Goal: Task Accomplishment & Management: Complete application form

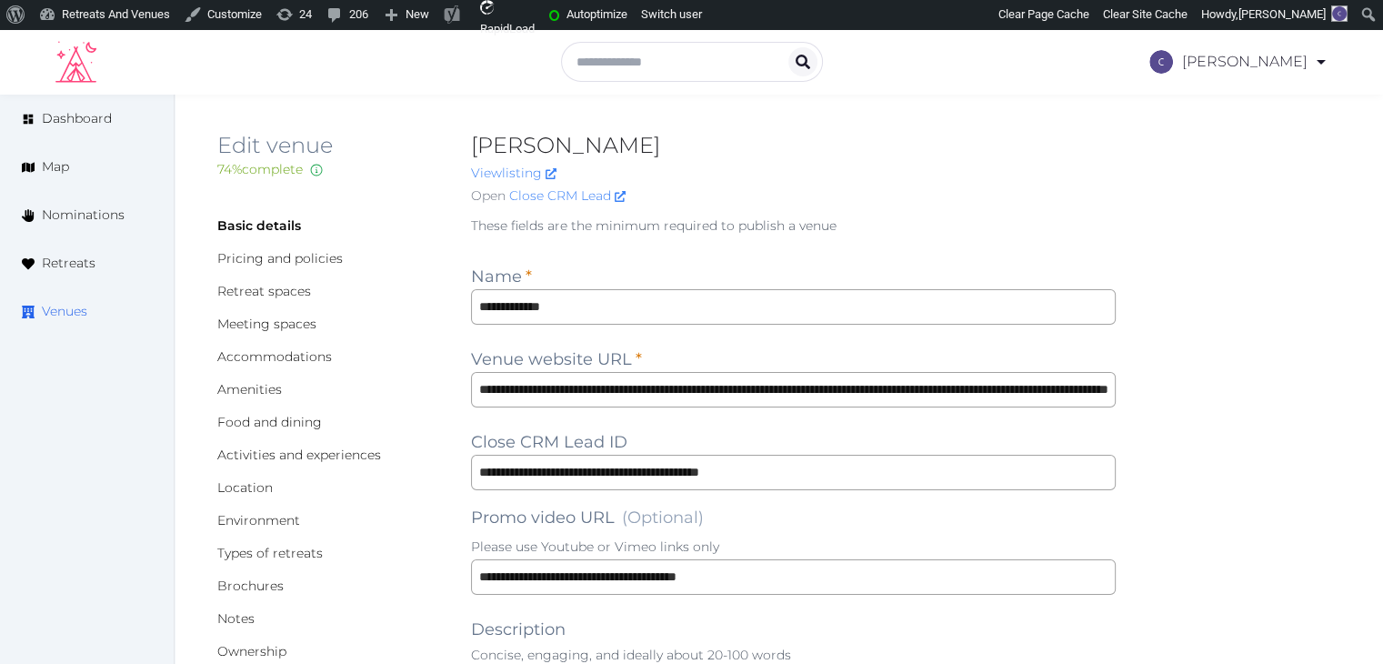
click at [57, 317] on span "Venues" at bounding box center [64, 311] width 45 height 19
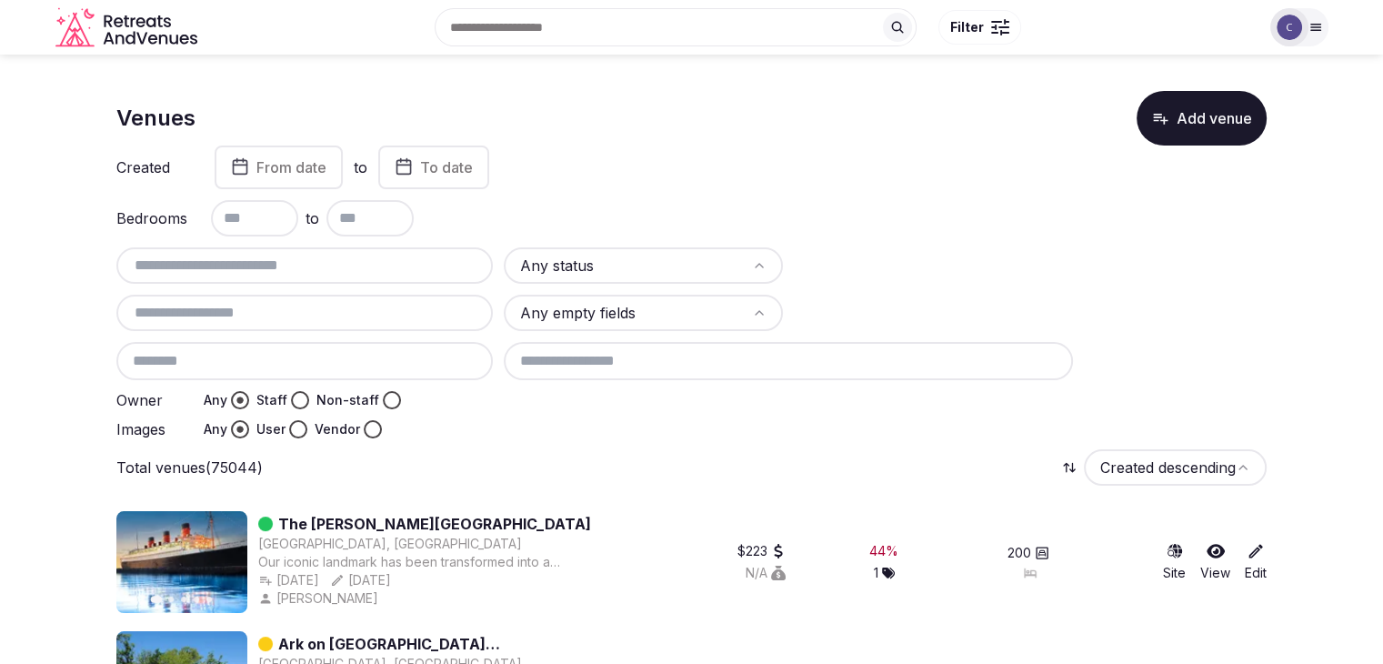
drag, startPoint x: 1250, startPoint y: 272, endPoint x: 1212, endPoint y: 277, distance: 37.7
click at [1250, 272] on div "Any status Any empty fields Owner Any Staff Non-staff Images Any User Vendor" at bounding box center [691, 342] width 1151 height 191
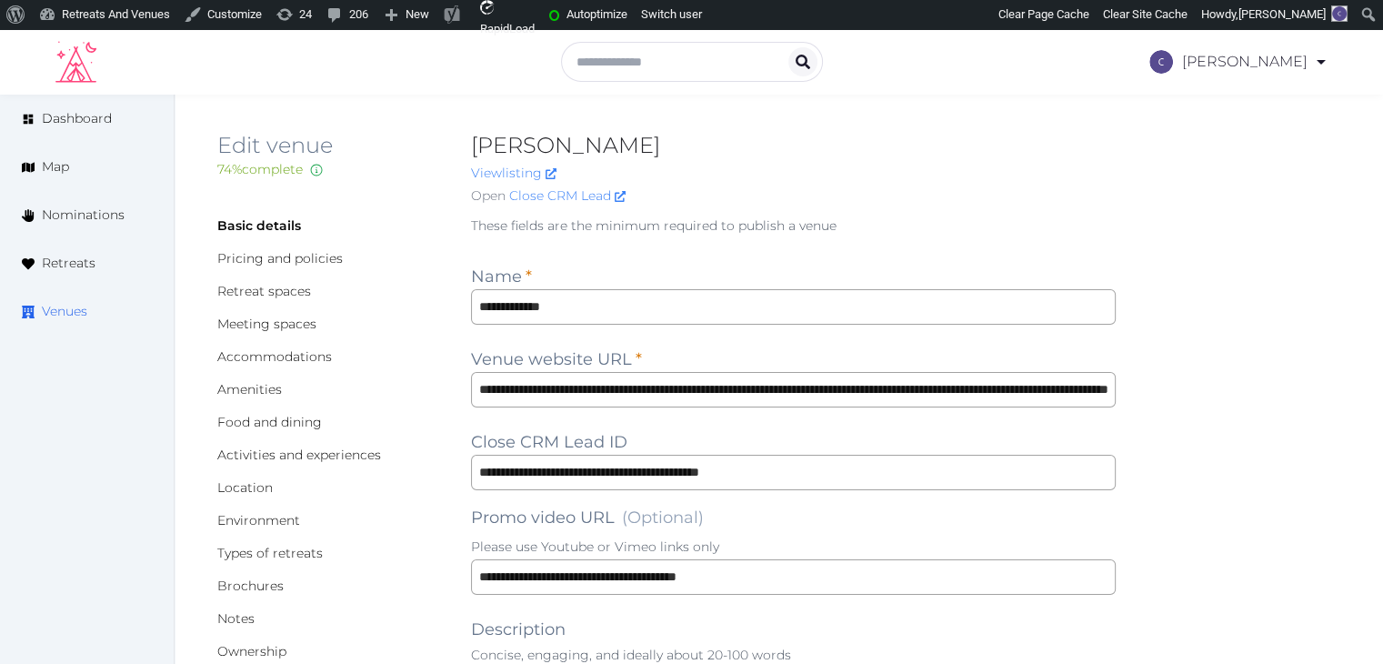
click at [65, 314] on span "Venues" at bounding box center [64, 311] width 45 height 19
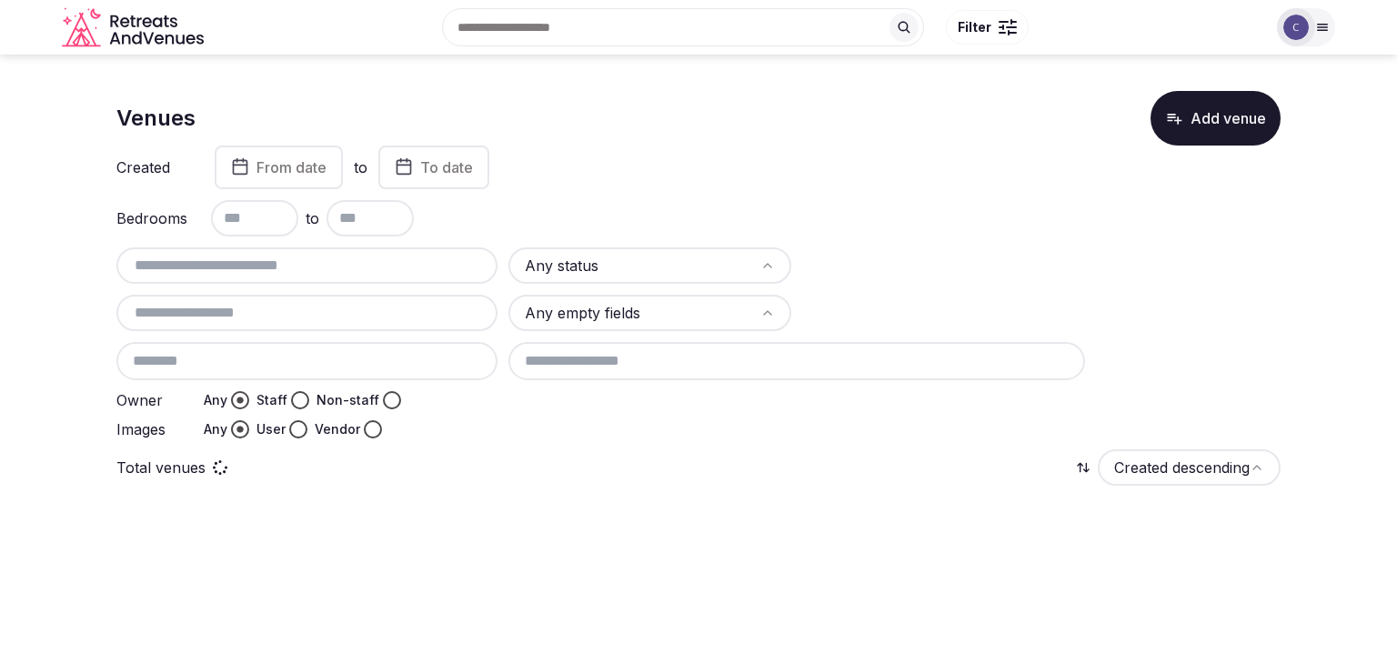
click at [247, 269] on input "text" at bounding box center [307, 266] width 367 height 22
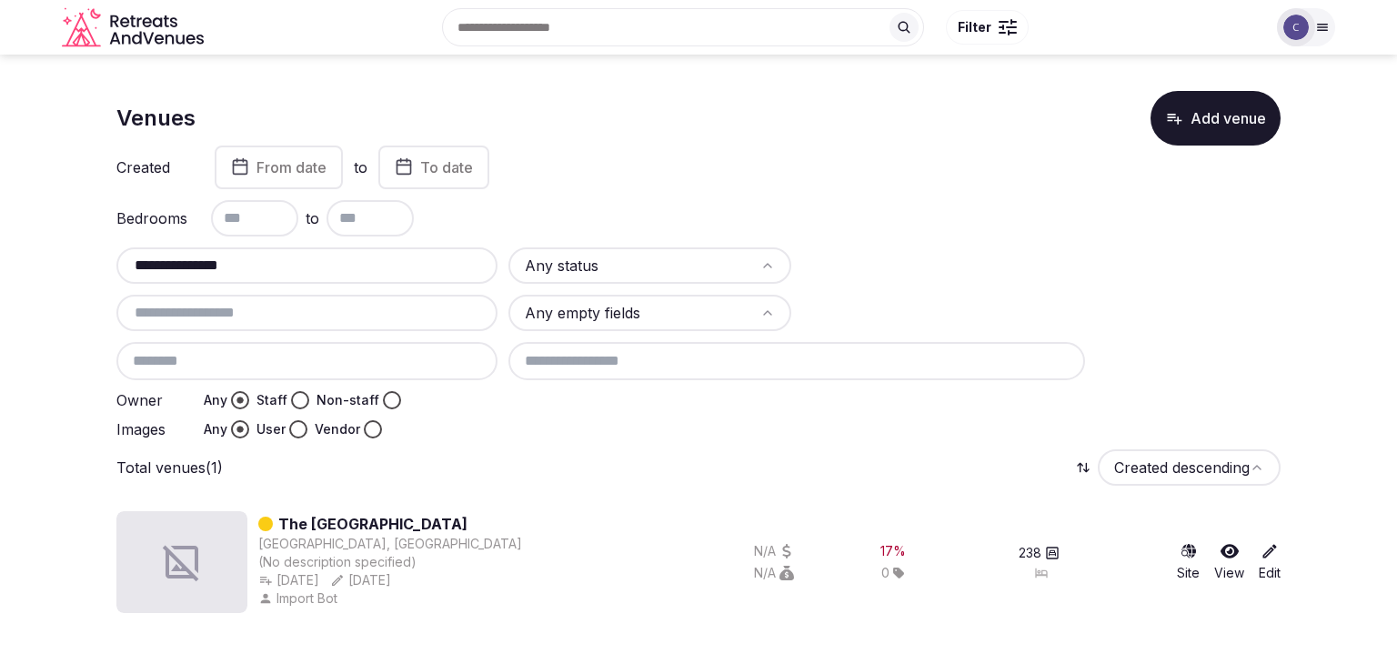
type input "**********"
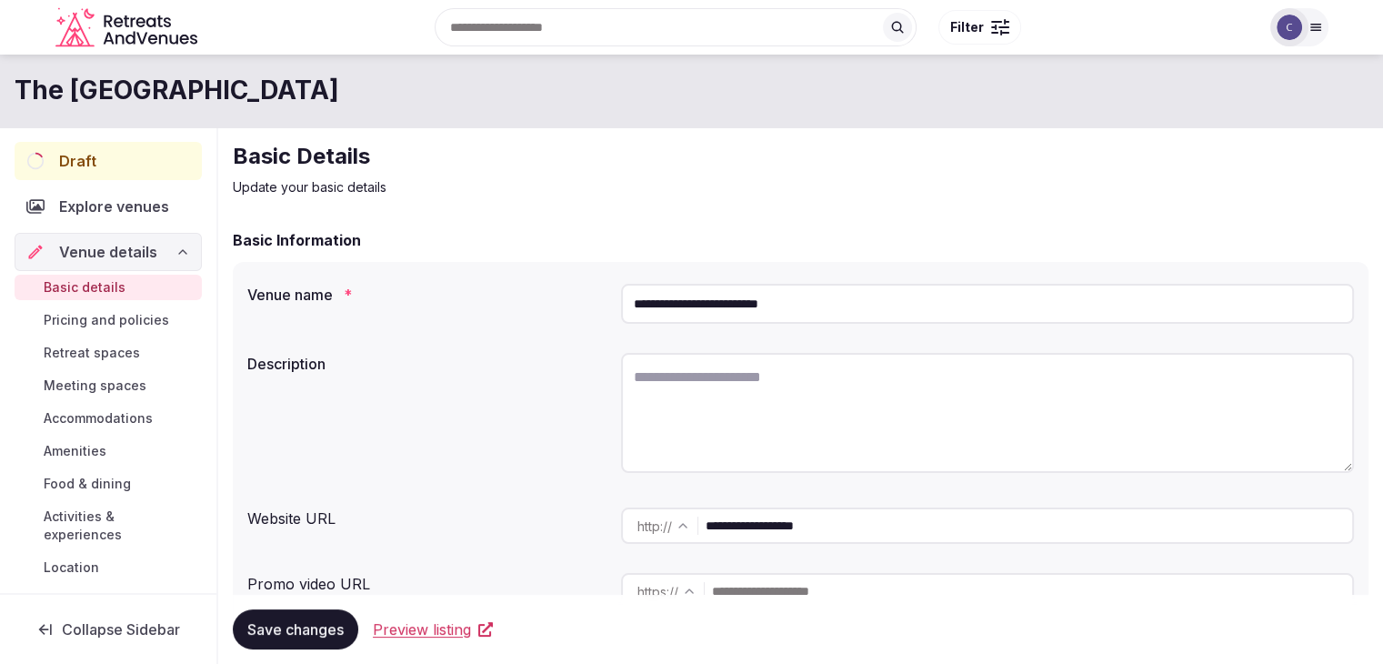
click at [129, 417] on span "Accommodations" at bounding box center [98, 418] width 109 height 18
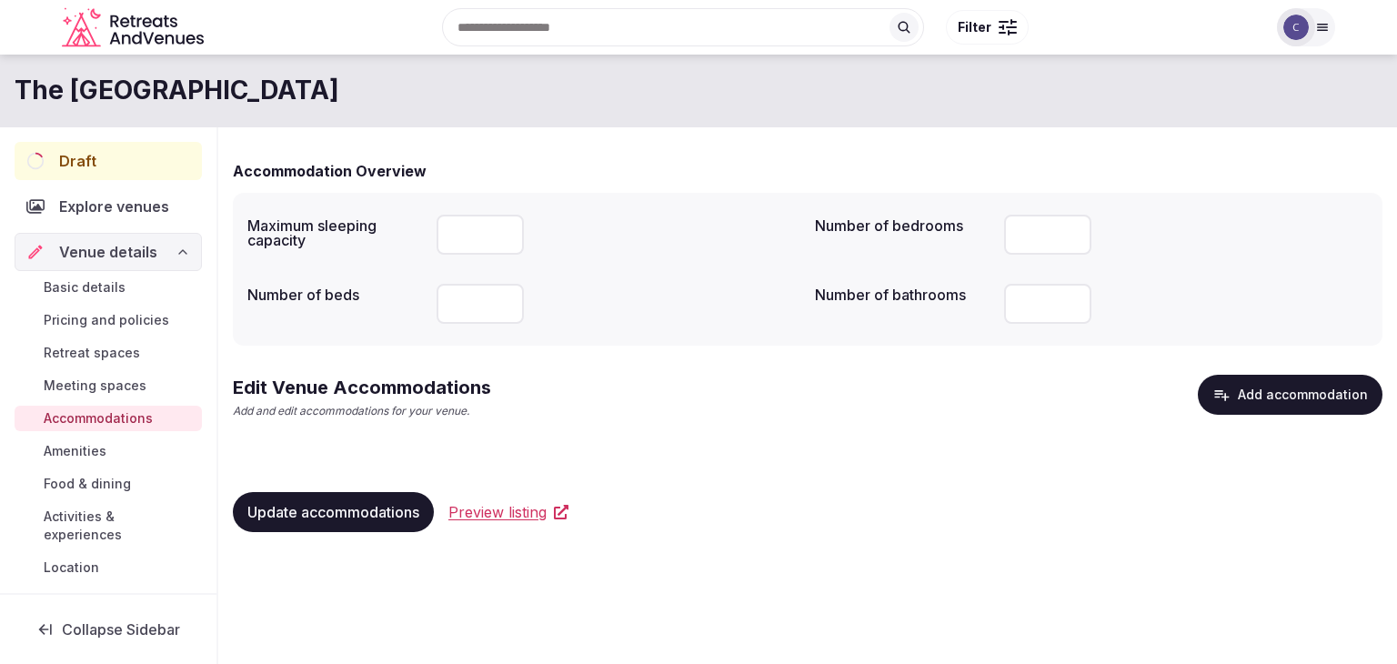
click at [1307, 404] on button "Add accommodation" at bounding box center [1290, 395] width 185 height 40
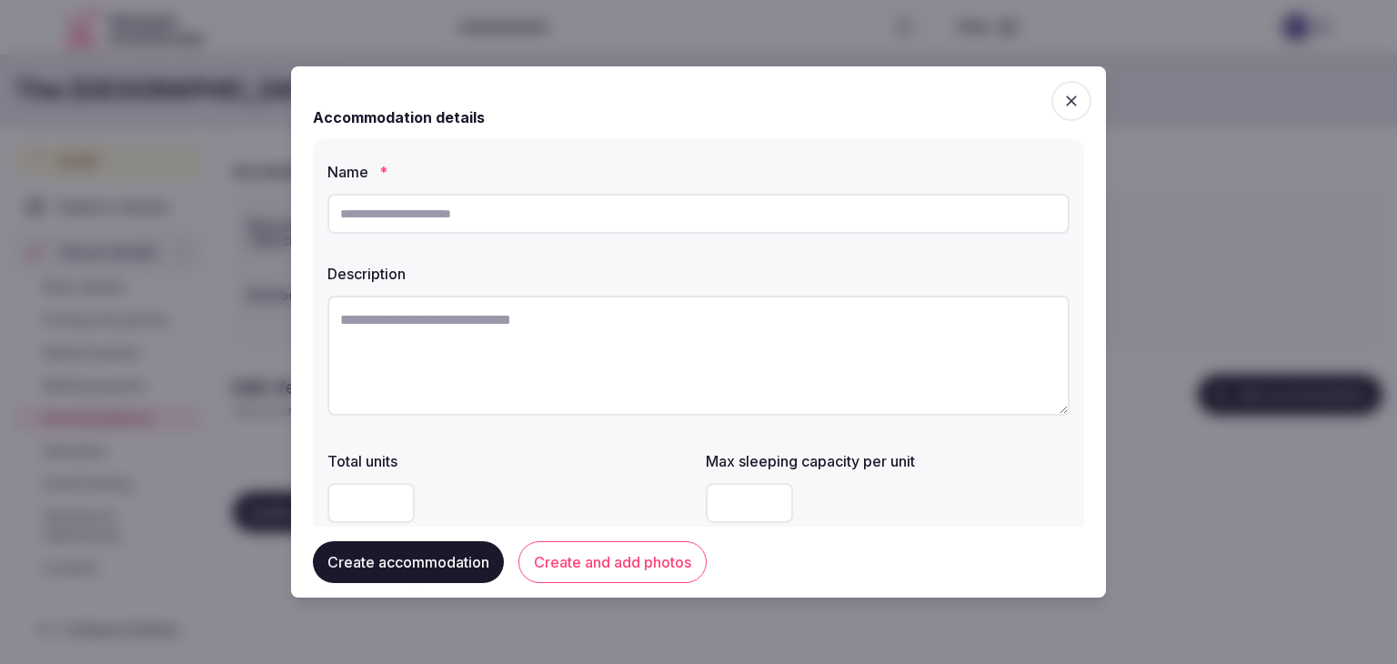
paste input "**********"
type input "**********"
click at [510, 395] on textarea at bounding box center [698, 356] width 742 height 120
paste textarea "**********"
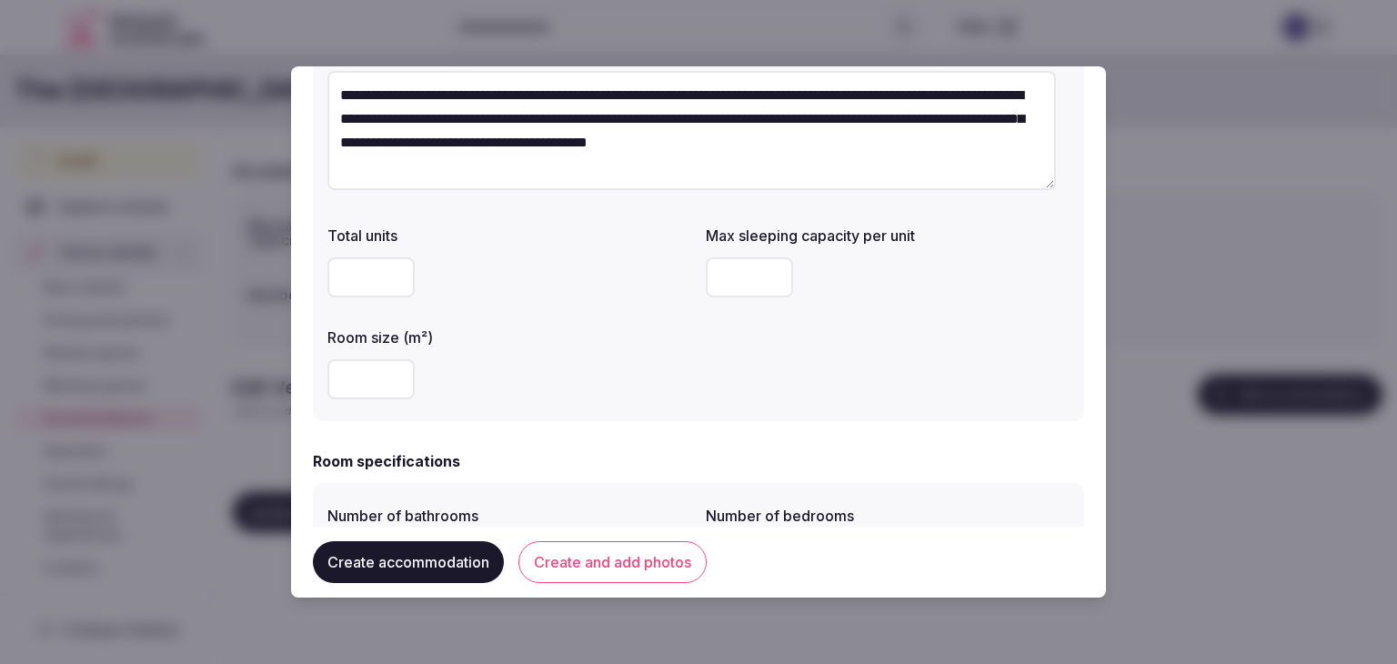
scroll to position [364, 0]
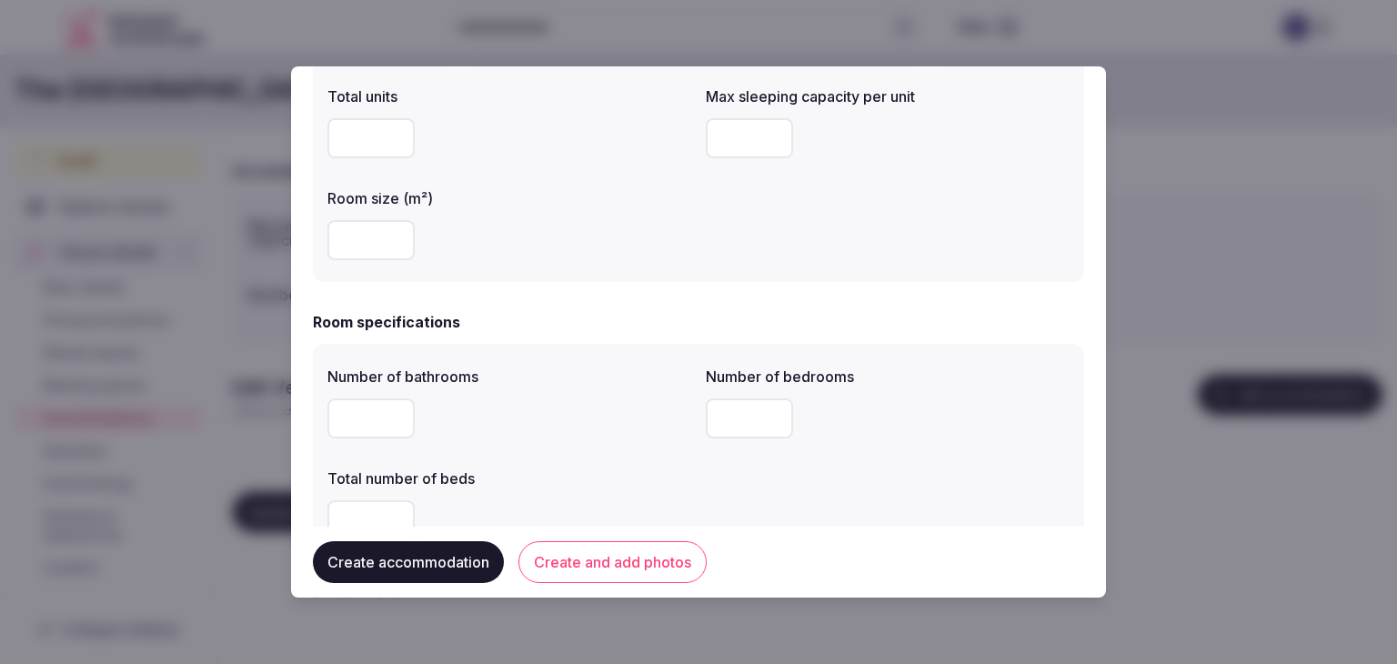
type textarea "**********"
click at [744, 146] on input "number" at bounding box center [749, 138] width 87 height 40
type input "*"
click at [375, 228] on input "number" at bounding box center [370, 240] width 87 height 40
click at [357, 412] on input "number" at bounding box center [370, 418] width 87 height 40
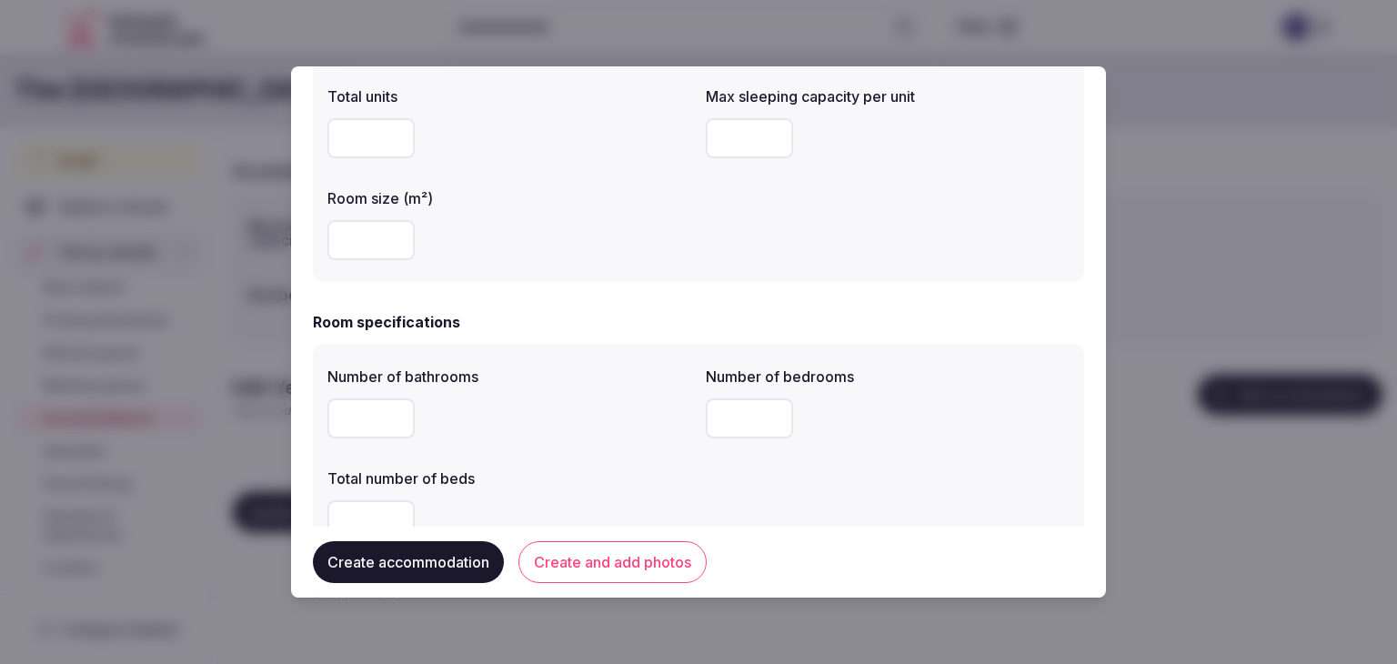
type input "*"
click at [719, 407] on input "number" at bounding box center [749, 418] width 87 height 40
type input "*"
click at [353, 510] on input "number" at bounding box center [370, 520] width 87 height 40
type input "*"
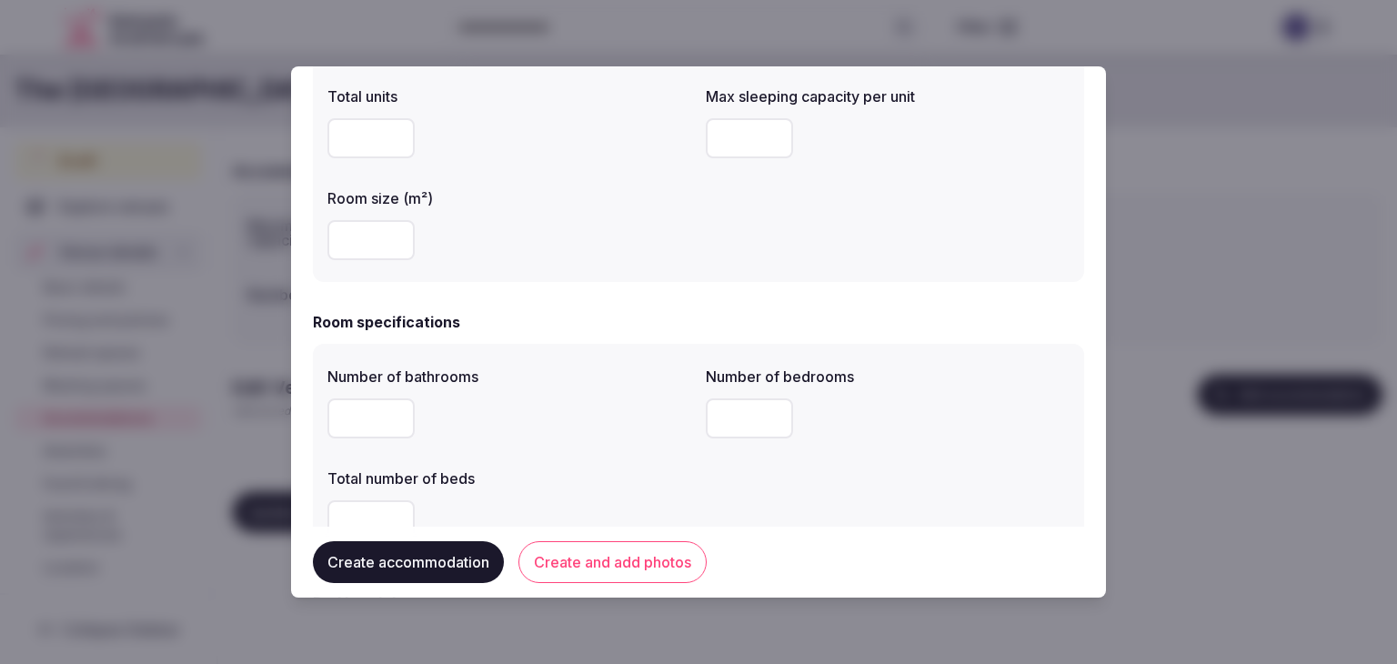
click at [488, 467] on div "Total number of beds" at bounding box center [509, 472] width 364 height 25
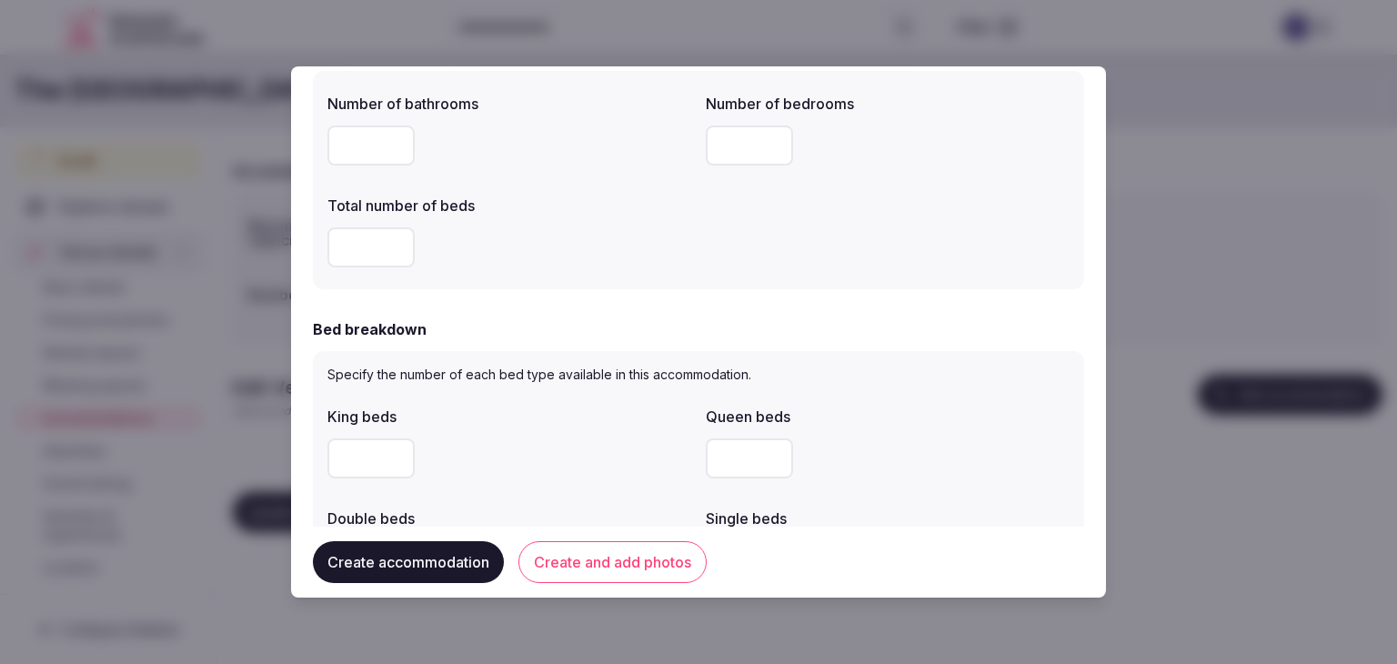
click at [375, 461] on input "number" at bounding box center [370, 458] width 87 height 40
type input "*"
click at [569, 438] on div "*" at bounding box center [509, 458] width 364 height 40
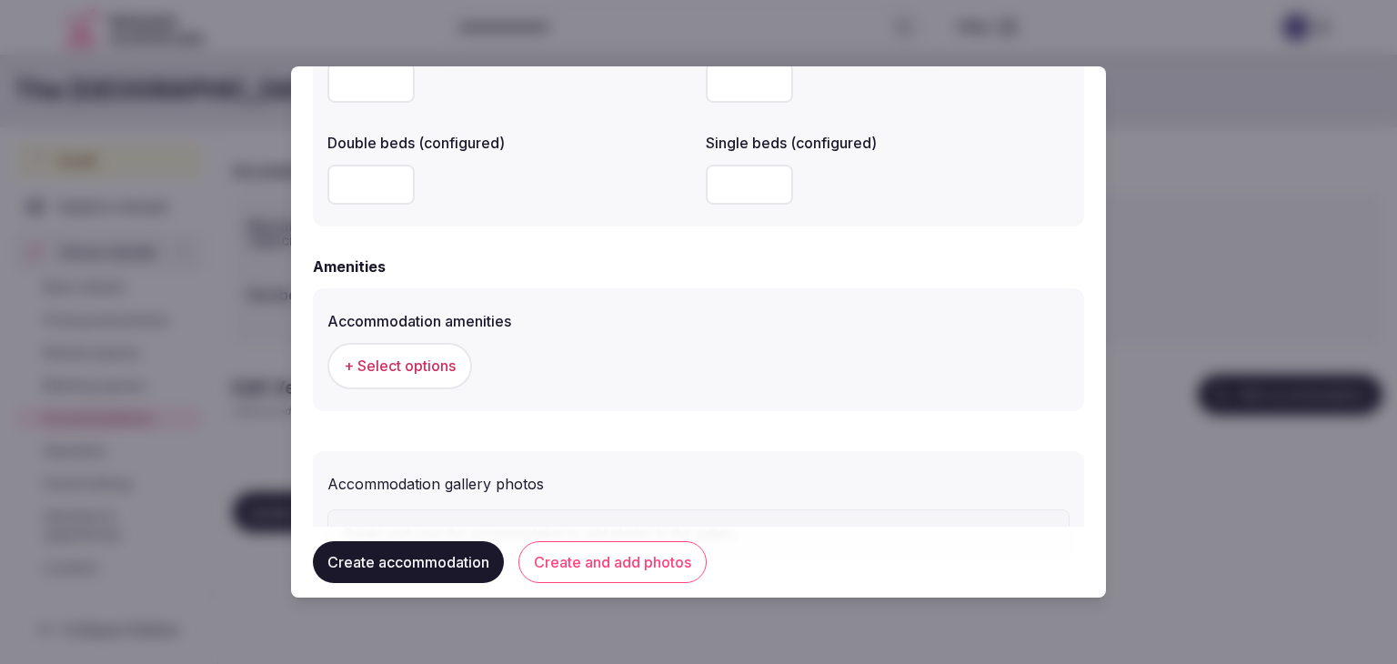
scroll to position [1670, 0]
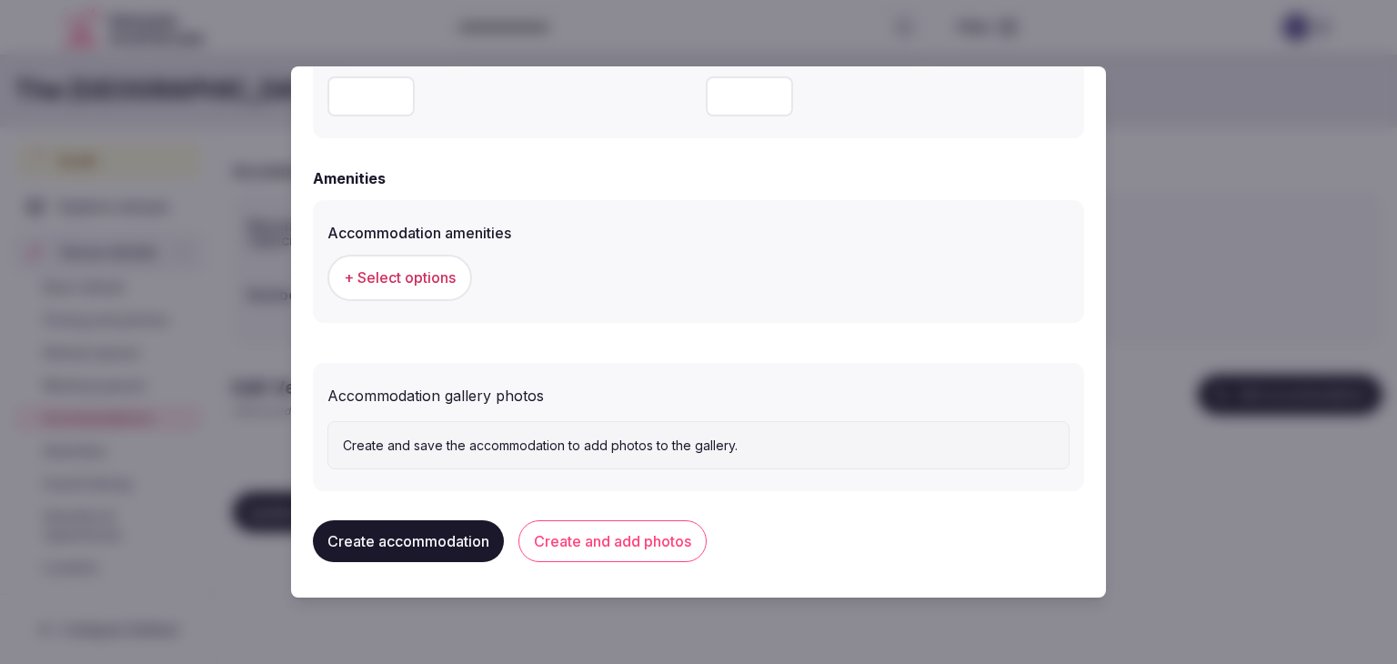
click at [416, 283] on span "+ Select options" at bounding box center [400, 277] width 112 height 20
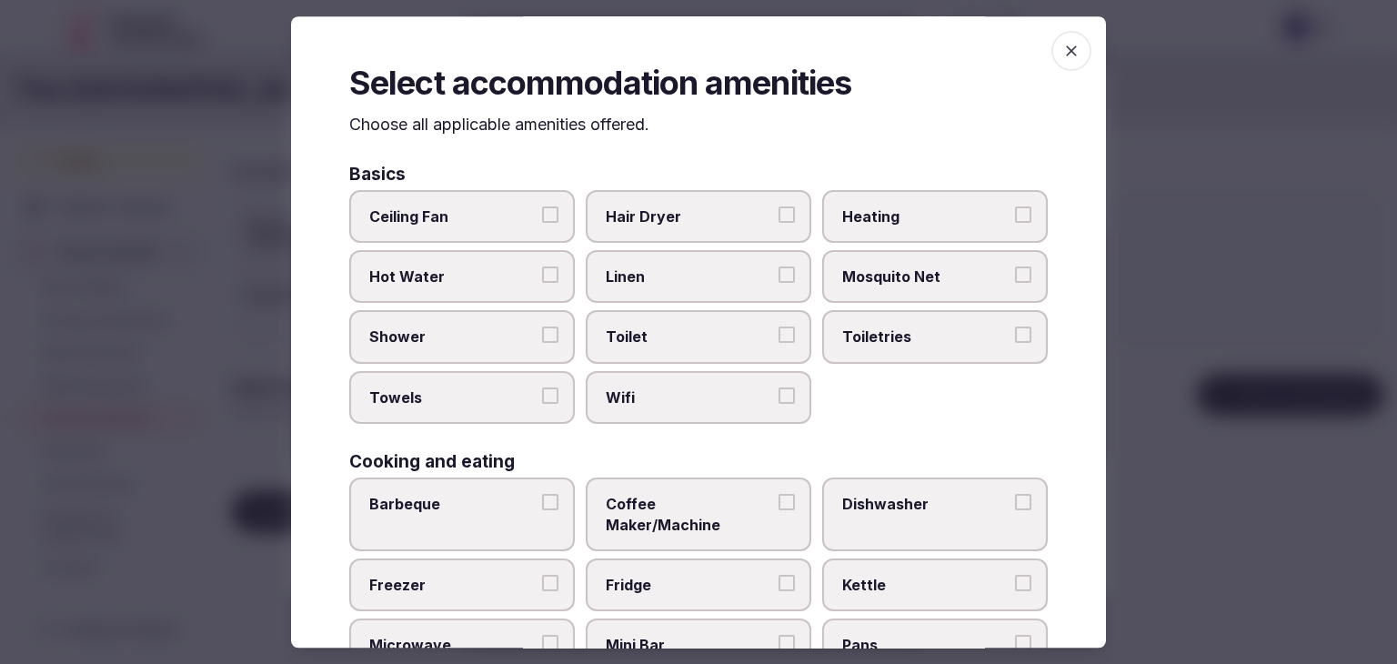
click at [706, 409] on label "Wifi" at bounding box center [699, 397] width 226 height 53
click at [779, 404] on button "Wifi" at bounding box center [787, 395] width 16 height 16
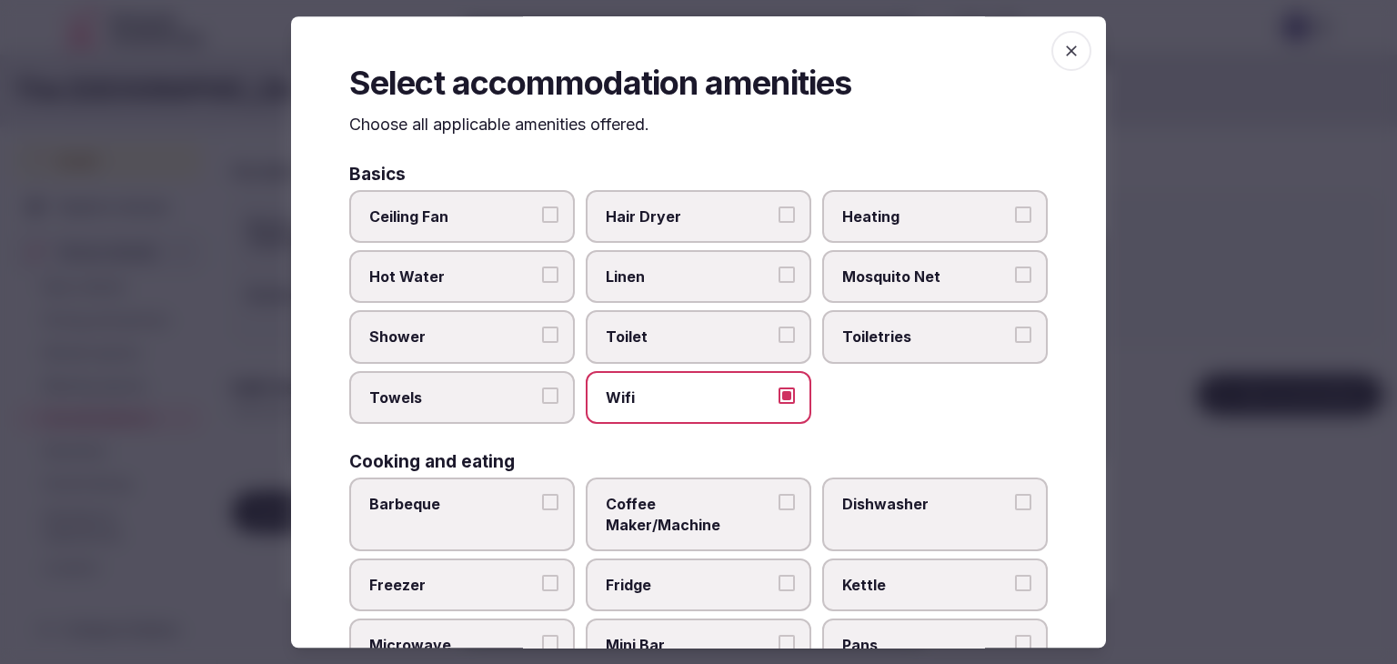
drag, startPoint x: 919, startPoint y: 328, endPoint x: 740, endPoint y: 245, distance: 196.9
click at [917, 327] on span "Toiletries" at bounding box center [925, 337] width 167 height 20
click at [1015, 327] on button "Toiletries" at bounding box center [1023, 335] width 16 height 16
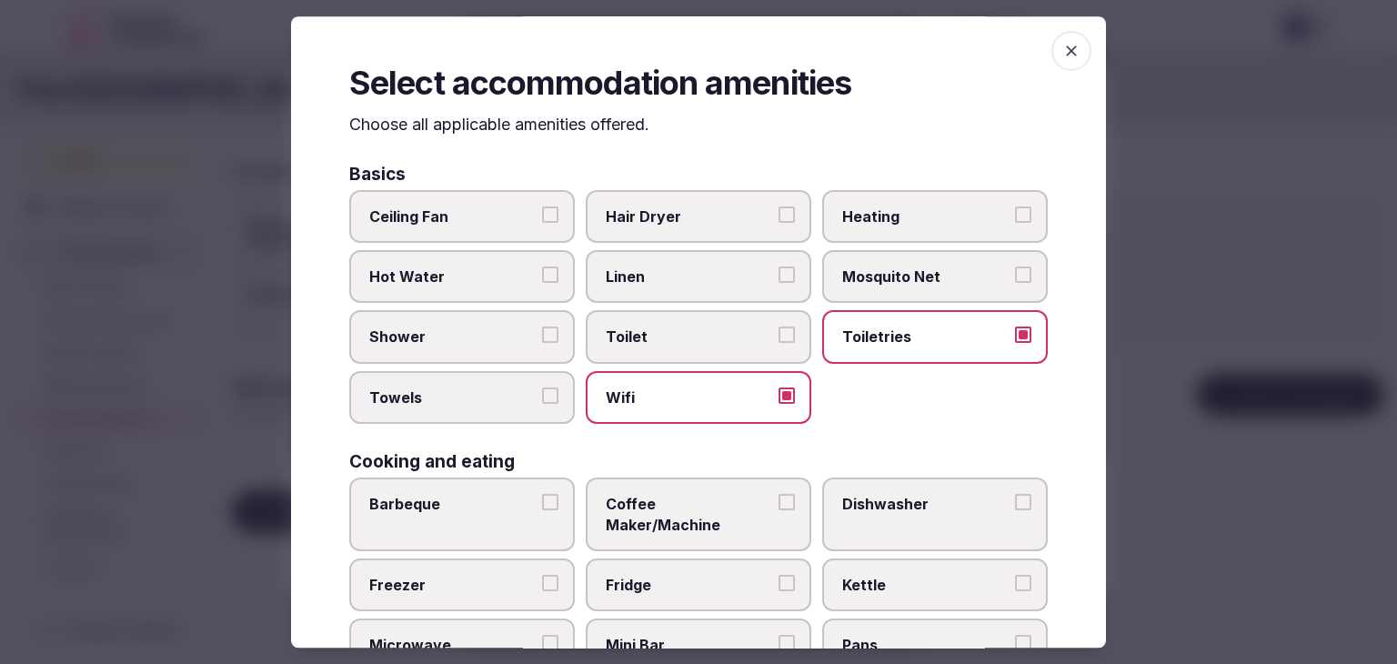
click at [732, 215] on span "Hair Dryer" at bounding box center [689, 216] width 167 height 20
click at [779, 215] on button "Hair Dryer" at bounding box center [787, 214] width 16 height 16
click at [690, 260] on label "Linen" at bounding box center [699, 276] width 226 height 53
click at [779, 267] on button "Linen" at bounding box center [787, 275] width 16 height 16
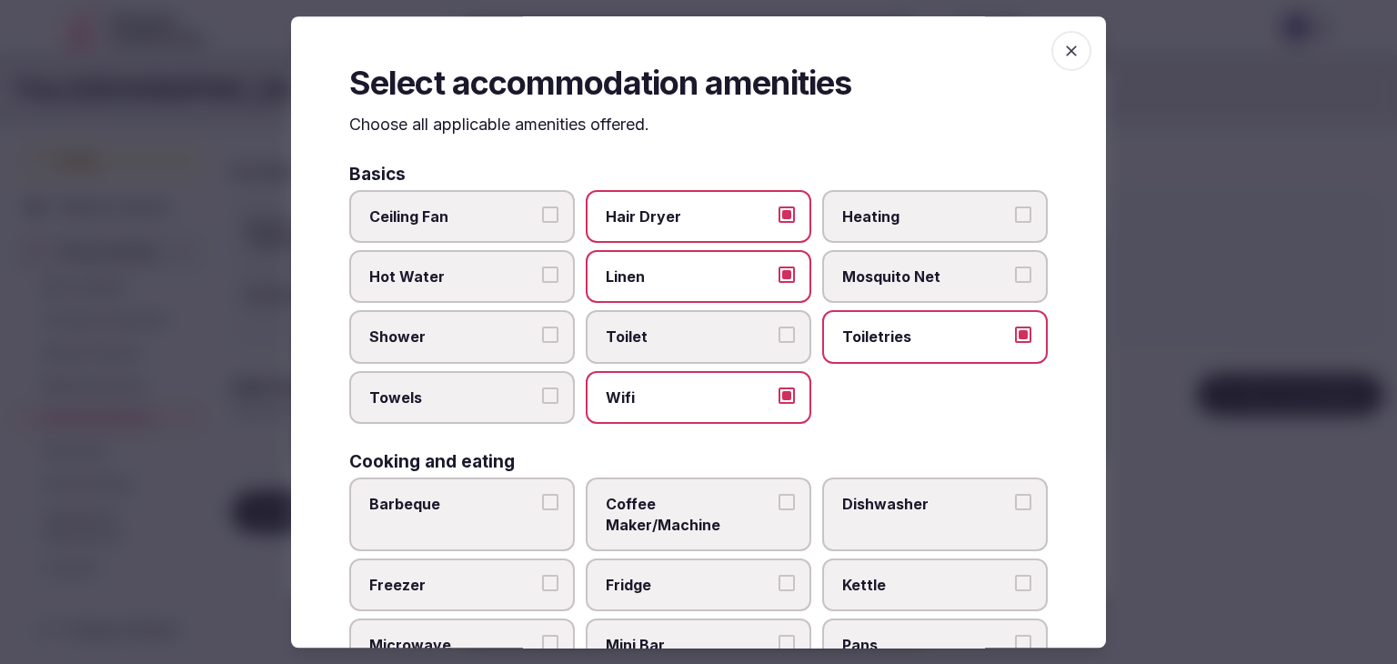
click at [441, 341] on span "Shower" at bounding box center [452, 337] width 167 height 20
click at [542, 341] on button "Shower" at bounding box center [550, 335] width 16 height 16
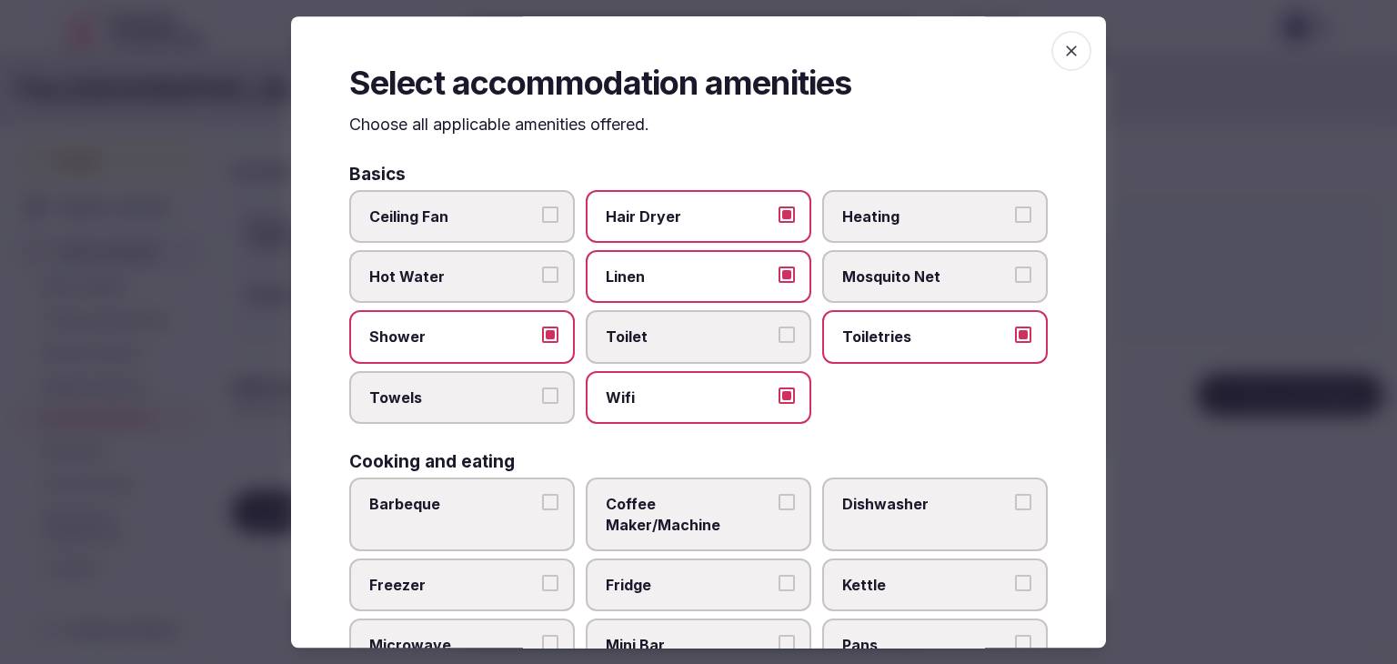
click at [448, 381] on label "Towels" at bounding box center [462, 397] width 226 height 53
click at [542, 387] on button "Towels" at bounding box center [550, 395] width 16 height 16
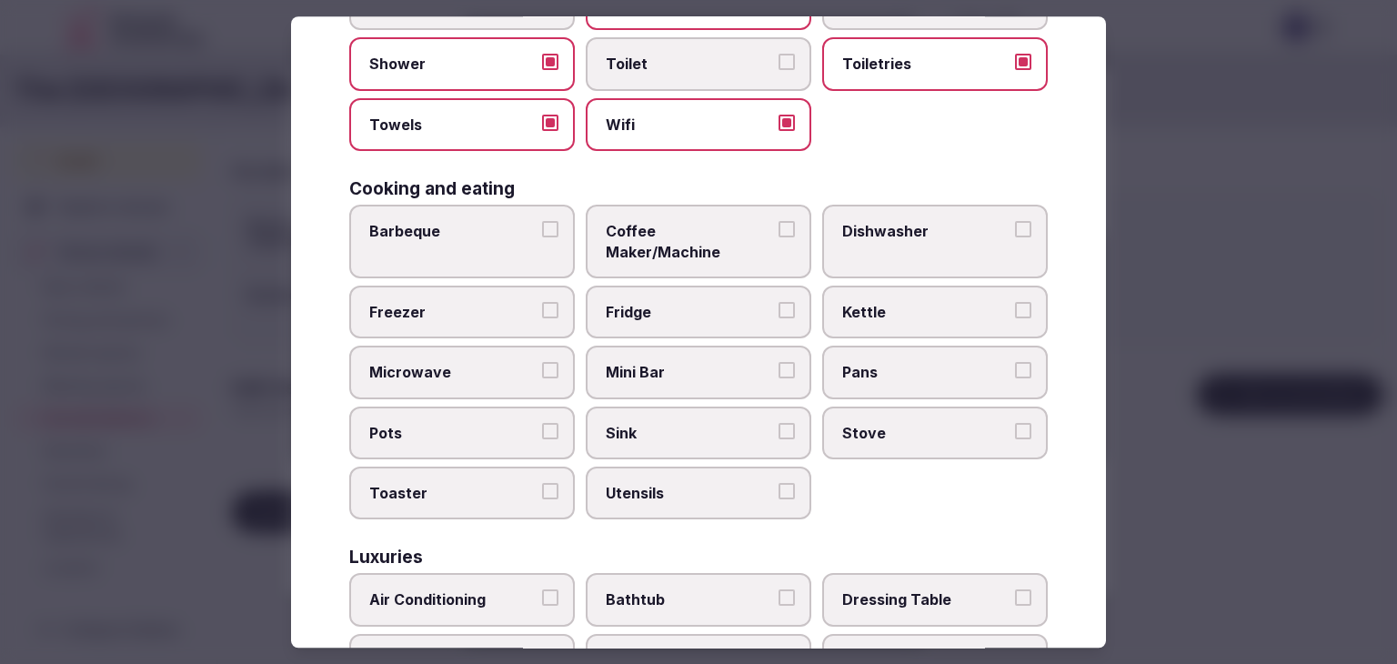
scroll to position [637, 0]
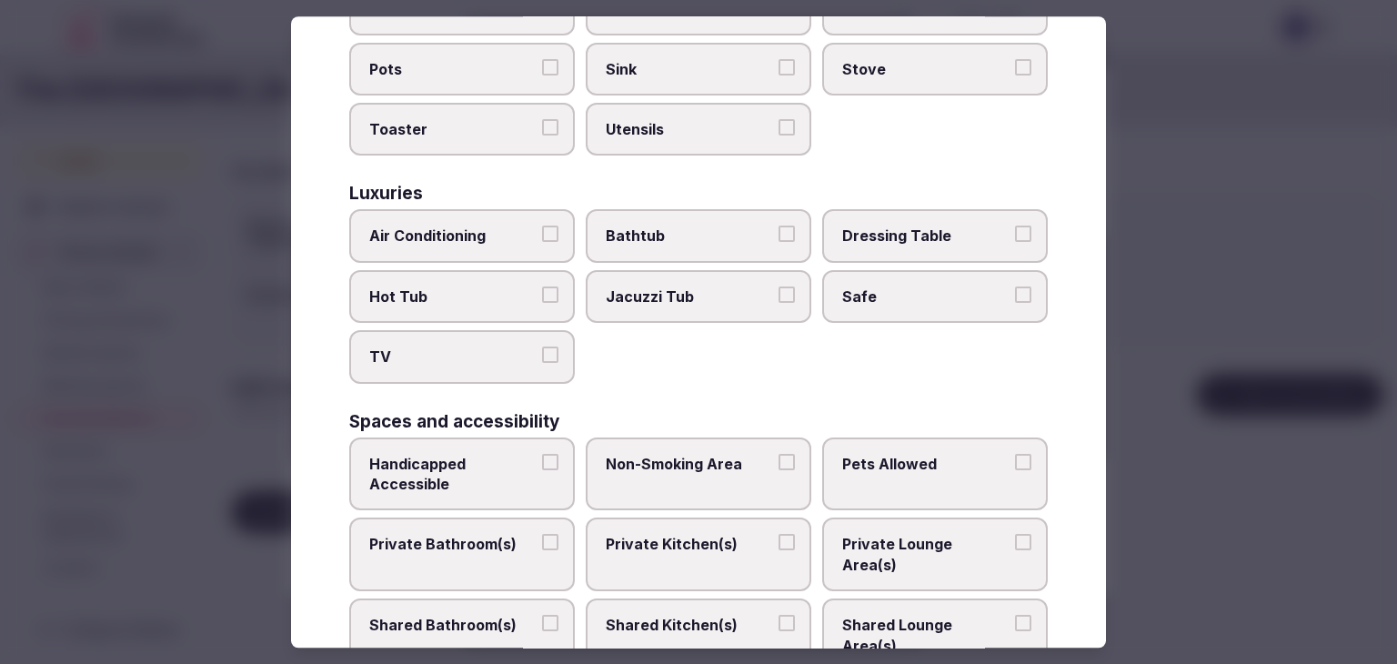
click at [475, 347] on span "TV" at bounding box center [452, 357] width 167 height 20
click at [542, 347] on button "TV" at bounding box center [550, 355] width 16 height 16
click at [491, 226] on span "Air Conditioning" at bounding box center [452, 236] width 167 height 20
click at [542, 226] on button "Air Conditioning" at bounding box center [550, 234] width 16 height 16
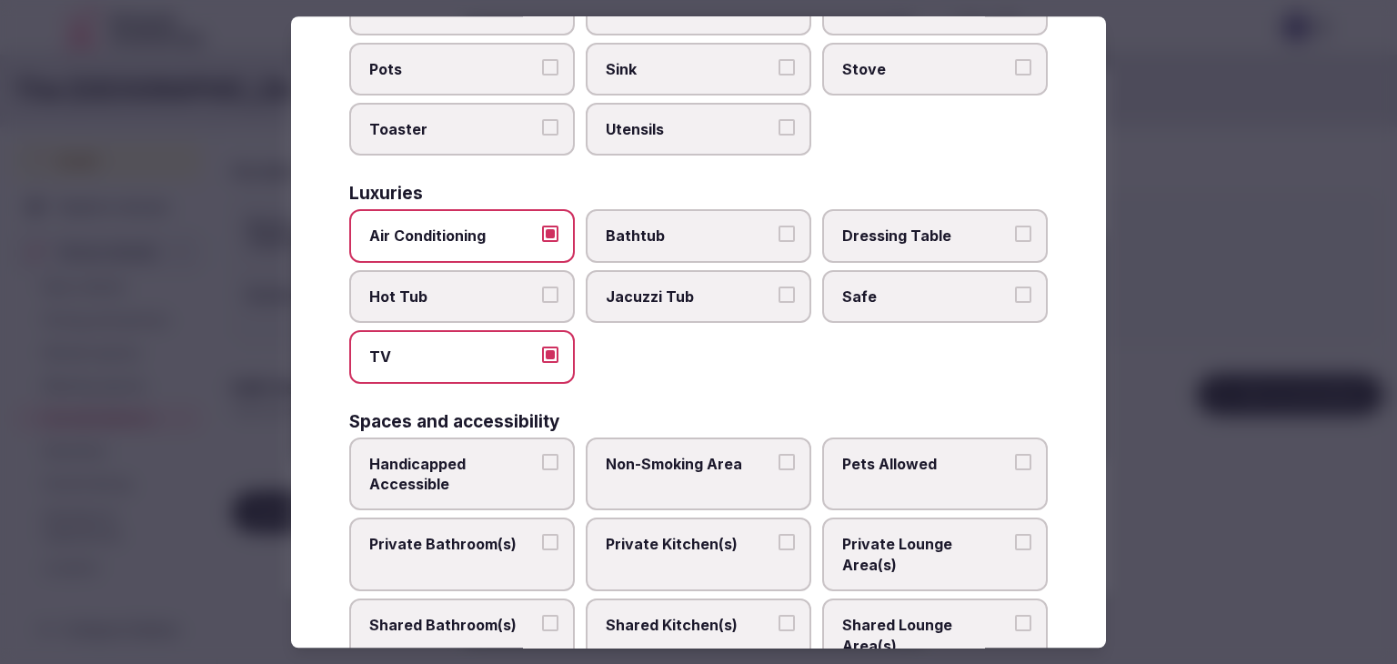
click at [499, 535] on span "Private Bathroom(s)" at bounding box center [452, 545] width 167 height 20
click at [542, 535] on button "Private Bathroom(s)" at bounding box center [550, 543] width 16 height 16
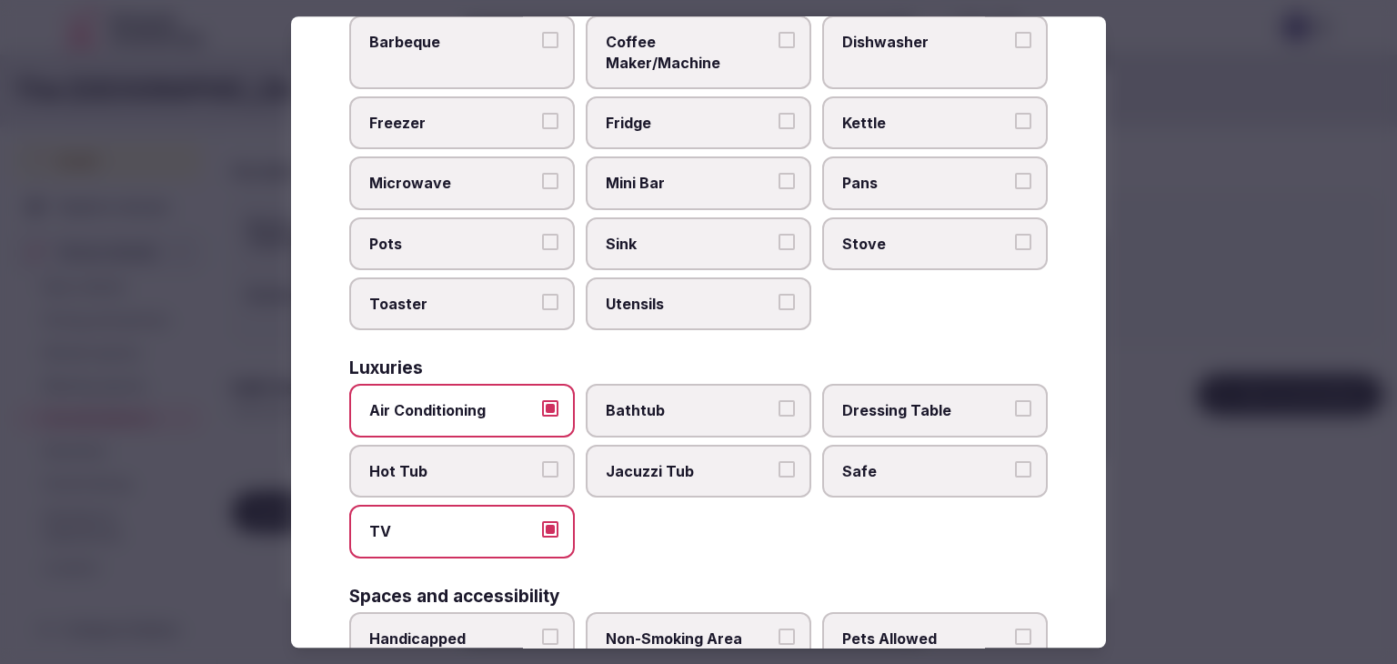
scroll to position [455, 0]
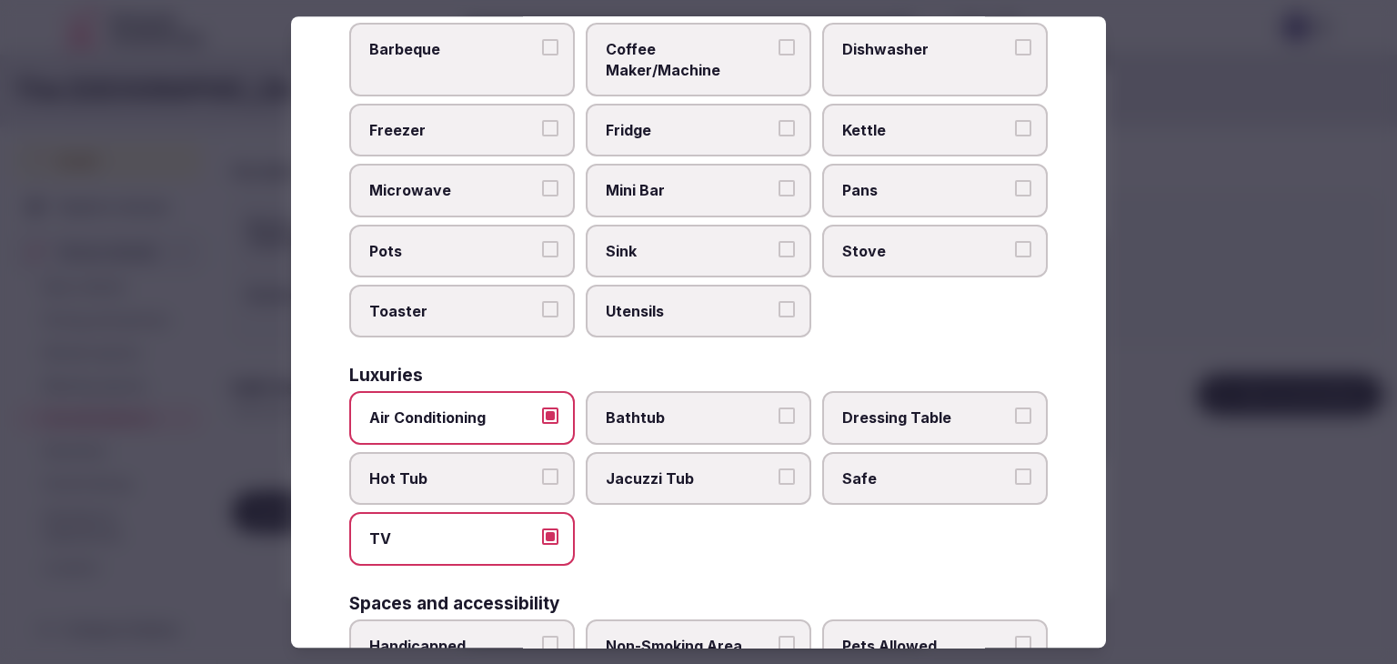
click at [655, 52] on span "Coffee Maker/Machine" at bounding box center [689, 59] width 167 height 41
click at [779, 52] on button "Coffee Maker/Machine" at bounding box center [787, 47] width 16 height 16
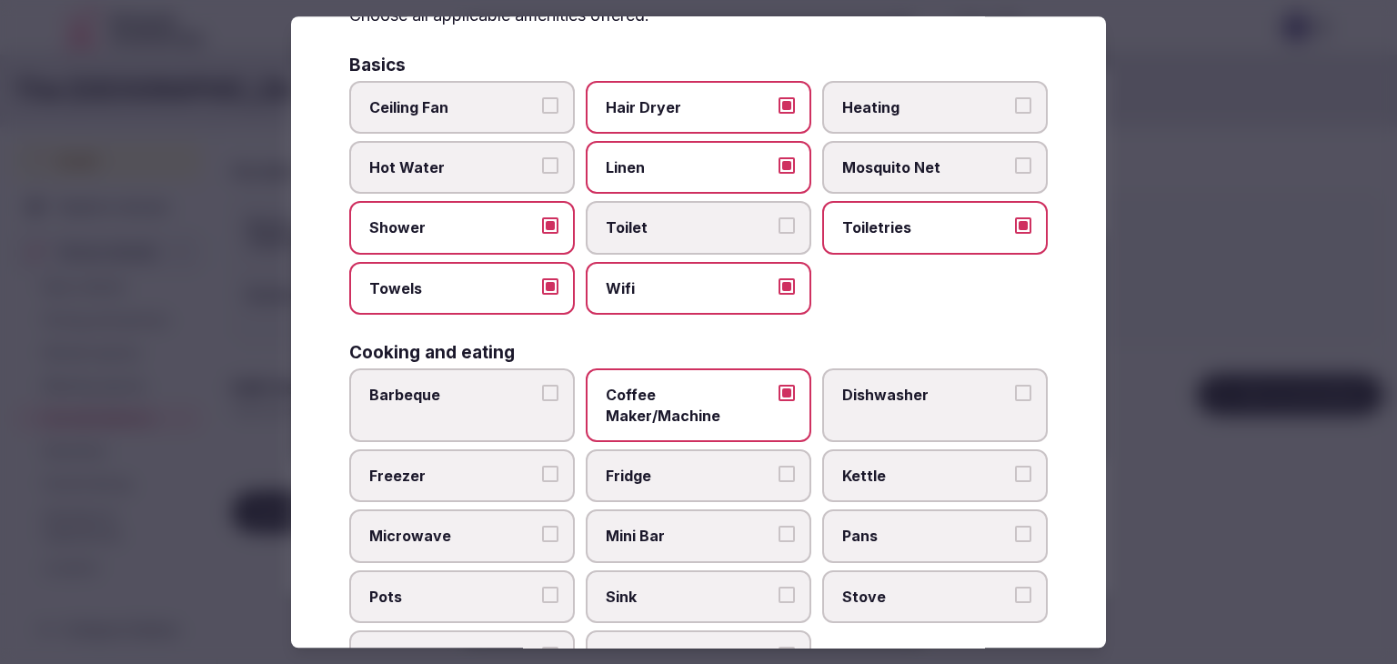
scroll to position [91, 0]
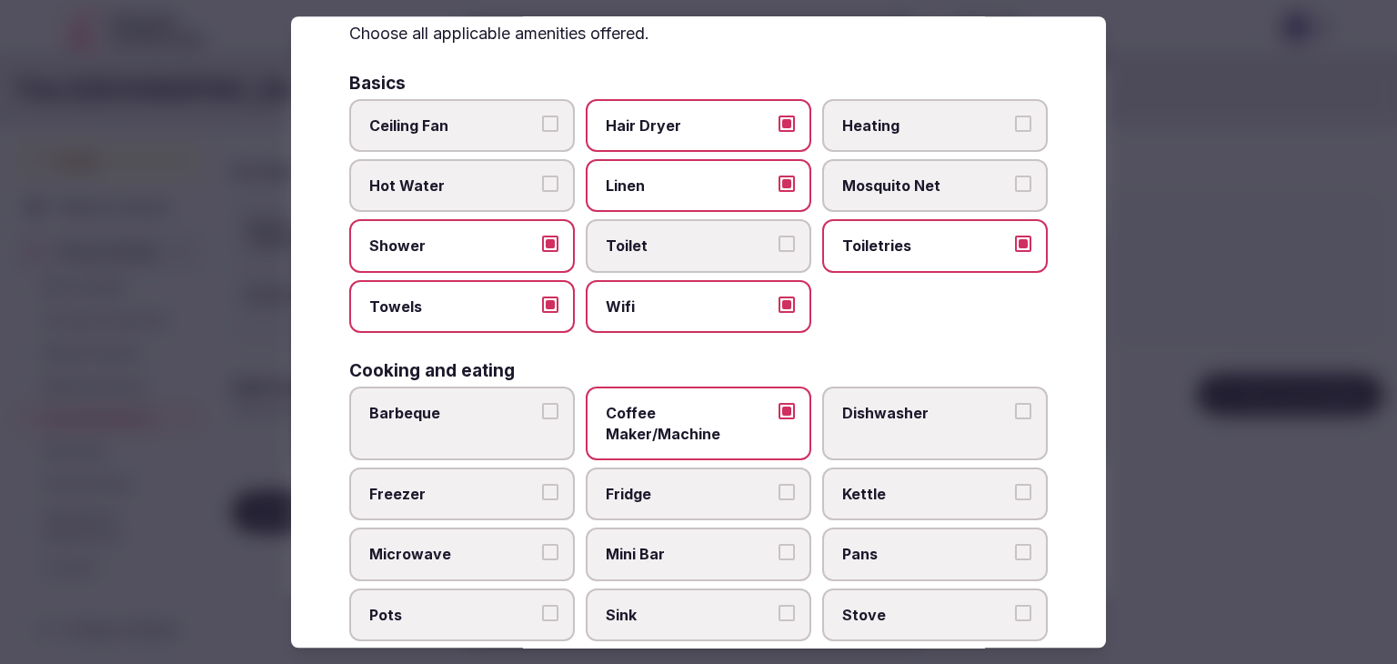
click at [900, 99] on label "Heating" at bounding box center [935, 125] width 226 height 53
click at [1015, 116] on button "Heating" at bounding box center [1023, 124] width 16 height 16
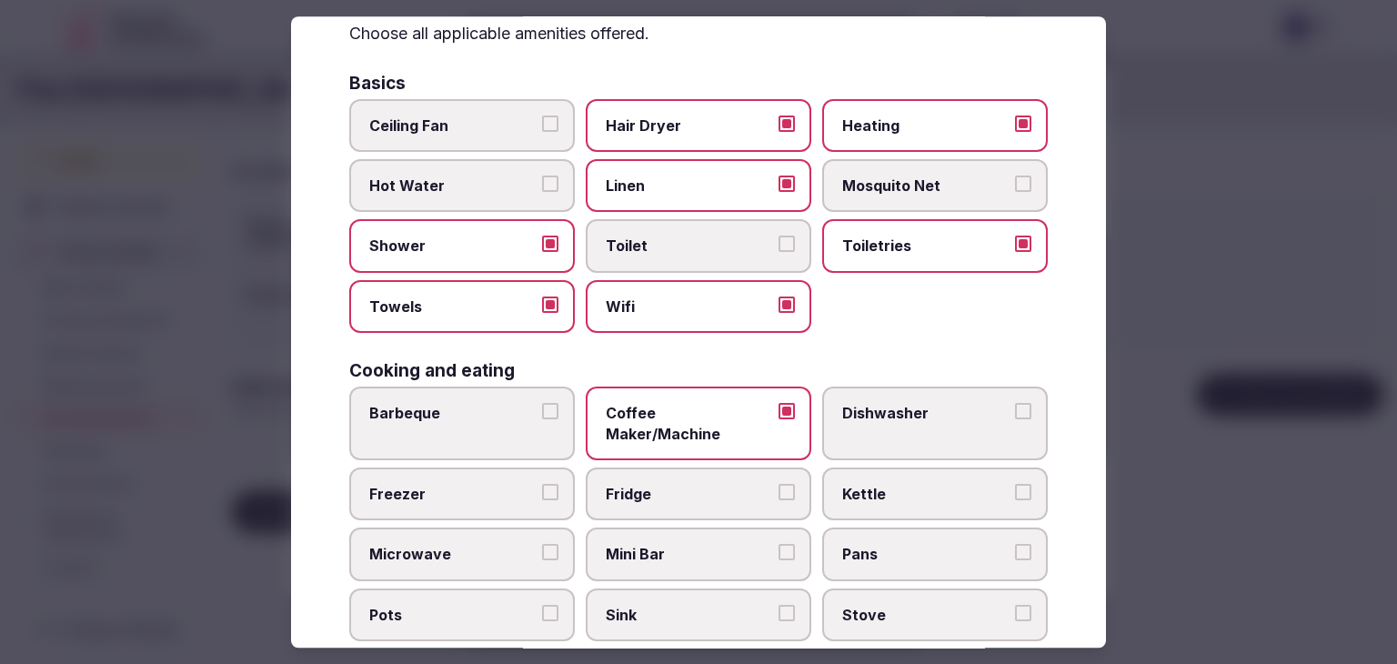
scroll to position [0, 0]
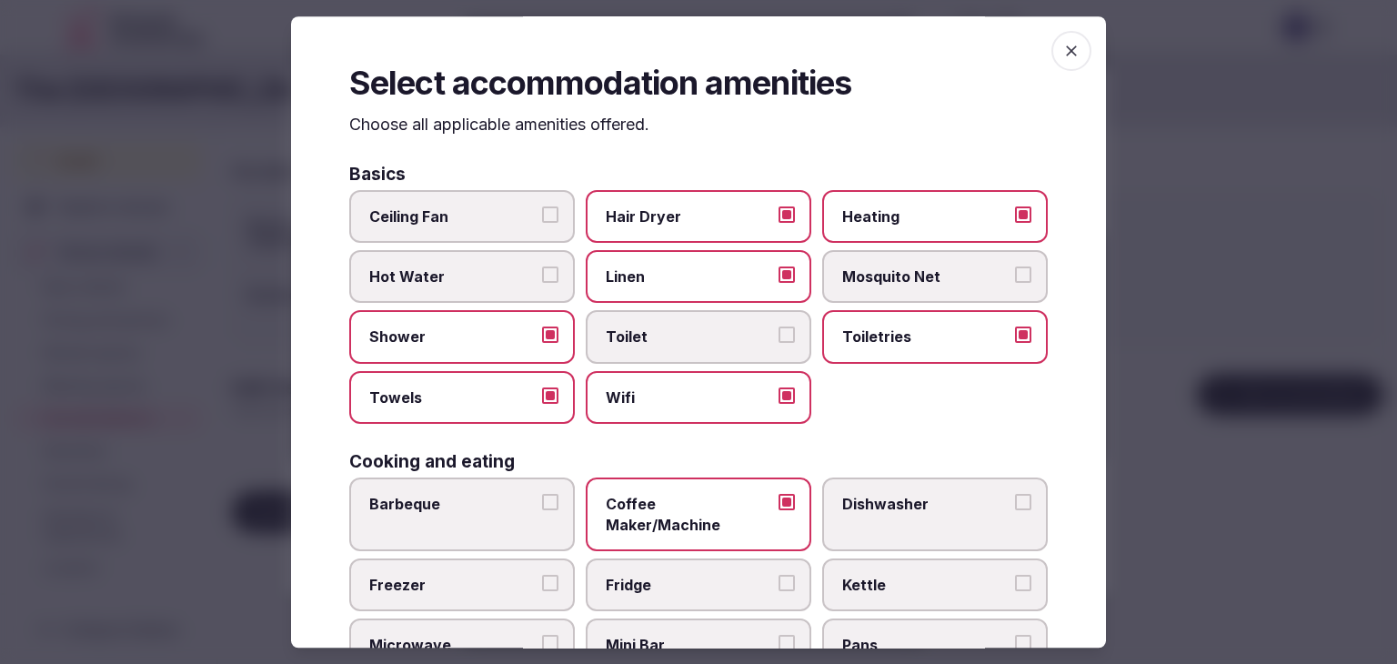
click at [1062, 47] on icon "button" at bounding box center [1071, 51] width 18 height 18
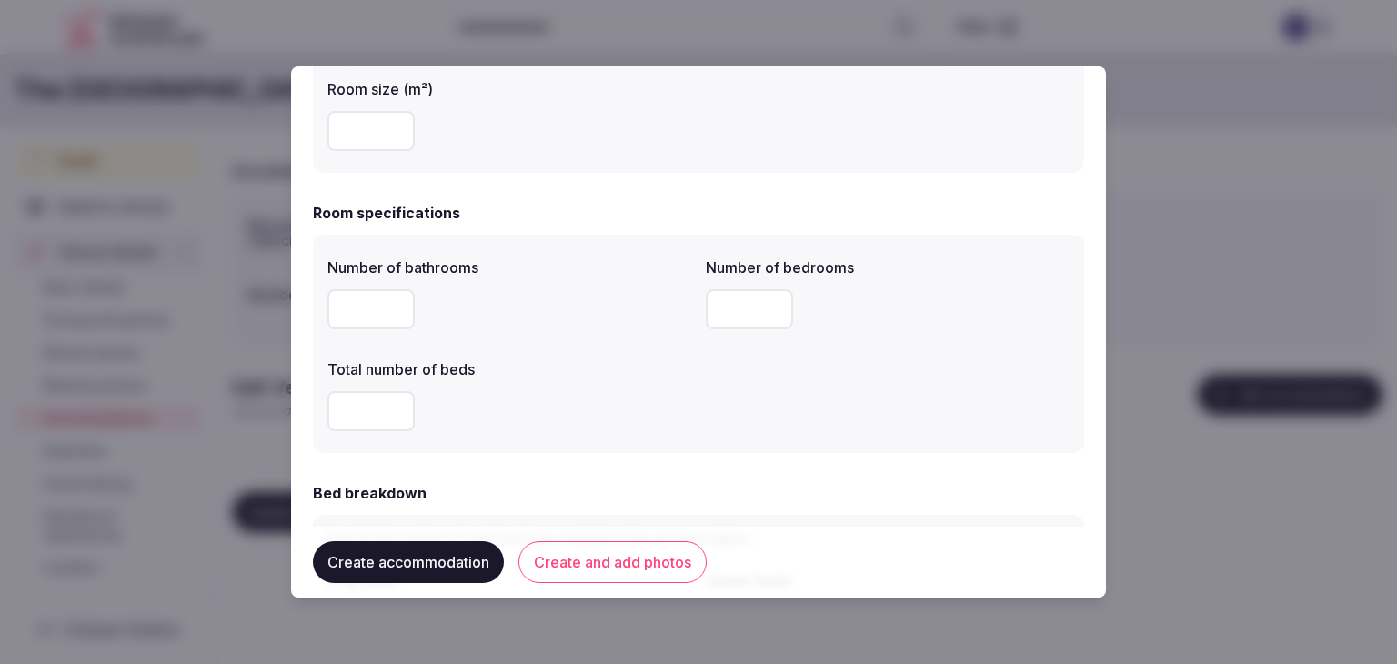
scroll to position [819, 0]
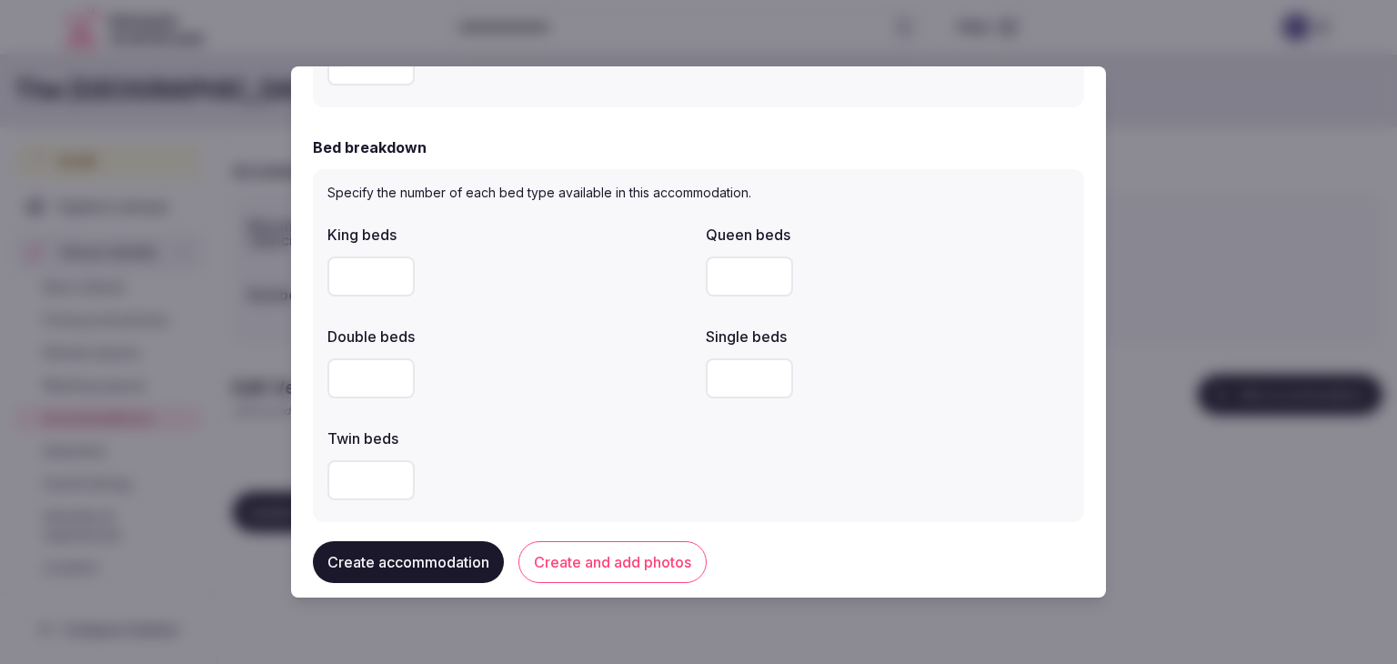
drag, startPoint x: 626, startPoint y: 568, endPoint x: 694, endPoint y: 654, distance: 109.4
click at [628, 568] on button "Create and add photos" at bounding box center [612, 562] width 188 height 42
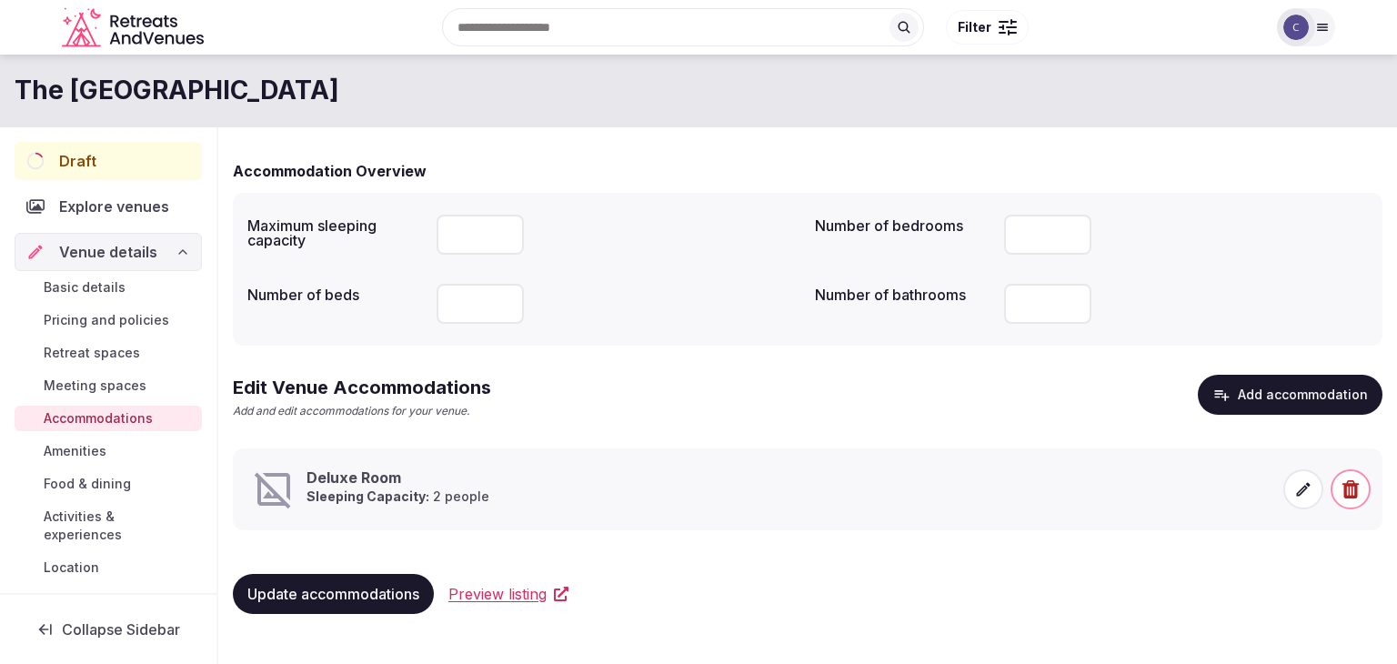
drag, startPoint x: 502, startPoint y: 589, endPoint x: 508, endPoint y: 598, distance: 9.8
click at [1303, 499] on span at bounding box center [1303, 489] width 40 height 40
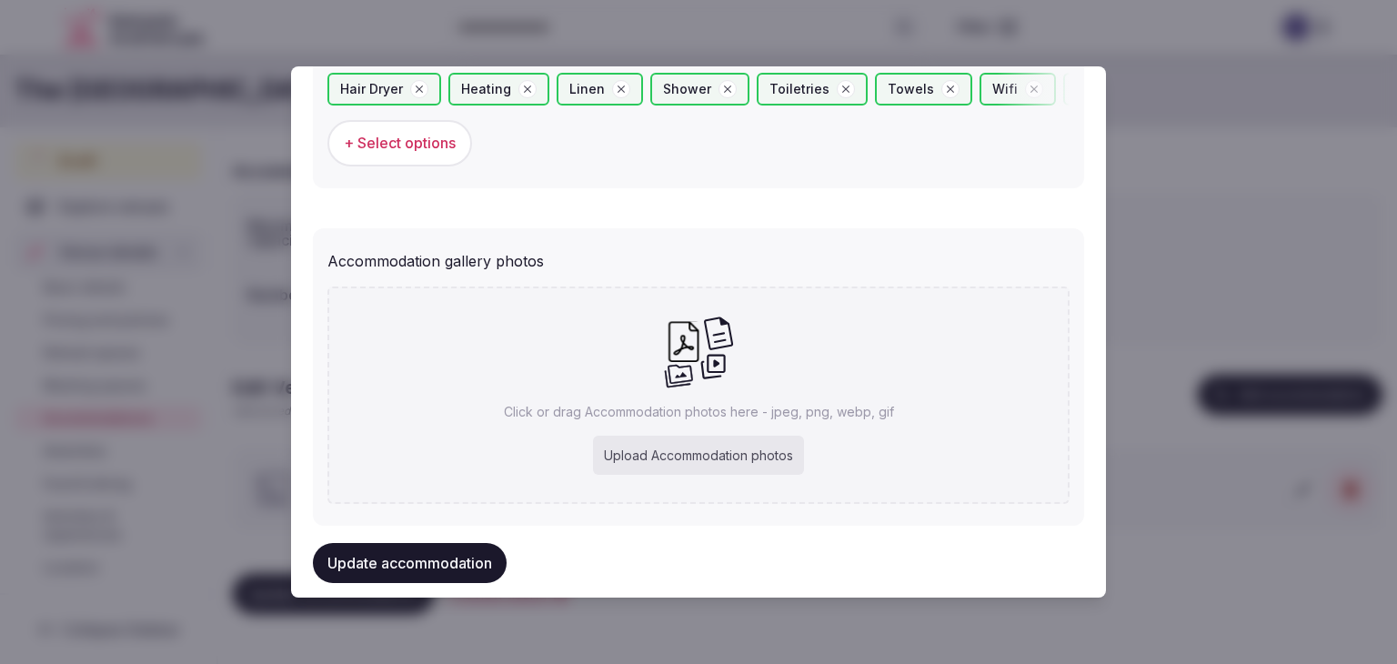
scroll to position [1884, 0]
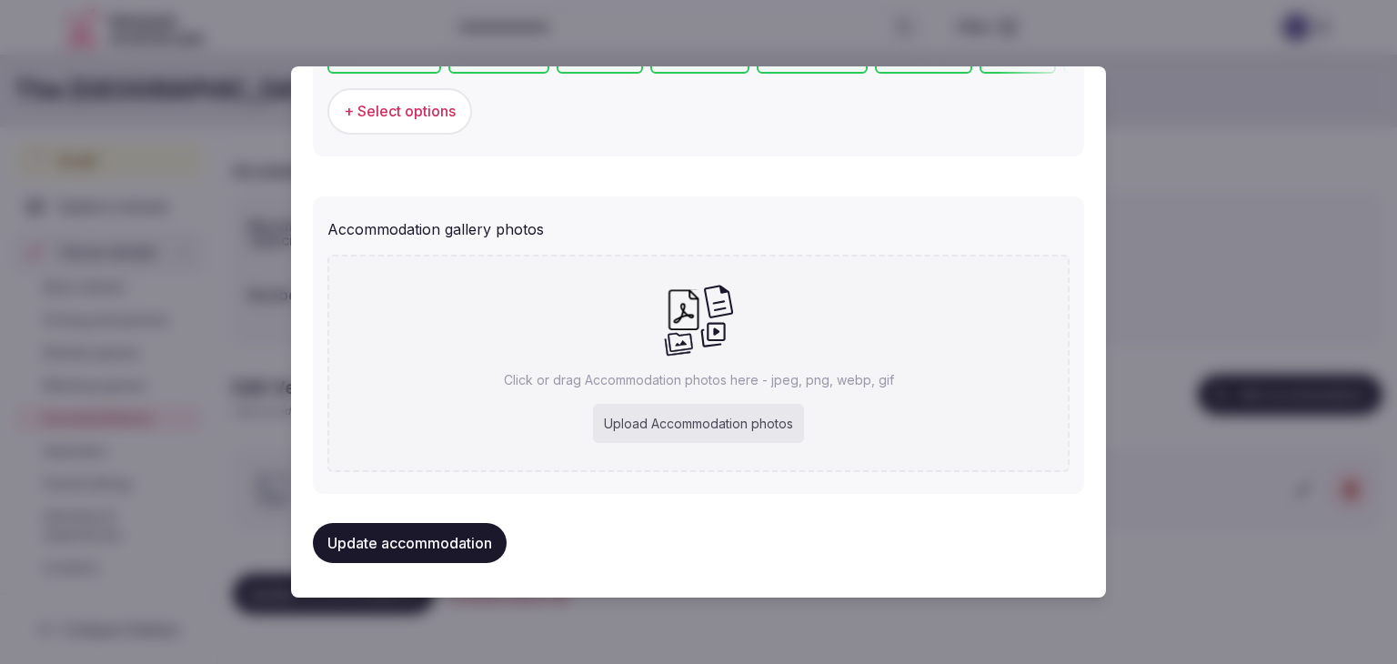
click at [757, 407] on div "Upload Accommodation photos" at bounding box center [698, 424] width 211 height 40
type input "**********"
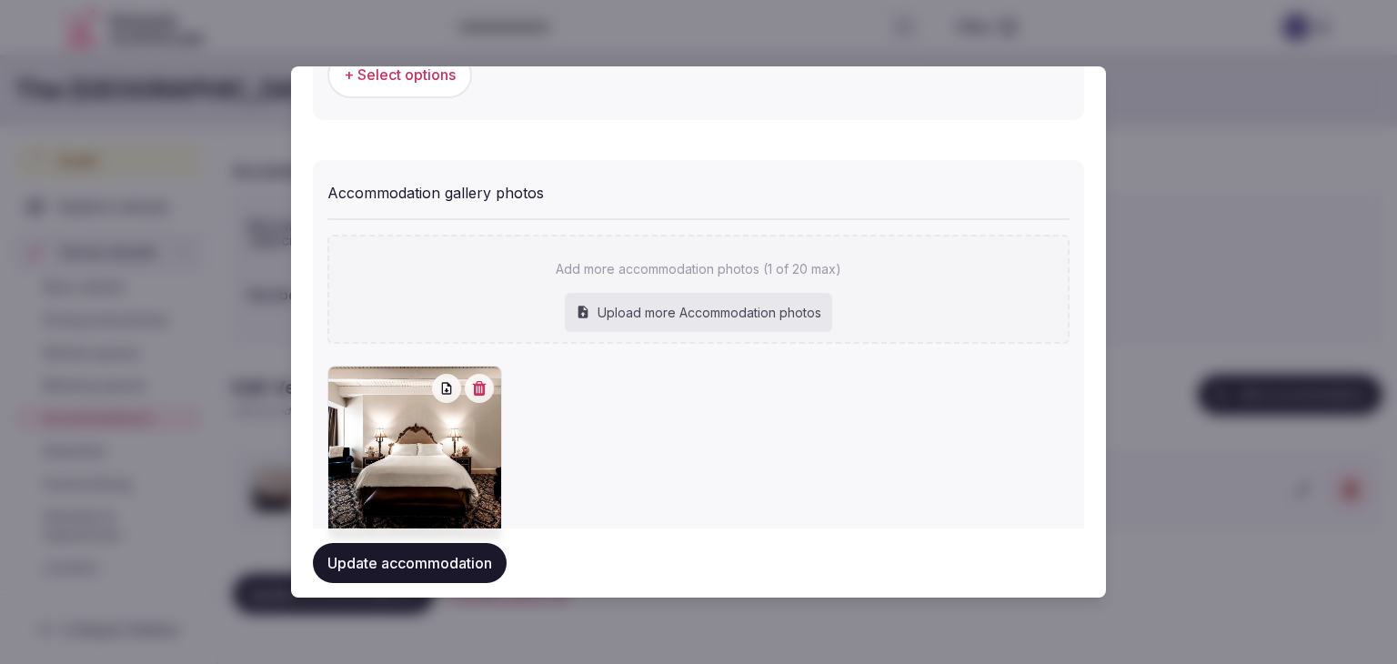
scroll to position [1984, 0]
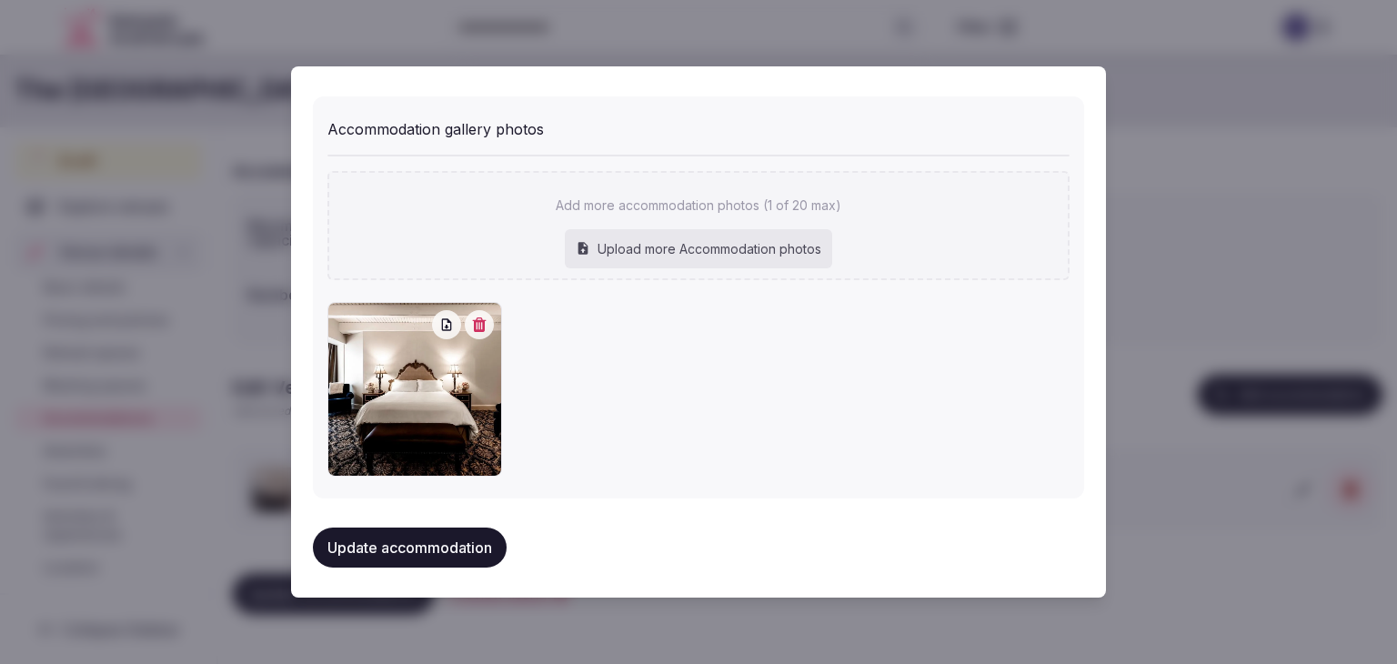
click at [488, 535] on button "Update accommodation" at bounding box center [410, 548] width 194 height 40
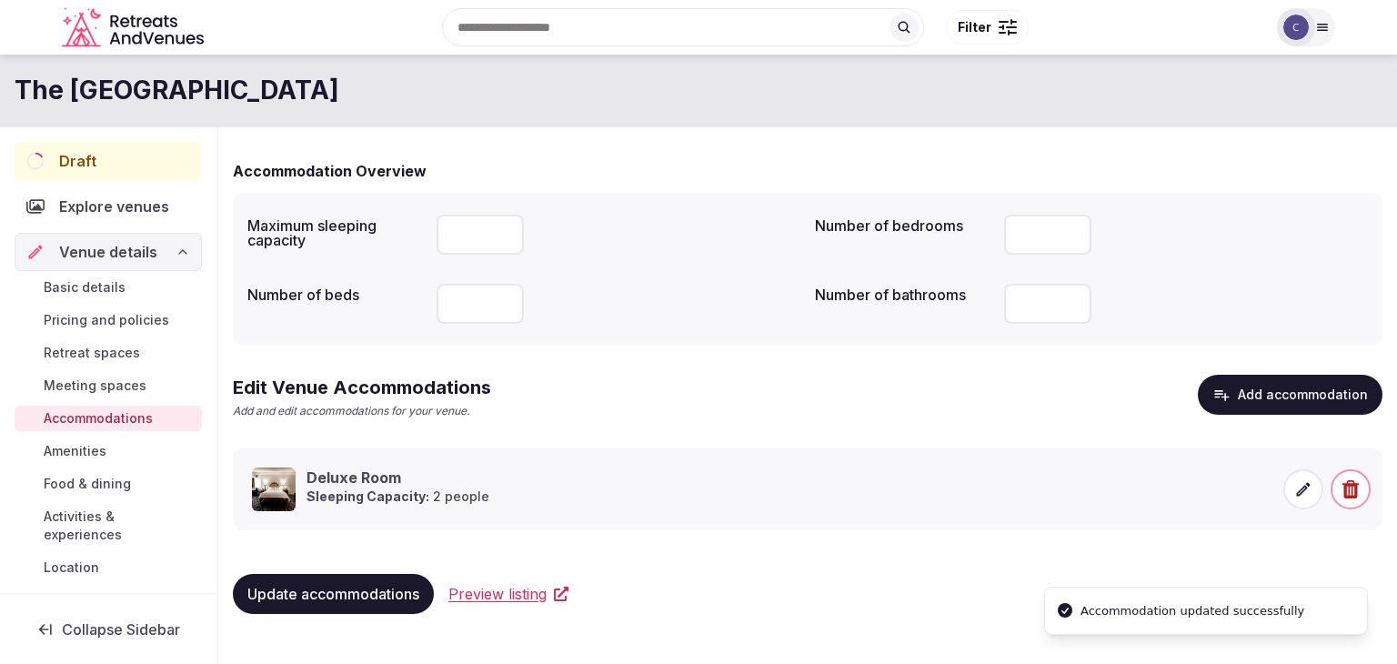
click at [97, 481] on span "Food & dining" at bounding box center [87, 484] width 87 height 18
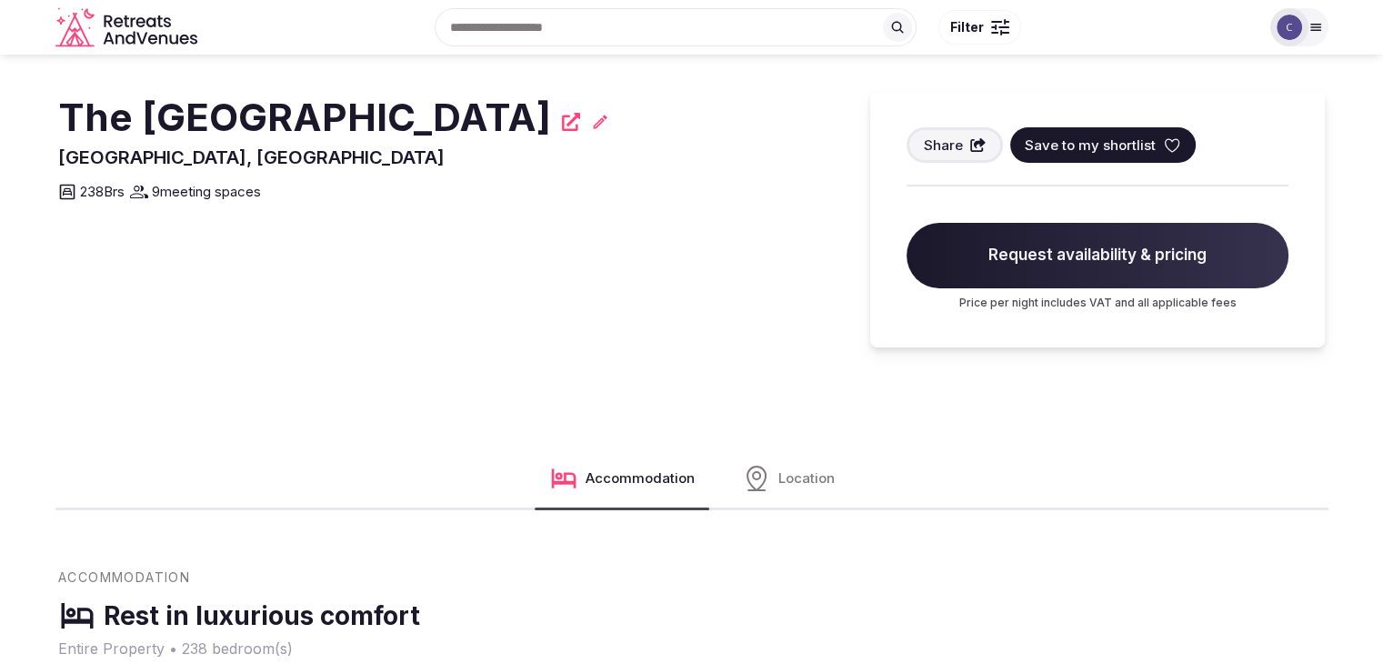
drag, startPoint x: 60, startPoint y: 106, endPoint x: 573, endPoint y: 119, distance: 513.2
click at [551, 119] on h2 "The [GEOGRAPHIC_DATA]" at bounding box center [304, 118] width 493 height 54
copy h2 "The [GEOGRAPHIC_DATA]"
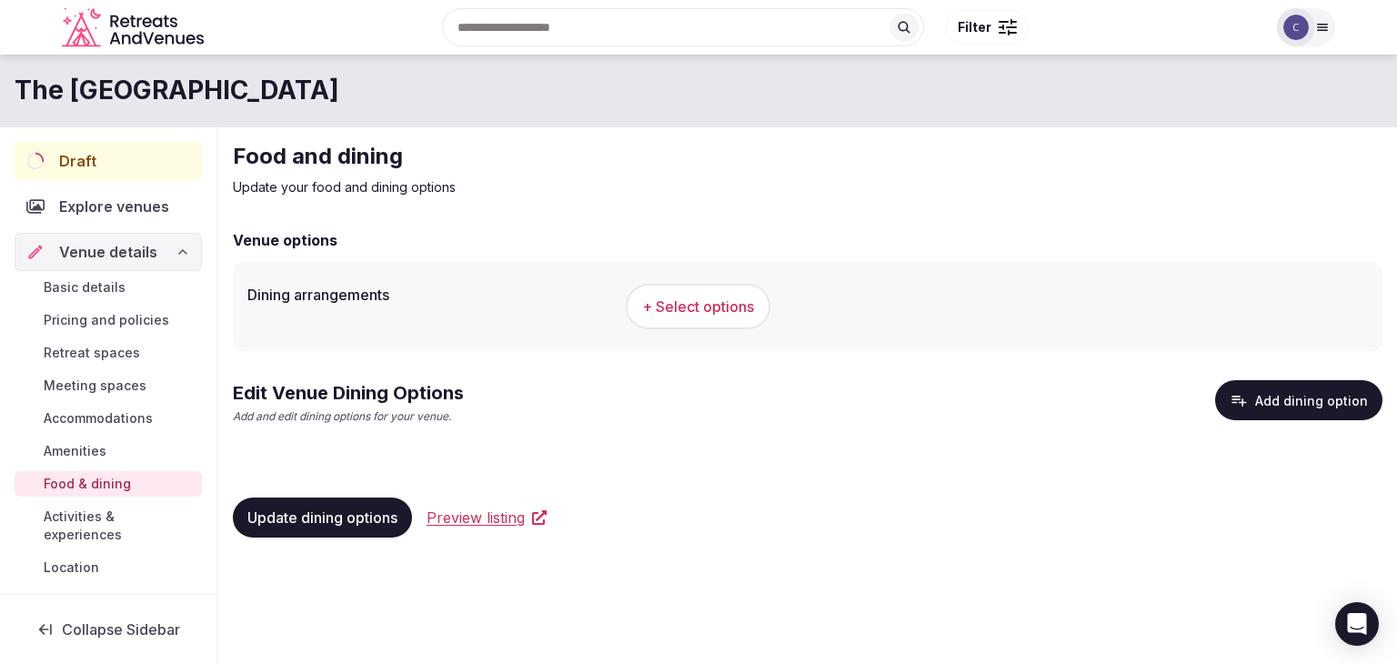
click at [742, 297] on span "+ Select options" at bounding box center [698, 307] width 112 height 20
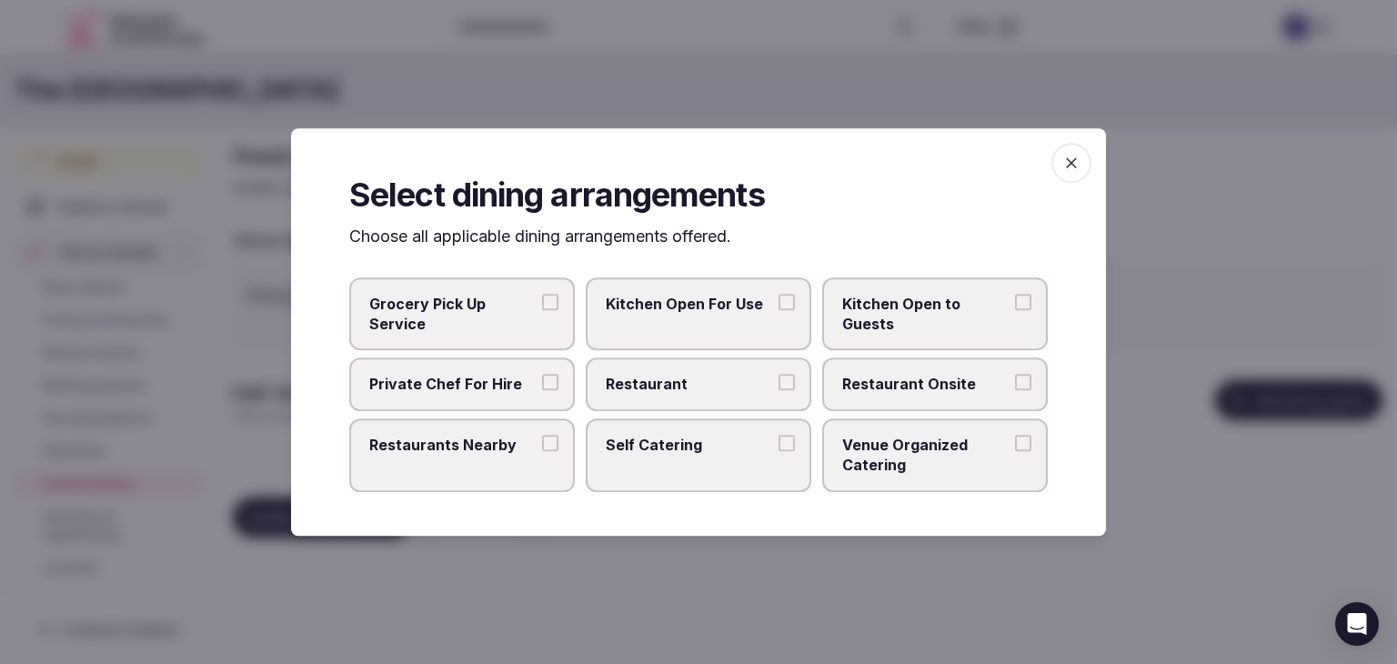
click at [739, 377] on span "Restaurant" at bounding box center [689, 385] width 167 height 20
click at [779, 377] on button "Restaurant" at bounding box center [787, 383] width 16 height 16
click at [935, 375] on span "Restaurant Onsite" at bounding box center [925, 385] width 167 height 20
click at [1015, 375] on button "Restaurant Onsite" at bounding box center [1023, 383] width 16 height 16
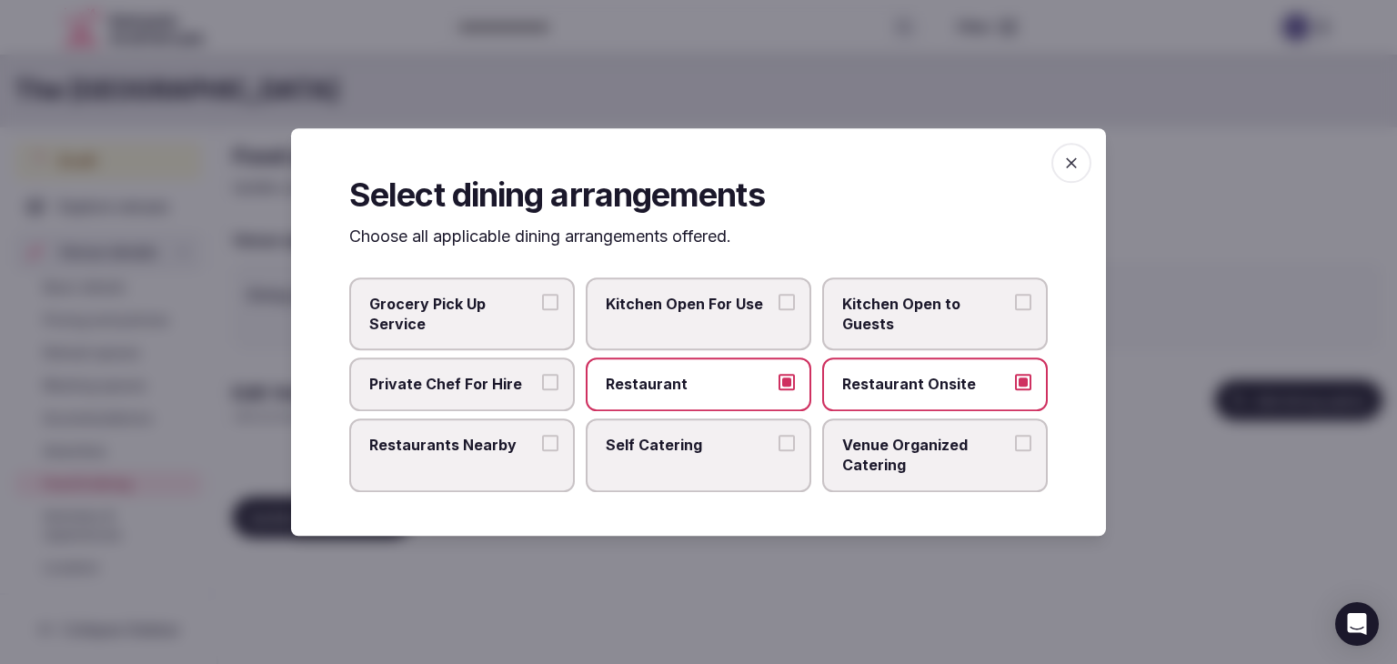
drag, startPoint x: 1067, startPoint y: 173, endPoint x: 1028, endPoint y: 217, distance: 59.3
click at [1062, 171] on span "button" at bounding box center [1071, 163] width 40 height 40
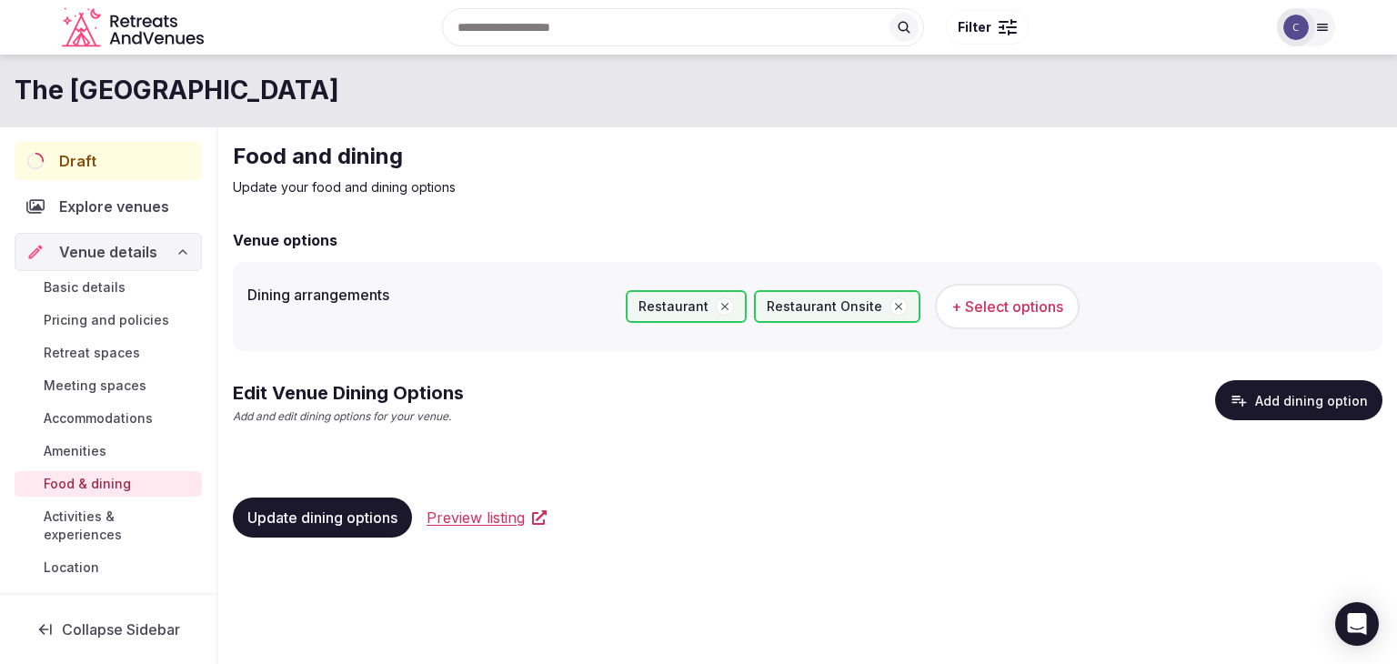
click at [386, 516] on span "Update dining options" at bounding box center [322, 517] width 150 height 18
click at [1301, 383] on button "Add dining option" at bounding box center [1298, 400] width 167 height 40
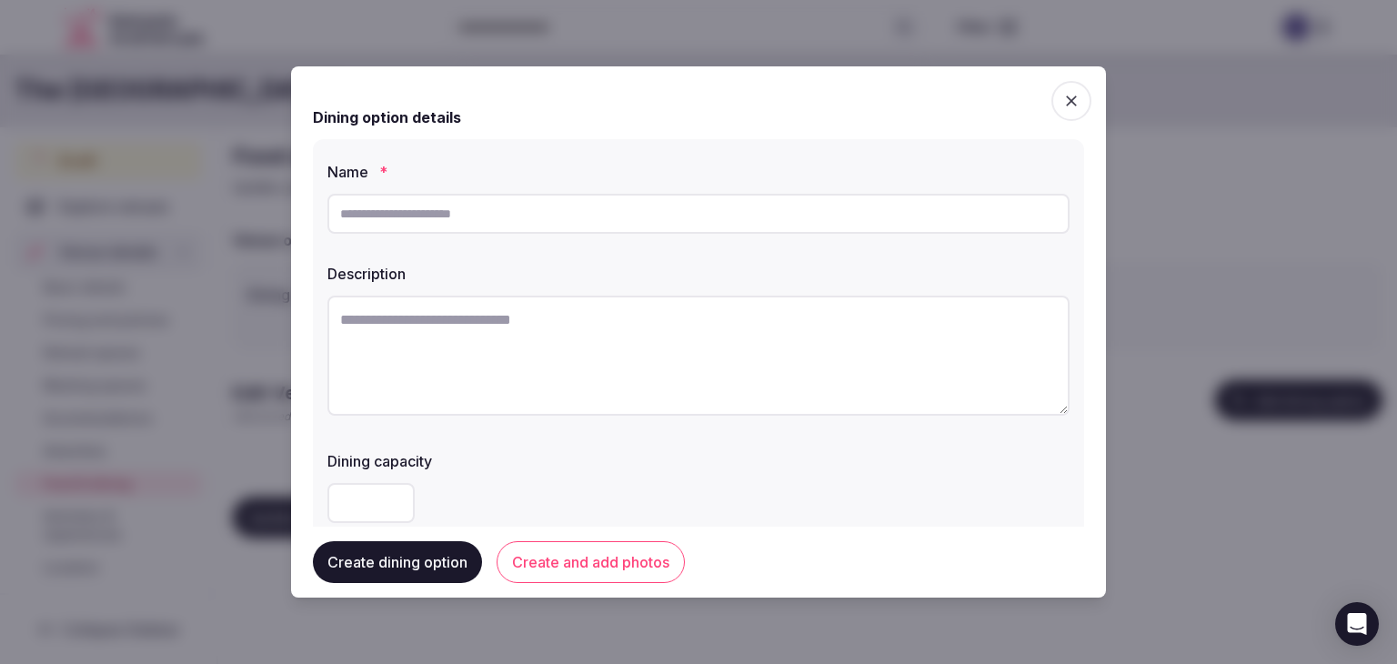
paste input "**********"
type input "**********"
click at [586, 375] on textarea at bounding box center [698, 356] width 742 height 120
paste textarea "**********"
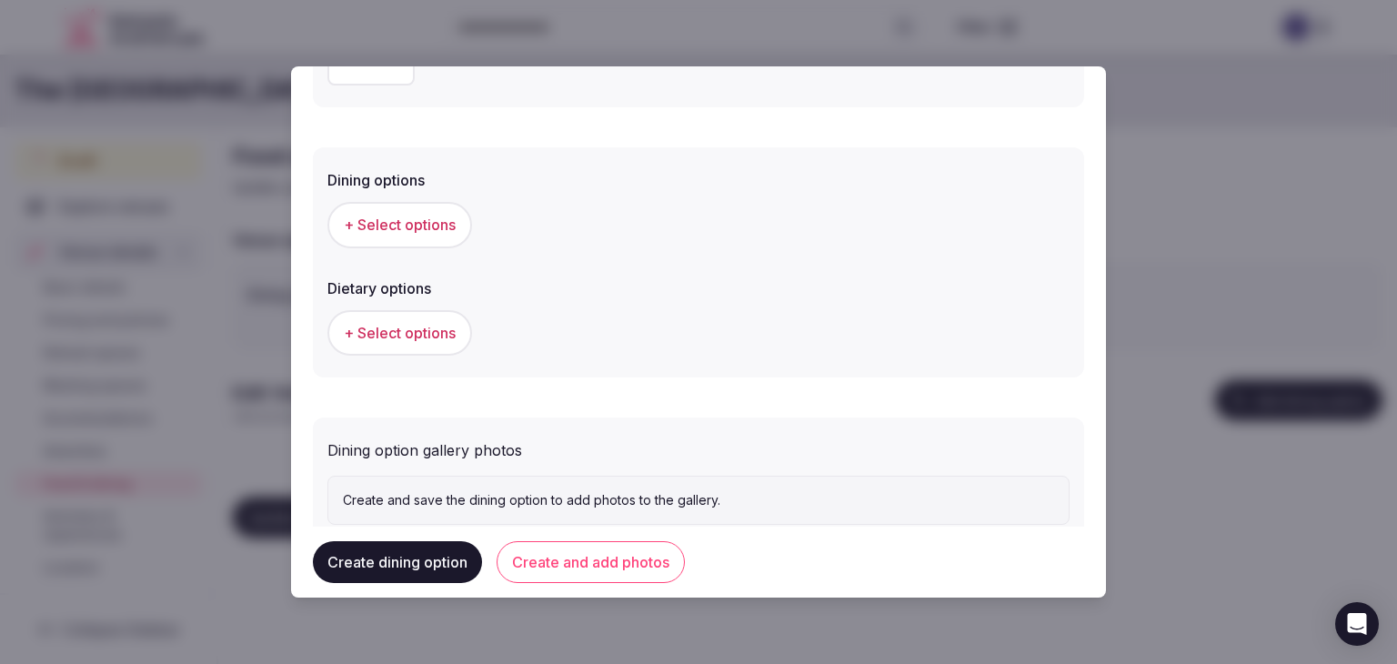
scroll to position [491, 0]
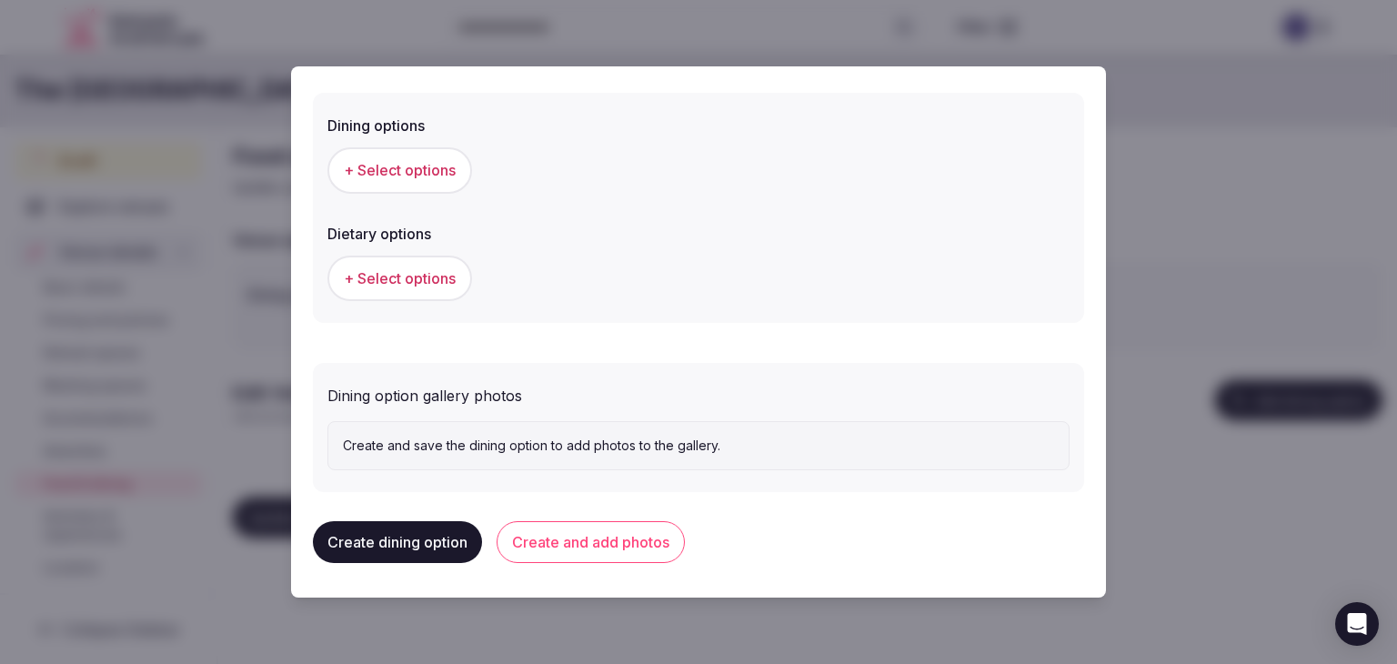
type textarea "**********"
click at [409, 158] on button "+ Select options" at bounding box center [399, 169] width 145 height 45
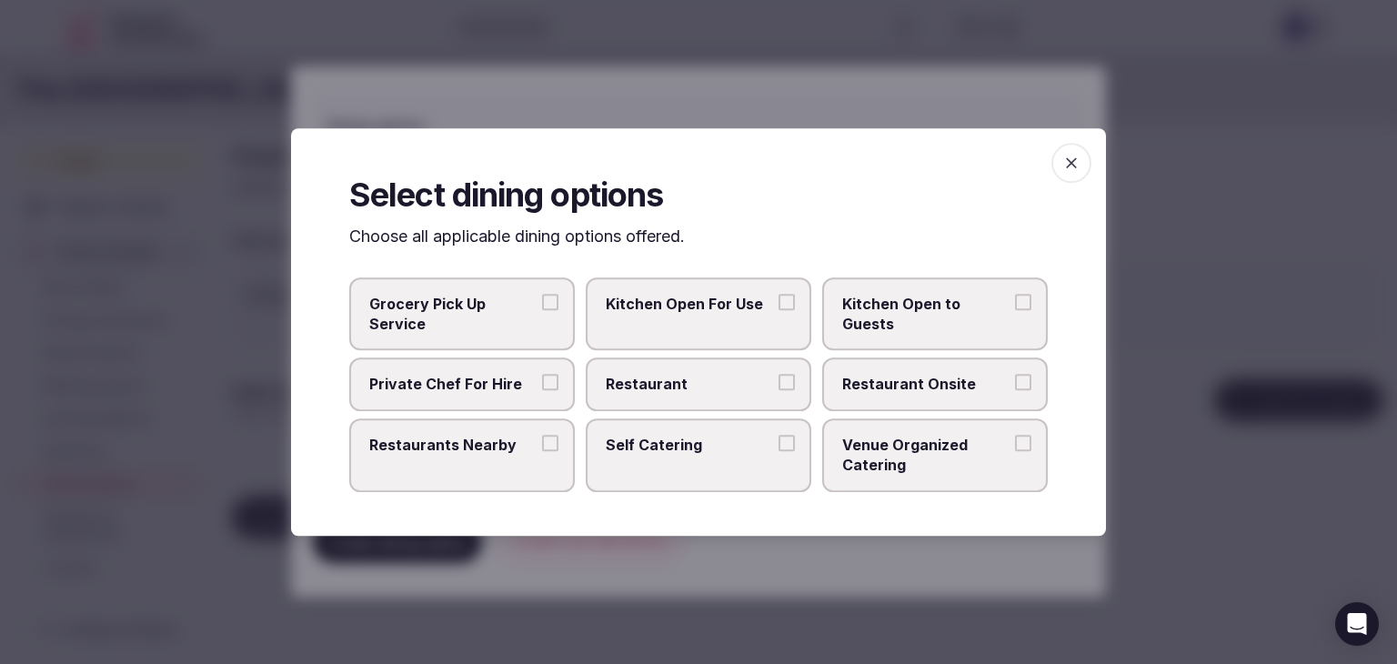
click at [706, 397] on label "Restaurant" at bounding box center [699, 384] width 226 height 53
click at [779, 391] on button "Restaurant" at bounding box center [787, 383] width 16 height 16
click at [945, 393] on span "Restaurant Onsite" at bounding box center [925, 385] width 167 height 20
click at [1015, 391] on button "Restaurant Onsite" at bounding box center [1023, 383] width 16 height 16
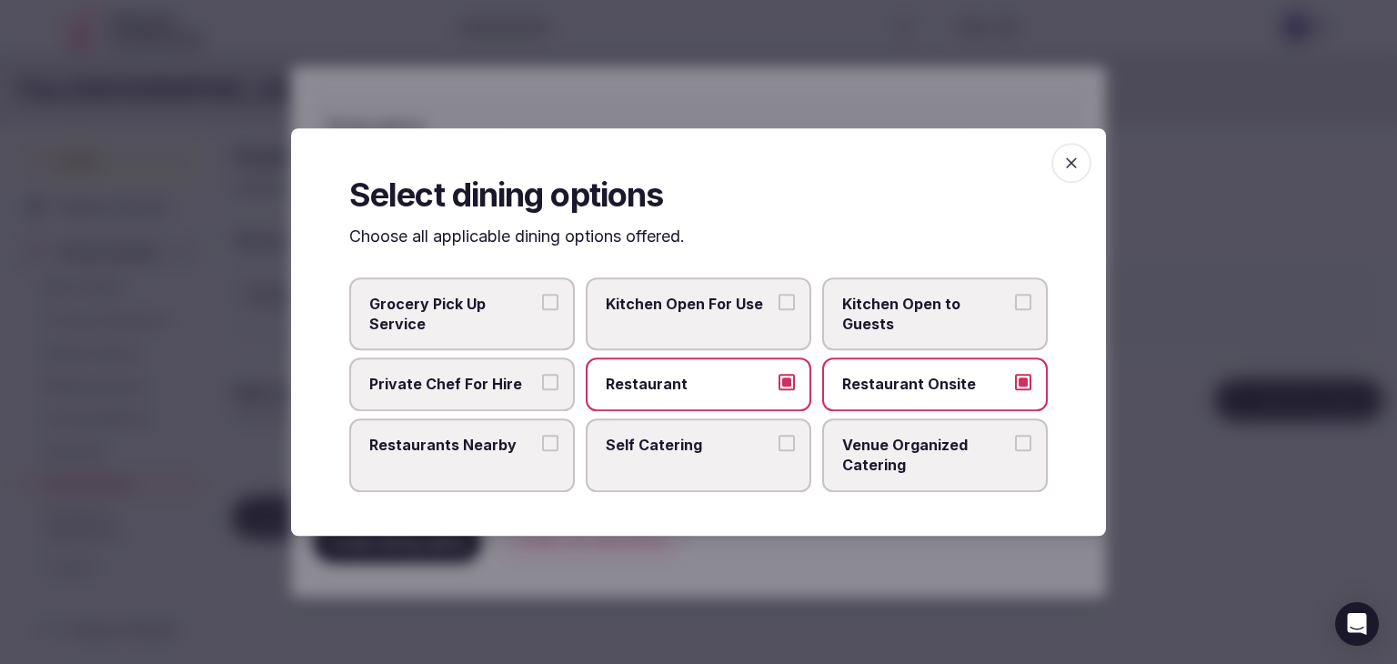
drag, startPoint x: 1068, startPoint y: 141, endPoint x: 1073, endPoint y: 161, distance: 20.7
click at [1066, 146] on div "Select dining options Choose all applicable dining options offered. Grocery Pic…" at bounding box center [698, 331] width 815 height 407
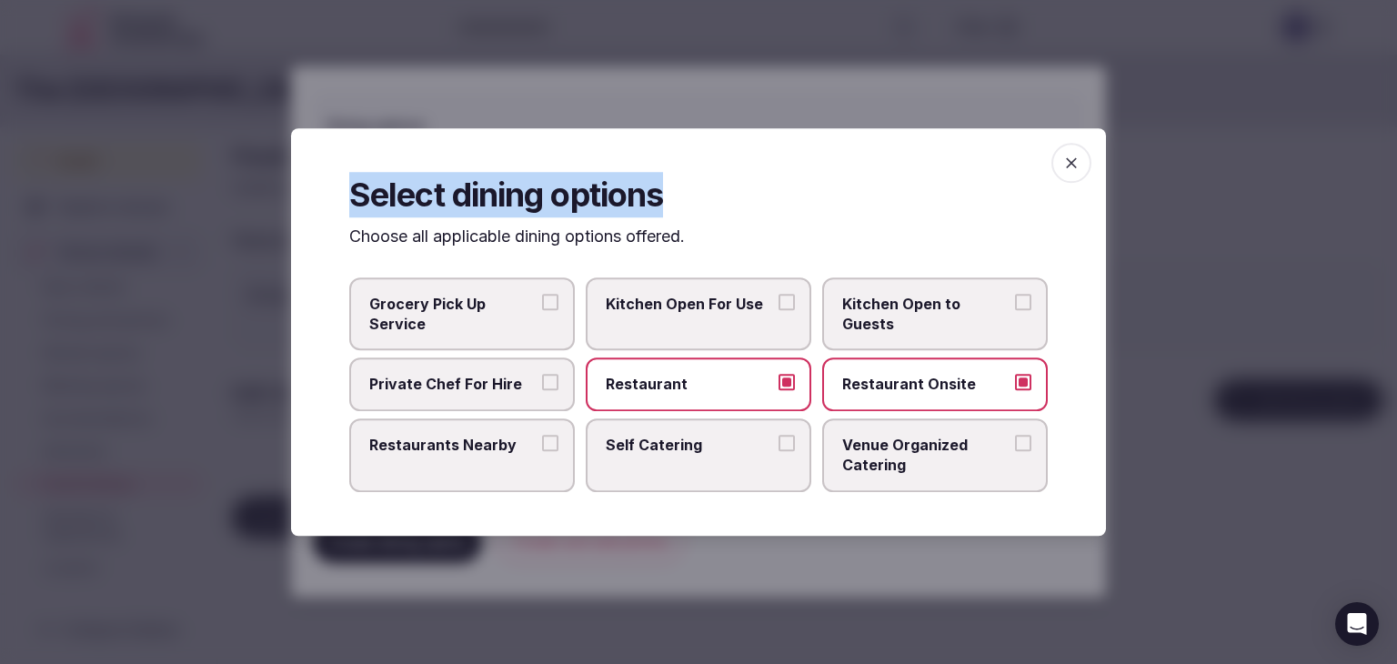
click at [1073, 161] on icon "button" at bounding box center [1071, 162] width 11 height 11
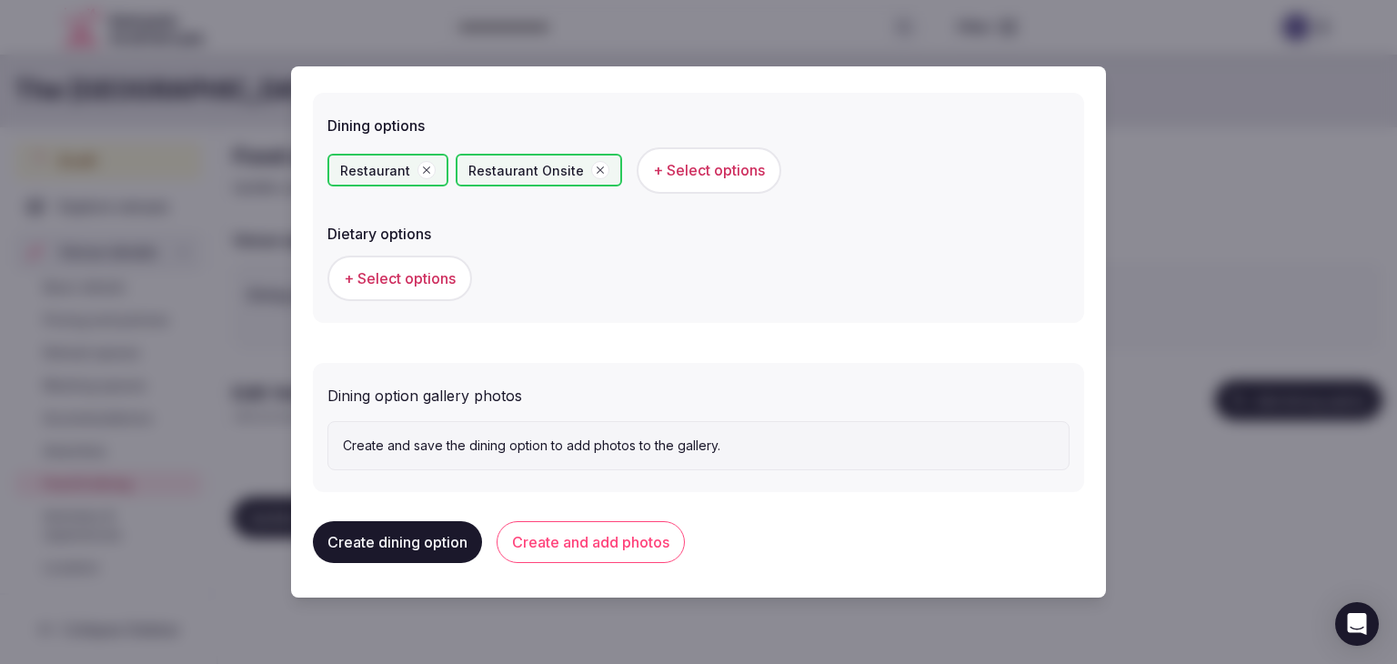
click at [592, 536] on button "Create and add photos" at bounding box center [591, 542] width 188 height 42
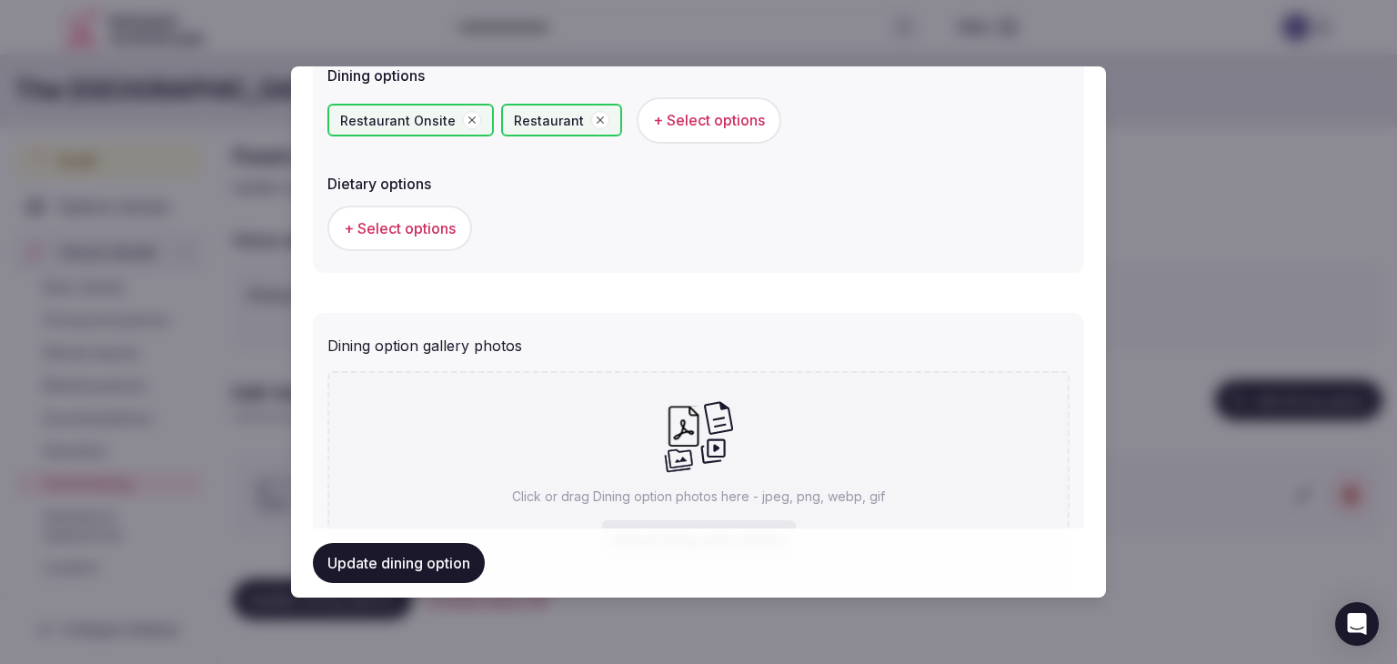
scroll to position [659, 0]
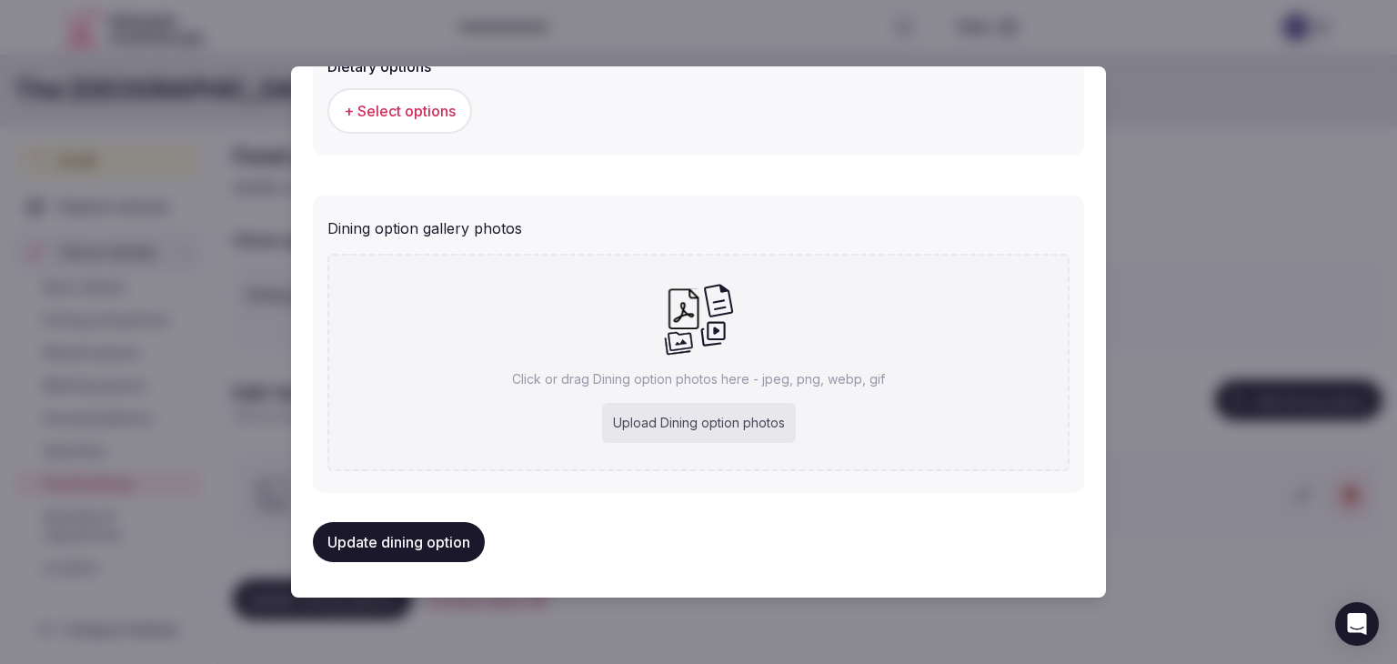
click at [686, 423] on div "Upload Dining option photos" at bounding box center [699, 423] width 194 height 40
type input "**********"
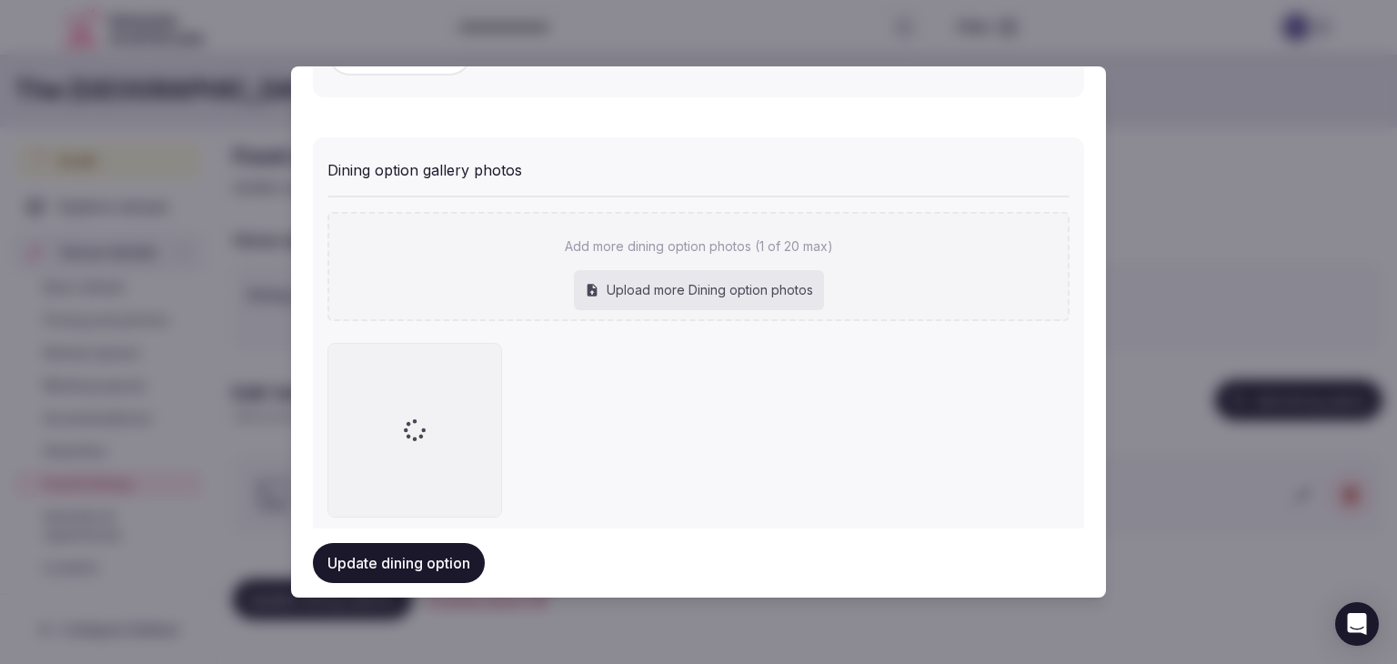
scroll to position [759, 0]
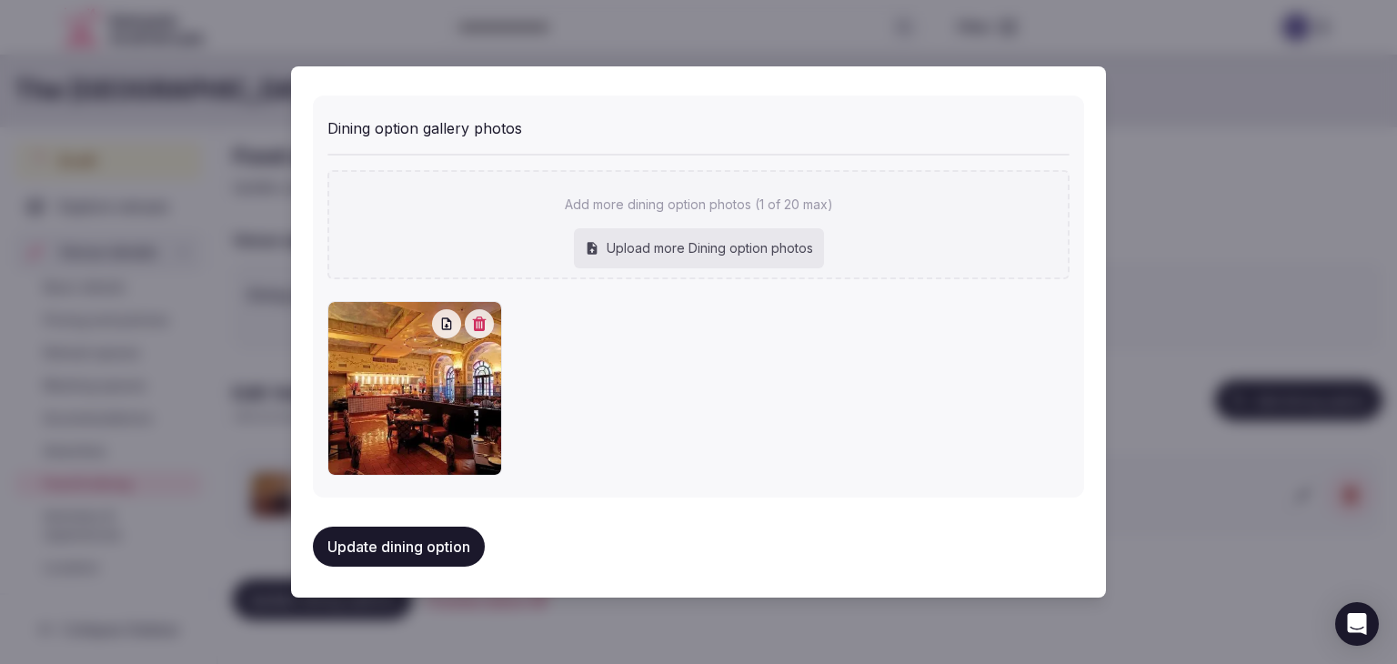
drag, startPoint x: 383, startPoint y: 539, endPoint x: 504, endPoint y: 555, distance: 122.0
click at [384, 539] on button "Update dining option" at bounding box center [399, 547] width 172 height 40
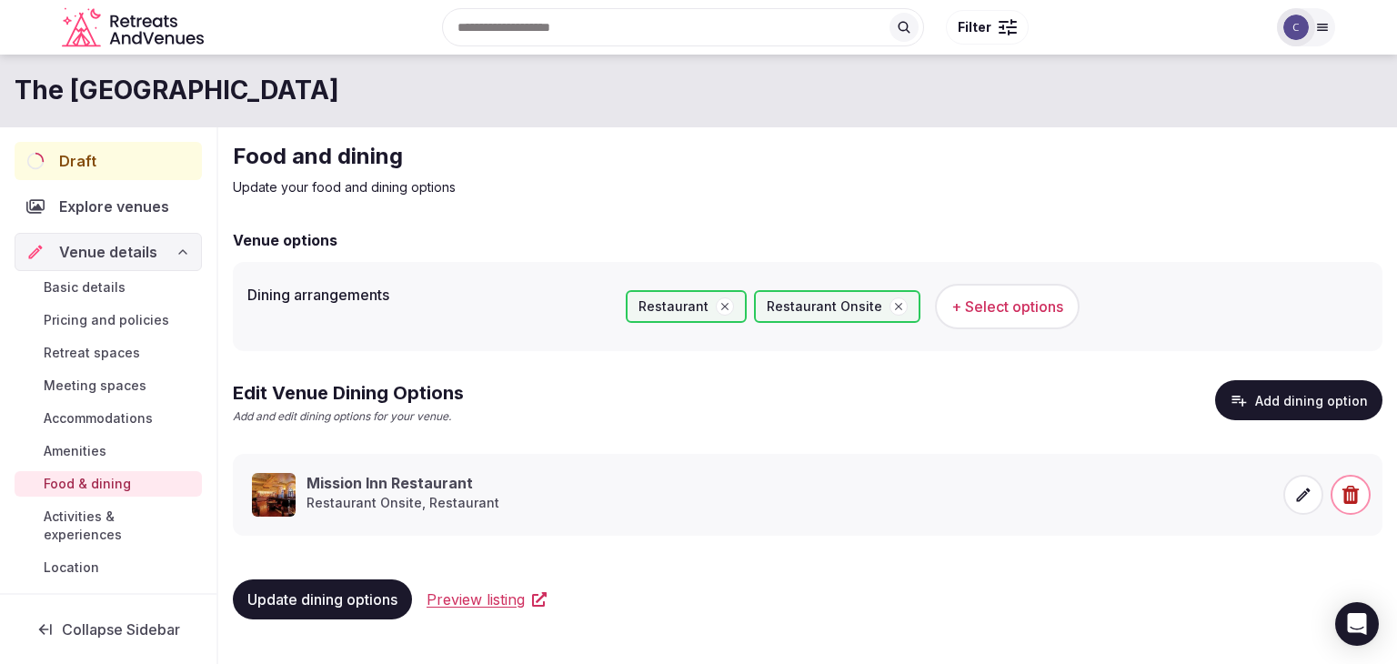
click at [126, 380] on span "Meeting spaces" at bounding box center [95, 386] width 103 height 18
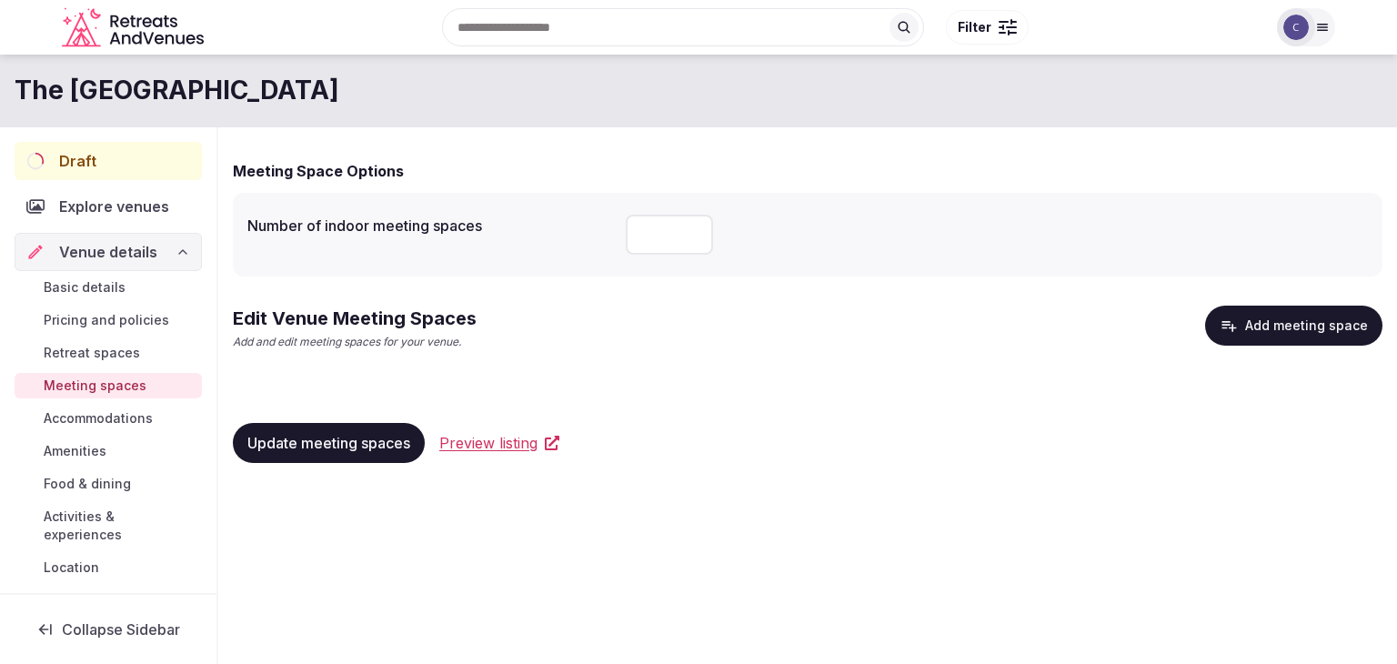
click at [1247, 332] on button "Add meeting space" at bounding box center [1293, 326] width 177 height 40
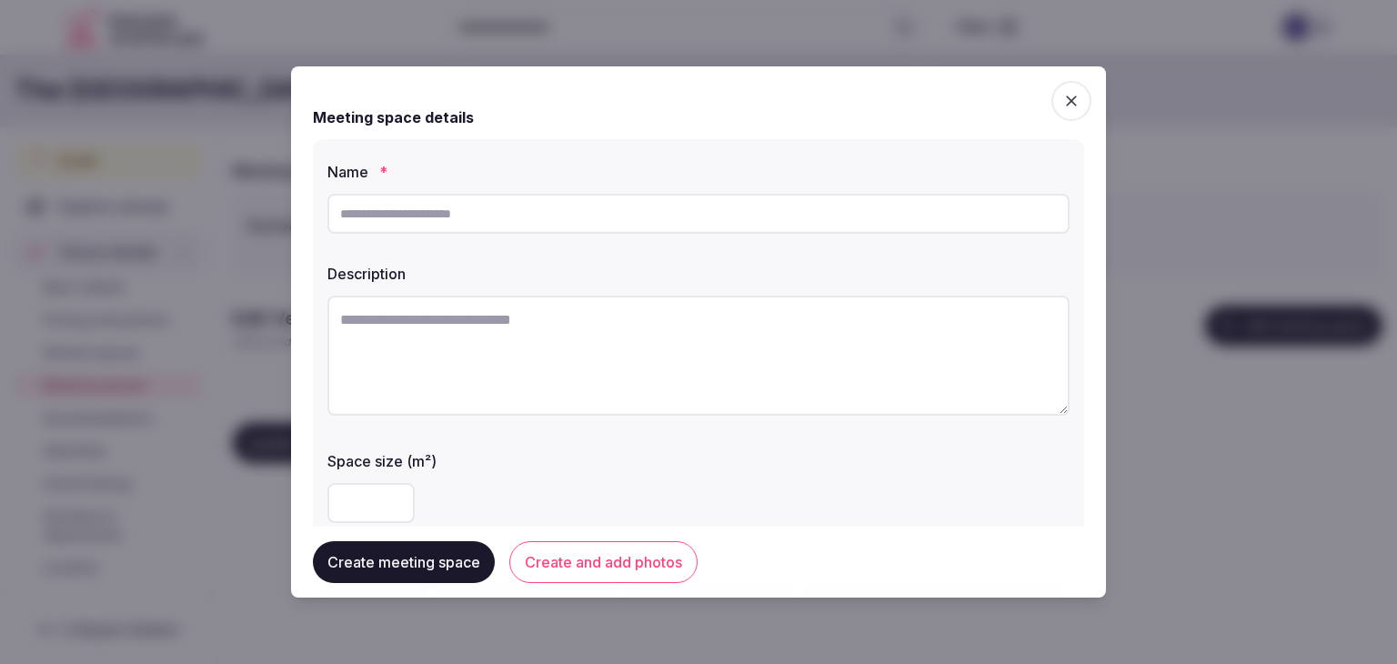
click at [615, 219] on input "text" at bounding box center [698, 214] width 742 height 40
paste input "**********"
type input "**********"
click at [486, 356] on textarea at bounding box center [698, 356] width 742 height 120
paste textarea "**********"
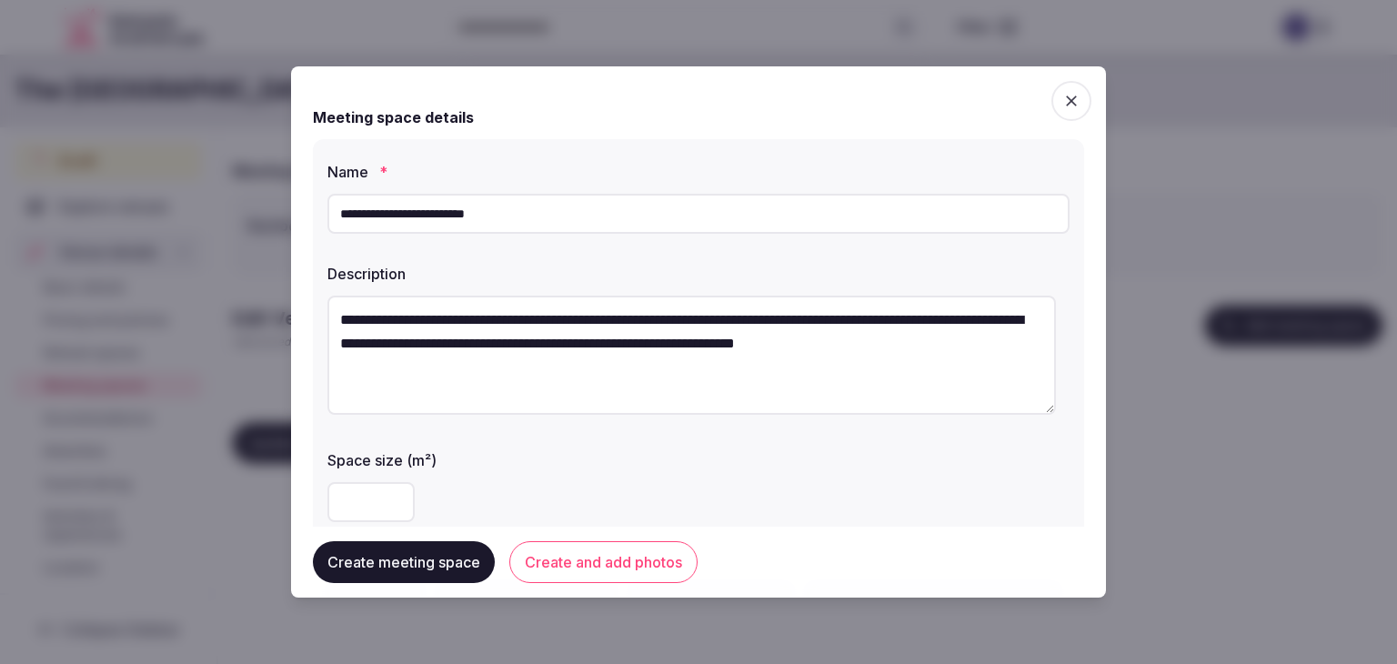
type textarea "**********"
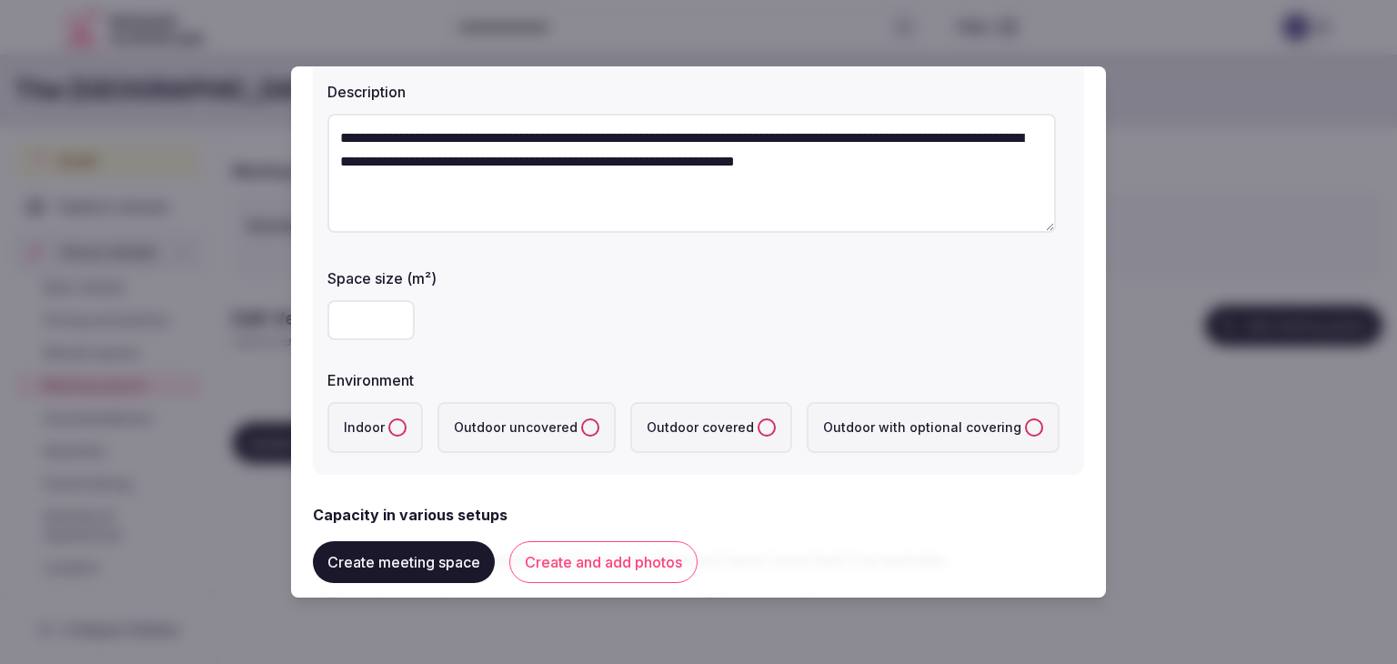
scroll to position [273, 0]
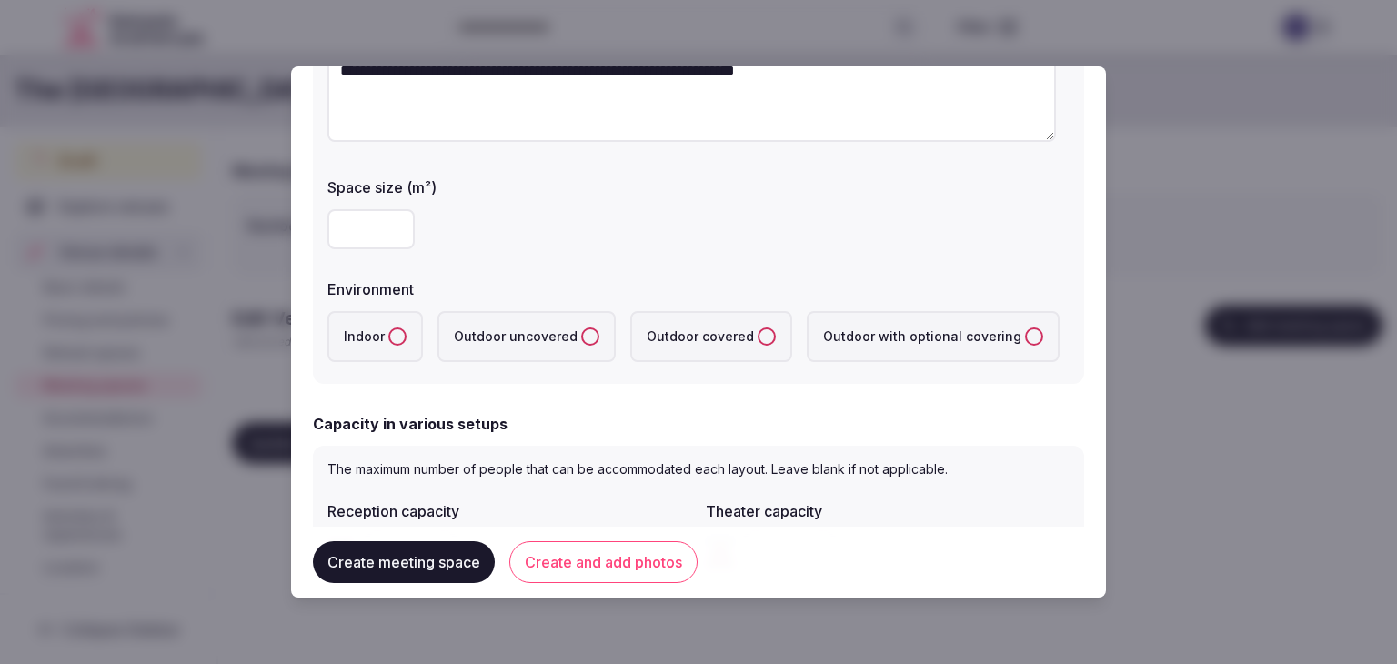
drag, startPoint x: 398, startPoint y: 338, endPoint x: 398, endPoint y: 357, distance: 18.2
click at [395, 338] on button "Indoor" at bounding box center [397, 336] width 18 height 18
click at [614, 568] on button "Create and add photos" at bounding box center [603, 562] width 188 height 42
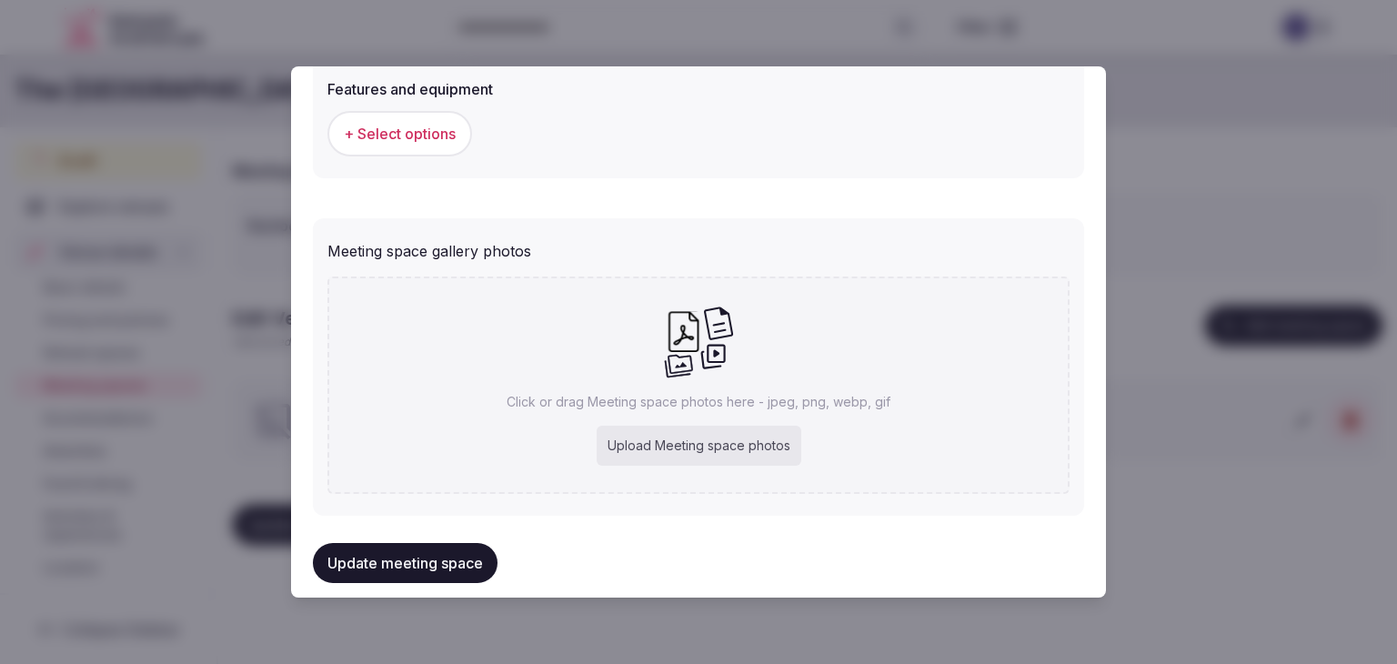
scroll to position [1185, 0]
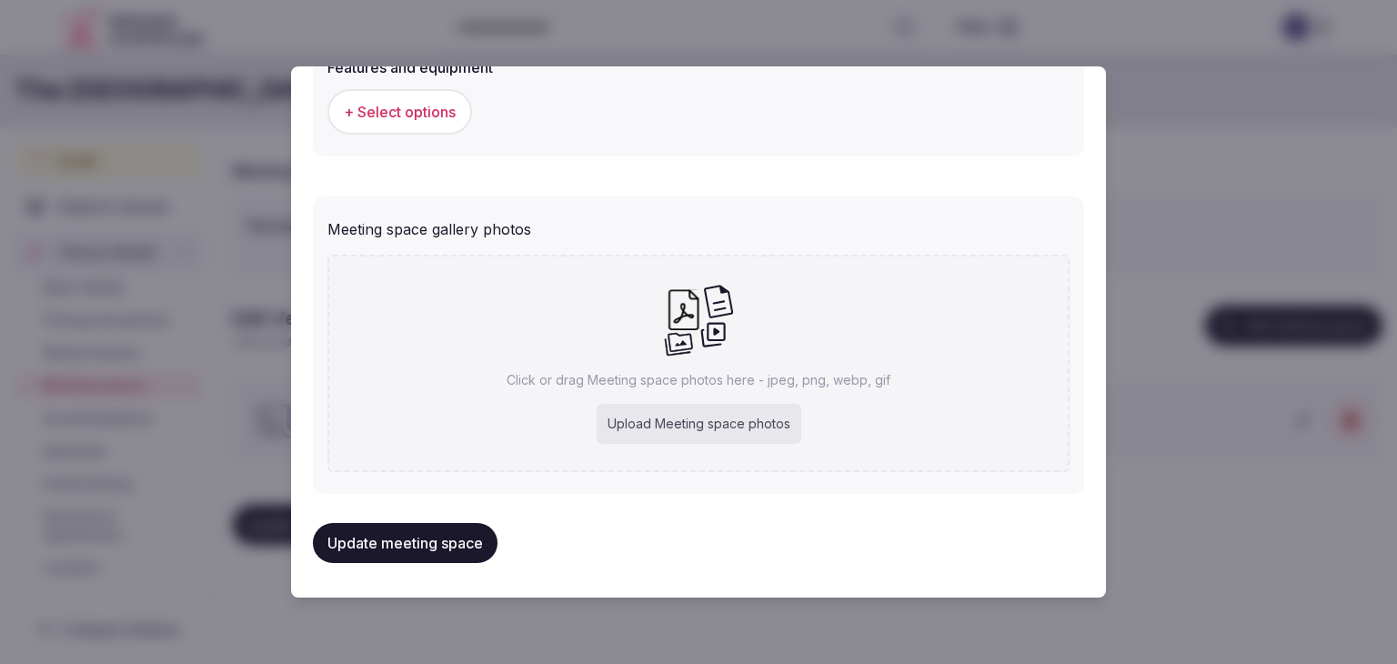
click at [719, 418] on div "Upload Meeting space photos" at bounding box center [699, 424] width 205 height 40
type input "**********"
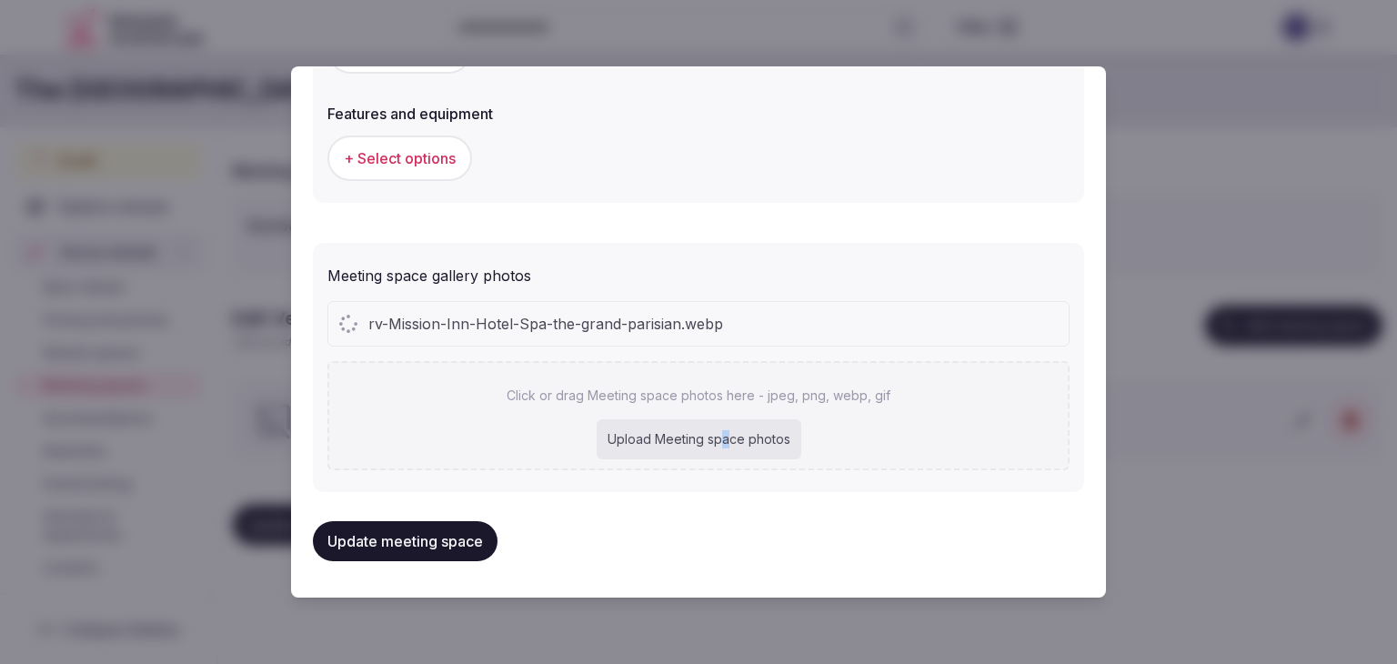
scroll to position [1136, 0]
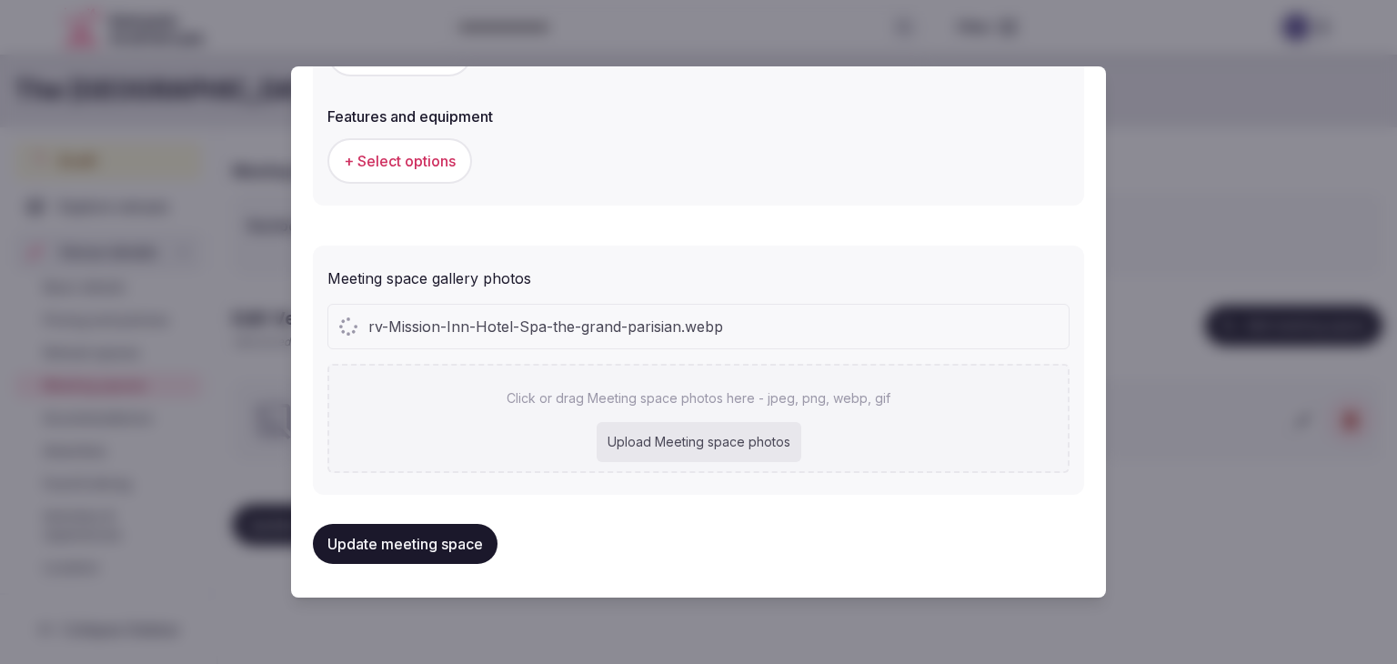
click at [673, 432] on div "Upload Meeting space photos" at bounding box center [699, 442] width 205 height 40
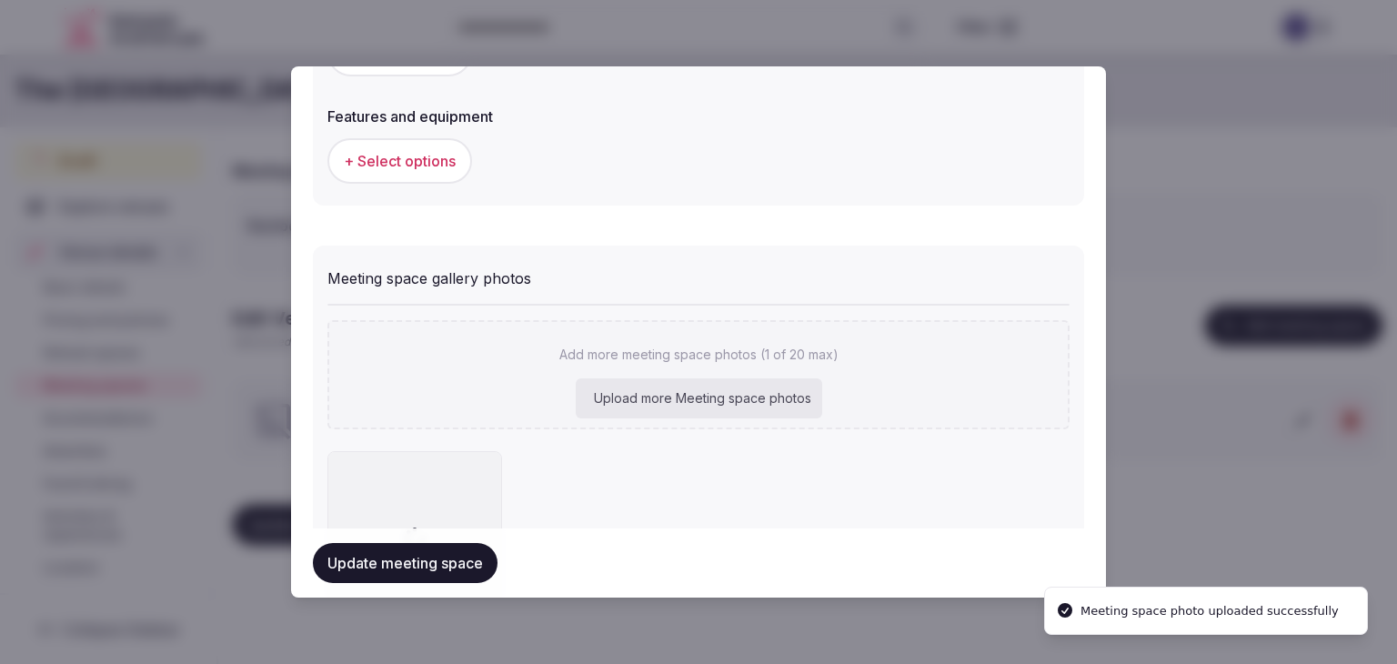
type input "**********"
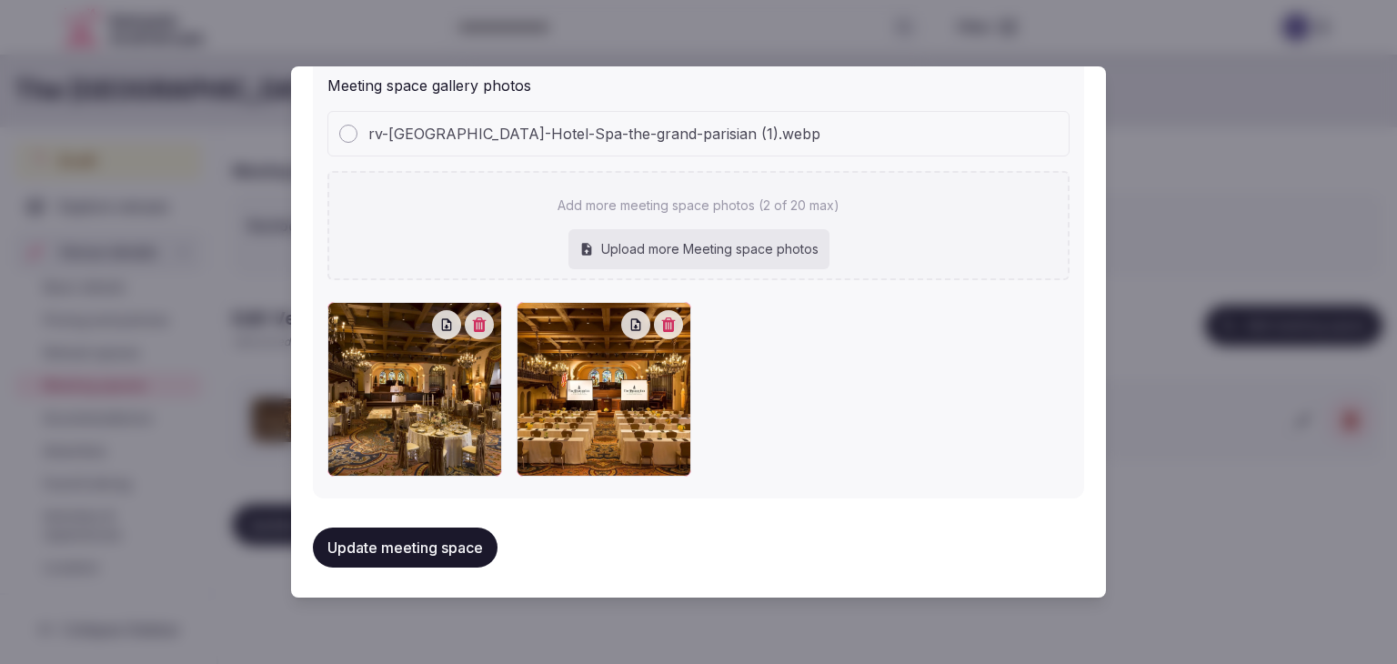
scroll to position [1056, 0]
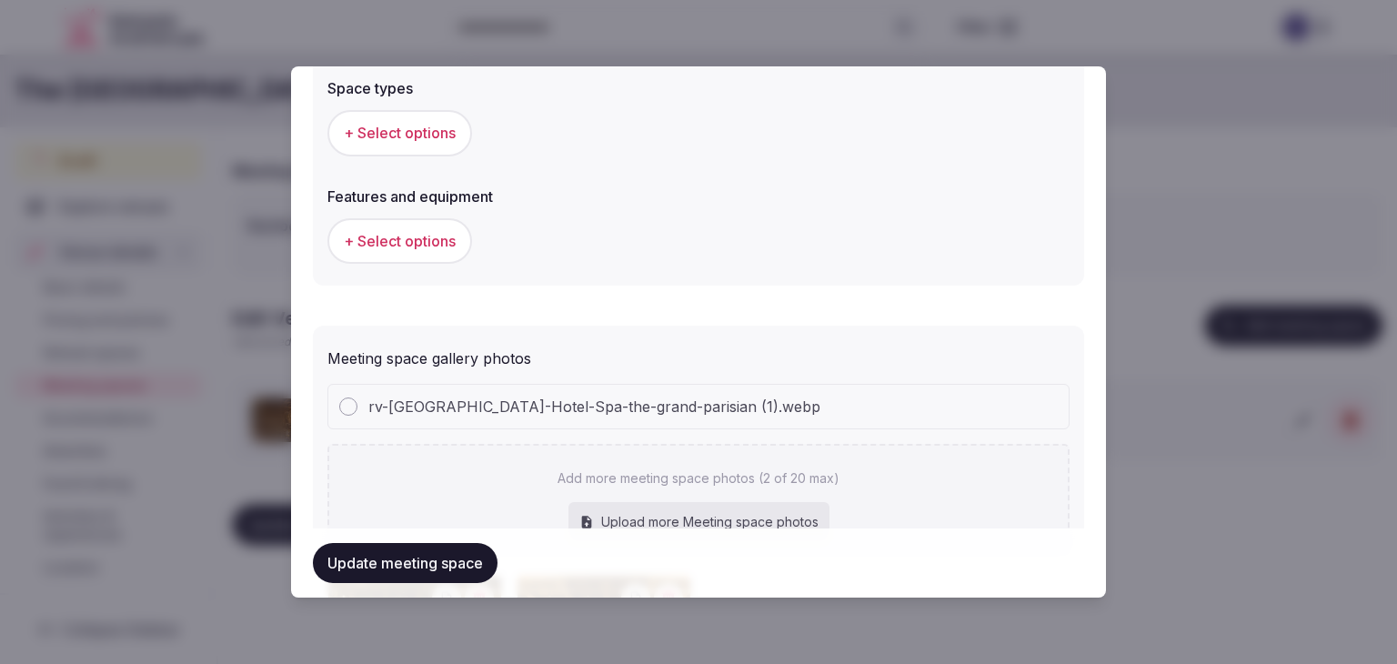
click at [400, 119] on button "+ Select options" at bounding box center [399, 132] width 145 height 45
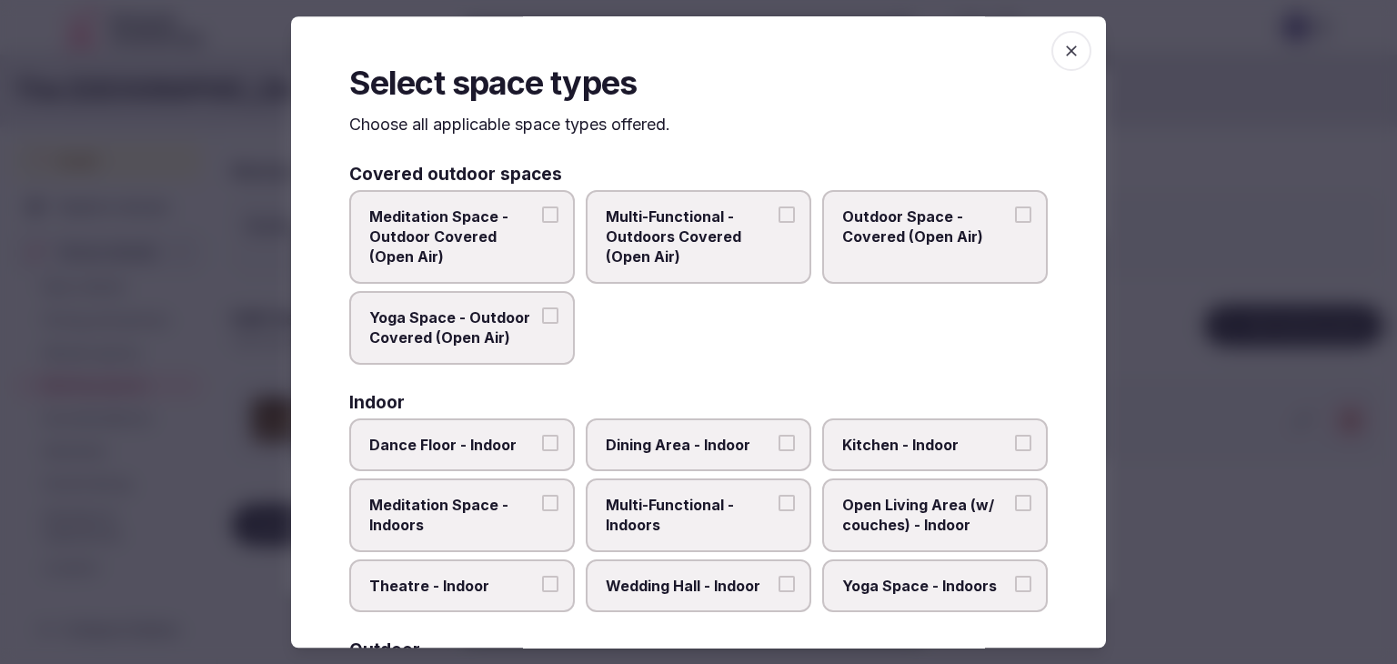
scroll to position [455, 0]
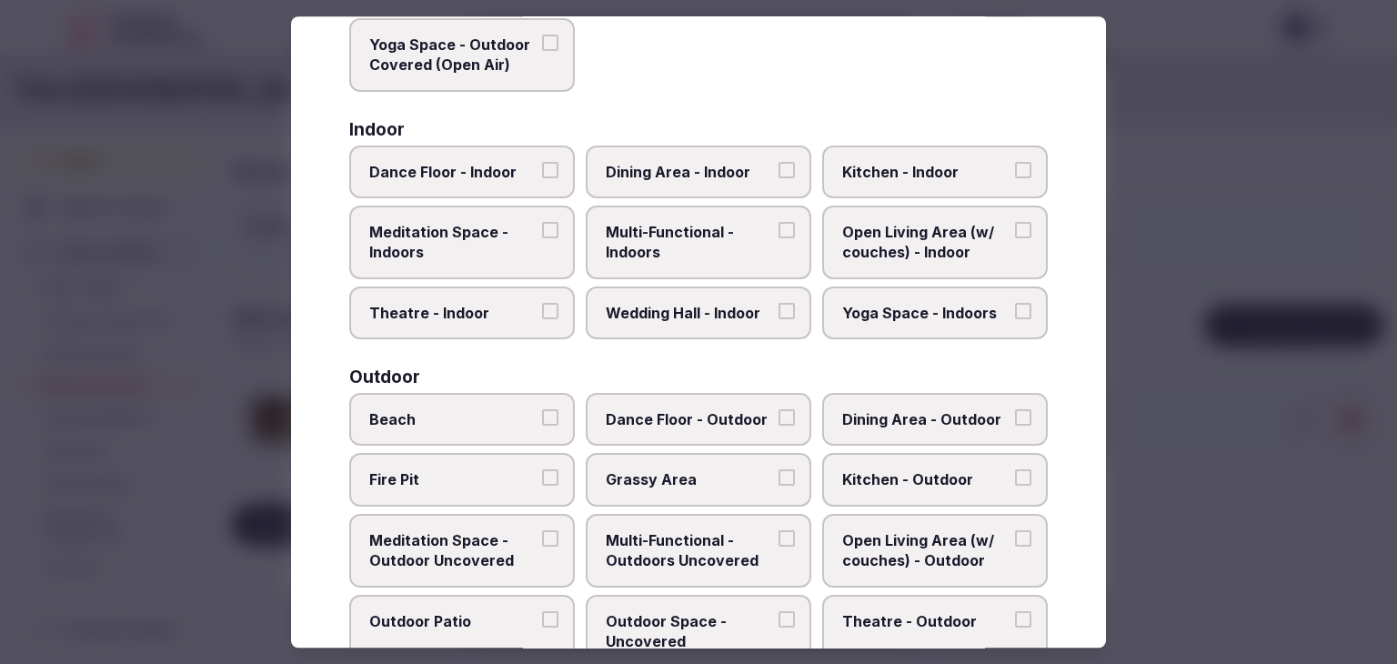
click at [716, 238] on span "Multi-Functional - Indoors" at bounding box center [689, 242] width 167 height 41
click at [779, 238] on button "Multi-Functional - Indoors" at bounding box center [787, 230] width 16 height 16
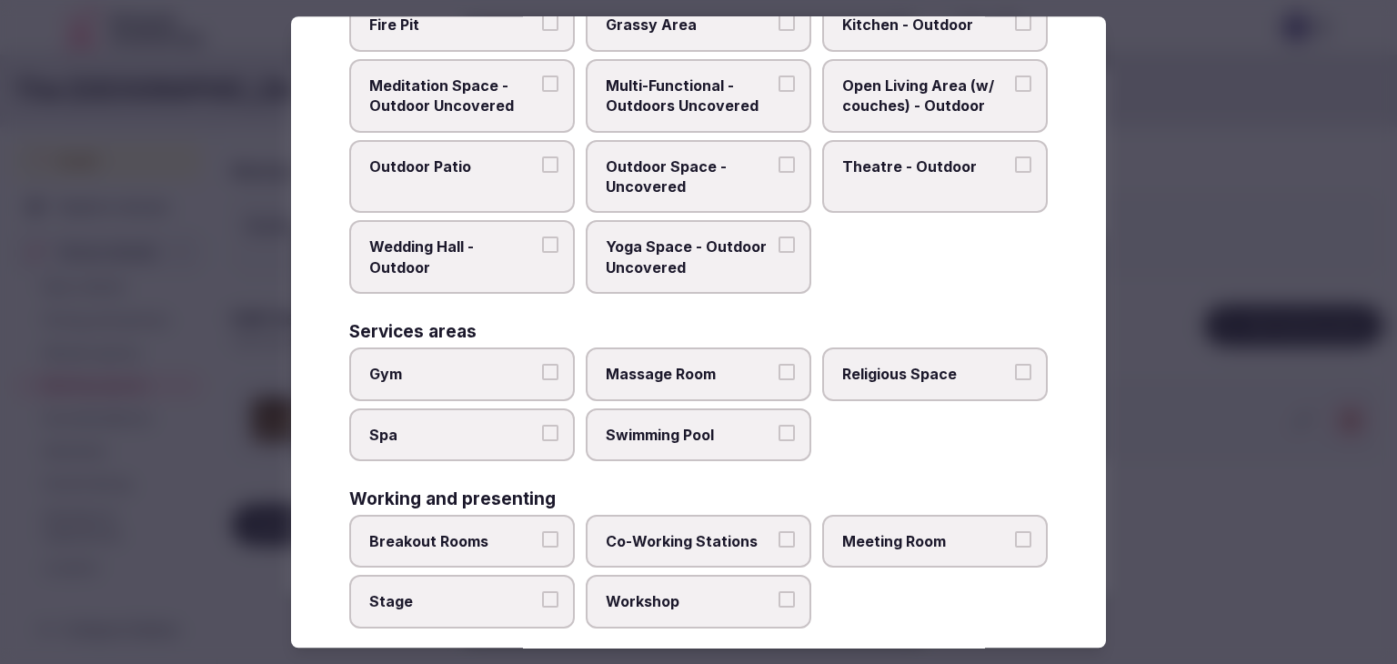
scroll to position [742, 0]
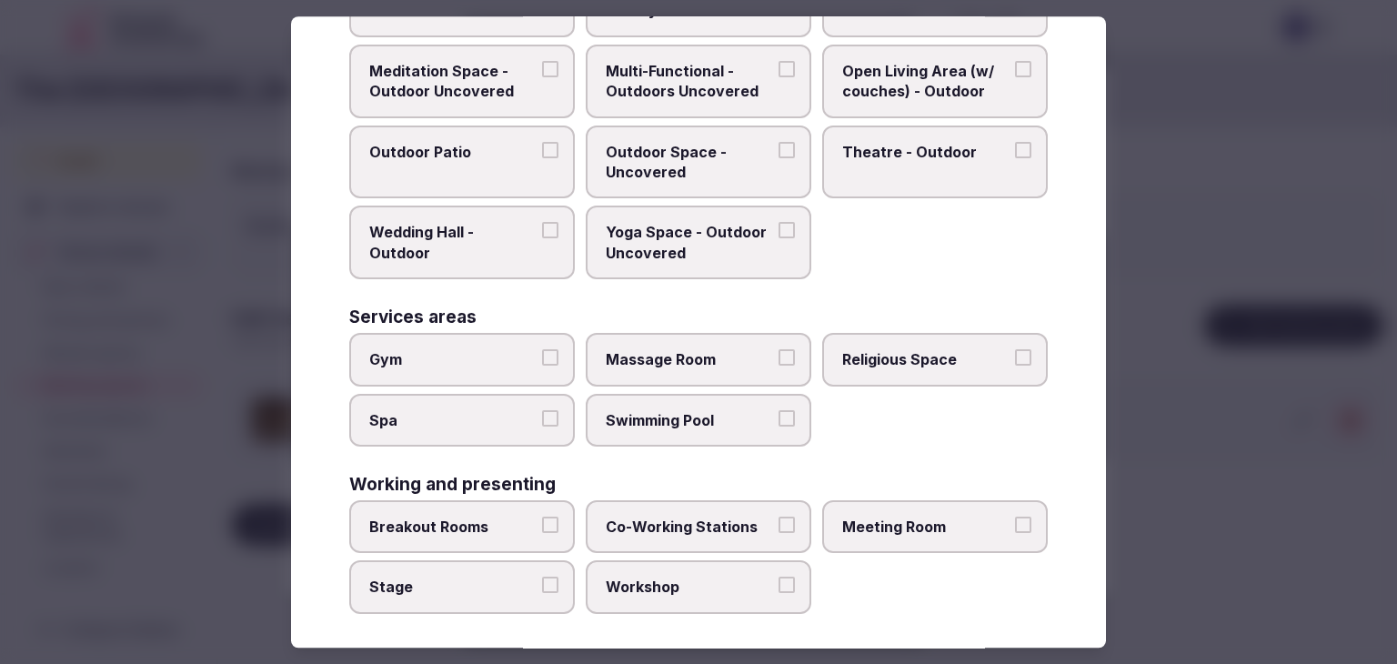
click at [899, 517] on span "Meeting Room" at bounding box center [925, 527] width 167 height 20
click at [1015, 517] on button "Meeting Room" at bounding box center [1023, 525] width 16 height 16
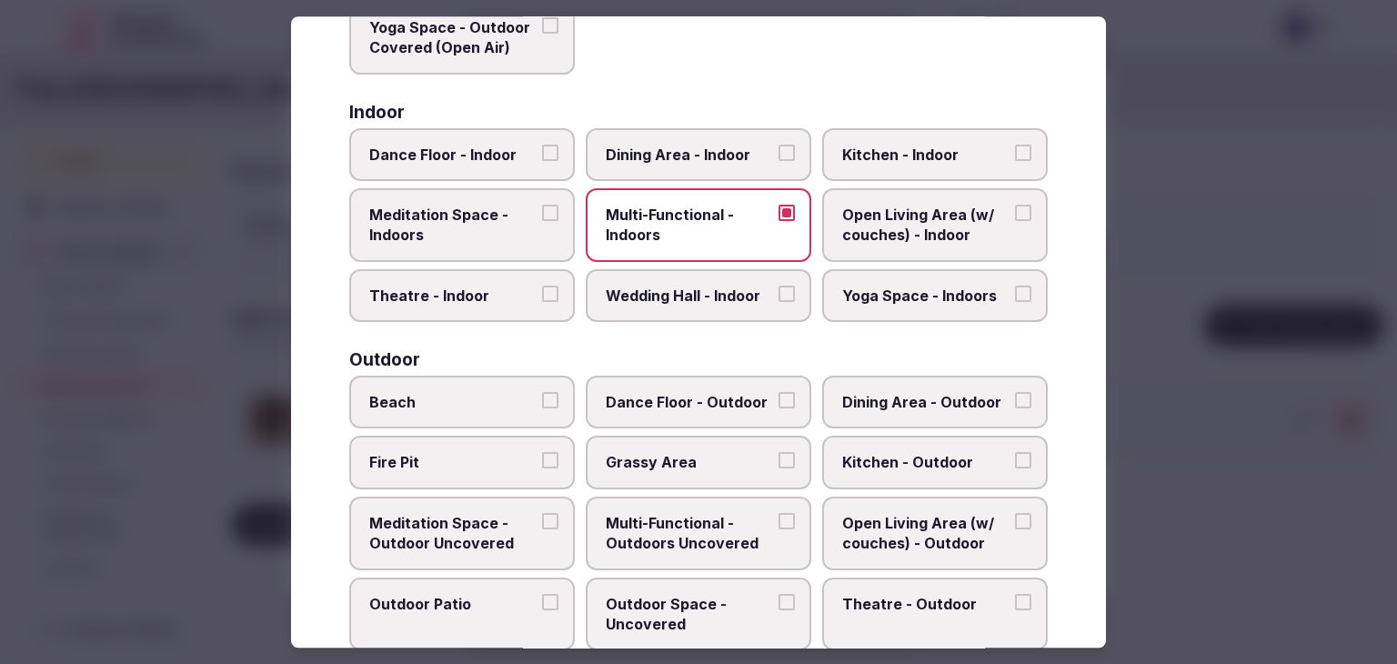
scroll to position [287, 0]
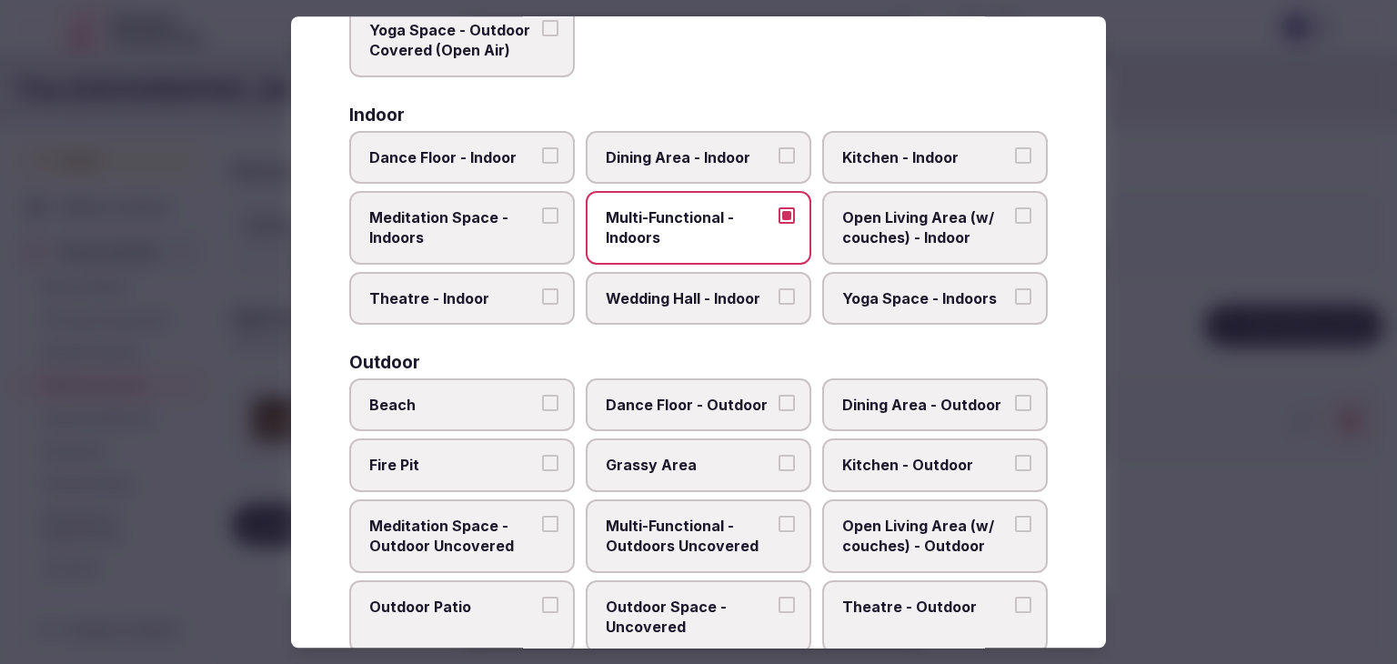
click at [720, 292] on span "Wedding Hall - Indoor" at bounding box center [689, 298] width 167 height 20
click at [779, 292] on button "Wedding Hall - Indoor" at bounding box center [787, 296] width 16 height 16
click at [677, 162] on span "Dining Area - Indoor" at bounding box center [689, 157] width 167 height 20
click at [779, 162] on button "Dining Area - Indoor" at bounding box center [787, 155] width 16 height 16
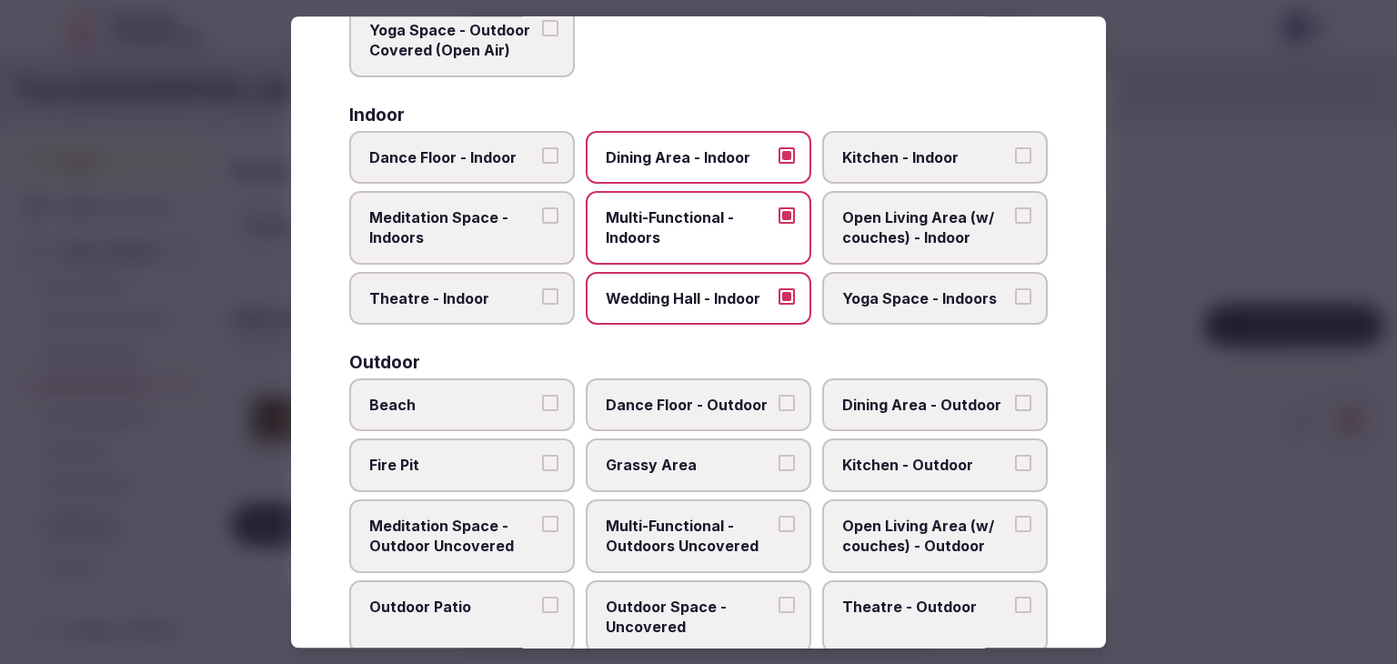
scroll to position [0, 0]
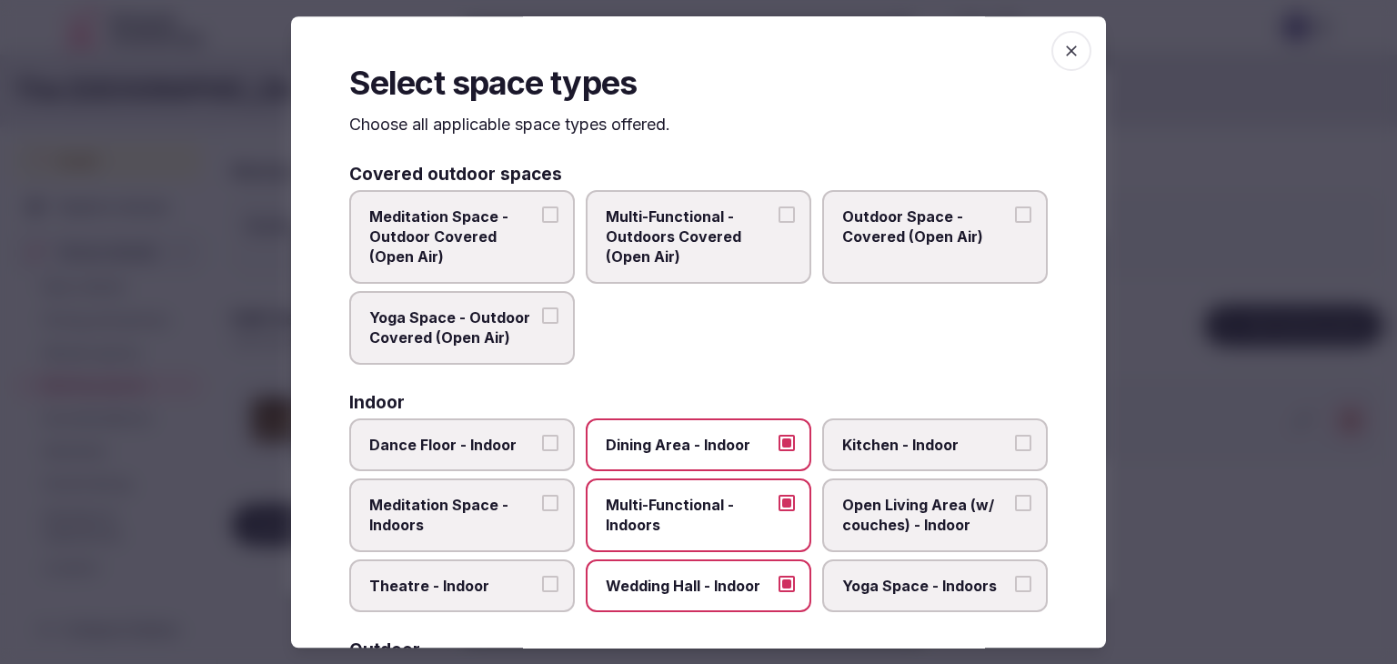
click at [1051, 61] on span "button" at bounding box center [1071, 51] width 40 height 40
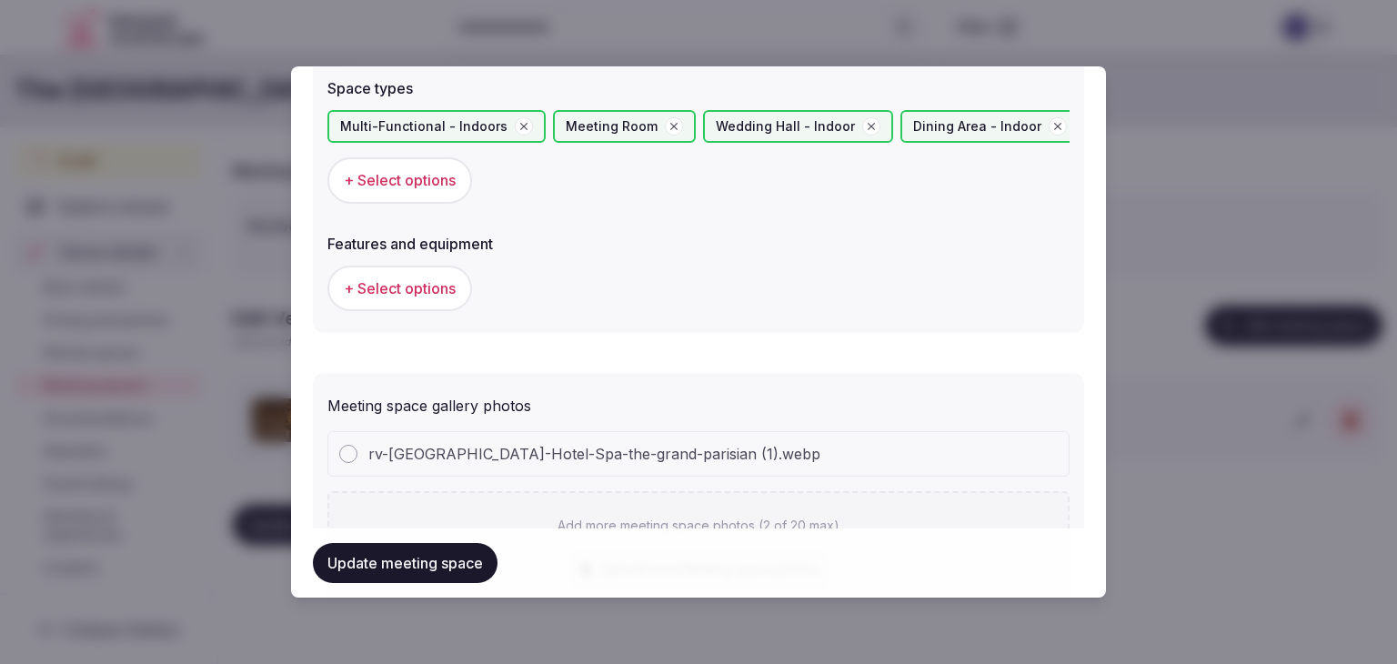
click at [410, 278] on span "+ Select options" at bounding box center [400, 288] width 112 height 20
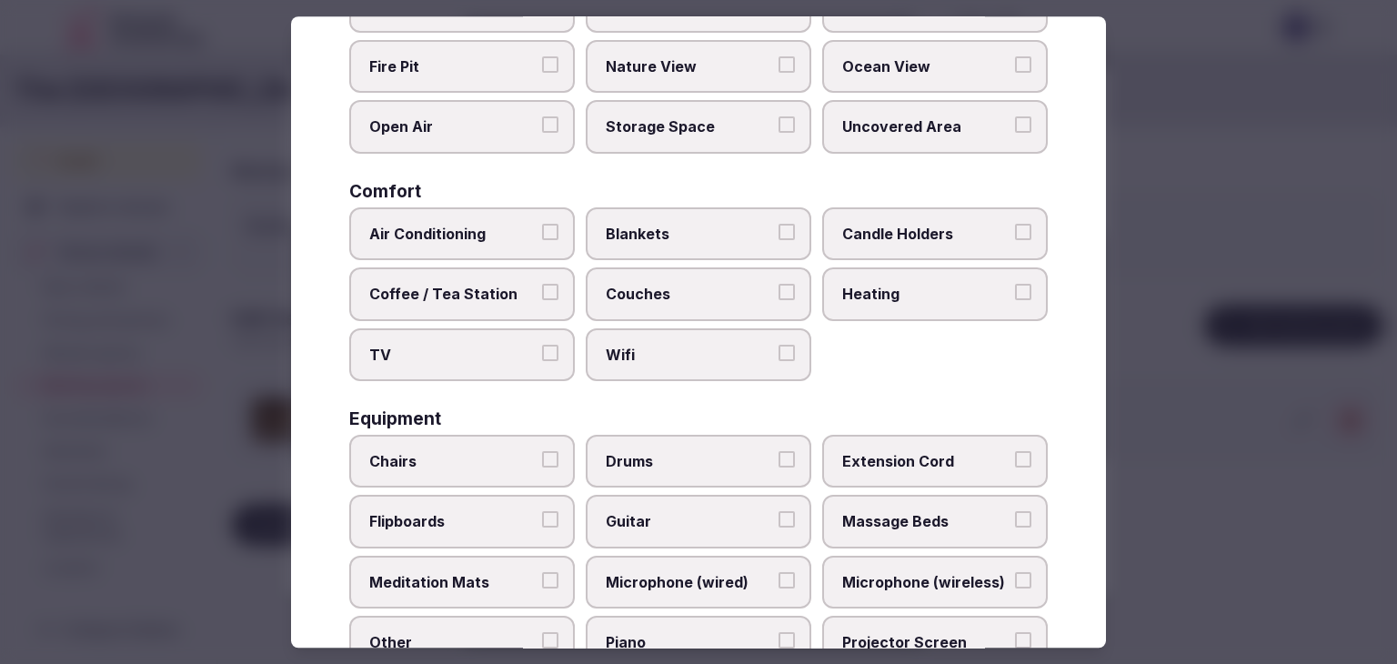
scroll to position [273, 0]
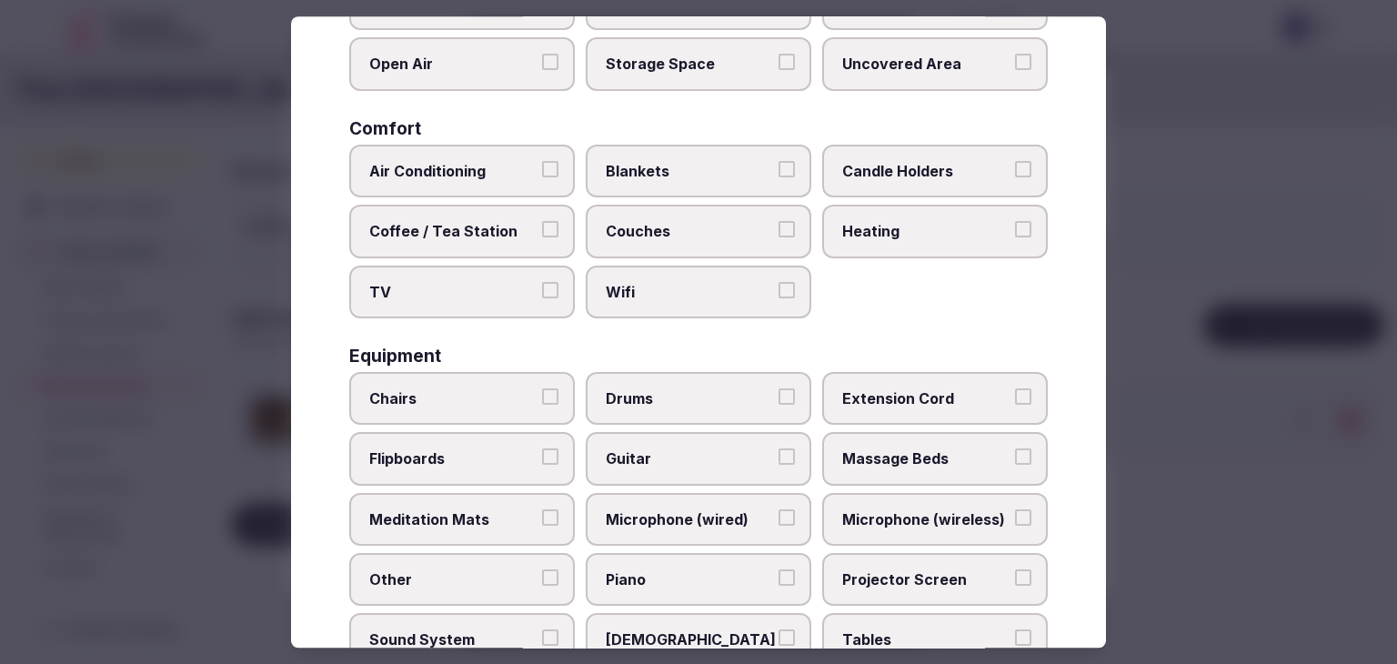
click at [688, 297] on span "Wifi" at bounding box center [689, 292] width 167 height 20
click at [779, 297] on button "Wifi" at bounding box center [787, 290] width 16 height 16
click at [463, 290] on span "TV" at bounding box center [452, 292] width 167 height 20
click at [542, 290] on button "TV" at bounding box center [550, 290] width 16 height 16
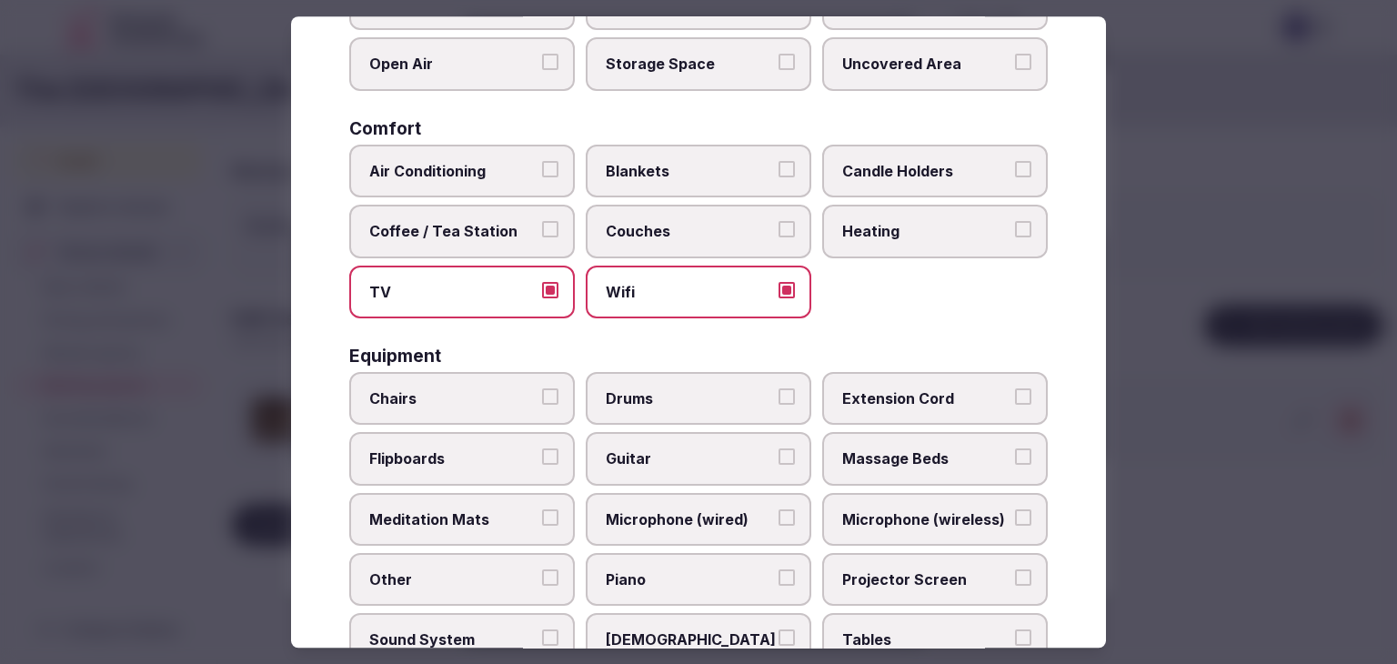
click at [466, 212] on label "Coffee / Tea Station" at bounding box center [462, 231] width 226 height 53
click at [542, 221] on button "Coffee / Tea Station" at bounding box center [550, 229] width 16 height 16
click at [458, 165] on span "Air Conditioning" at bounding box center [452, 171] width 167 height 20
click at [542, 165] on button "Air Conditioning" at bounding box center [550, 169] width 16 height 16
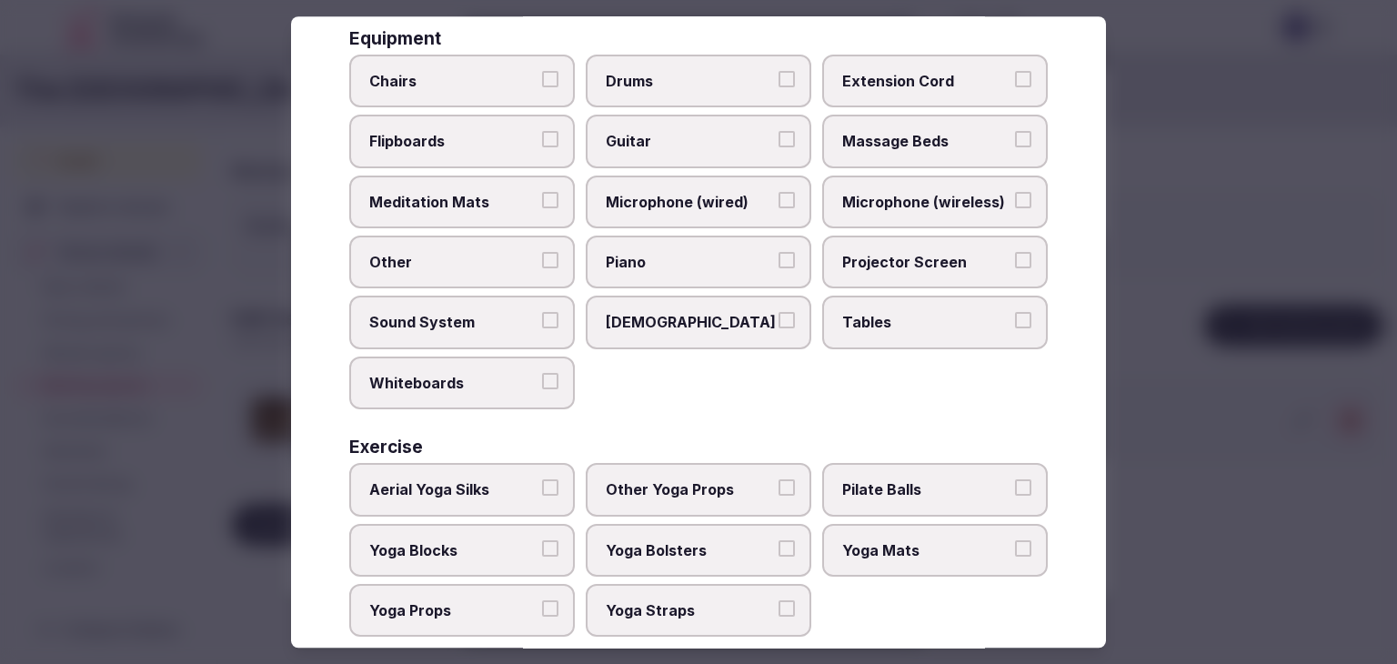
scroll to position [614, 0]
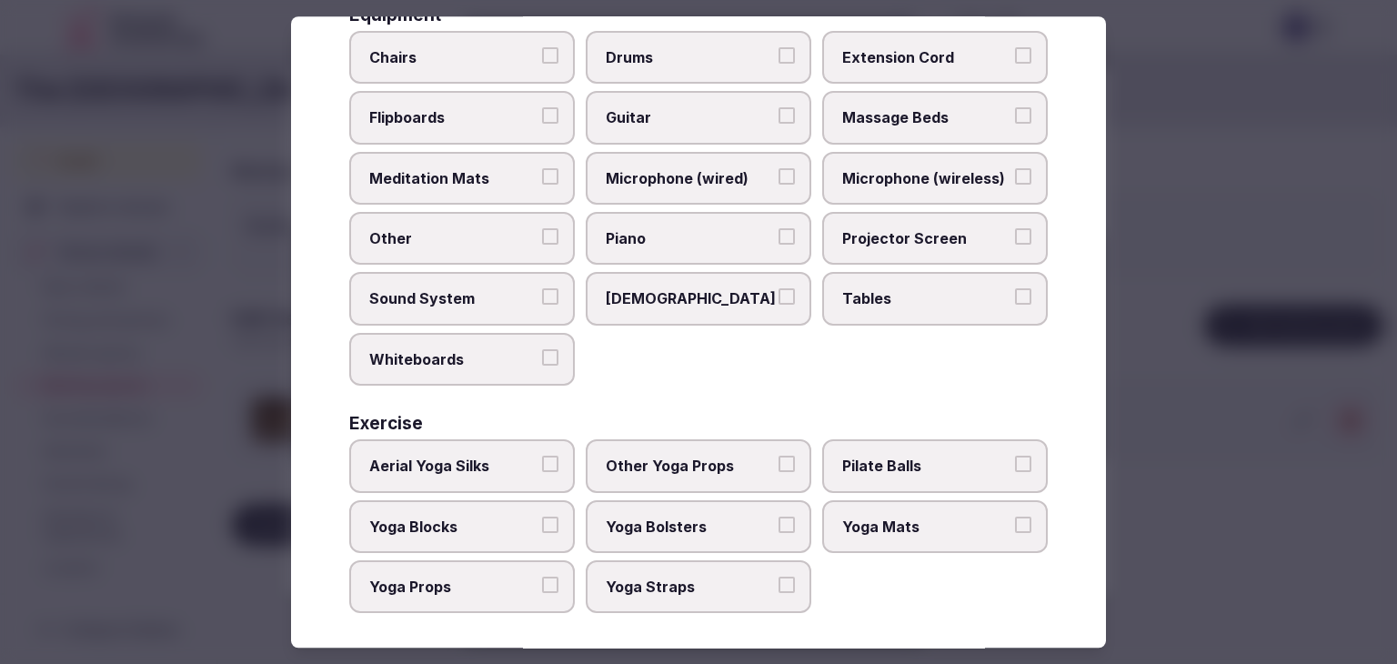
click at [866, 289] on span "Tables" at bounding box center [925, 299] width 167 height 20
click at [1015, 289] on button "Tables" at bounding box center [1023, 297] width 16 height 16
click at [880, 234] on span "Projector Screen" at bounding box center [925, 238] width 167 height 20
click at [1015, 234] on button "Projector Screen" at bounding box center [1023, 236] width 16 height 16
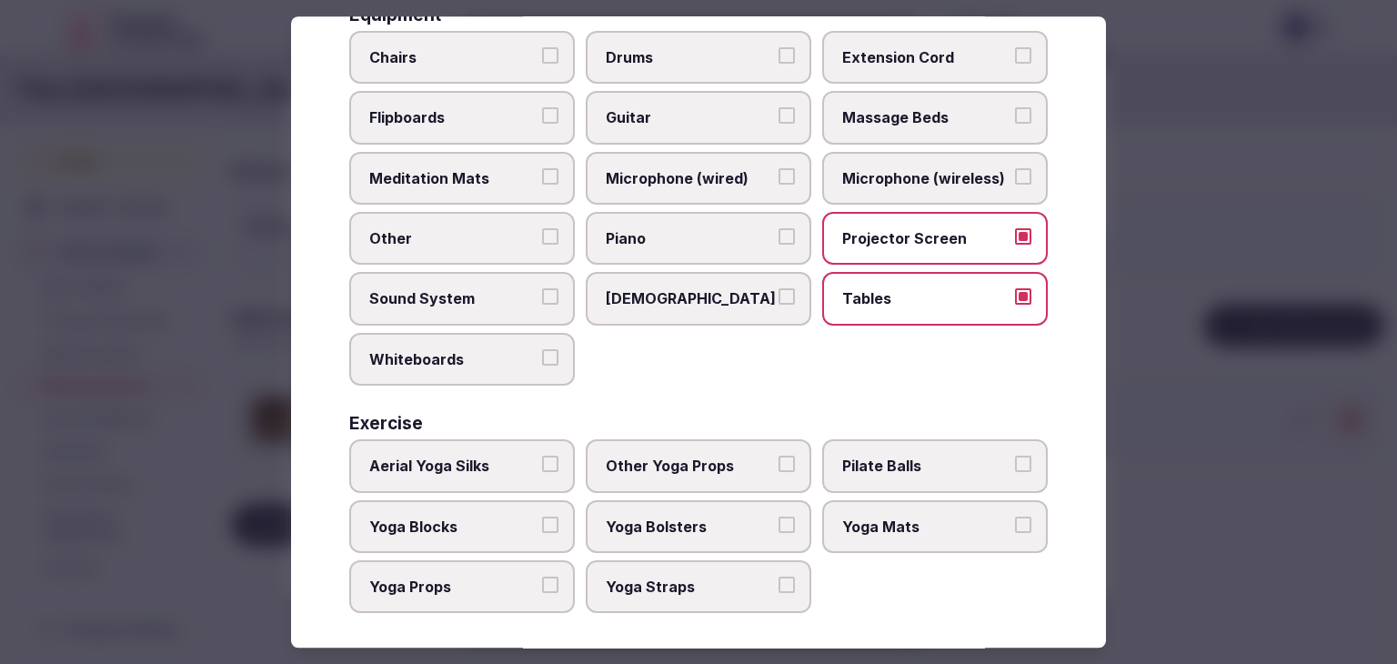
drag, startPoint x: 894, startPoint y: 168, endPoint x: 553, endPoint y: 96, distance: 348.6
click at [892, 168] on span "Microphone (wireless)" at bounding box center [925, 178] width 167 height 20
click at [1015, 168] on button "Microphone (wireless)" at bounding box center [1023, 176] width 16 height 16
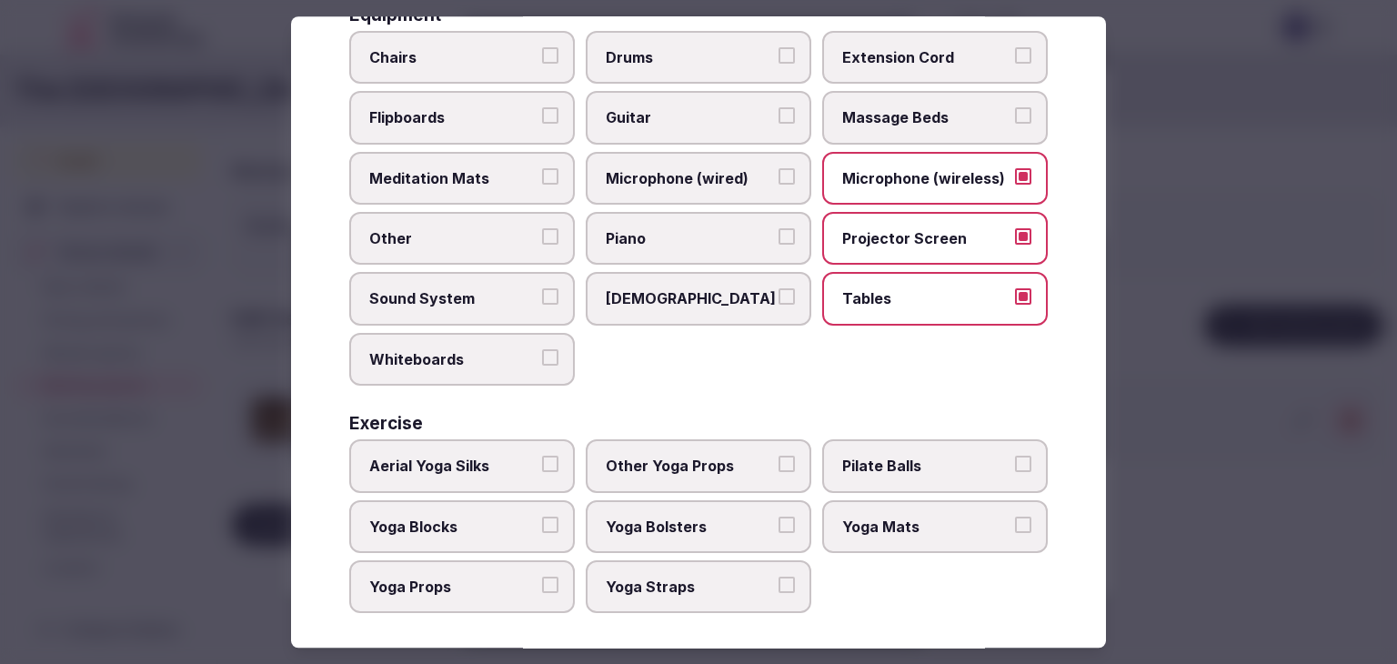
click at [510, 59] on span "Chairs" at bounding box center [452, 57] width 167 height 20
click at [542, 59] on button "Chairs" at bounding box center [550, 55] width 16 height 16
click at [500, 294] on span "Sound System" at bounding box center [452, 299] width 167 height 20
click at [542, 294] on button "Sound System" at bounding box center [550, 297] width 16 height 16
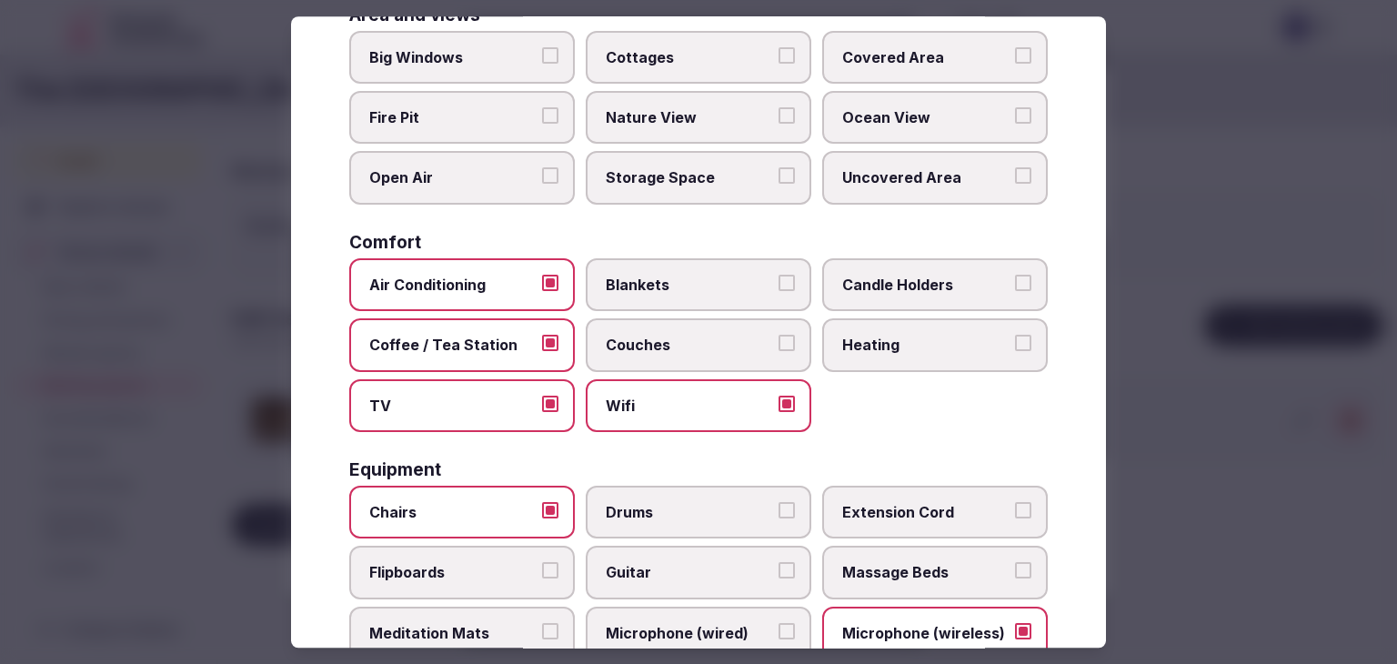
scroll to position [0, 0]
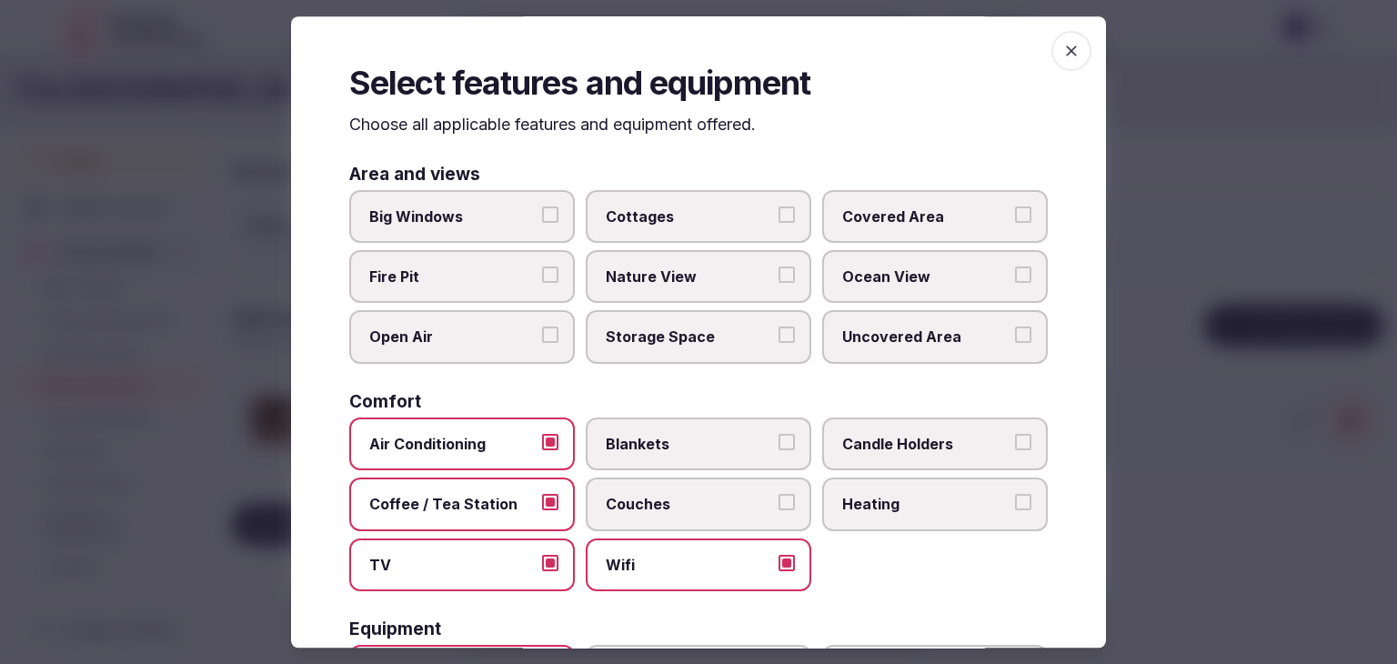
click at [1062, 51] on icon "button" at bounding box center [1071, 51] width 18 height 18
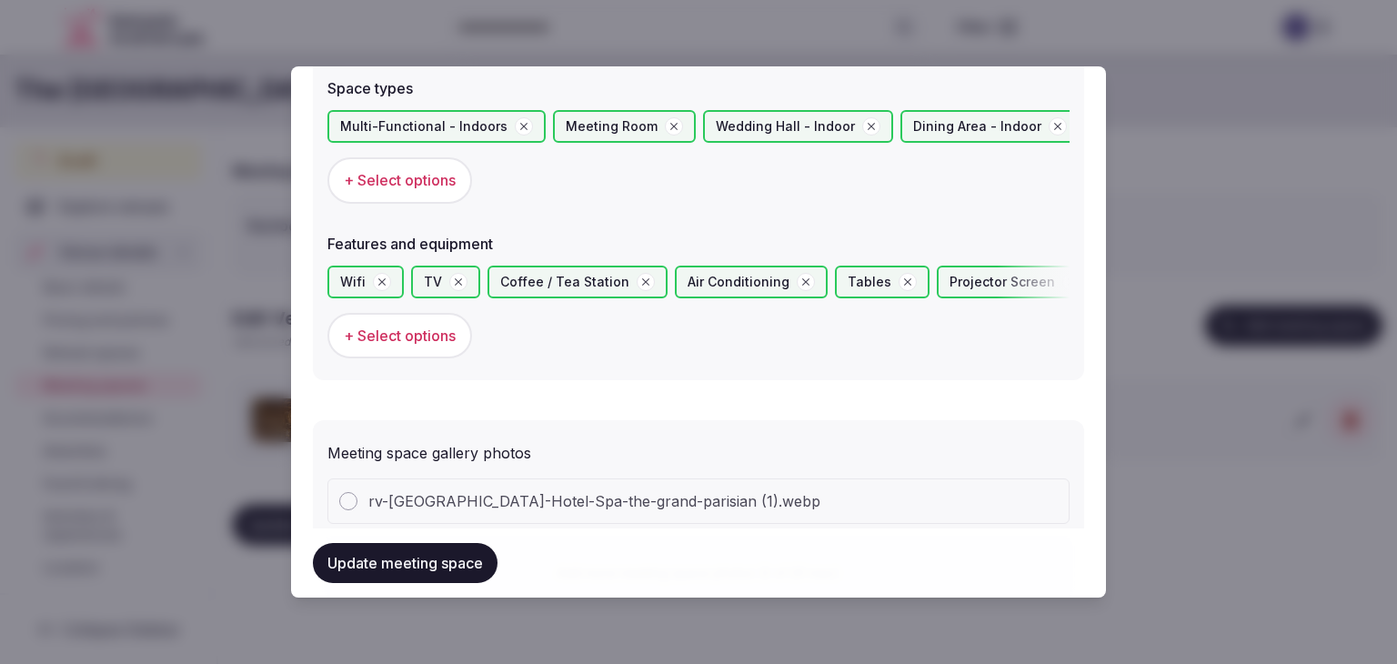
click at [432, 567] on button "Update meeting space" at bounding box center [405, 563] width 185 height 40
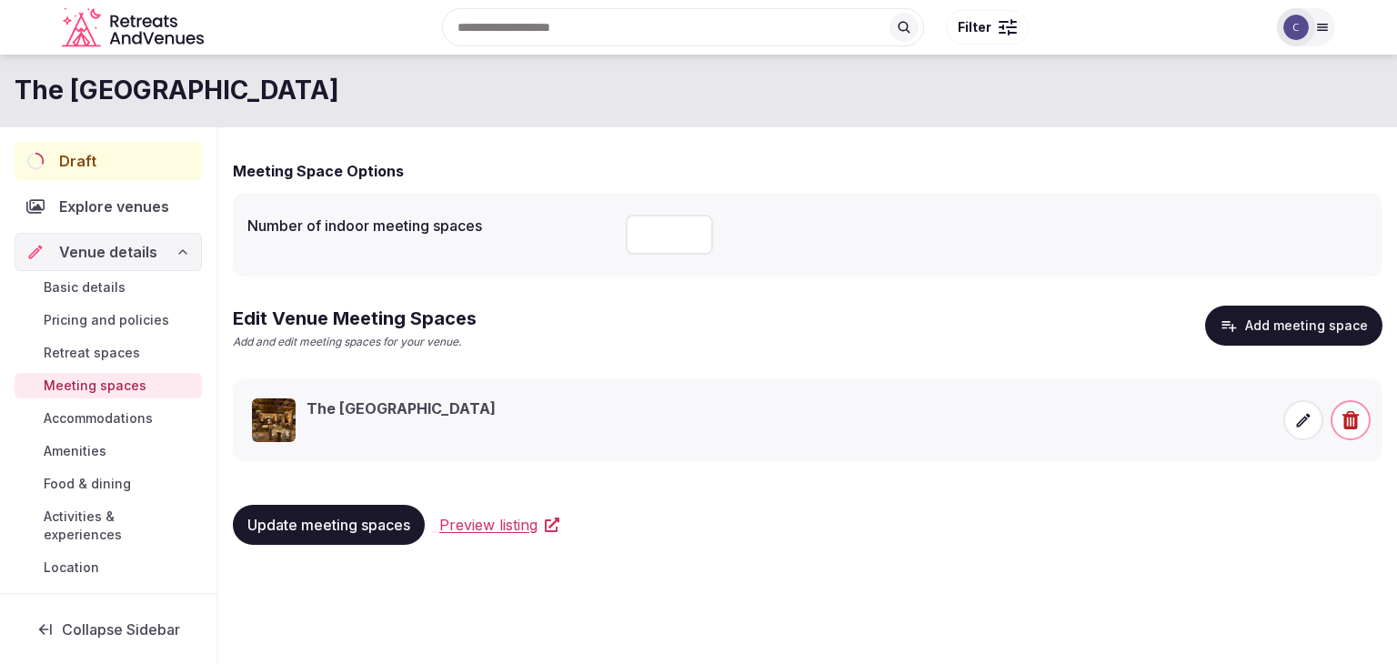
click at [110, 287] on span "Basic details" at bounding box center [85, 287] width 82 height 18
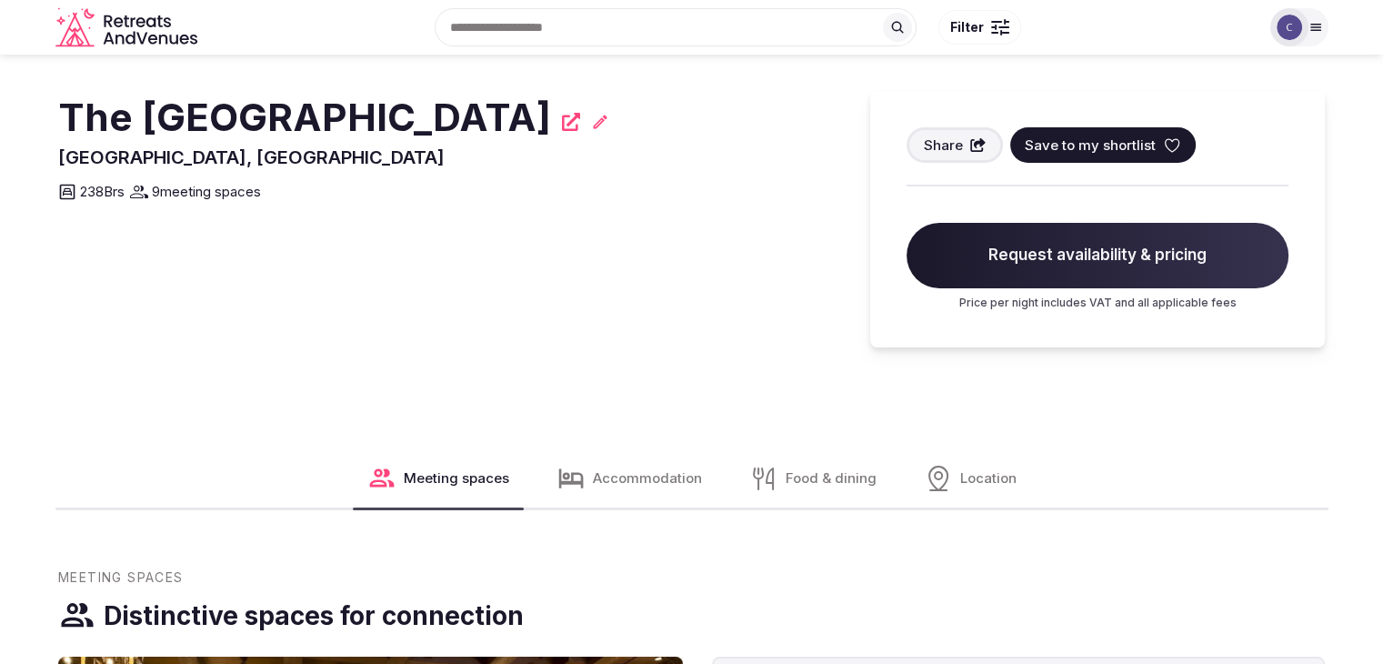
click at [540, 136] on section "The Mission Inn Hotel & Spa Riverside, United States Share Save to my shortlist…" at bounding box center [691, 201] width 1383 height 293
click at [551, 135] on h2 "The [GEOGRAPHIC_DATA]" at bounding box center [304, 118] width 493 height 54
drag, startPoint x: 571, startPoint y: 121, endPoint x: 225, endPoint y: 106, distance: 346.9
click at [3, 120] on section "The Mission Inn Hotel & Spa Riverside, United States Share Save to my shortlist…" at bounding box center [691, 201] width 1383 height 293
copy h2 "The [GEOGRAPHIC_DATA]"
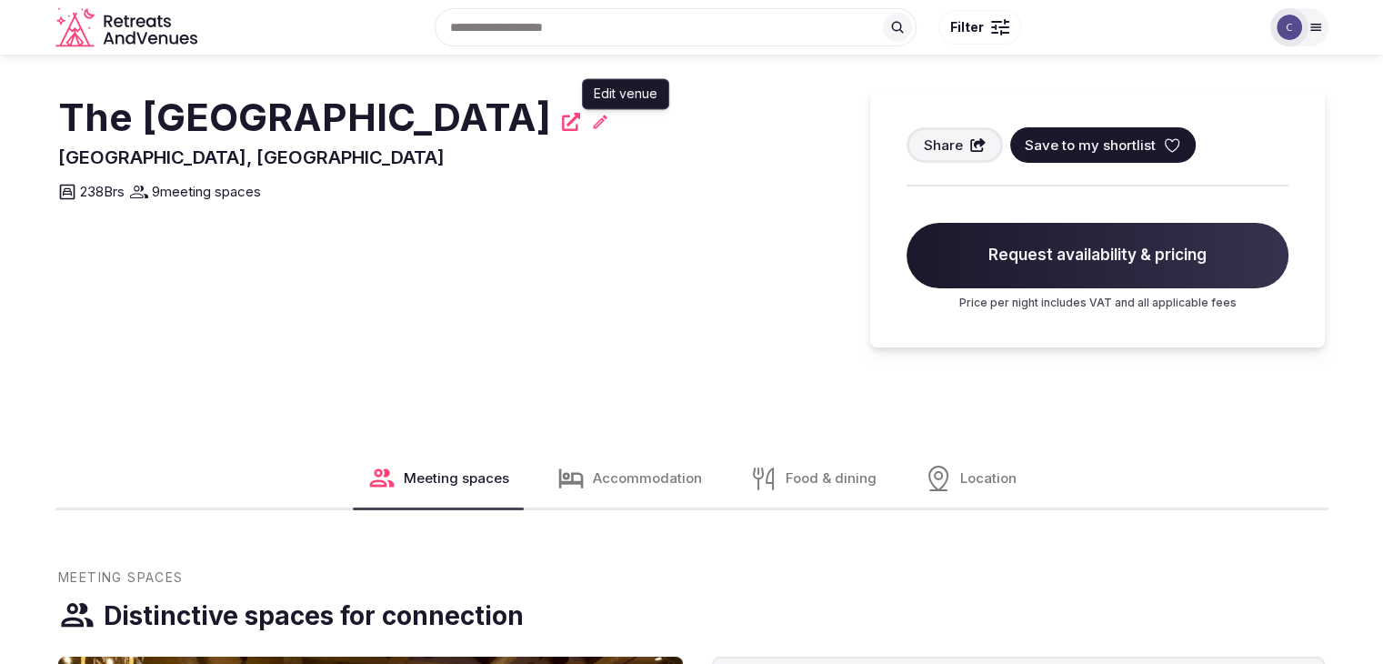
click at [609, 120] on icon at bounding box center [600, 122] width 18 height 18
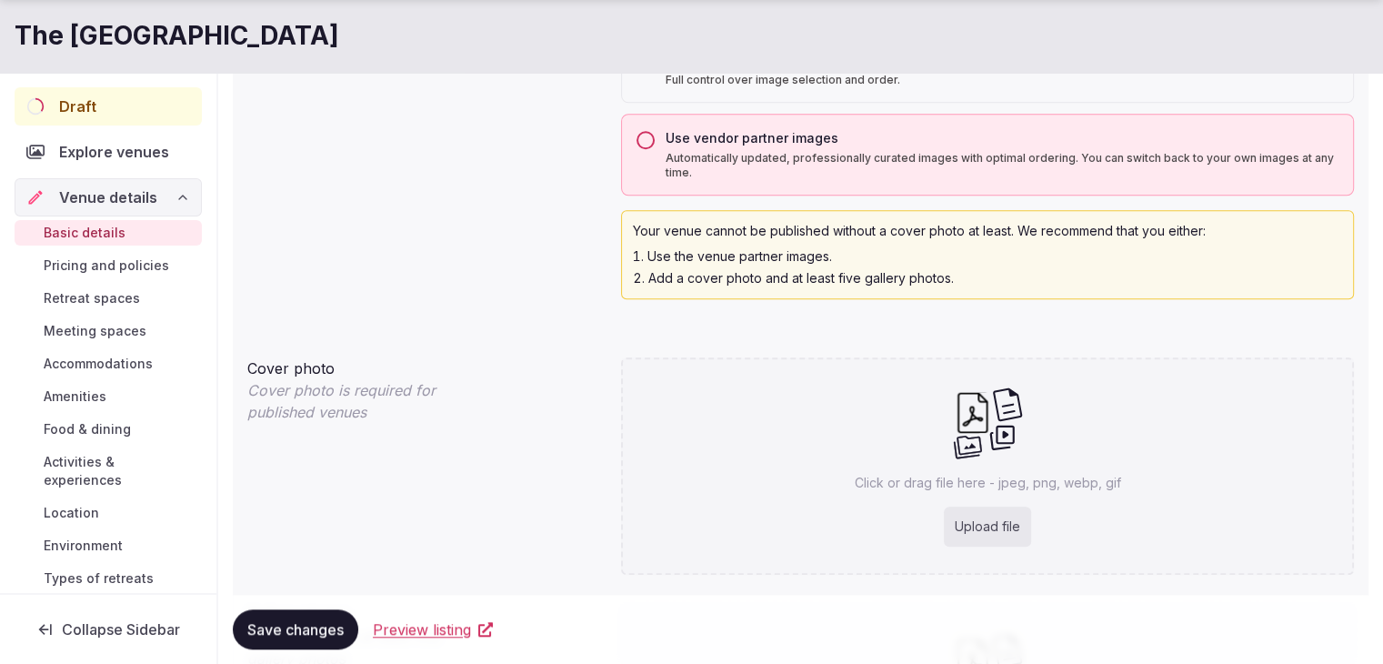
scroll to position [1546, 0]
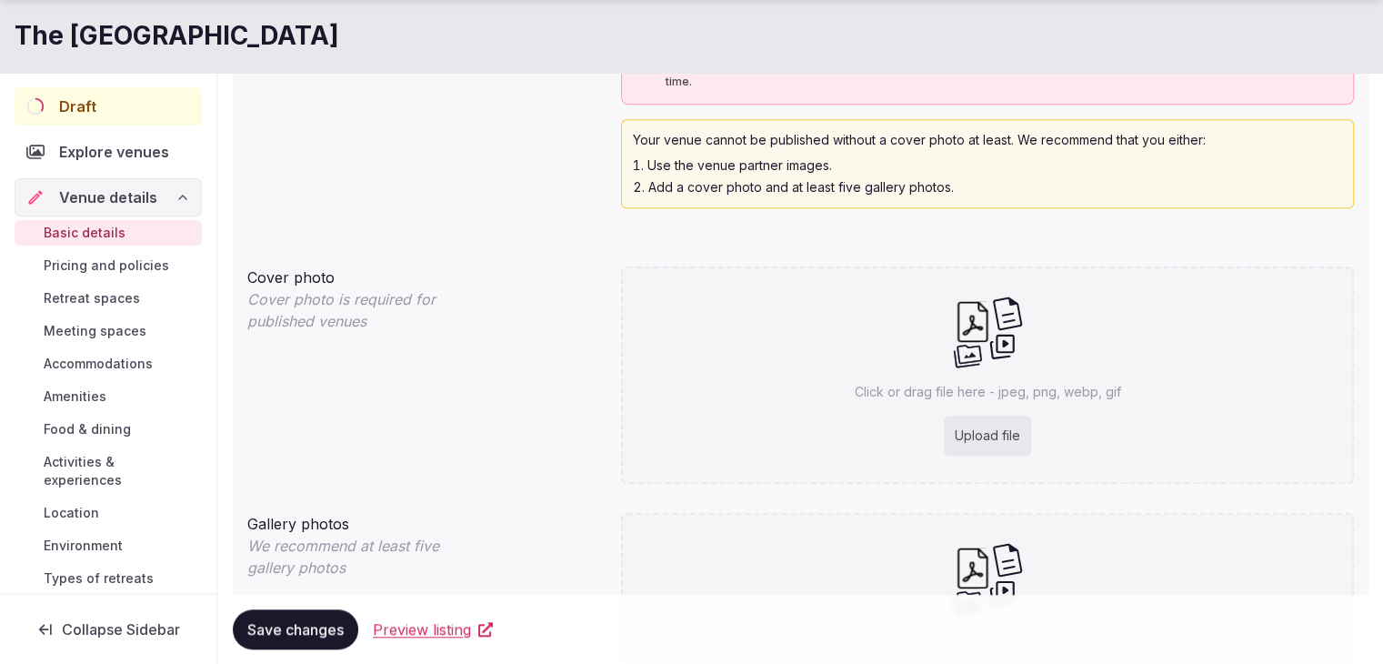
click at [970, 430] on div "Upload file" at bounding box center [987, 436] width 87 height 40
type input "**********"
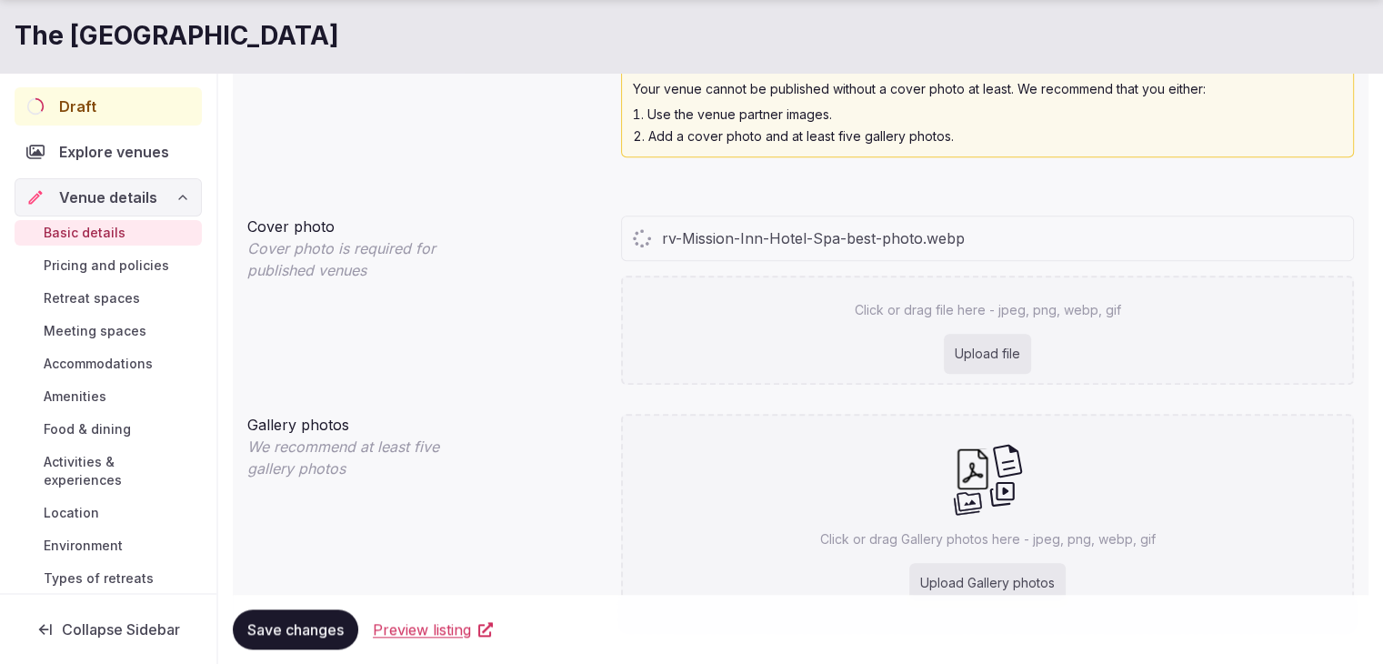
scroll to position [1697, 0]
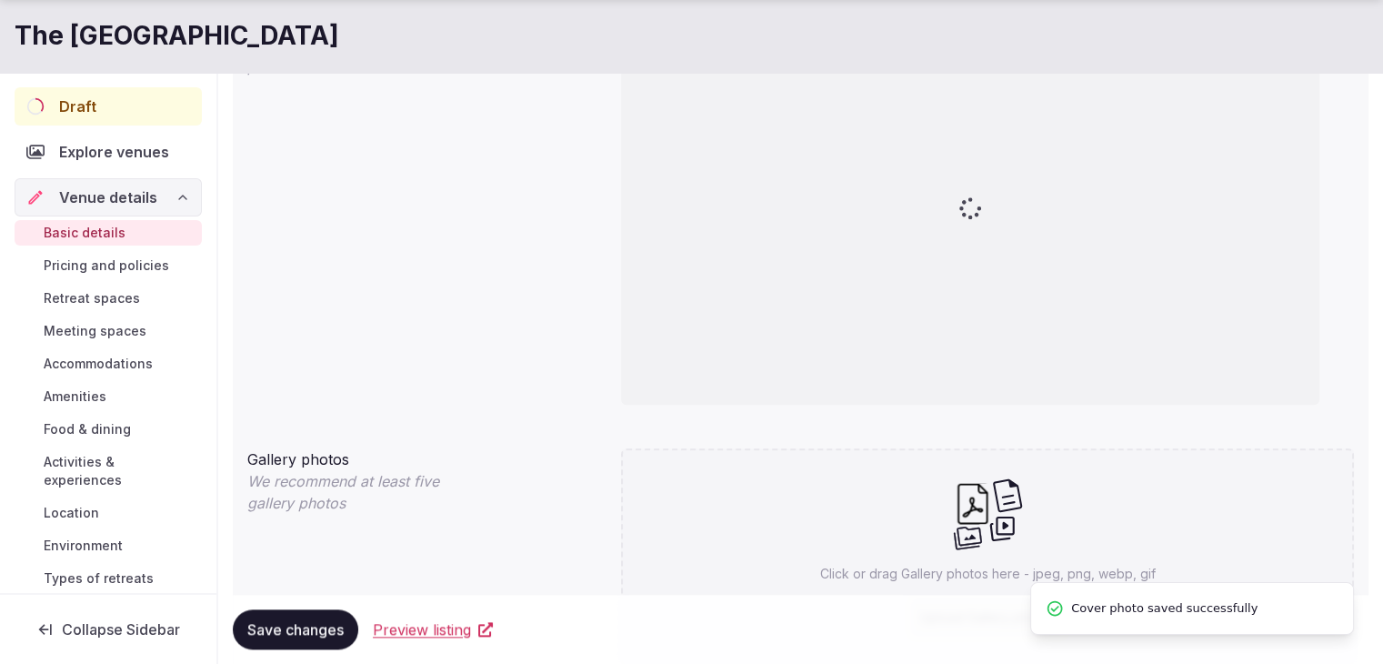
click at [947, 478] on div "Click or drag Gallery photos here - jpeg, png, webp, gif Upload Gallery photos" at bounding box center [987, 556] width 733 height 217
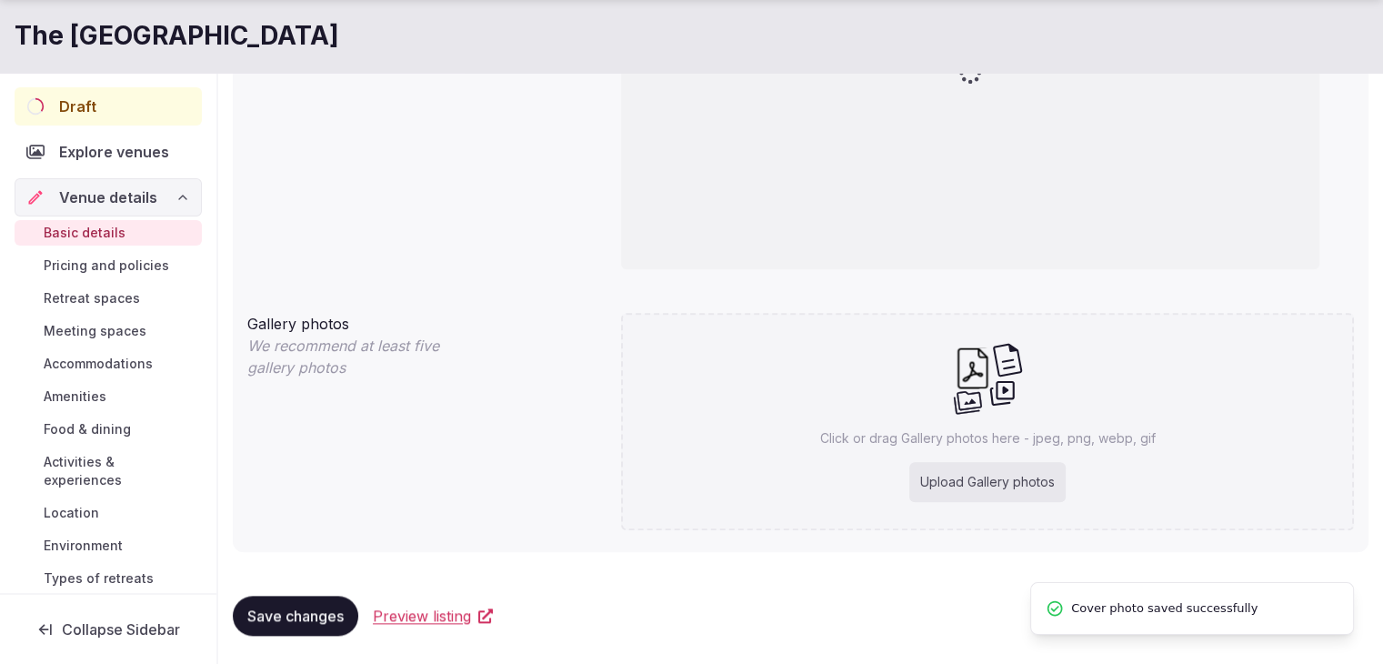
click at [993, 470] on div "Upload Gallery photos" at bounding box center [988, 482] width 156 height 40
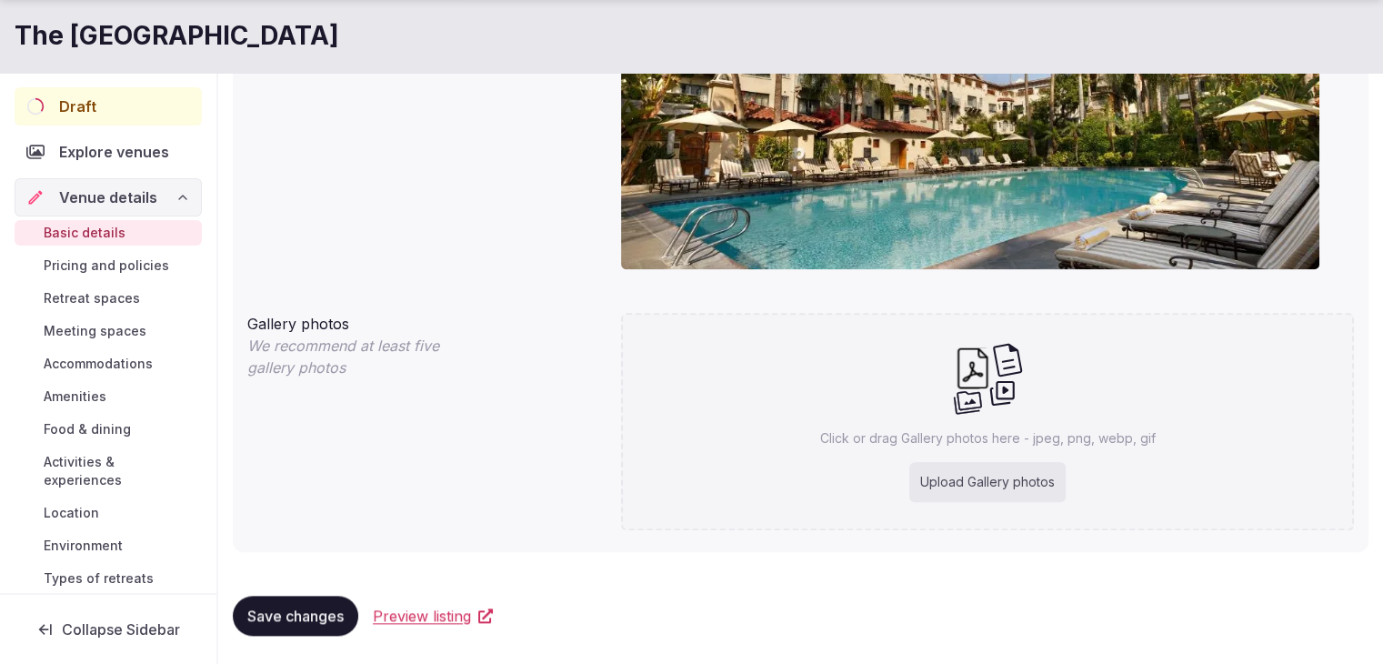
type input "**********"
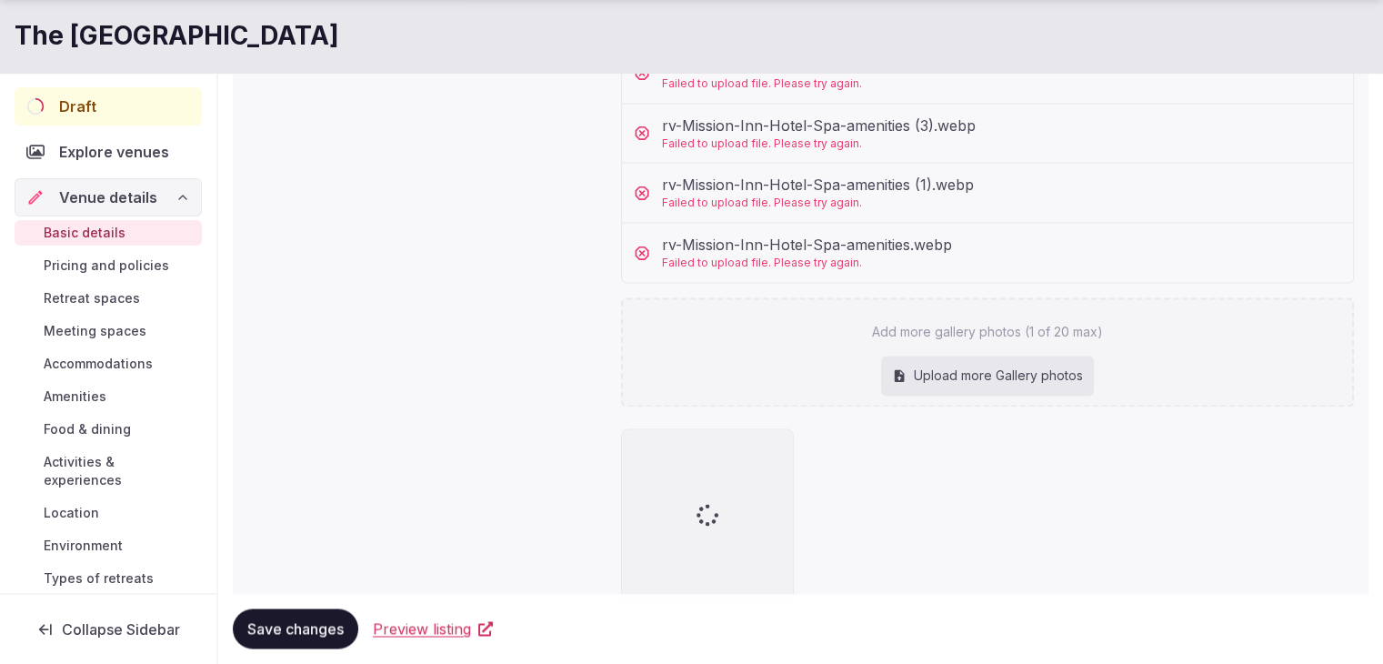
scroll to position [2829, 0]
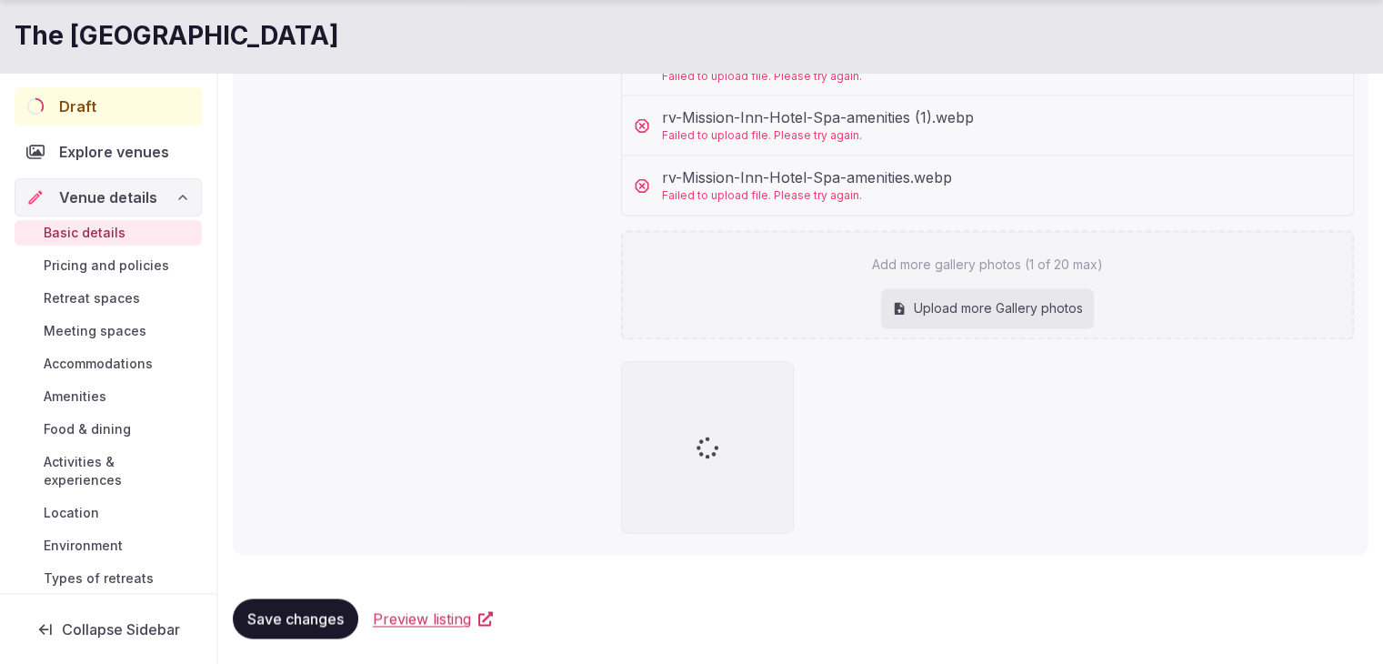
click at [285, 613] on span "Save changes" at bounding box center [295, 618] width 96 height 18
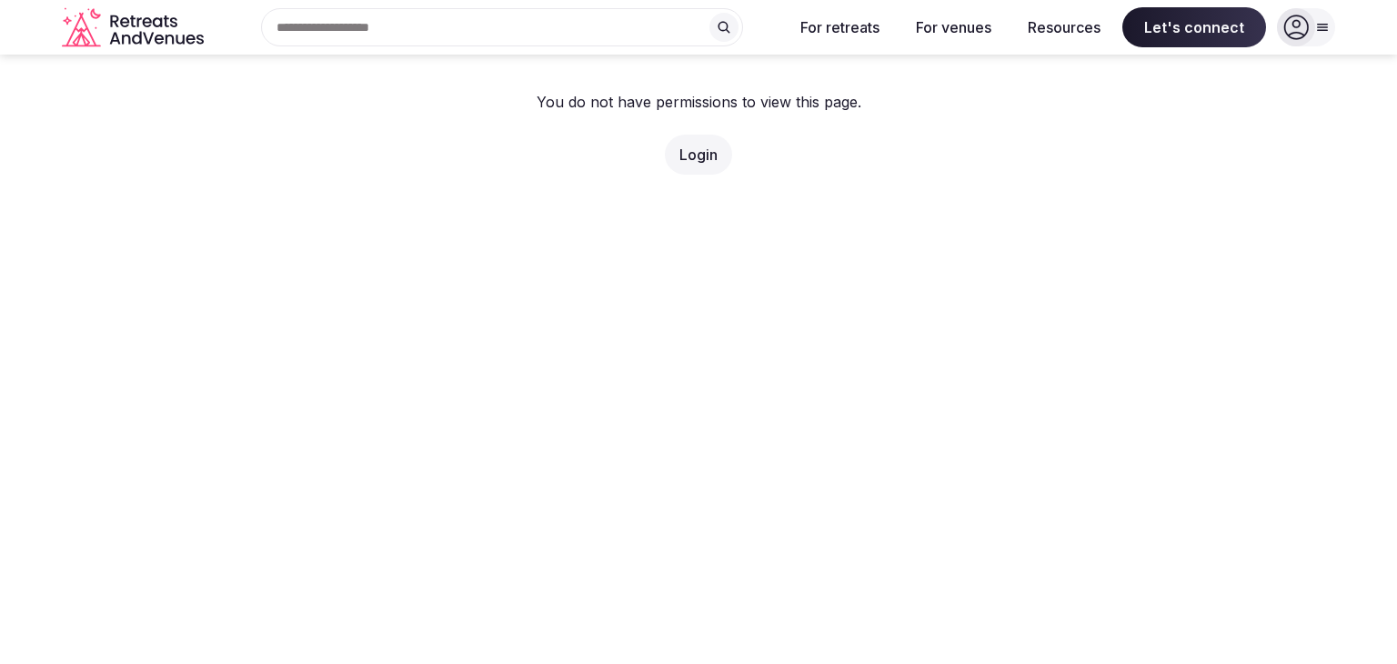
click at [691, 151] on link "Login" at bounding box center [698, 155] width 38 height 18
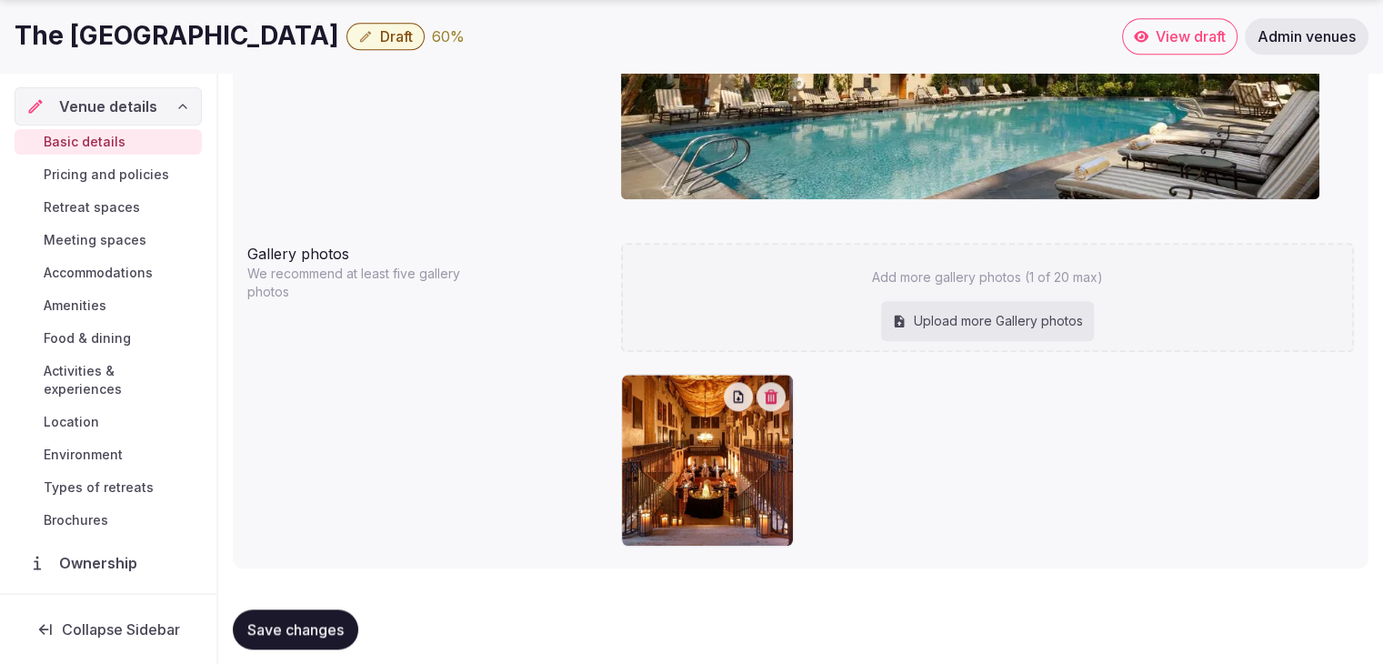
scroll to position [1940, 0]
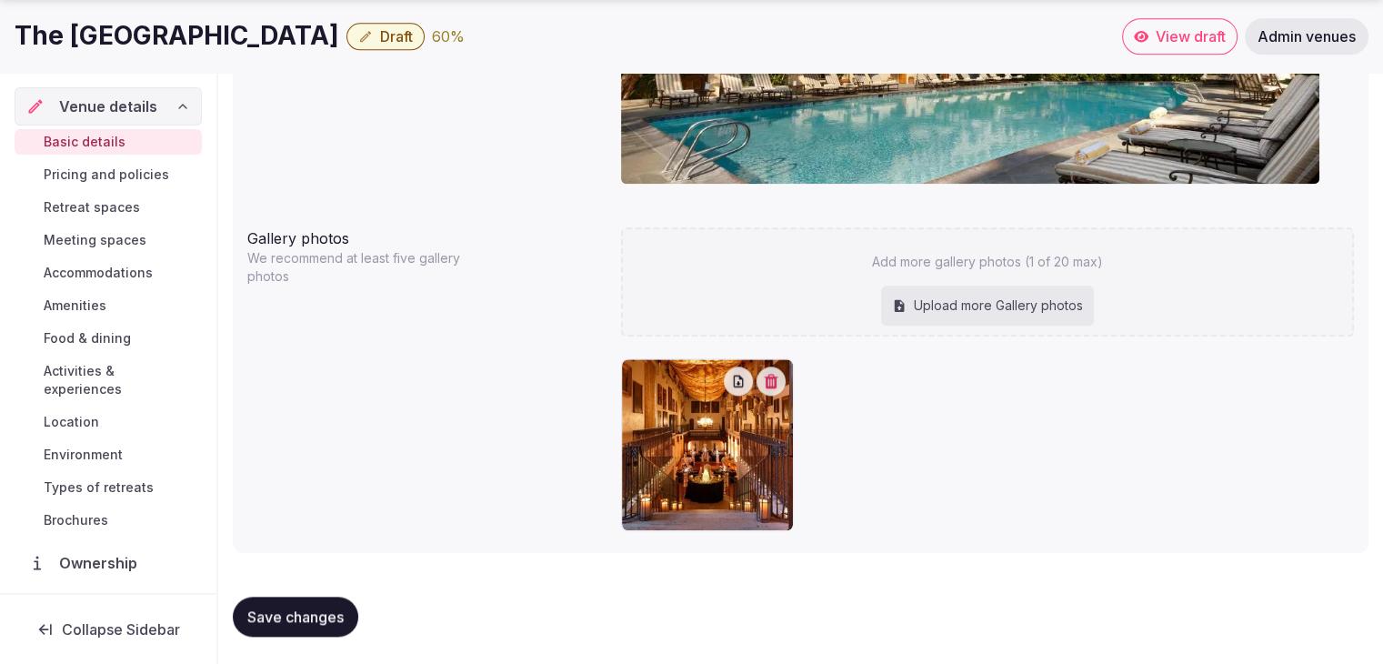
click at [951, 308] on div "Upload more Gallery photos" at bounding box center [987, 306] width 213 height 40
type input "**********"
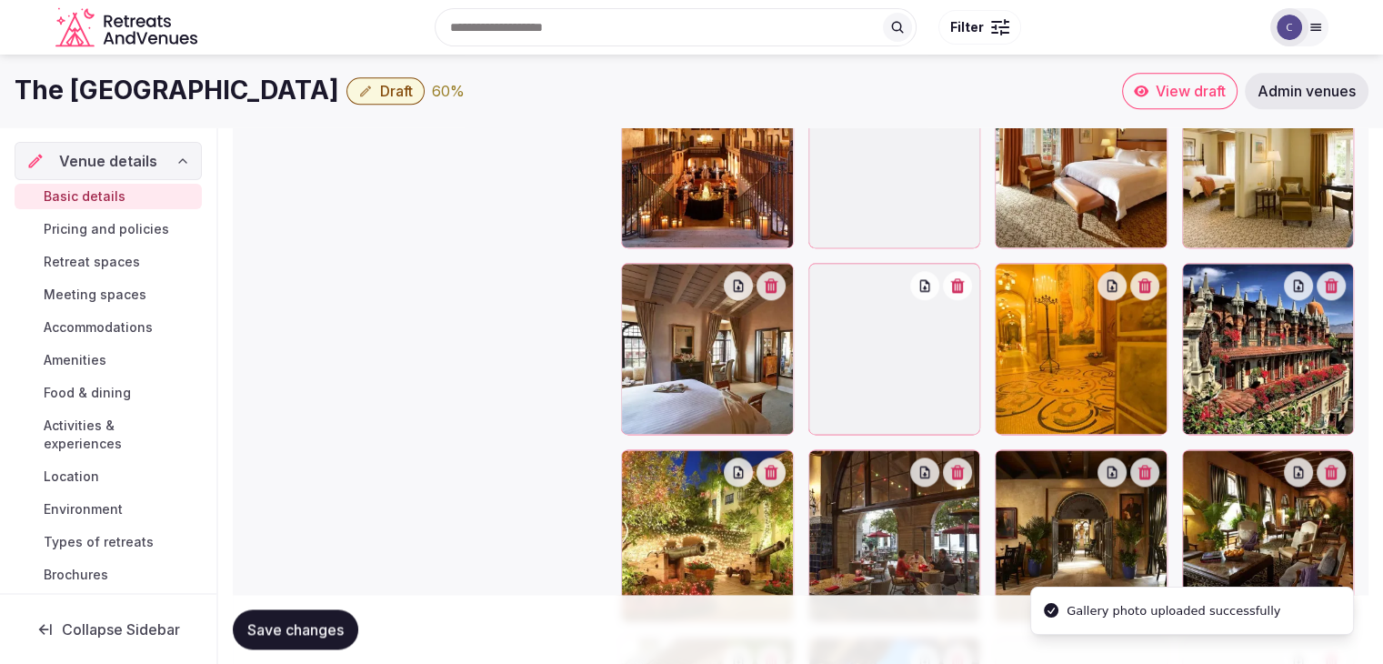
scroll to position [2144, 0]
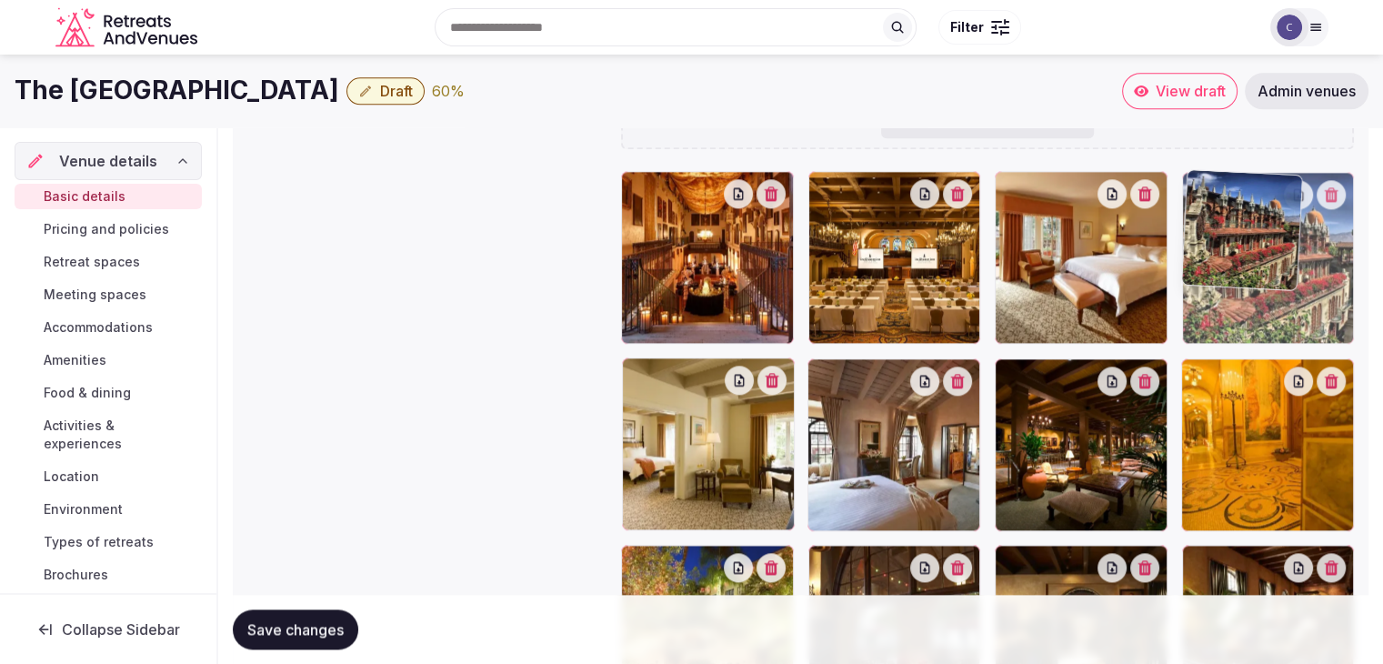
drag, startPoint x: 1195, startPoint y: 372, endPoint x: 1222, endPoint y: 246, distance: 129.2
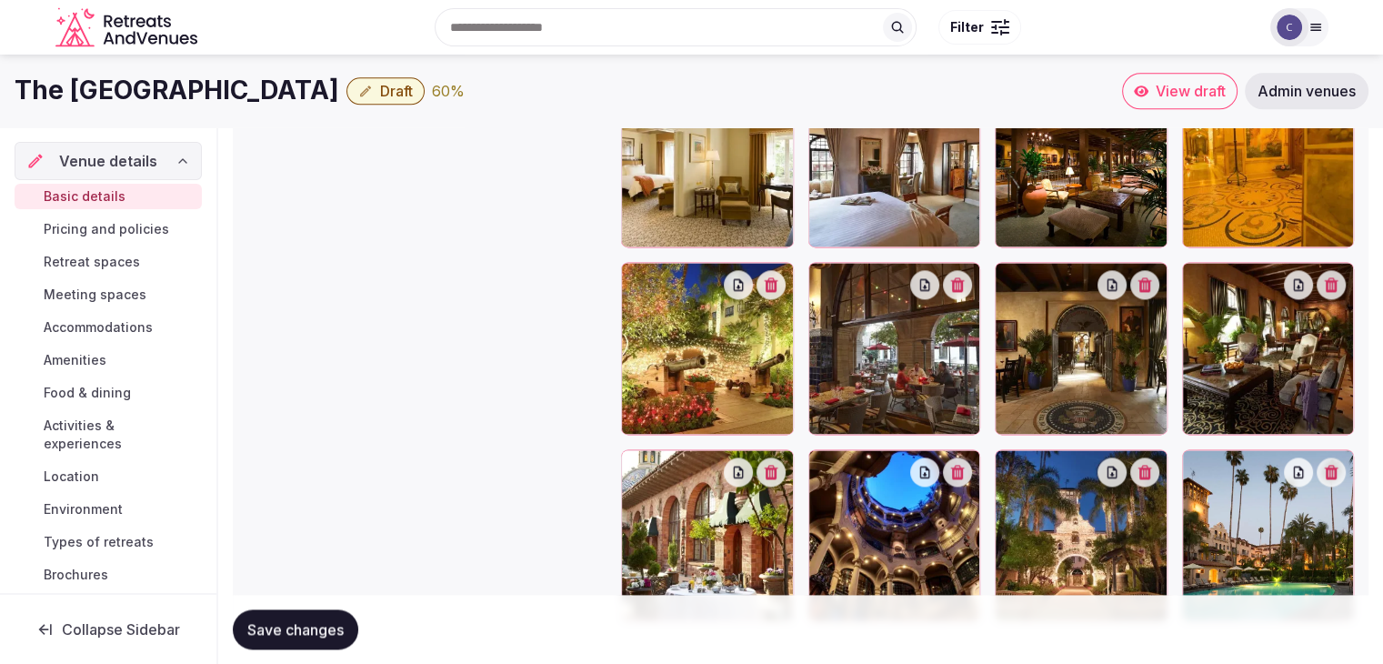
scroll to position [2427, 0]
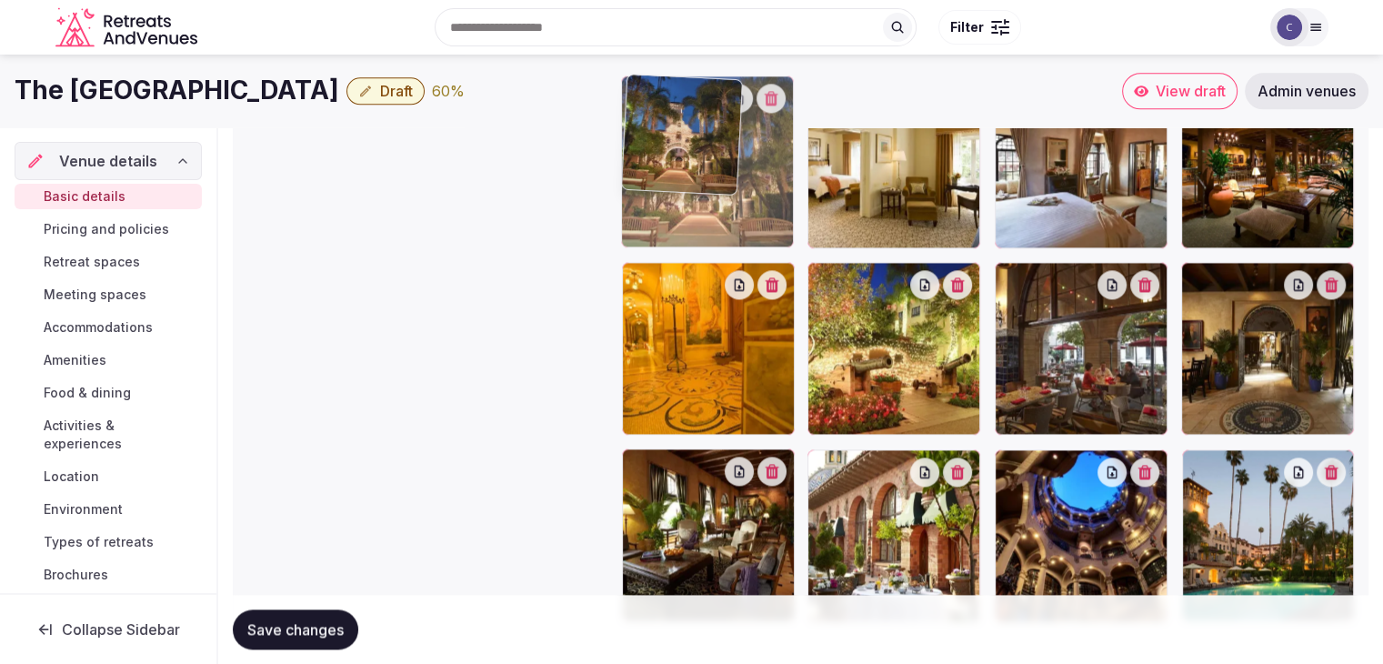
drag, startPoint x: 1020, startPoint y: 458, endPoint x: 1132, endPoint y: 399, distance: 126.5
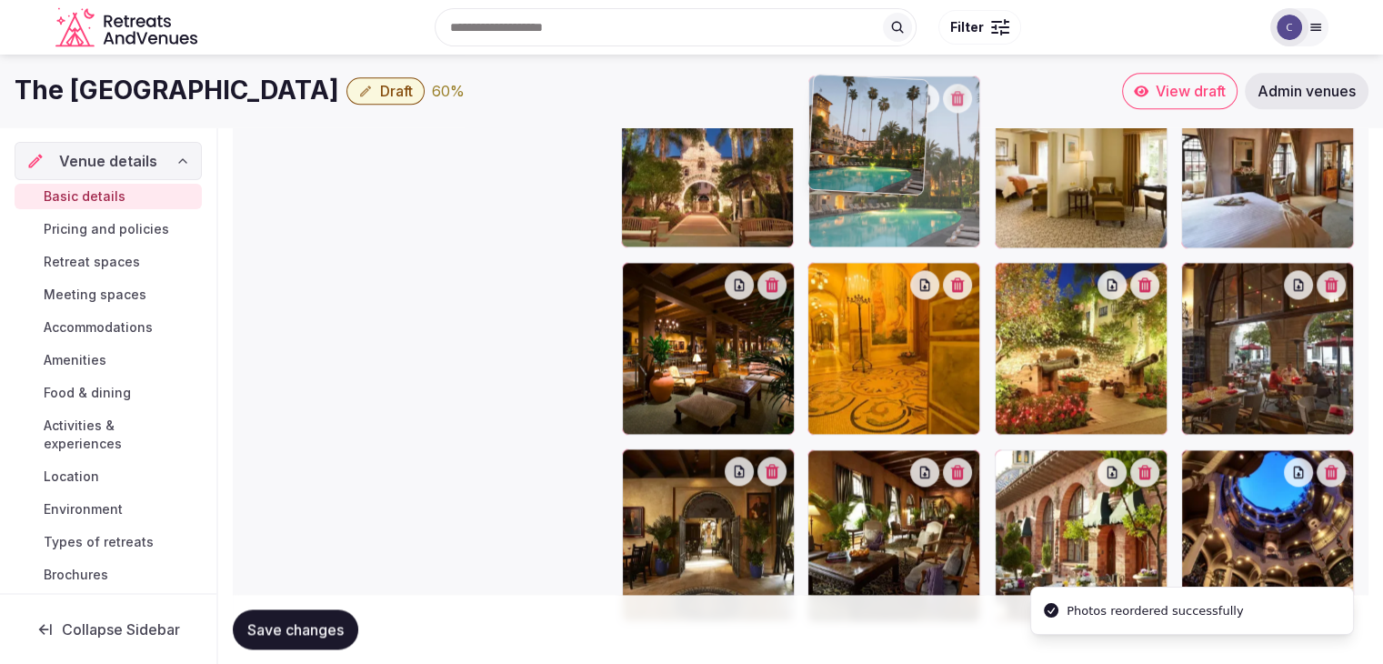
drag, startPoint x: 1193, startPoint y: 464, endPoint x: 824, endPoint y: 190, distance: 459.7
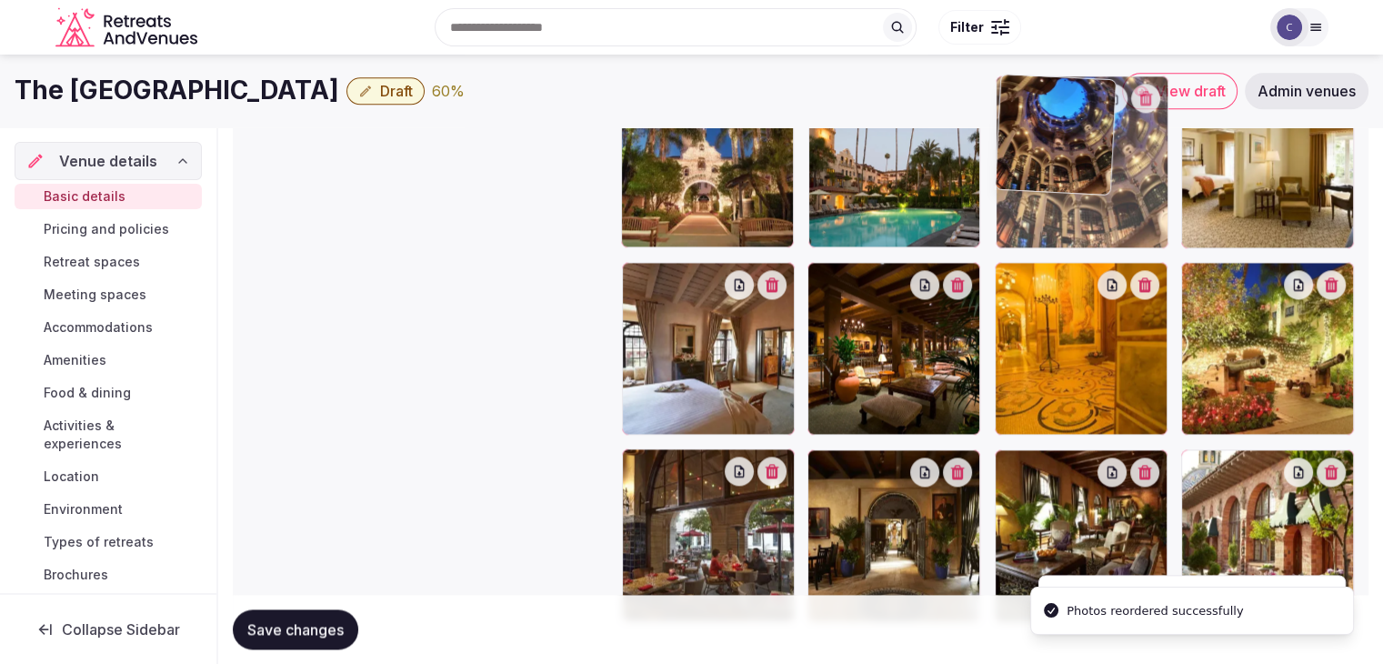
drag, startPoint x: 1135, startPoint y: 384, endPoint x: 1021, endPoint y: 188, distance: 226.7
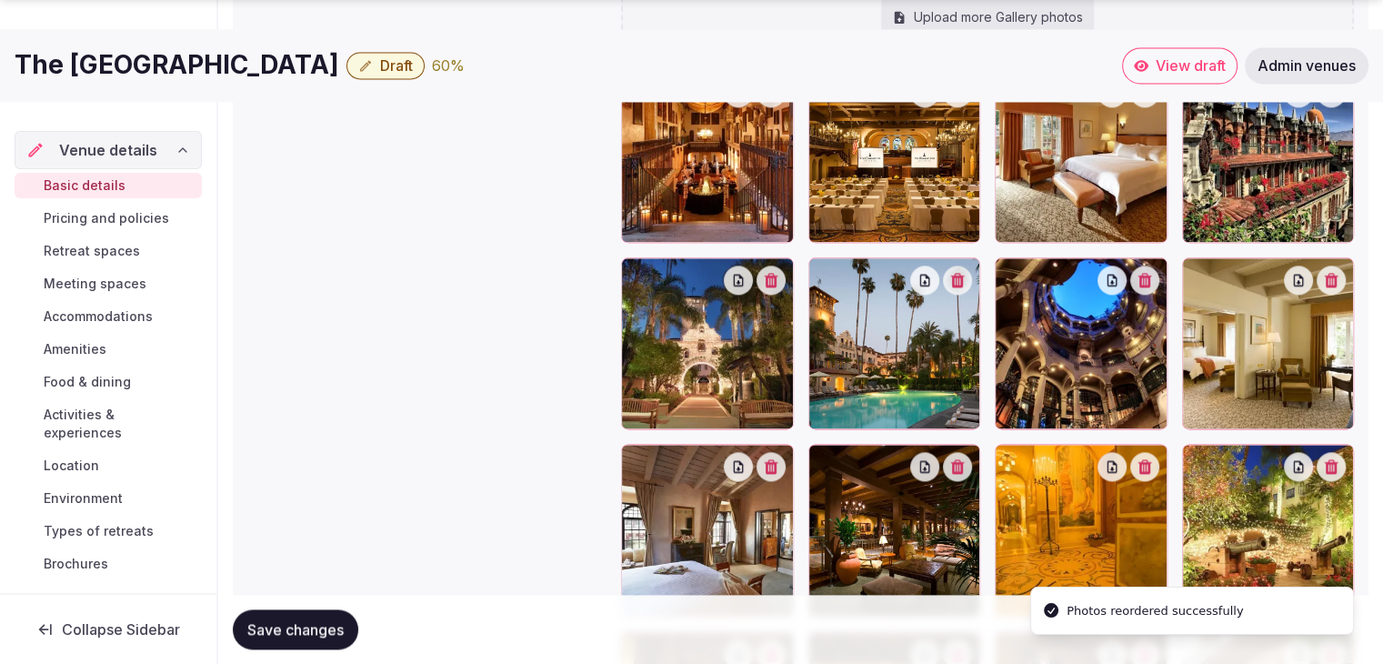
scroll to position [2336, 0]
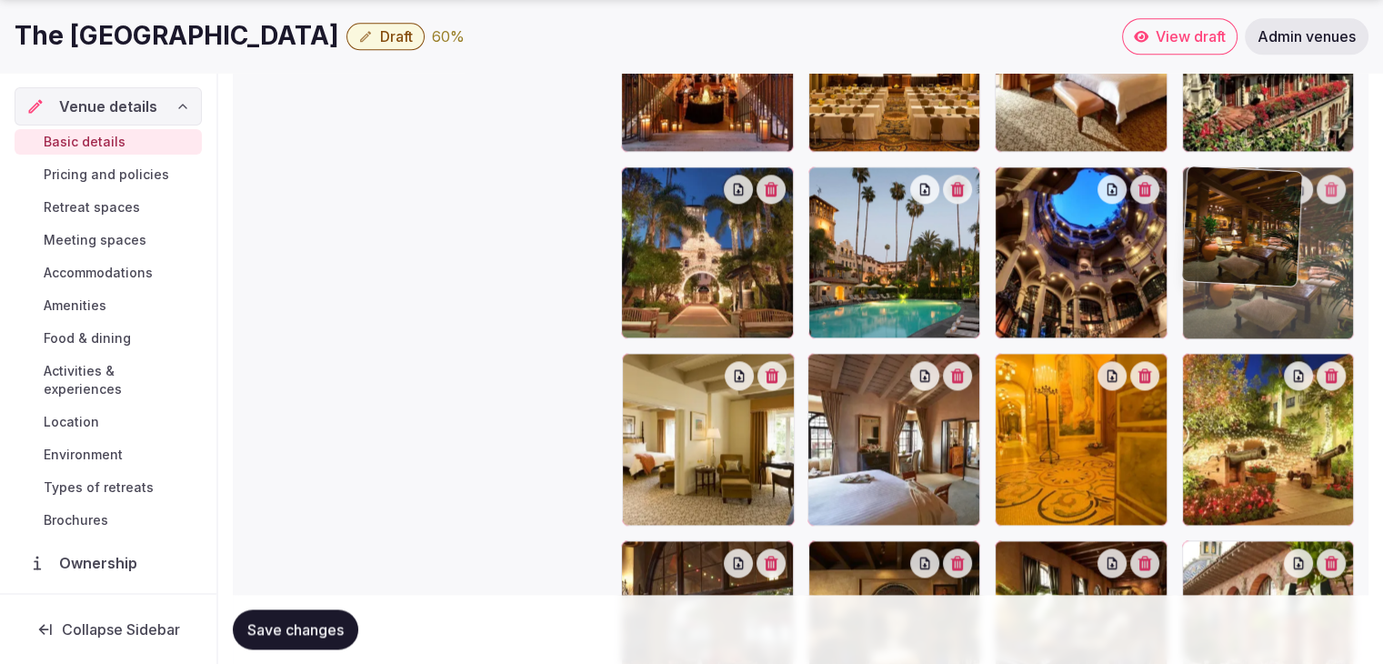
drag, startPoint x: 815, startPoint y: 382, endPoint x: 1197, endPoint y: 273, distance: 397.3
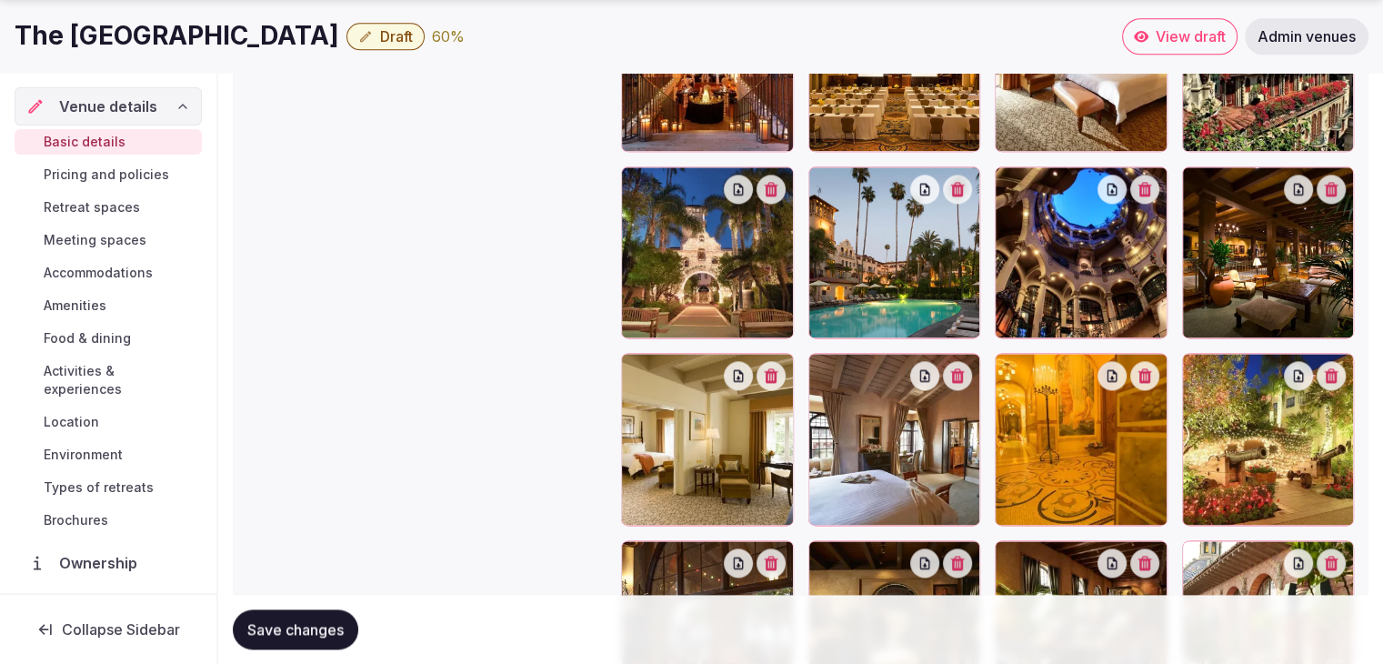
click at [330, 616] on button "Save changes" at bounding box center [296, 629] width 126 height 40
click at [296, 627] on span "Save changes" at bounding box center [295, 629] width 96 height 18
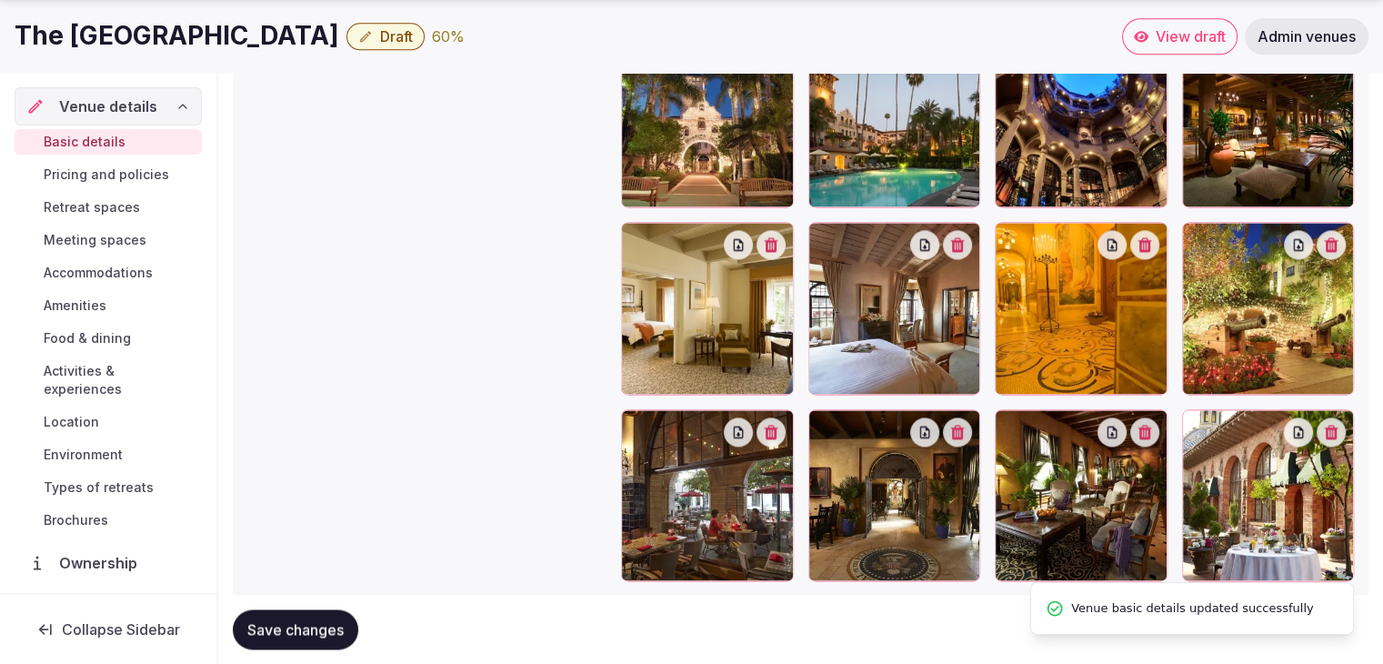
scroll to position [2518, 0]
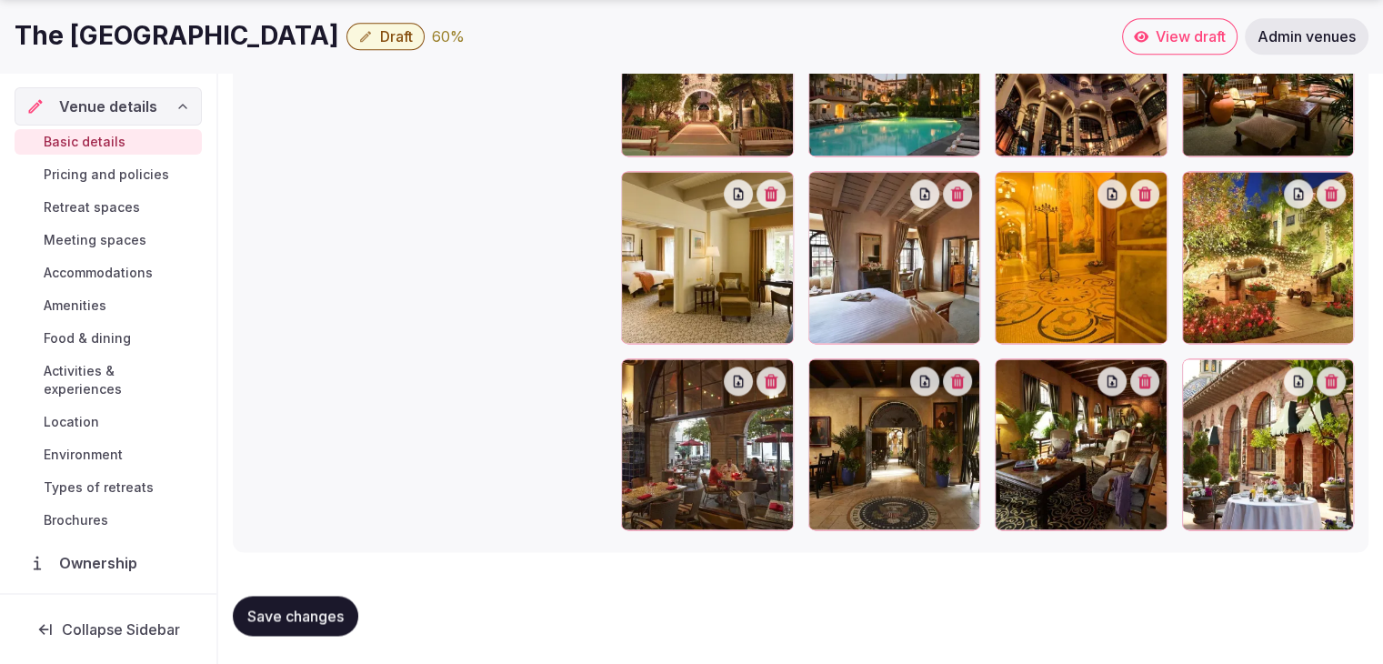
click at [97, 187] on div "Basic details Pricing and policies Retreat spaces Meeting spaces Accommodations…" at bounding box center [108, 331] width 187 height 411
click at [100, 176] on span "Pricing and policies" at bounding box center [107, 175] width 126 height 18
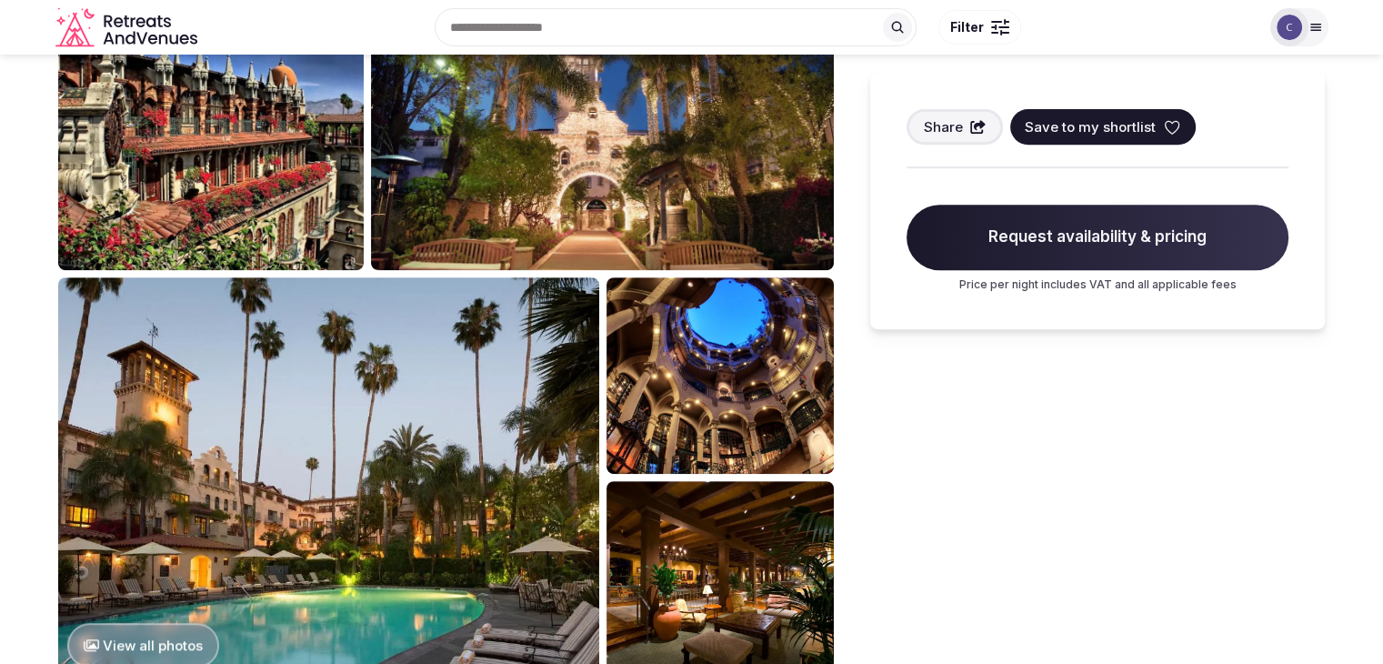
scroll to position [273, 0]
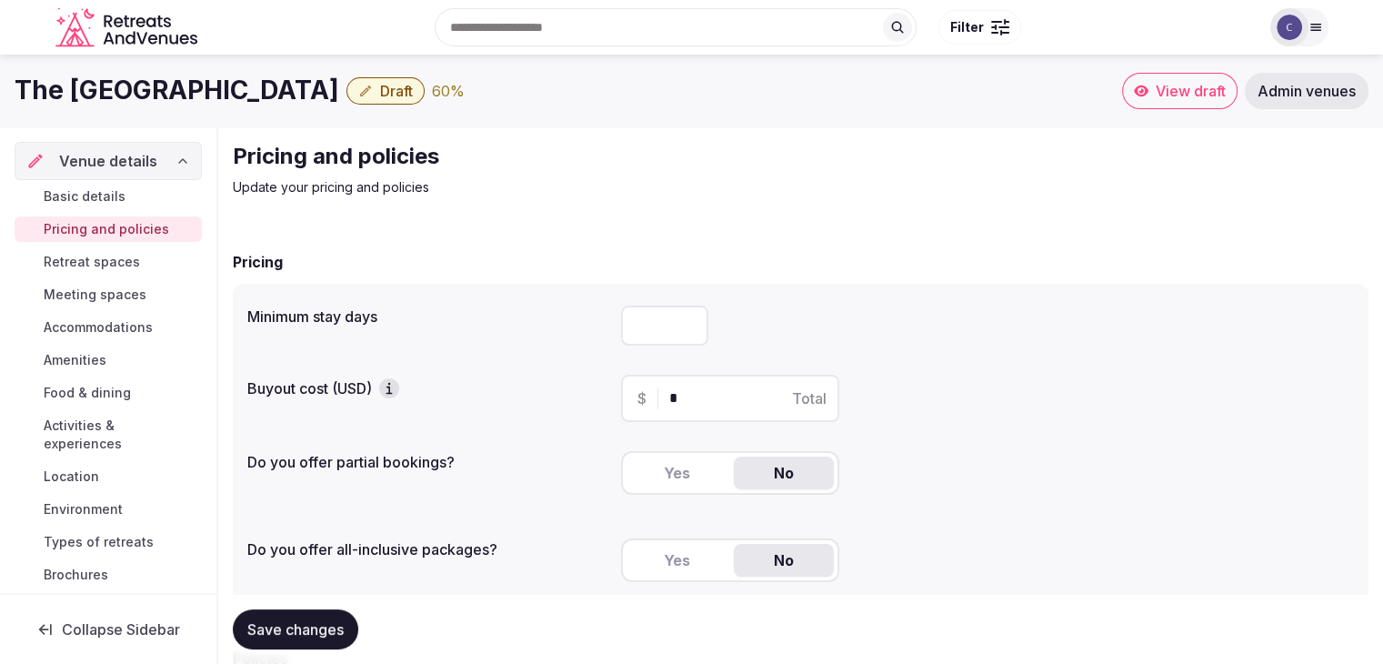
click at [106, 544] on span "Types of retreats" at bounding box center [99, 542] width 110 height 18
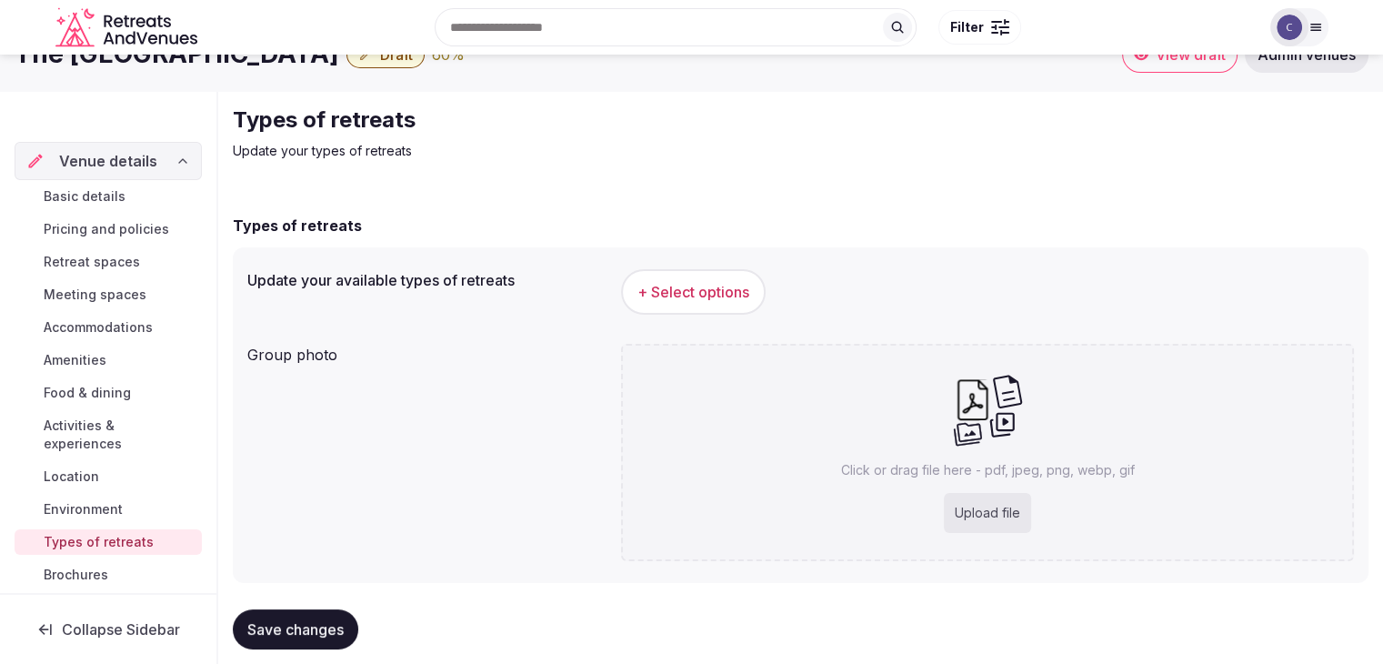
scroll to position [68, 0]
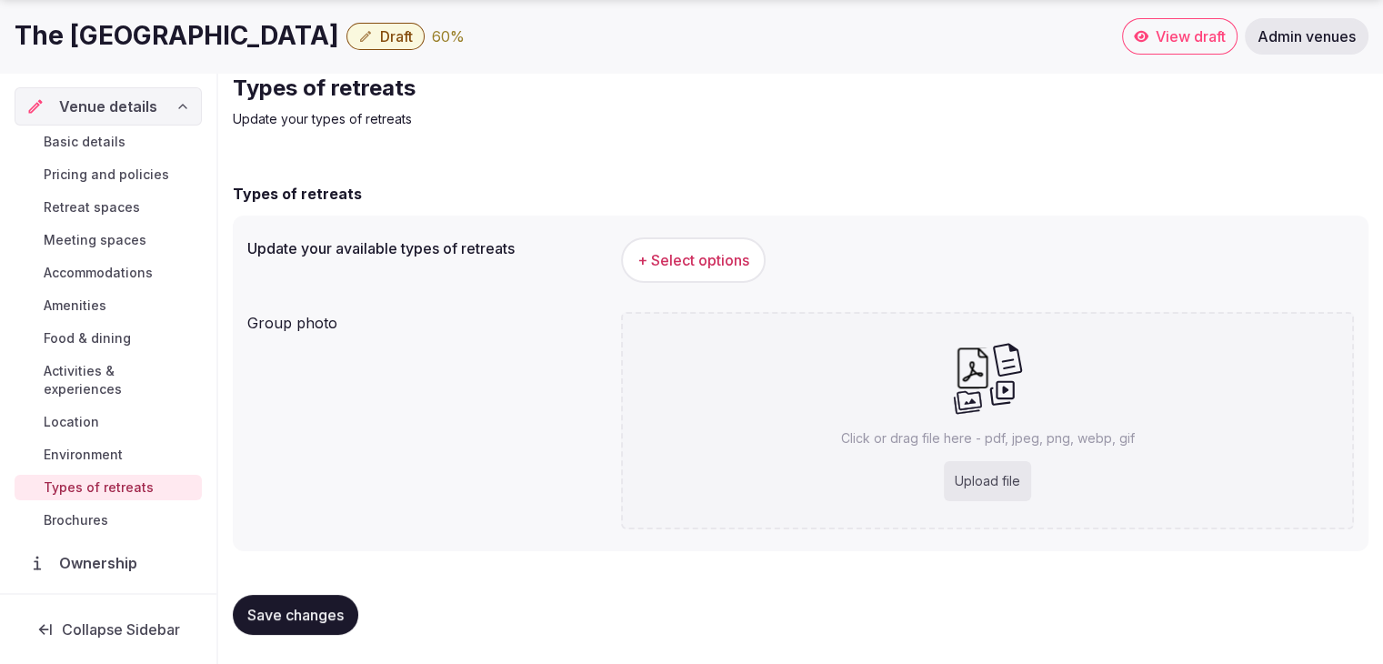
click at [1001, 496] on div "Upload file" at bounding box center [987, 481] width 87 height 40
type input "**********"
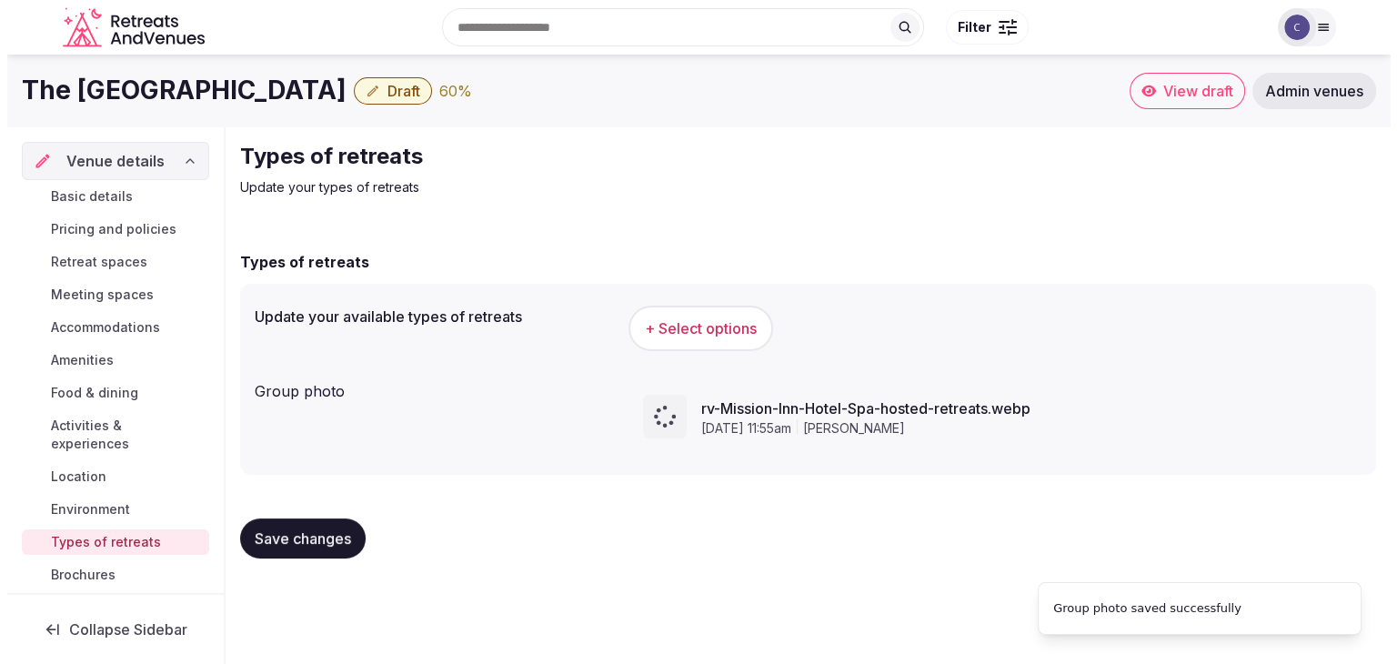
scroll to position [0, 0]
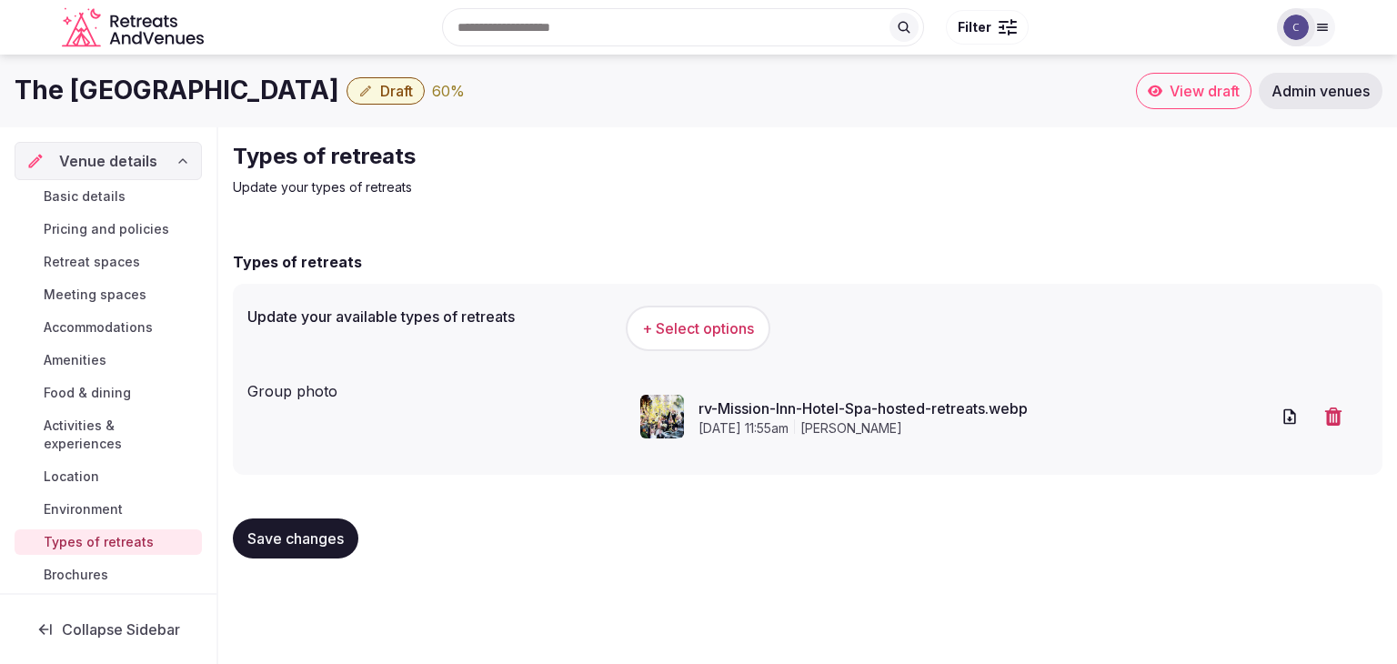
click at [313, 521] on button "Save changes" at bounding box center [296, 538] width 126 height 40
click at [699, 340] on button "+ Select options" at bounding box center [698, 328] width 145 height 45
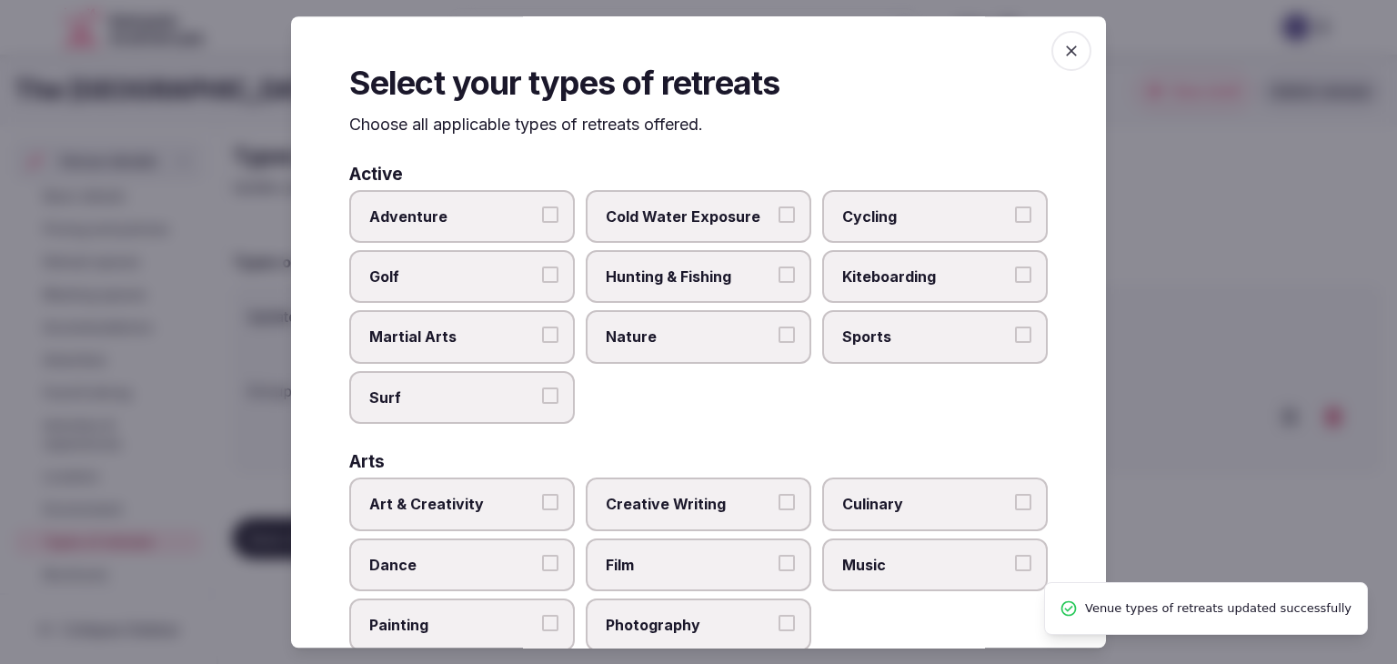
click at [1062, 52] on icon "button" at bounding box center [1071, 51] width 18 height 18
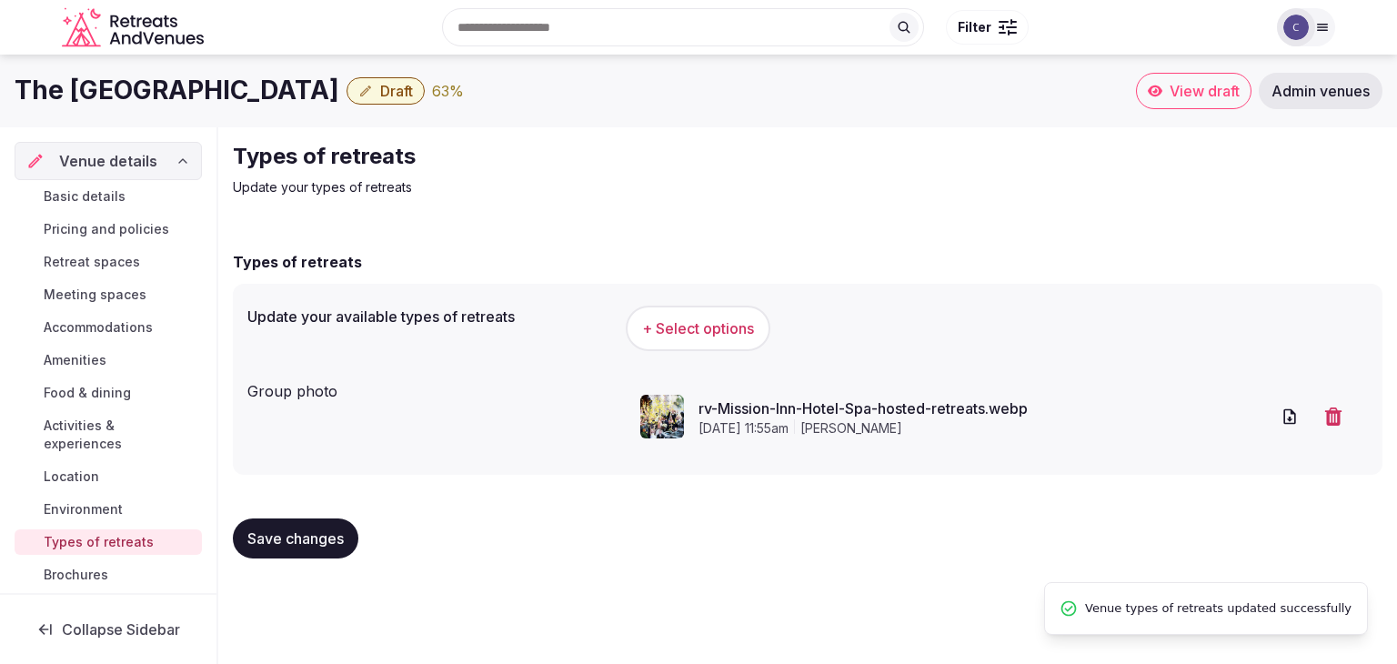
click at [244, 92] on h1 "The [GEOGRAPHIC_DATA]" at bounding box center [177, 90] width 325 height 35
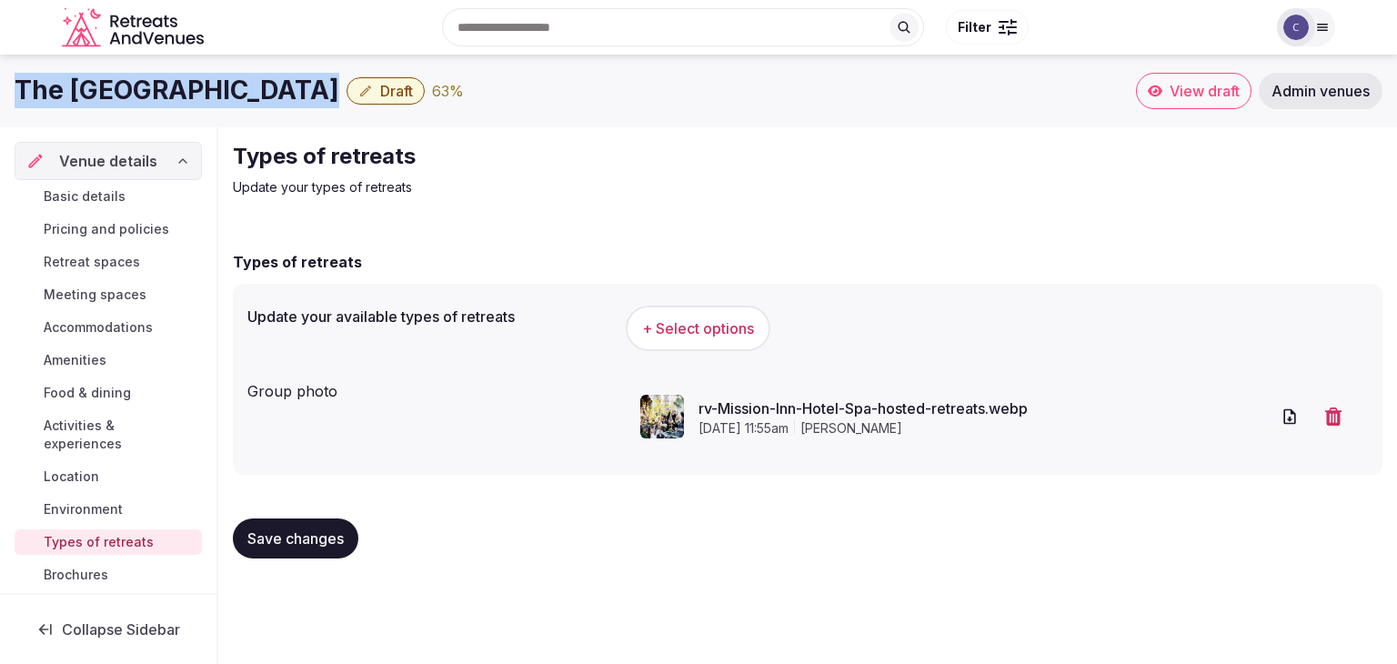
click at [244, 92] on h1 "The [GEOGRAPHIC_DATA]" at bounding box center [177, 90] width 325 height 35
copy div "The [GEOGRAPHIC_DATA]"
click at [764, 337] on button "+ Select options" at bounding box center [698, 328] width 145 height 45
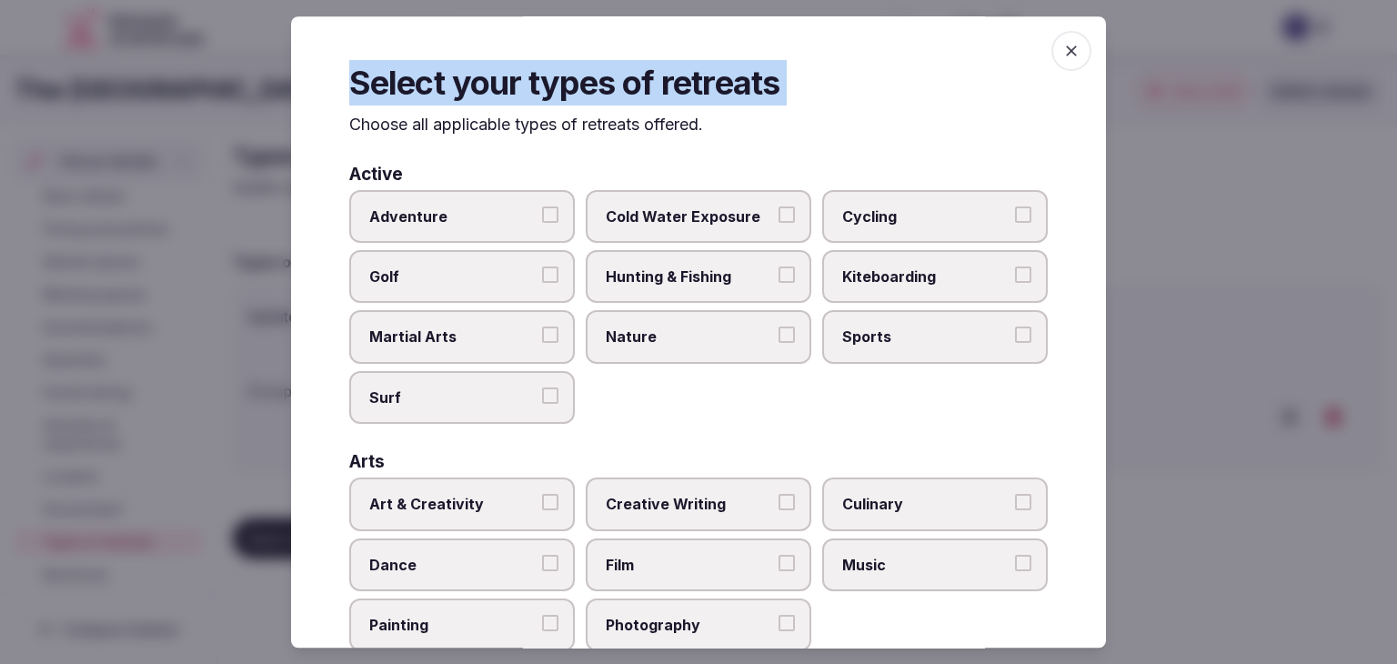
scroll to position [156, 0]
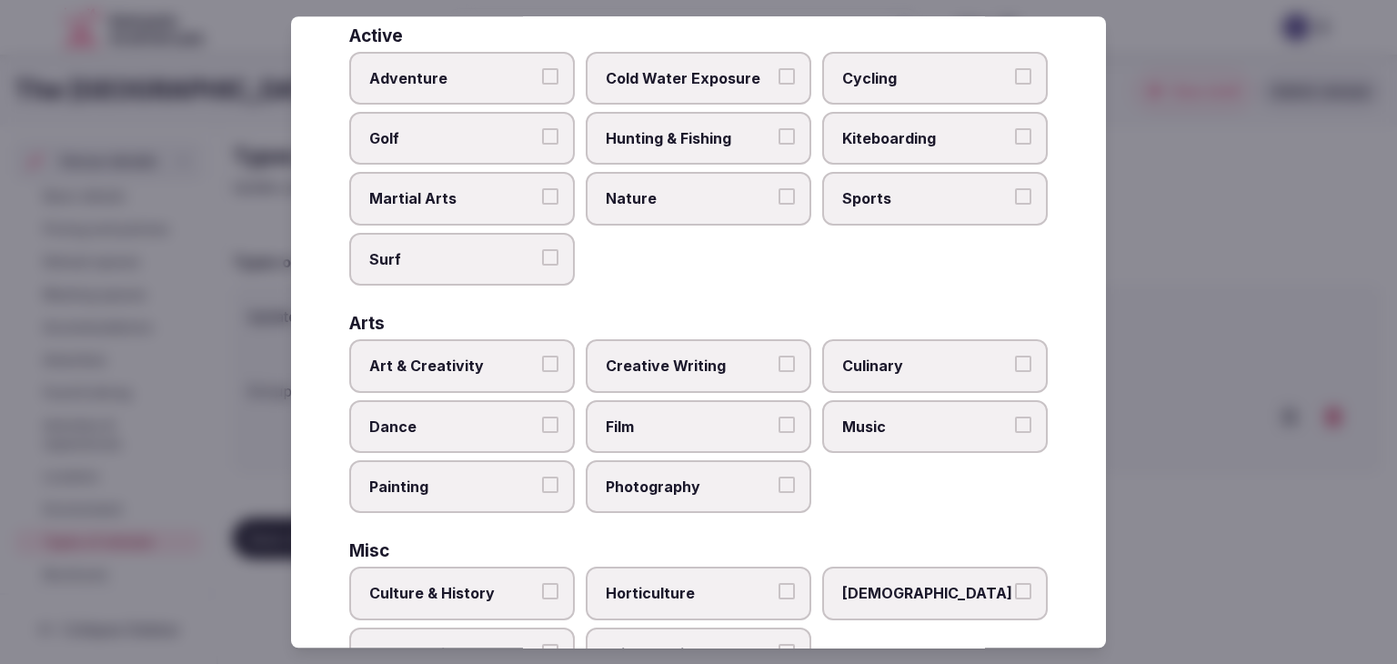
drag, startPoint x: 348, startPoint y: 121, endPoint x: 641, endPoint y: 651, distance: 605.8
click at [634, 649] on body "Search Popular Destinations [GEOGRAPHIC_DATA], [GEOGRAPHIC_DATA] [GEOGRAPHIC_DA…" at bounding box center [698, 326] width 1397 height 653
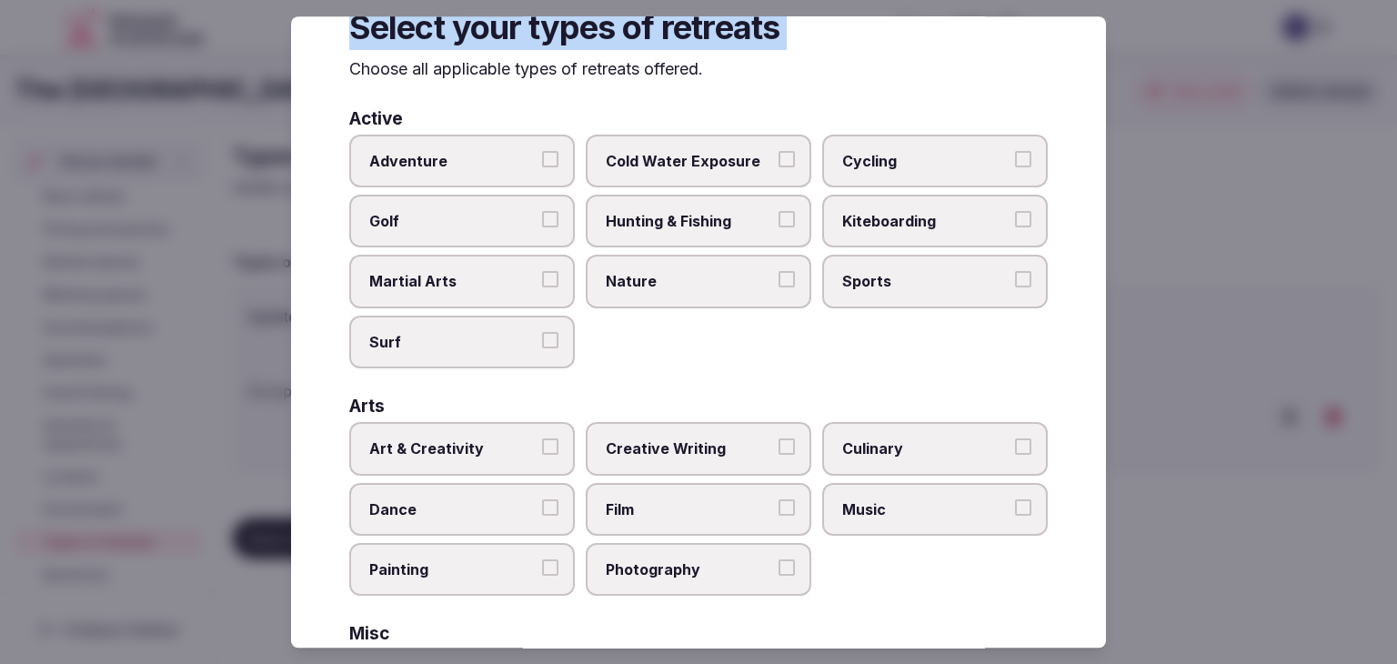
scroll to position [0, 0]
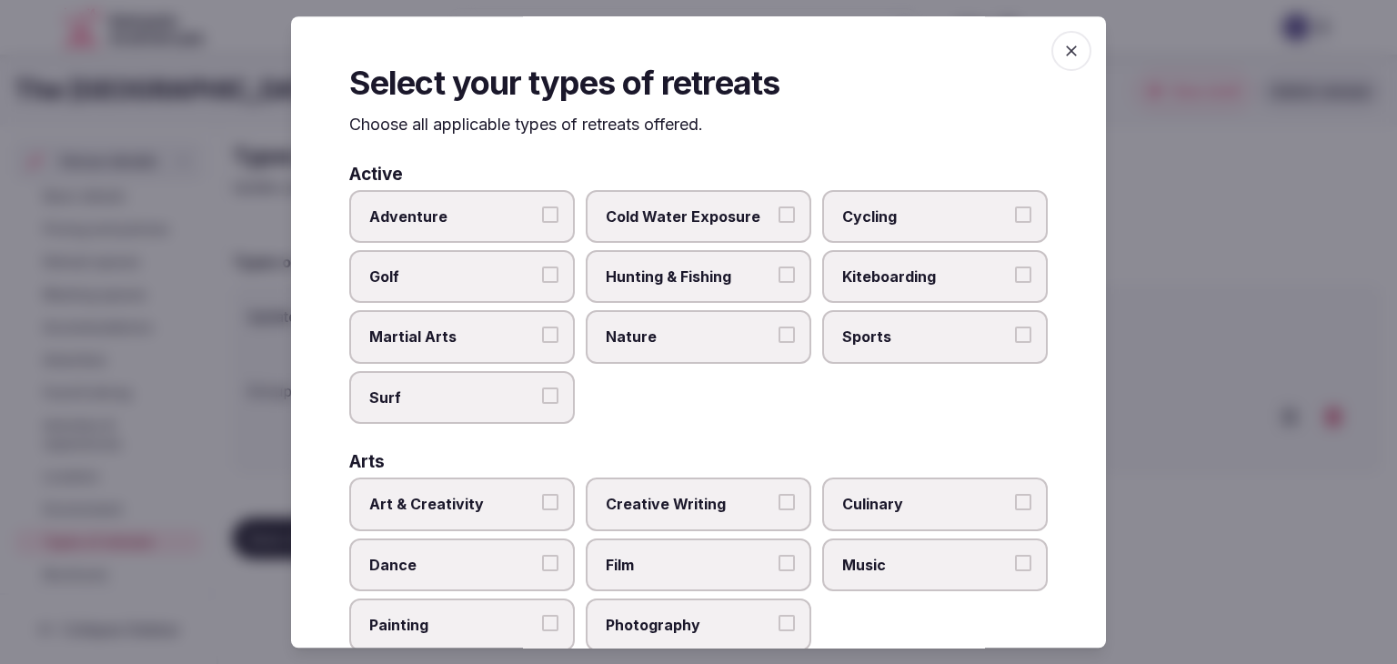
click at [779, 167] on div "Active" at bounding box center [698, 174] width 699 height 17
click at [348, 128] on div "Select your types of retreats Choose all applicable types of retreats offered. …" at bounding box center [698, 331] width 815 height 631
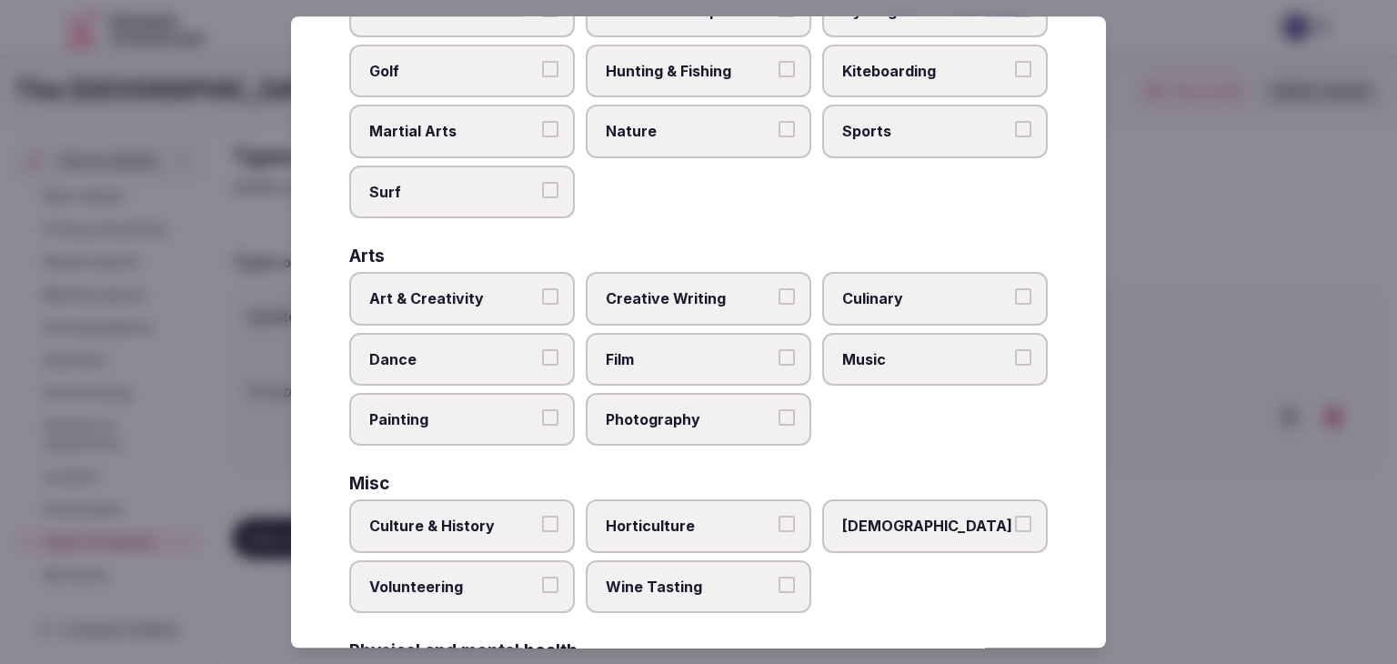
drag, startPoint x: 350, startPoint y: 122, endPoint x: 629, endPoint y: 667, distance: 611.8
click at [629, 663] on html "Search Popular Destinations [GEOGRAPHIC_DATA], [GEOGRAPHIC_DATA] [GEOGRAPHIC_DA…" at bounding box center [698, 332] width 1397 height 664
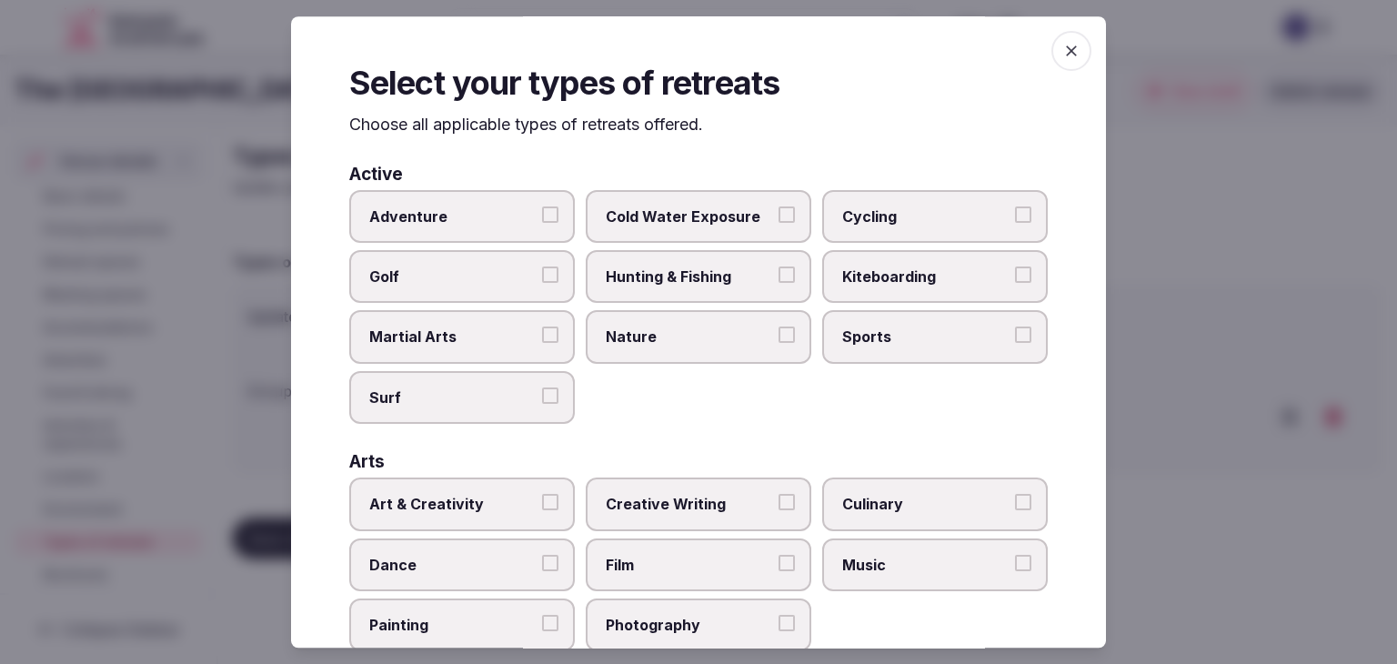
click at [598, 188] on div "Active Adventure Cold Water Exposure Cycling Golf Hunting & Fishing Kiteboardin…" at bounding box center [698, 295] width 699 height 259
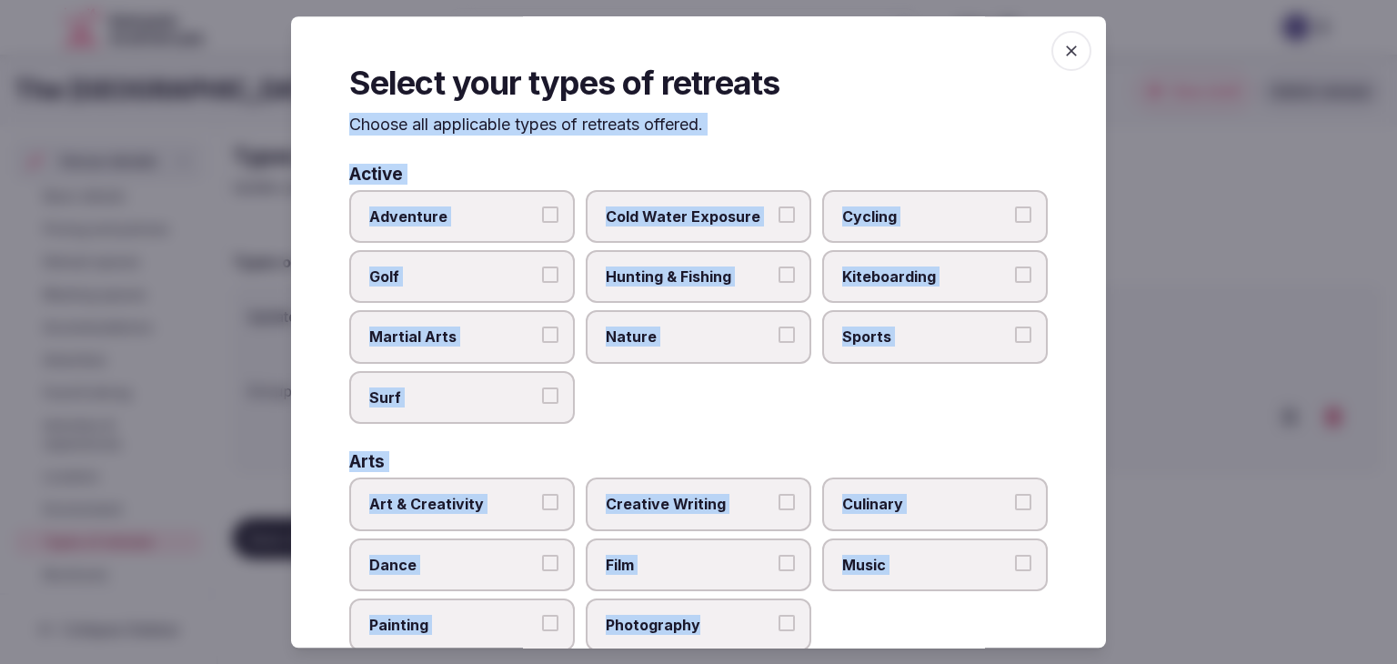
drag, startPoint x: 353, startPoint y: 120, endPoint x: 756, endPoint y: 602, distance: 628.3
click at [756, 602] on div "Select your types of retreats Choose all applicable types of retreats offered. …" at bounding box center [698, 331] width 815 height 631
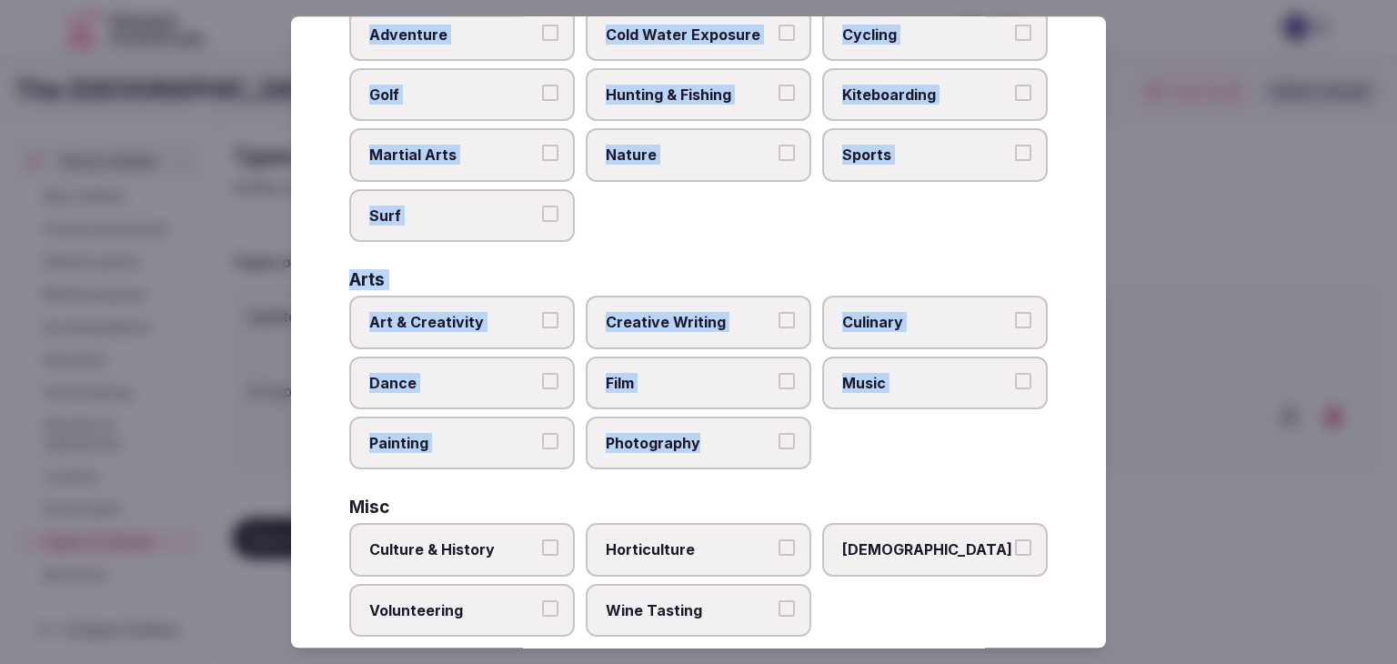
drag, startPoint x: 487, startPoint y: 317, endPoint x: 524, endPoint y: 364, distance: 59.5
click at [487, 318] on span "Art & Creativity" at bounding box center [452, 322] width 167 height 20
click at [542, 318] on button "Art & Creativity" at bounding box center [550, 320] width 16 height 16
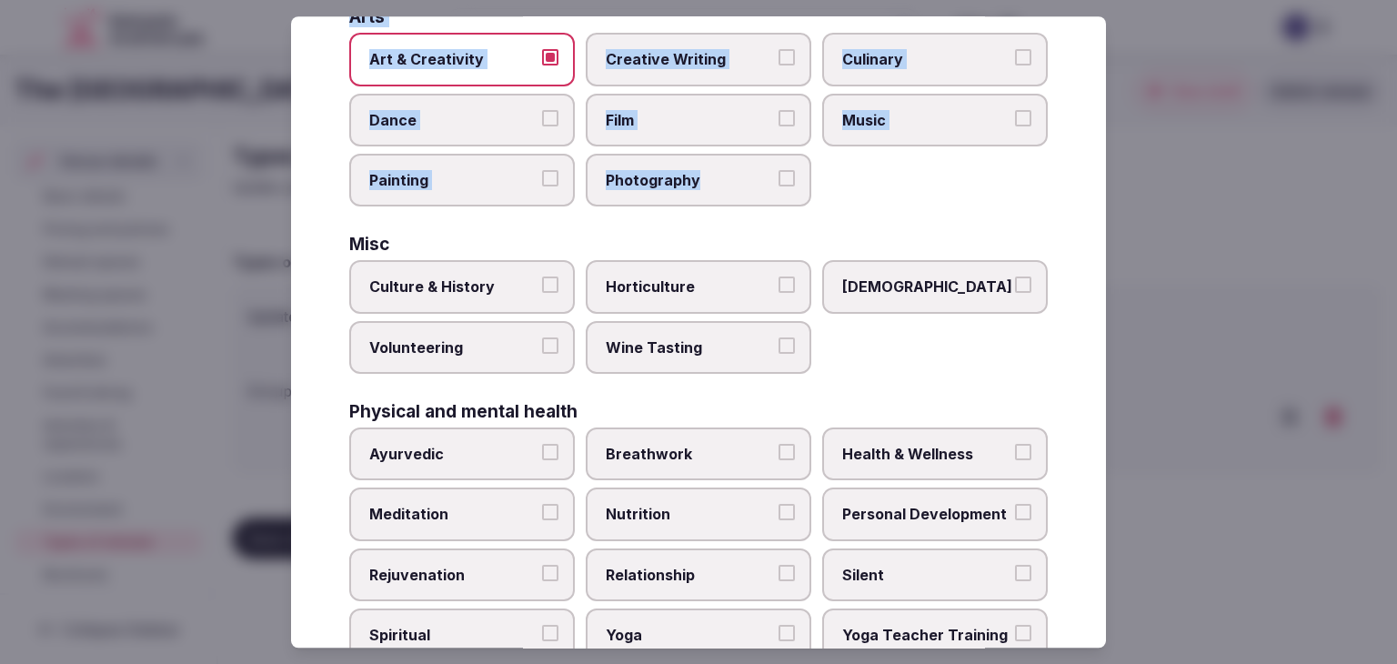
scroll to position [455, 0]
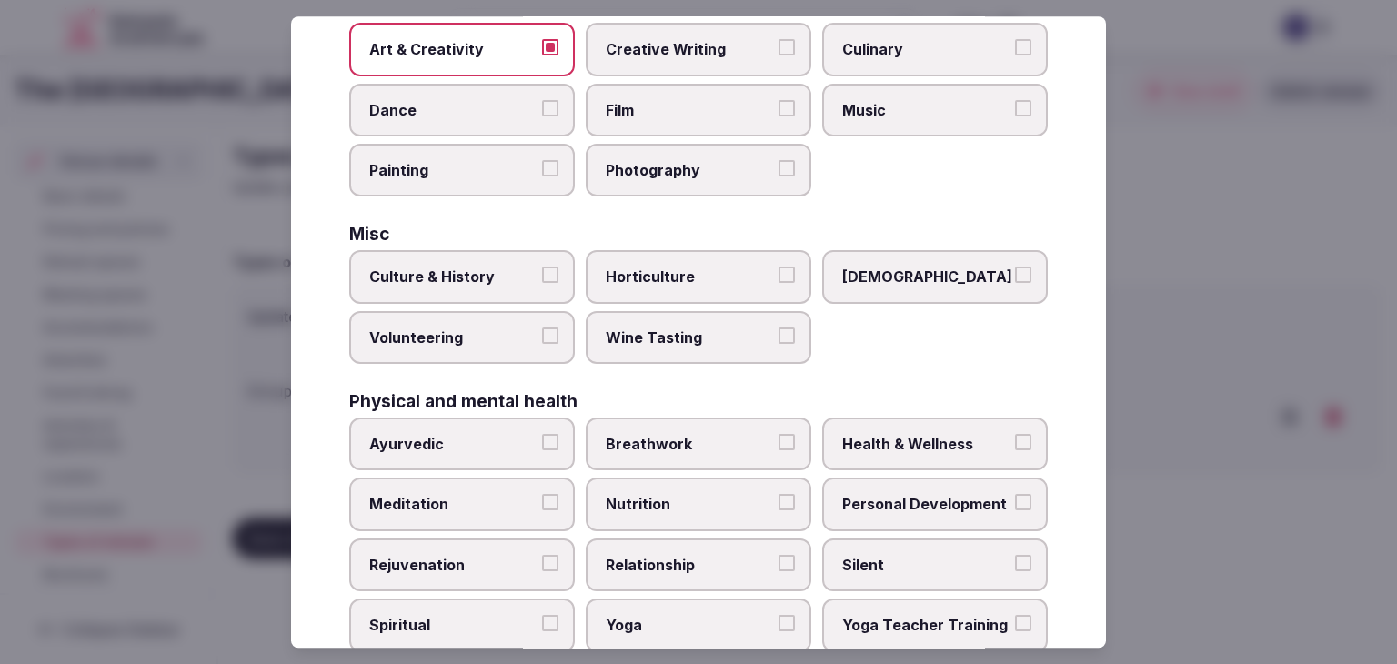
click at [852, 426] on label "Health & Wellness" at bounding box center [935, 444] width 226 height 53
click at [1015, 434] on button "Health & Wellness" at bounding box center [1023, 442] width 16 height 16
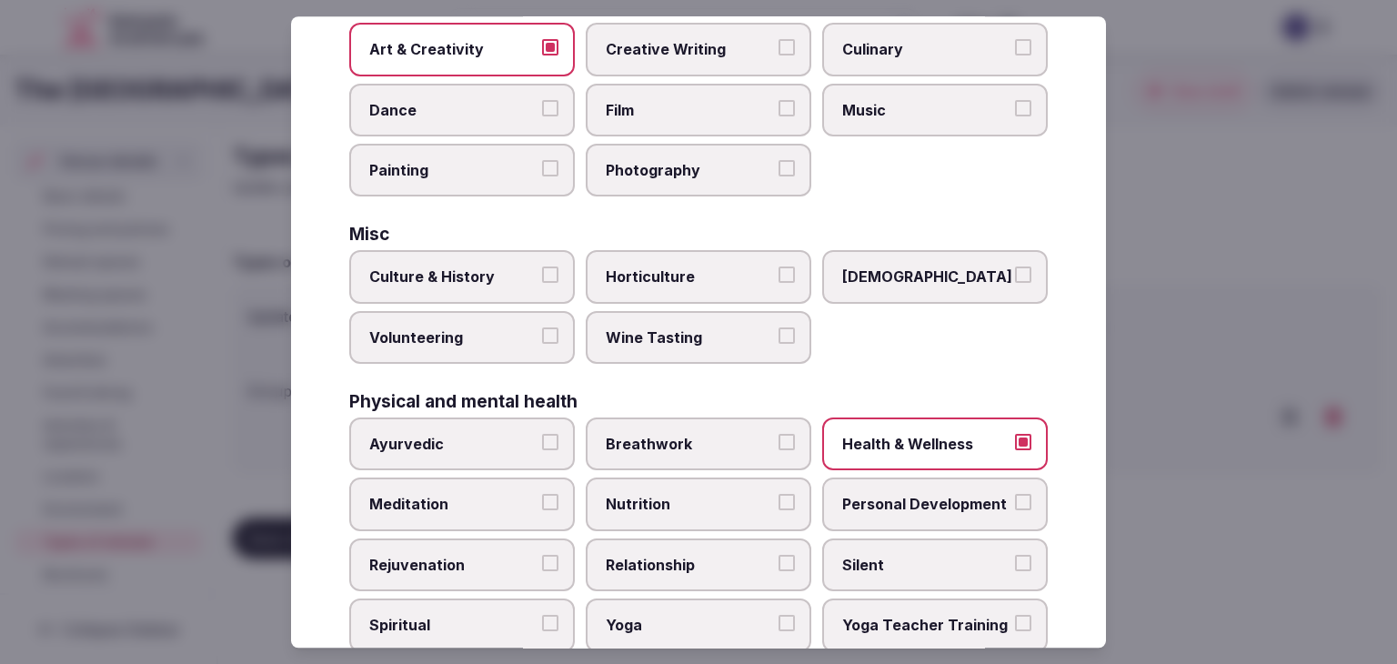
click at [430, 546] on label "Rejuvenation" at bounding box center [462, 564] width 226 height 53
click at [542, 555] on button "Rejuvenation" at bounding box center [550, 563] width 16 height 16
click at [629, 616] on span "Yoga" at bounding box center [689, 626] width 167 height 20
click at [779, 616] on button "Yoga" at bounding box center [787, 624] width 16 height 16
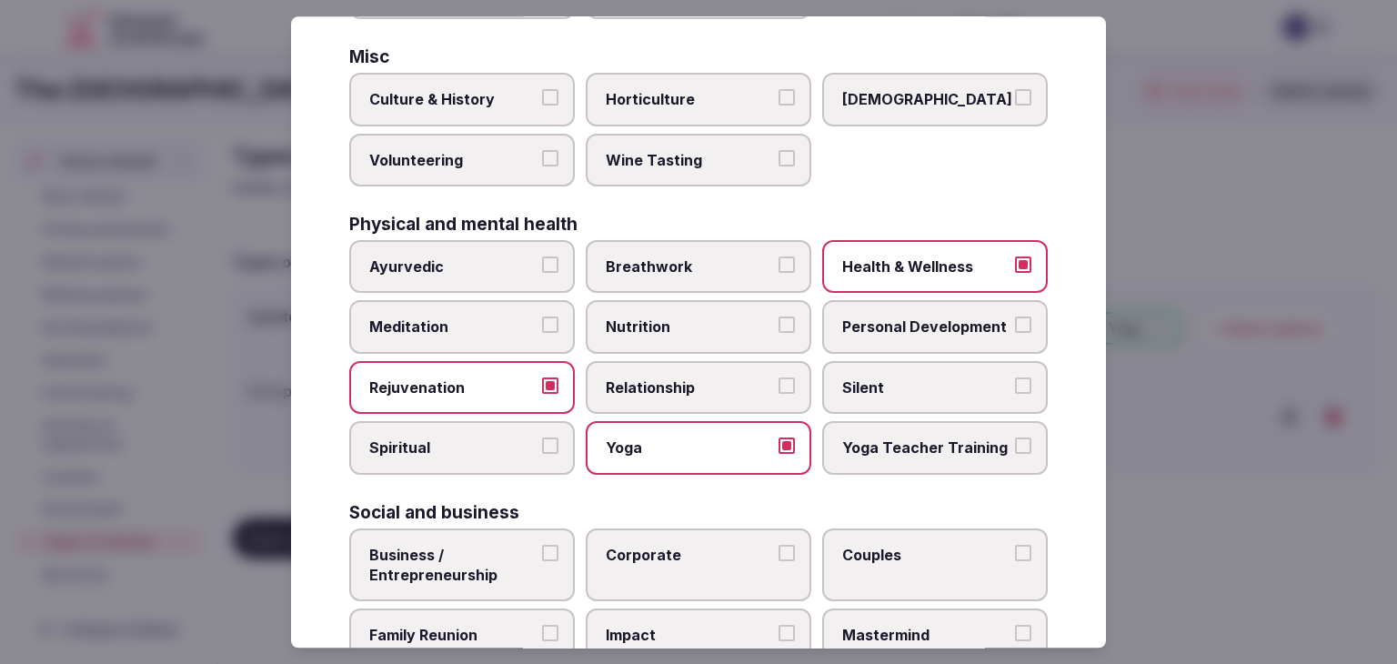
scroll to position [739, 0]
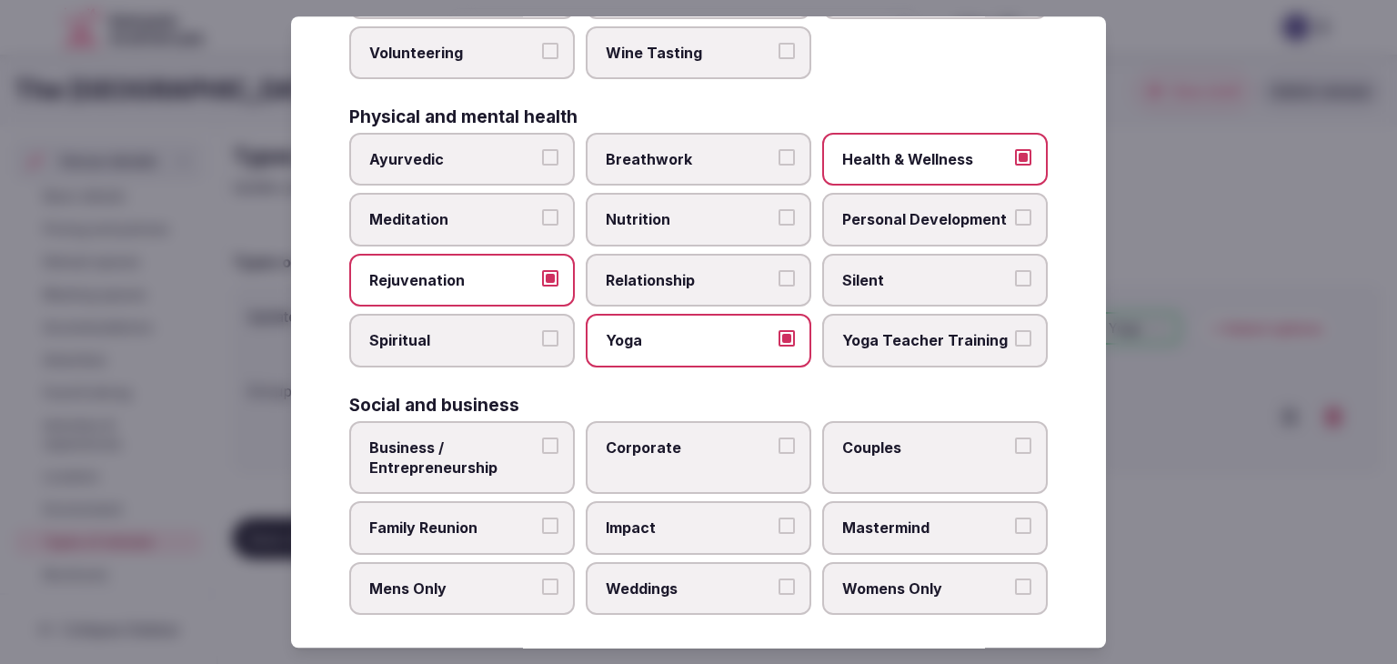
click at [498, 448] on span "Business / Entrepreneurship" at bounding box center [452, 458] width 167 height 41
click at [542, 448] on button "Business / Entrepreneurship" at bounding box center [550, 446] width 16 height 16
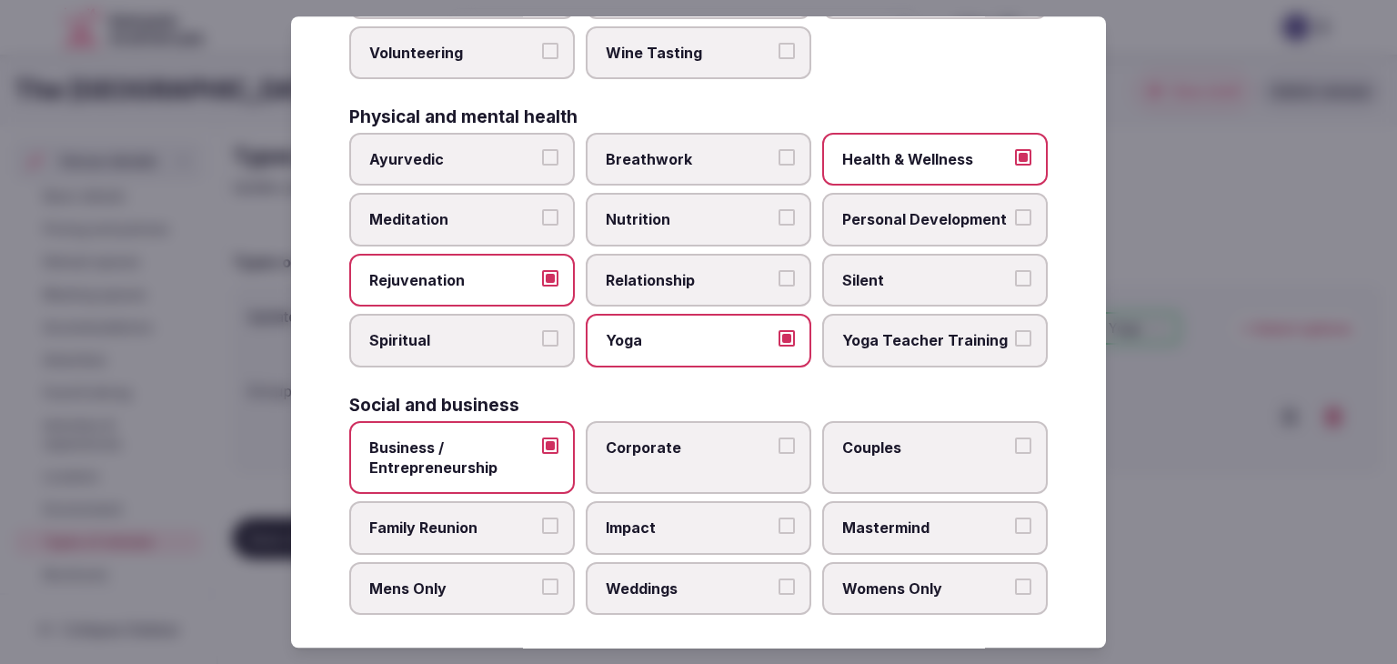
click at [646, 451] on label "Corporate" at bounding box center [699, 458] width 226 height 74
click at [779, 451] on button "Corporate" at bounding box center [787, 446] width 16 height 16
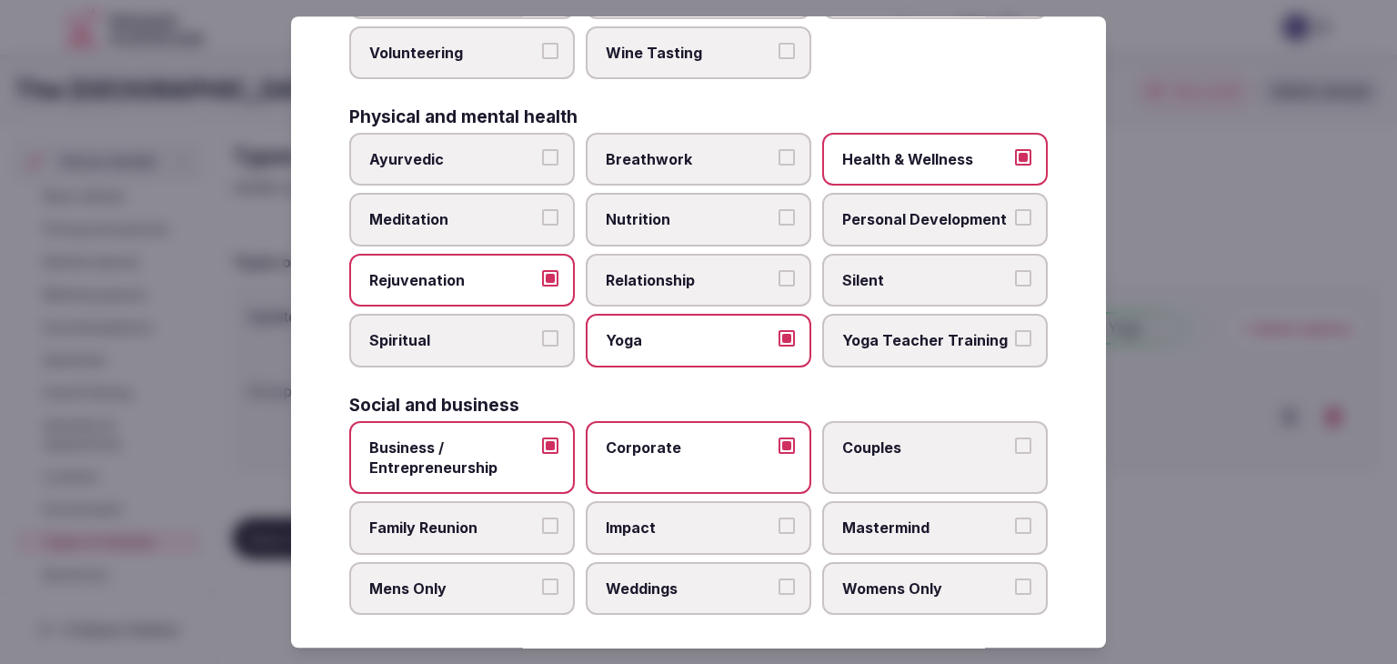
click at [866, 531] on label "Mastermind" at bounding box center [935, 528] width 226 height 53
click at [1015, 531] on button "Mastermind" at bounding box center [1023, 526] width 16 height 16
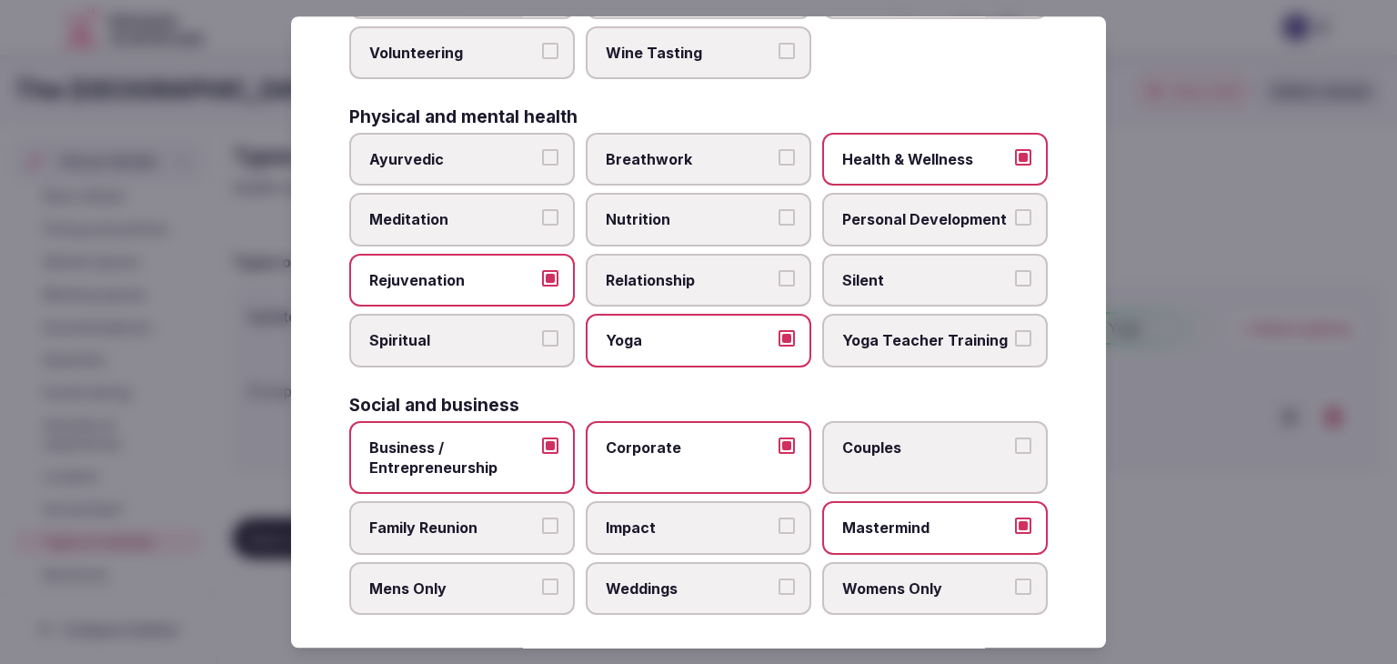
click at [630, 583] on span "Weddings" at bounding box center [689, 588] width 167 height 20
click at [779, 583] on button "Weddings" at bounding box center [787, 586] width 16 height 16
click at [495, 524] on span "Family Reunion" at bounding box center [452, 528] width 167 height 20
click at [542, 524] on button "Family Reunion" at bounding box center [550, 526] width 16 height 16
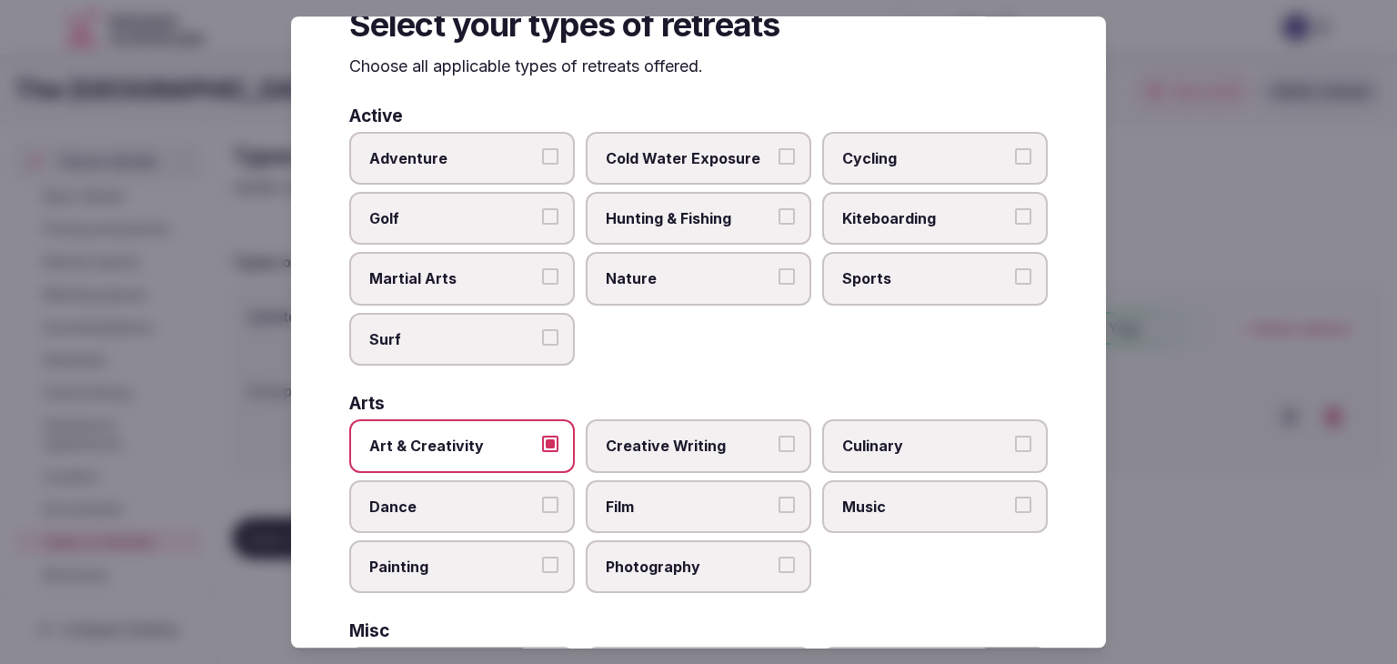
scroll to position [0, 0]
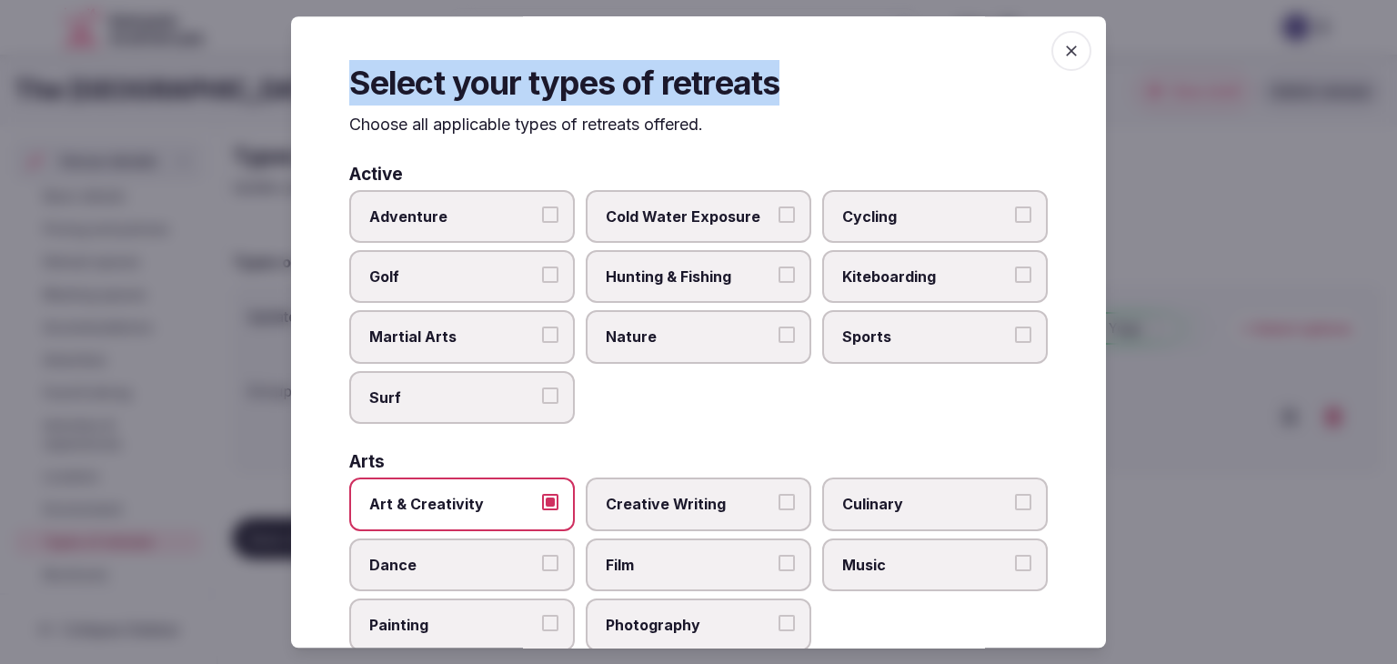
click at [1062, 60] on div "Select your types of retreats Choose all applicable types of retreats offered. …" at bounding box center [698, 331] width 815 height 631
click at [1062, 45] on icon "button" at bounding box center [1071, 51] width 18 height 18
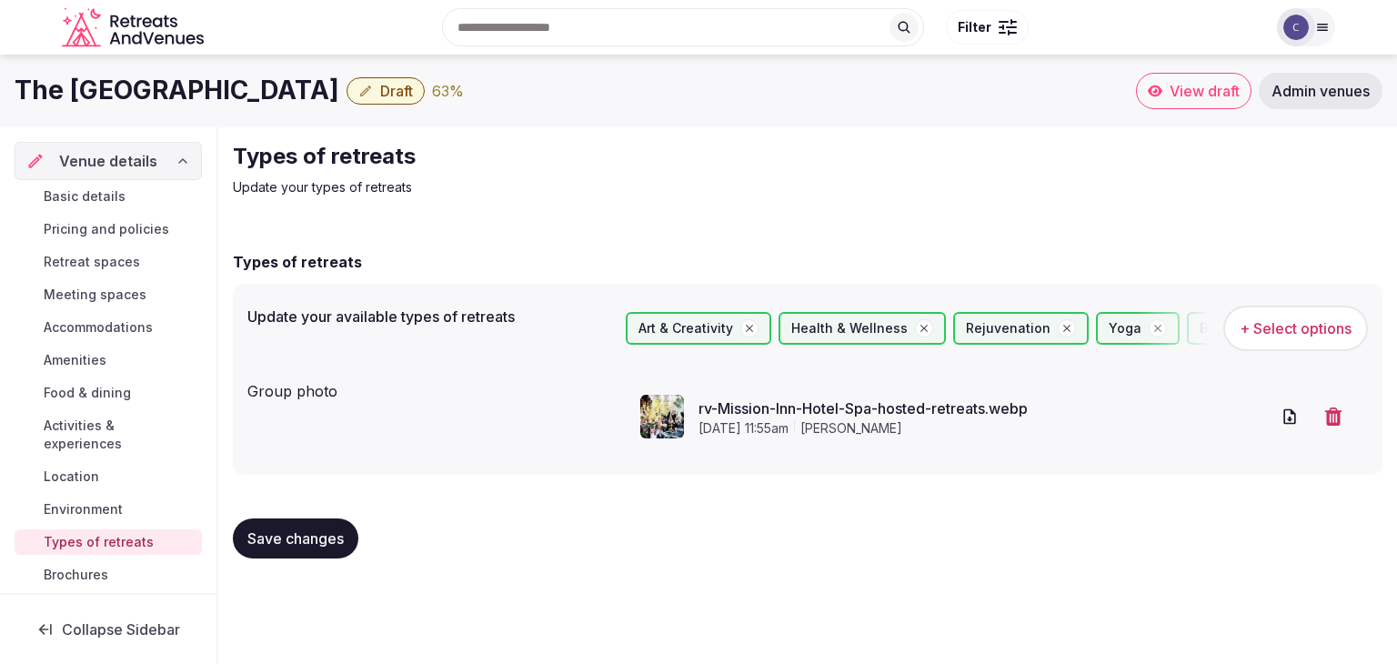
click at [337, 545] on span "Save changes" at bounding box center [295, 538] width 96 height 18
click at [306, 532] on span "Save changes" at bounding box center [295, 538] width 96 height 18
click at [115, 510] on span "Environment" at bounding box center [83, 509] width 79 height 18
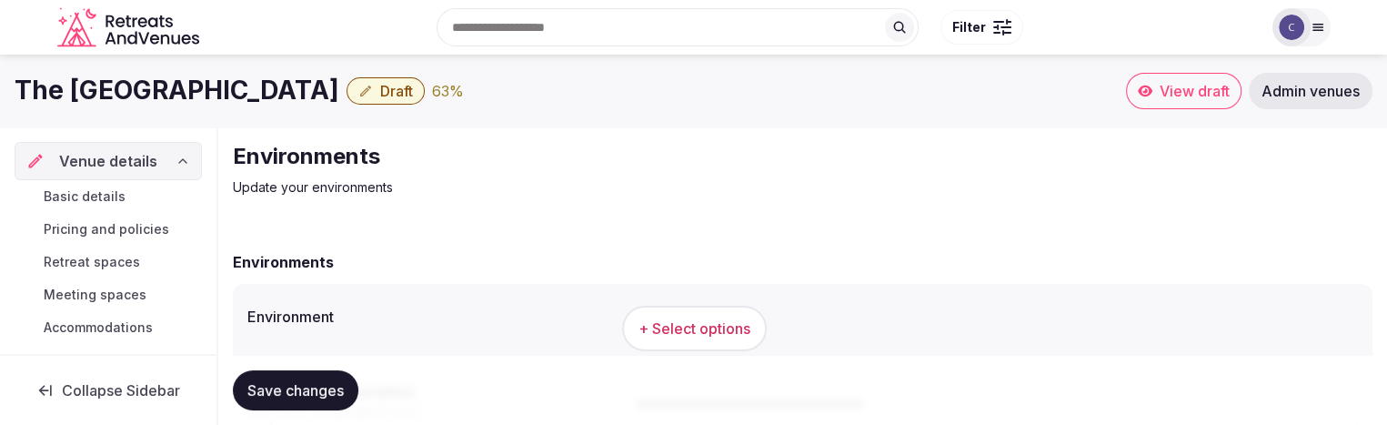
click at [931, 214] on div "Environments Update your environments Environments Environment + Select options…" at bounding box center [802, 383] width 1169 height 513
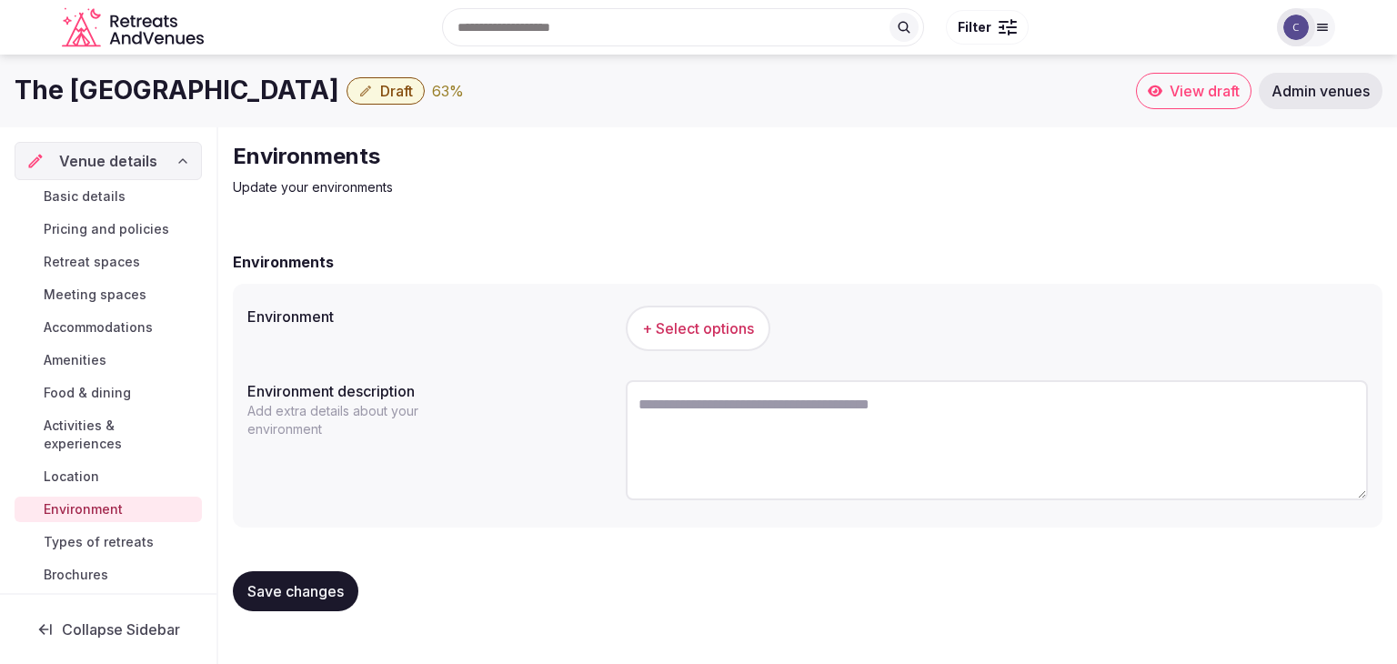
click at [692, 319] on span "+ Select options" at bounding box center [698, 328] width 112 height 20
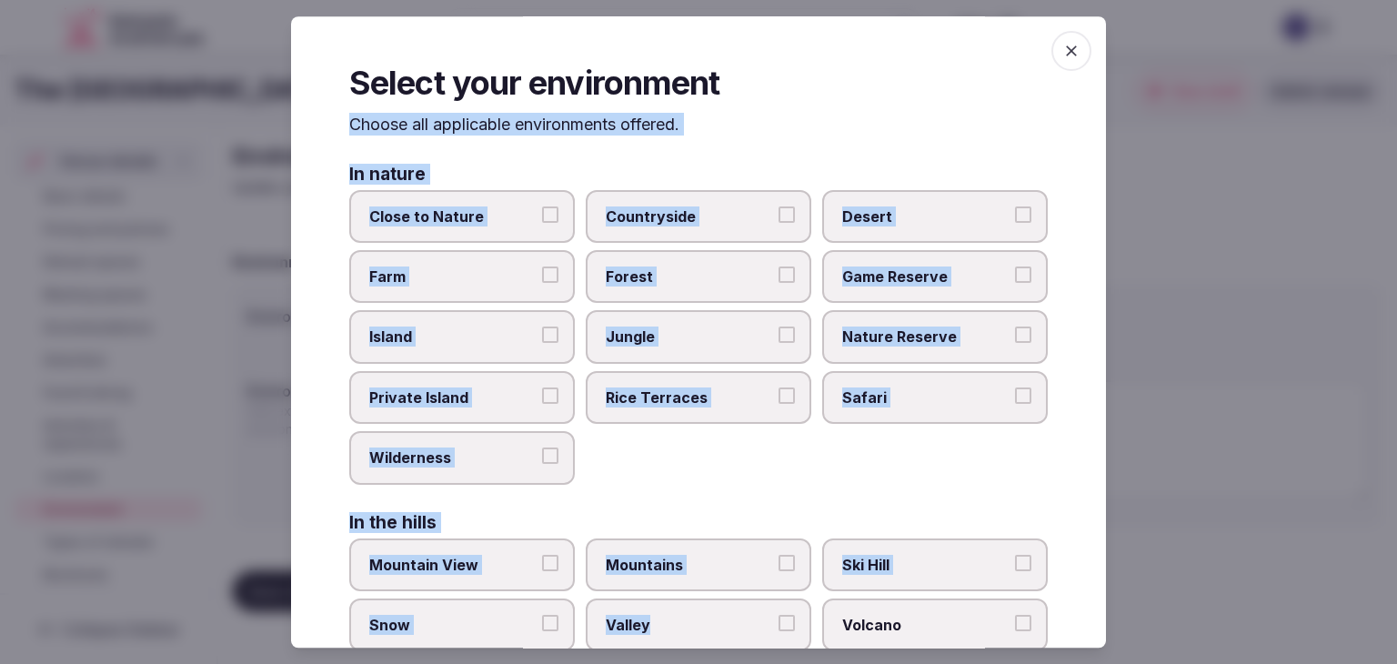
scroll to position [435, 0]
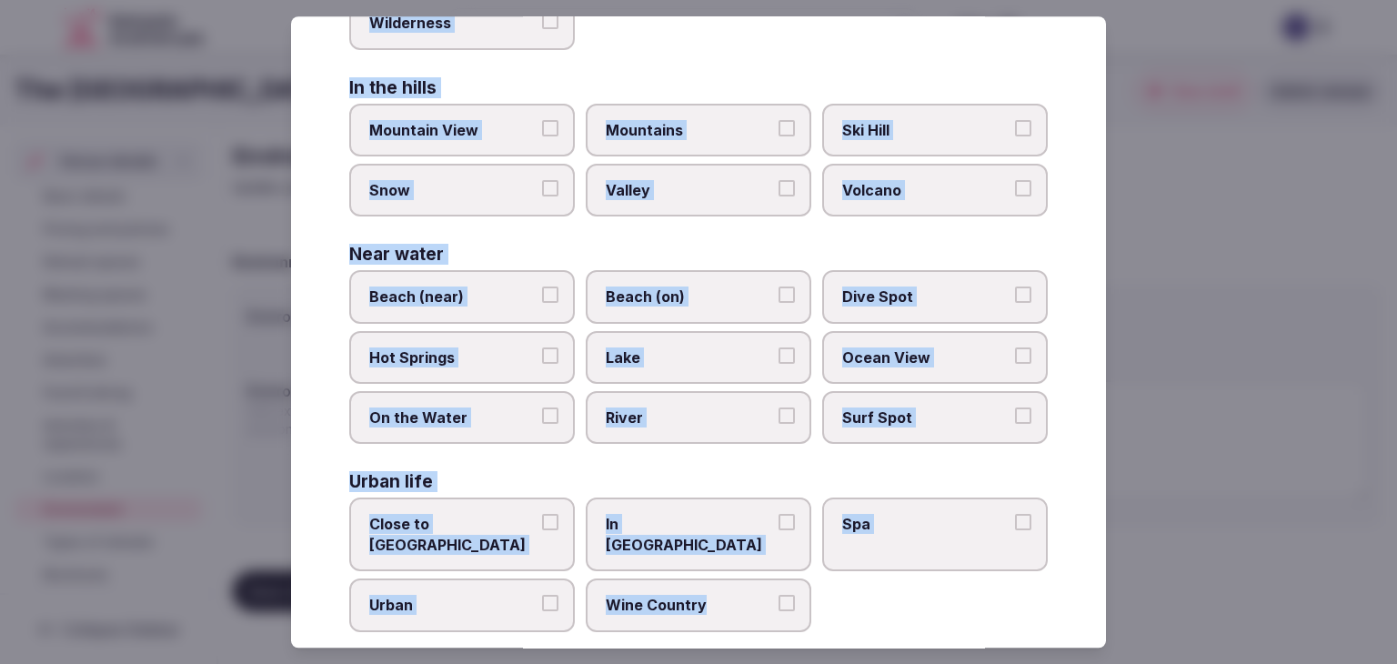
drag, startPoint x: 351, startPoint y: 127, endPoint x: 822, endPoint y: 599, distance: 666.3
click at [825, 601] on div "Select your environment Choose all applicable environments offered. In nature C…" at bounding box center [698, 331] width 815 height 631
copy div "Choose all applicable environments offered. In nature Close to [GEOGRAPHIC_DATA…"
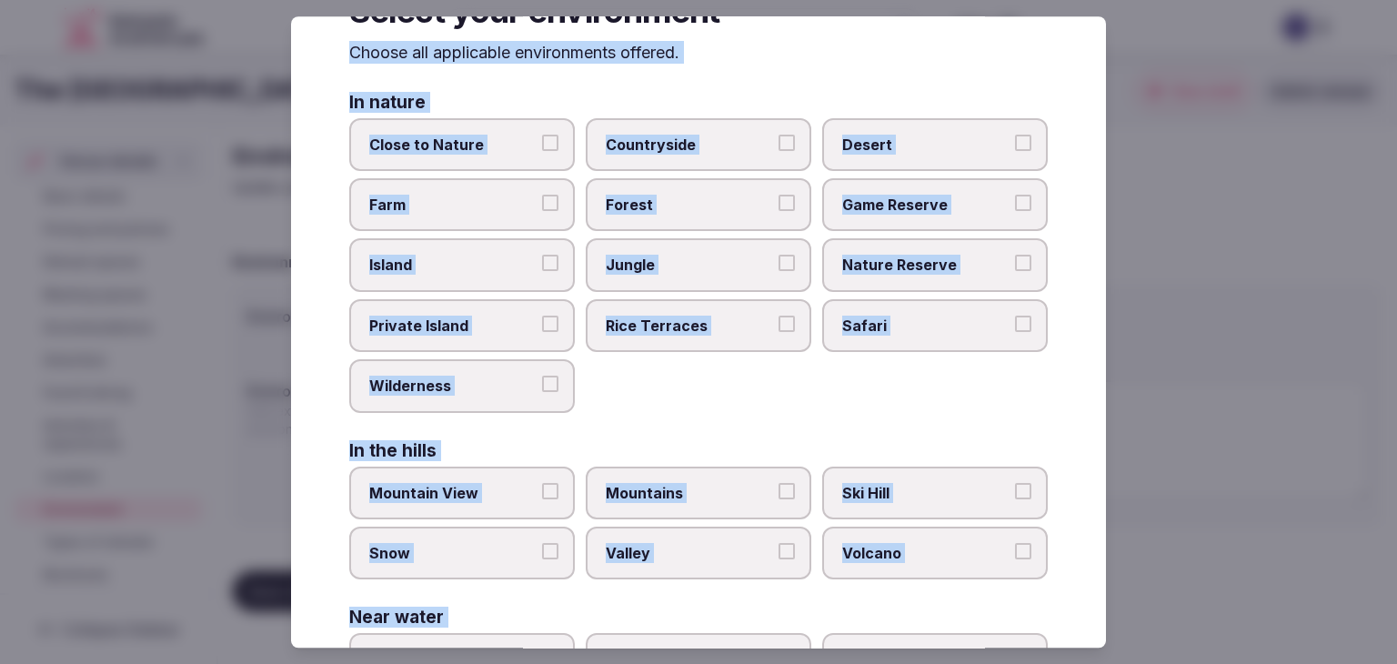
scroll to position [71, 0]
click at [495, 141] on span "Close to Nature" at bounding box center [452, 146] width 167 height 20
click at [542, 141] on button "Close to Nature" at bounding box center [550, 144] width 16 height 16
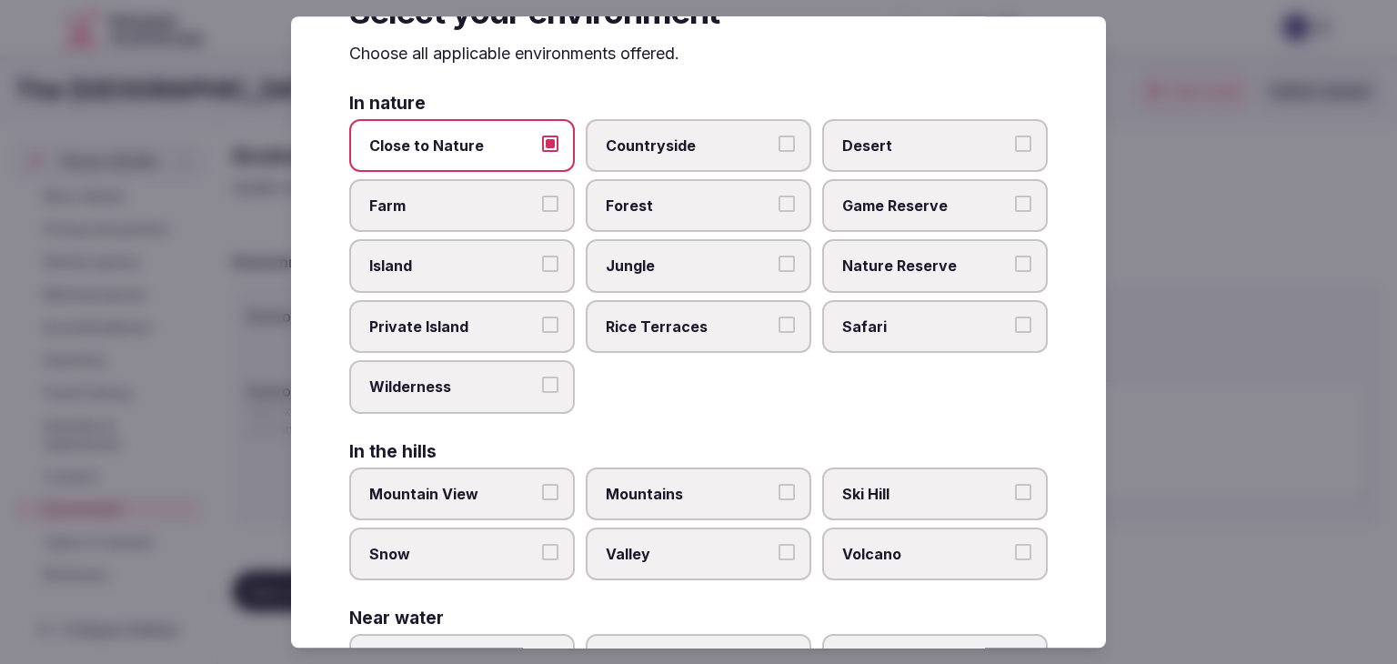
click at [709, 155] on label "Countryside" at bounding box center [699, 145] width 226 height 53
click at [779, 152] on button "Countryside" at bounding box center [787, 144] width 16 height 16
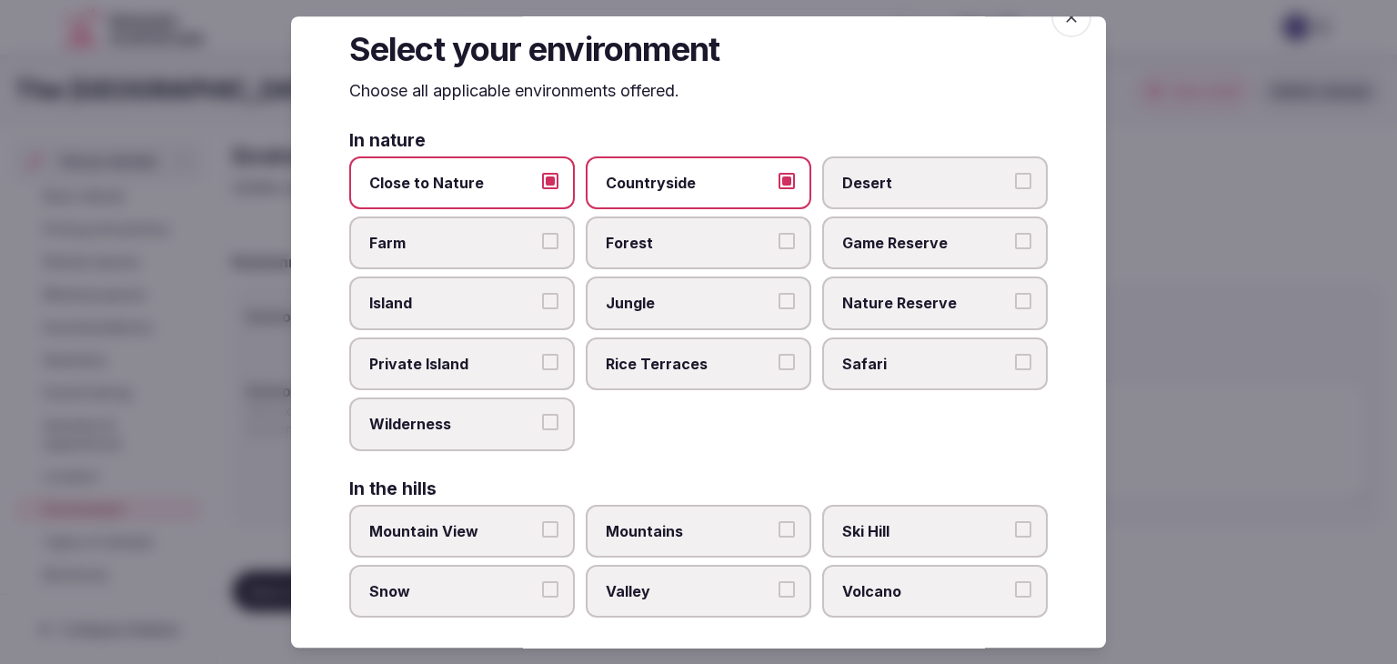
scroll to position [0, 0]
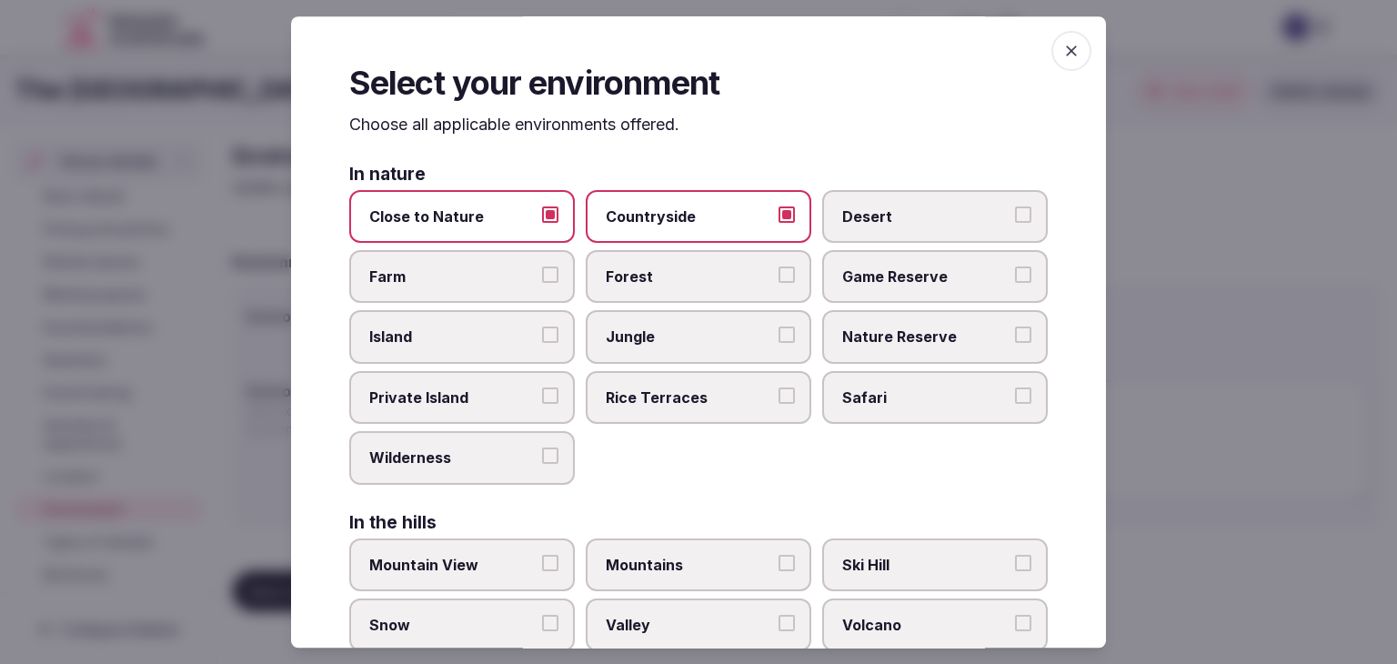
click at [1062, 55] on icon "button" at bounding box center [1071, 51] width 18 height 18
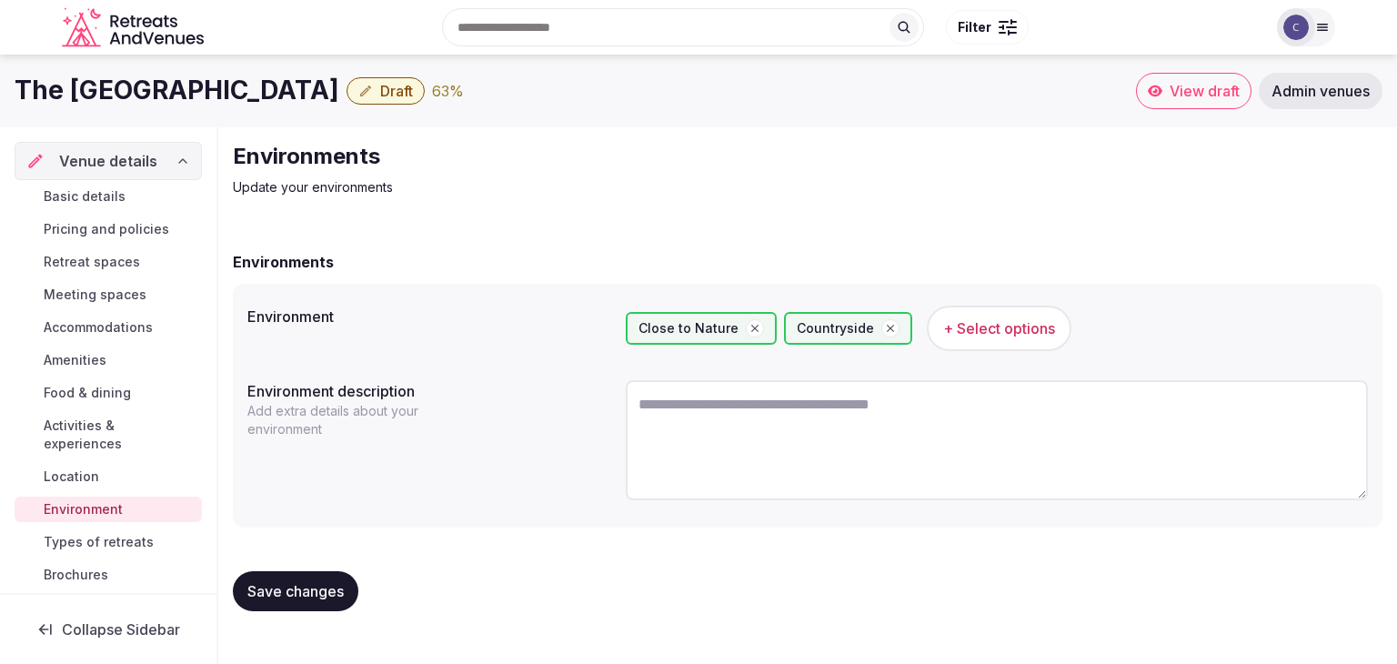
click at [317, 601] on button "Save changes" at bounding box center [296, 591] width 126 height 40
click at [859, 471] on textarea at bounding box center [997, 440] width 742 height 120
paste textarea "**********"
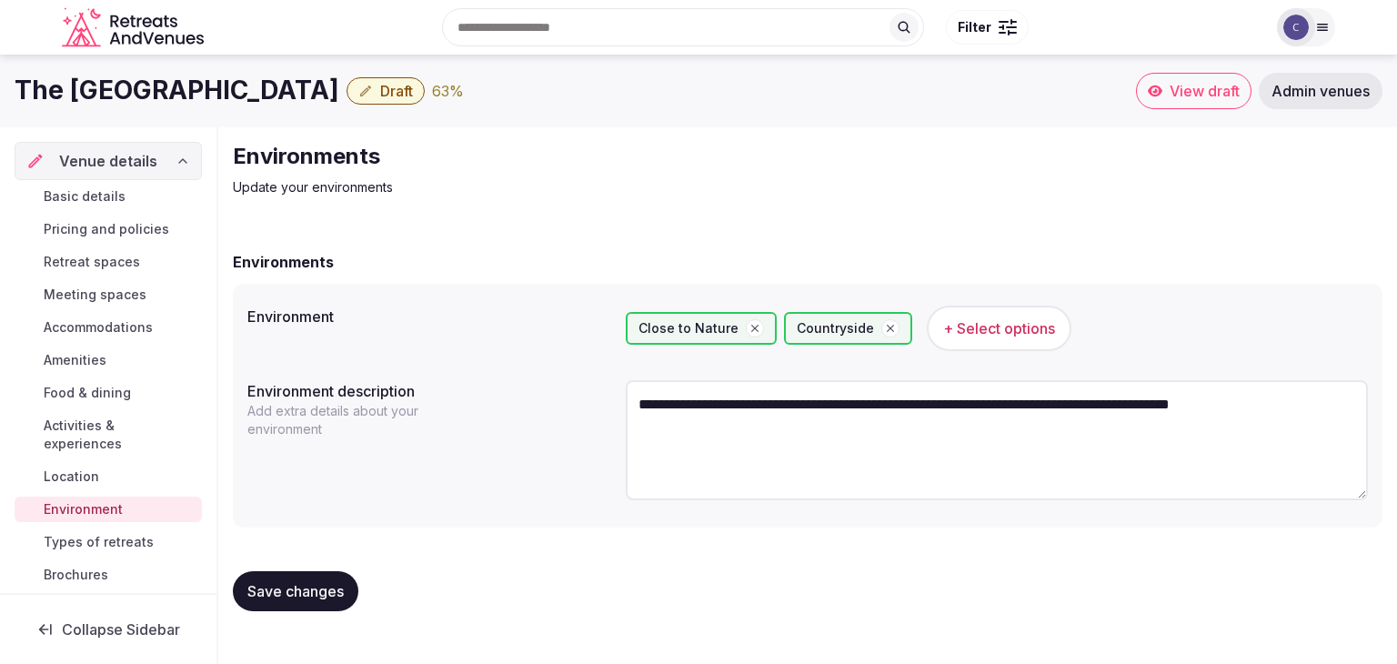
type textarea "**********"
click at [292, 591] on span "Save changes" at bounding box center [295, 591] width 96 height 18
click at [83, 426] on span "Activities & experiences" at bounding box center [119, 435] width 151 height 36
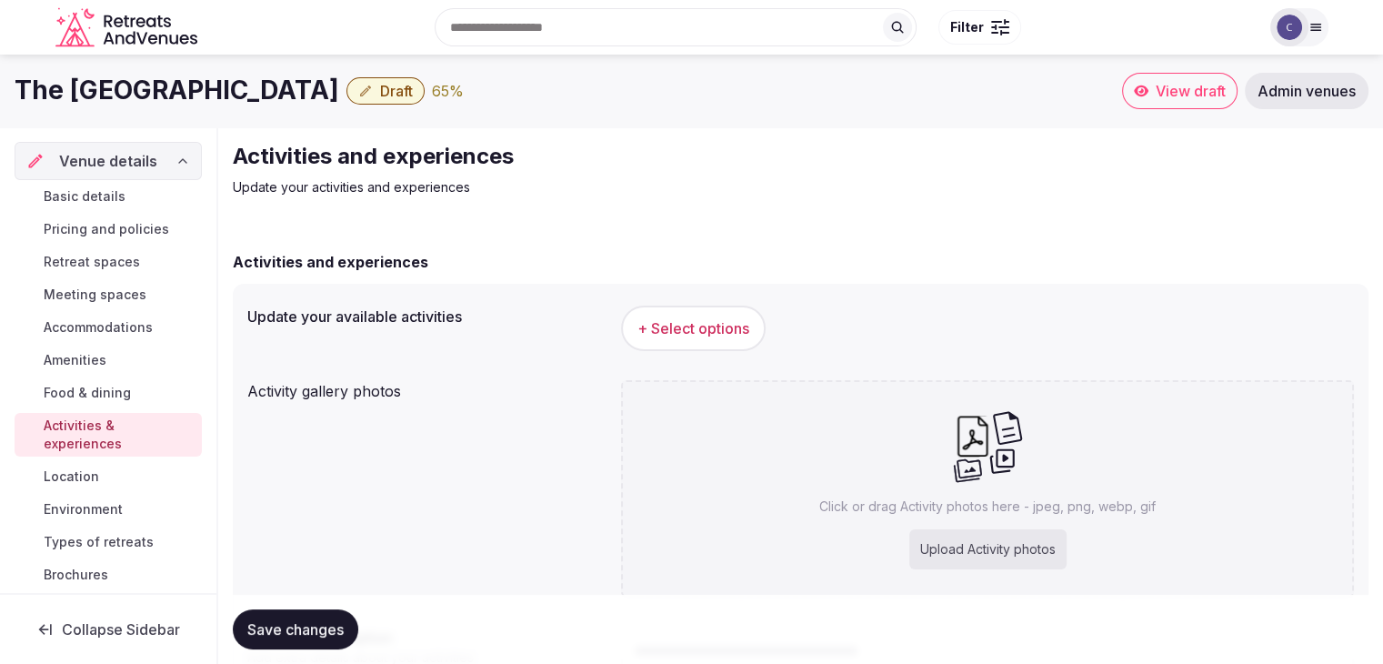
click at [98, 468] on span "Location" at bounding box center [71, 477] width 55 height 18
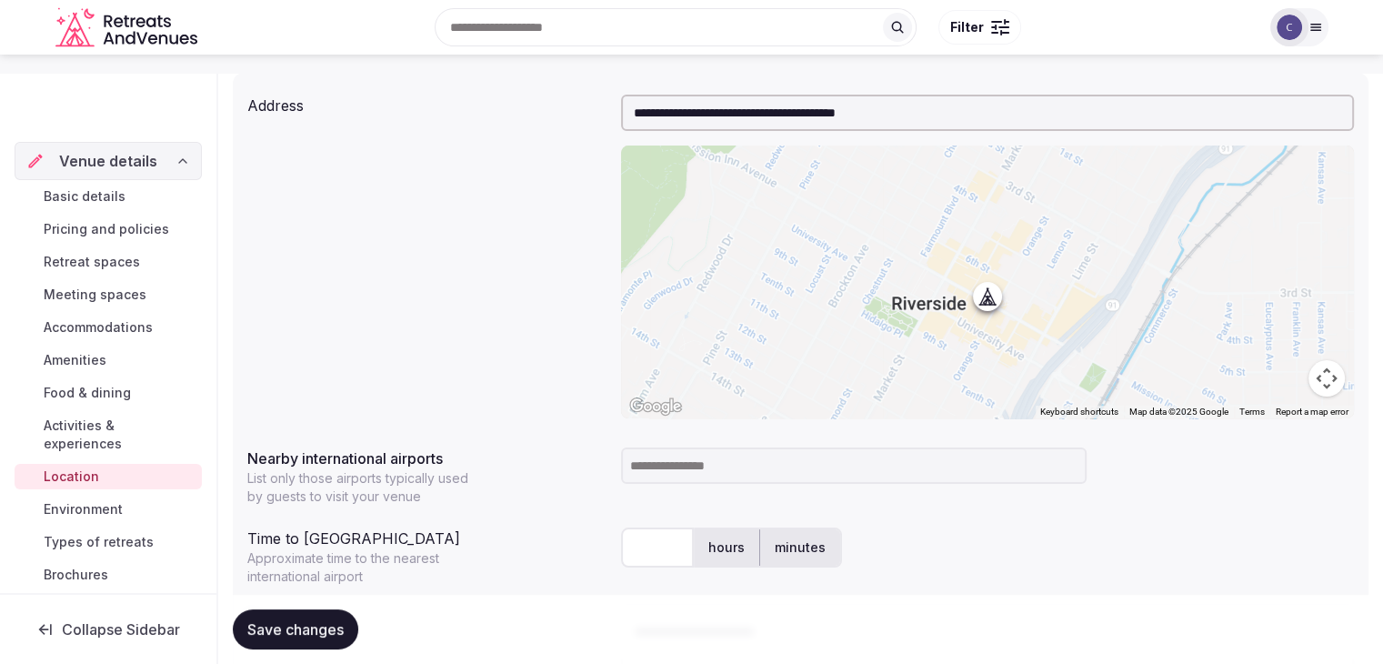
scroll to position [364, 0]
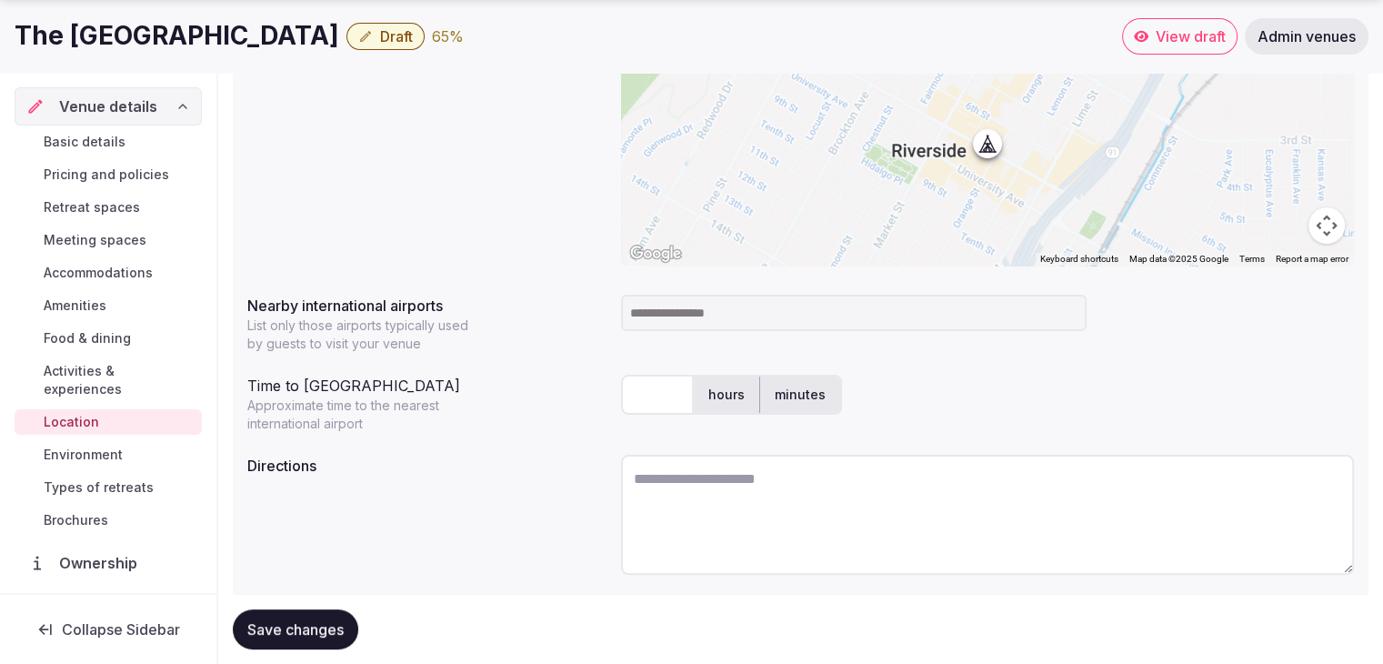
paste textarea "**********"
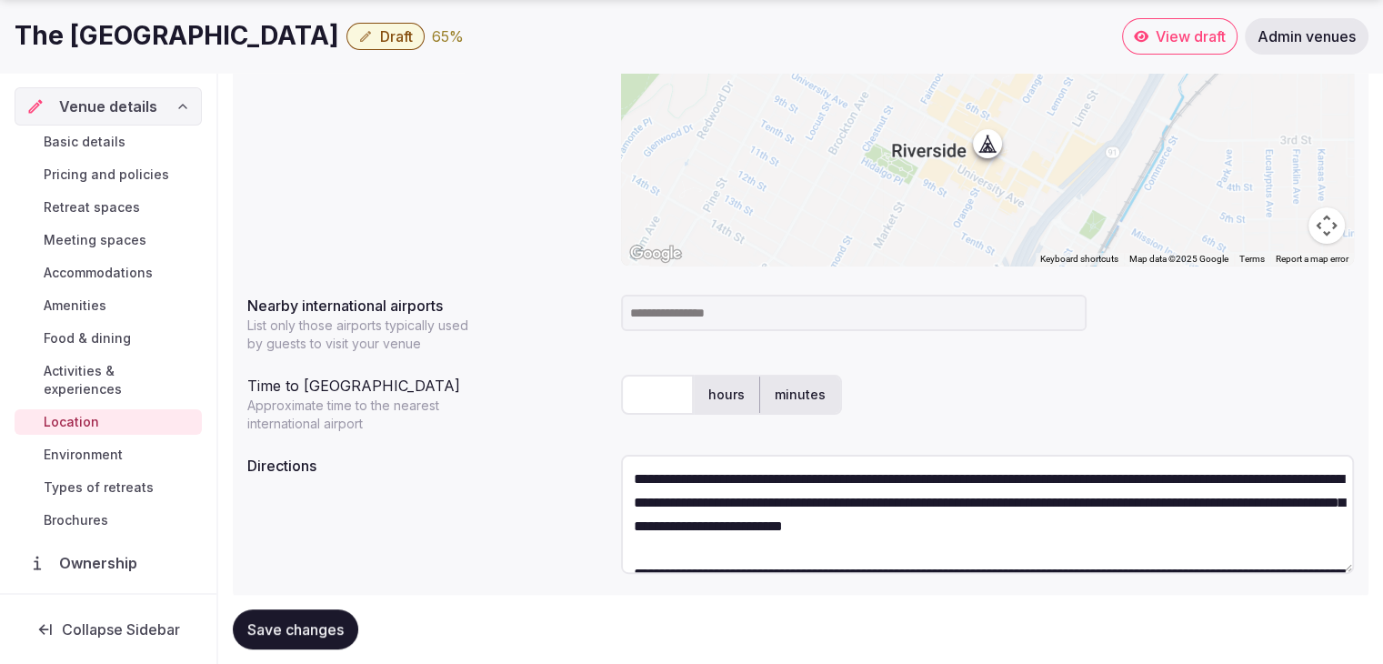
scroll to position [56, 0]
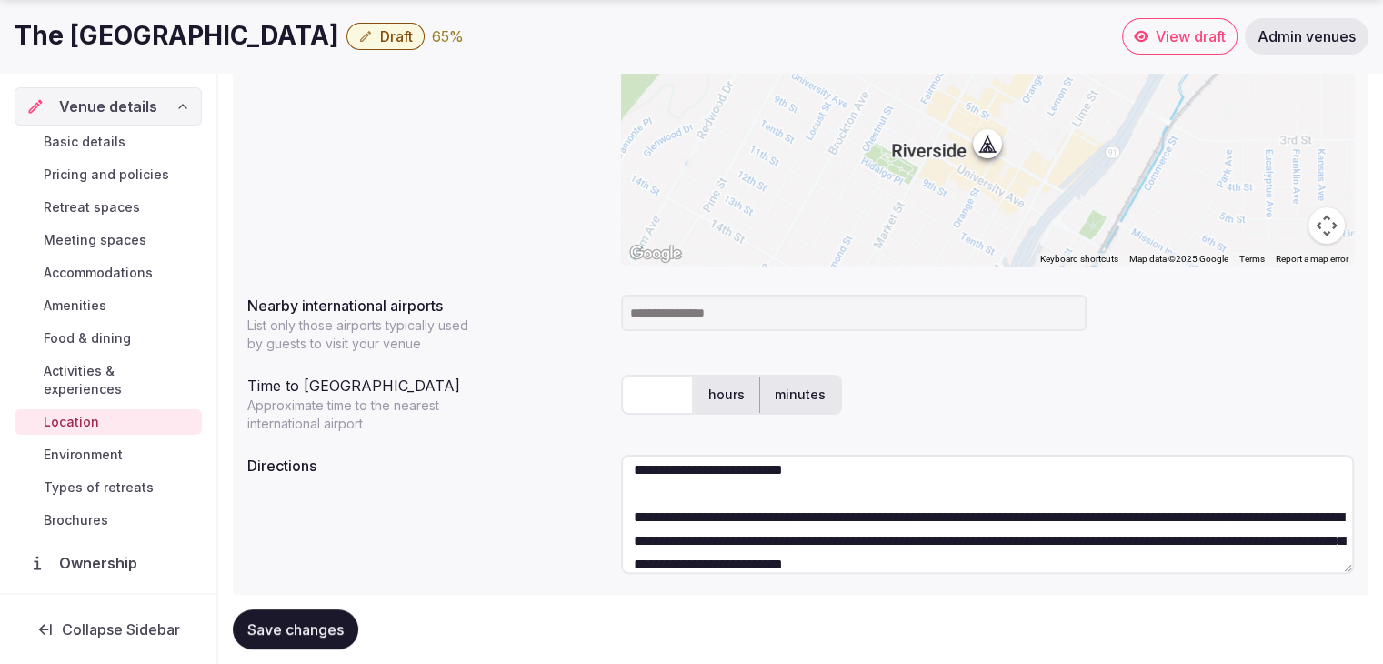
type textarea "**********"
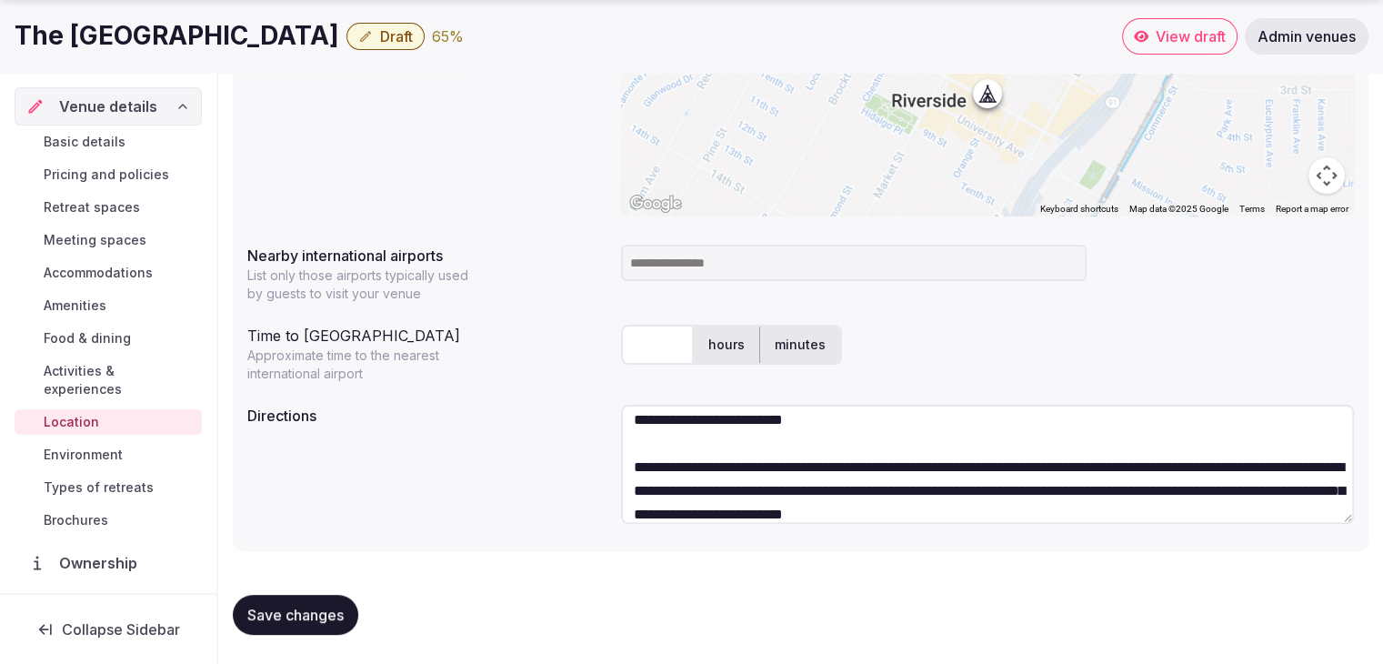
scroll to position [415, 0]
click at [1301, 508] on textarea "**********" at bounding box center [987, 464] width 733 height 119
click at [1308, 510] on textarea "**********" at bounding box center [987, 464] width 733 height 119
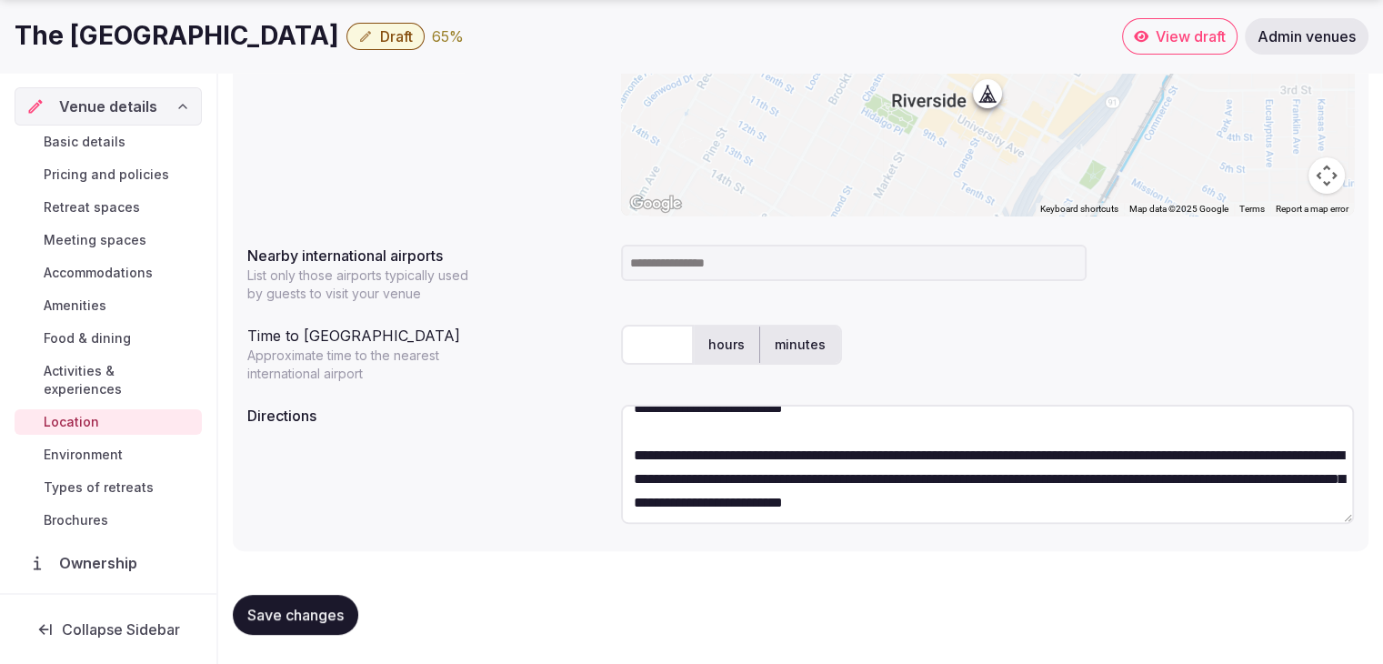
scroll to position [71, 0]
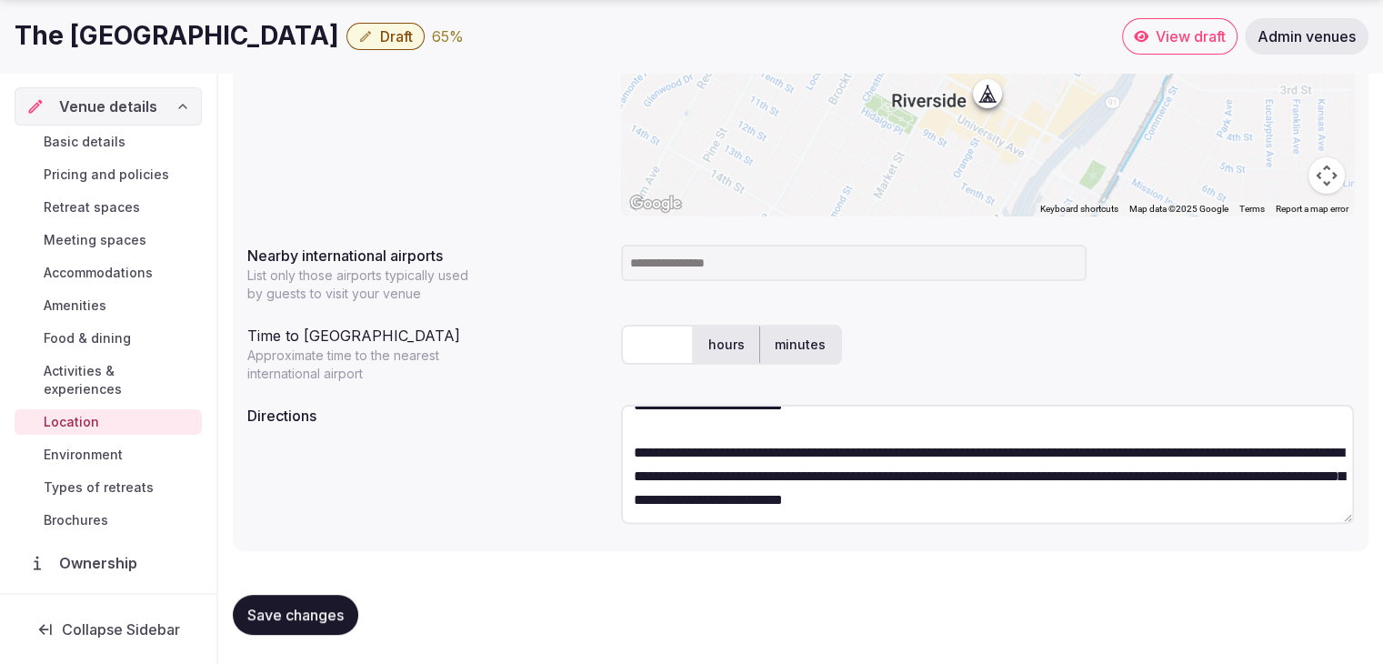
click at [322, 633] on button "Save changes" at bounding box center [296, 615] width 126 height 40
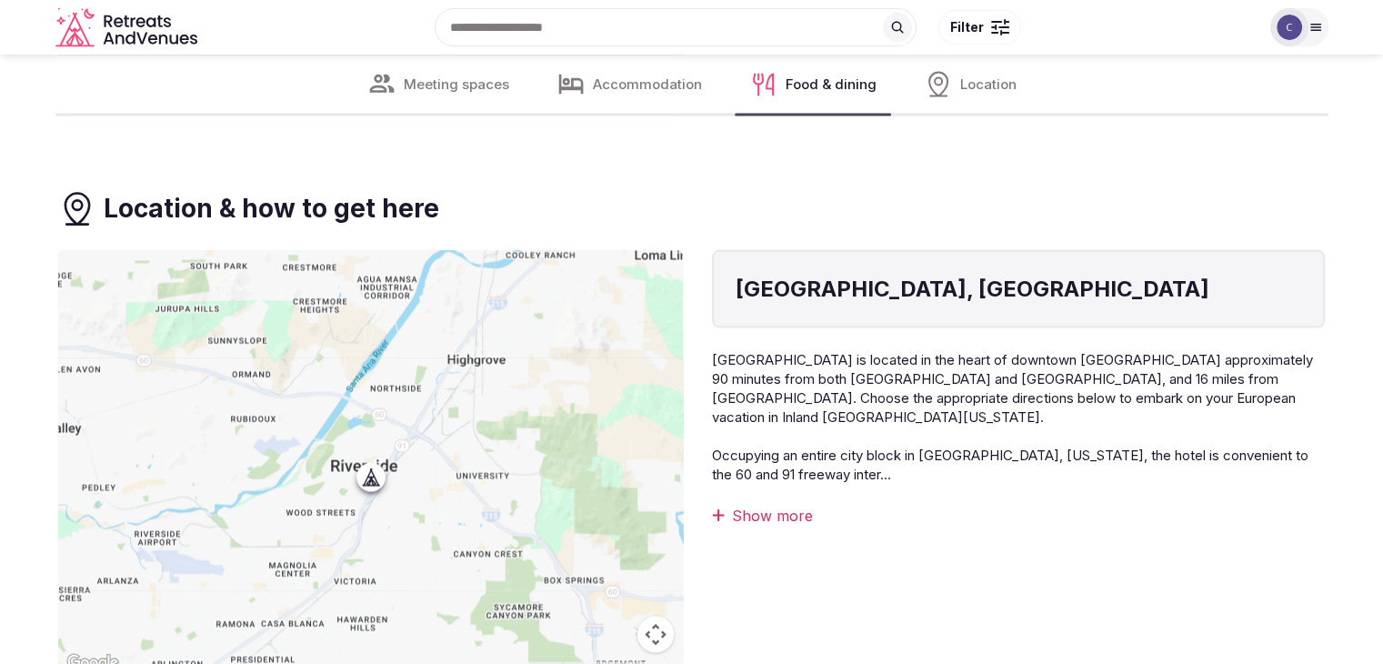
scroll to position [3547, 0]
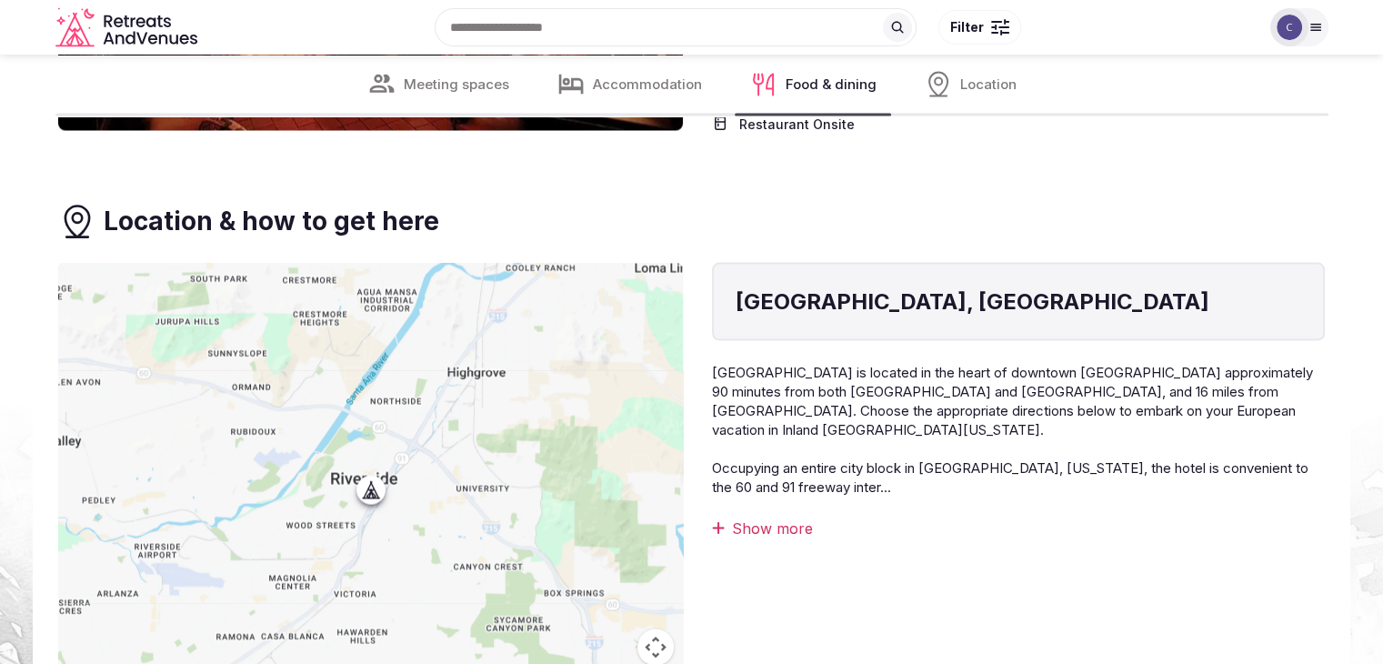
click at [739, 538] on div "Show more" at bounding box center [1018, 528] width 613 height 20
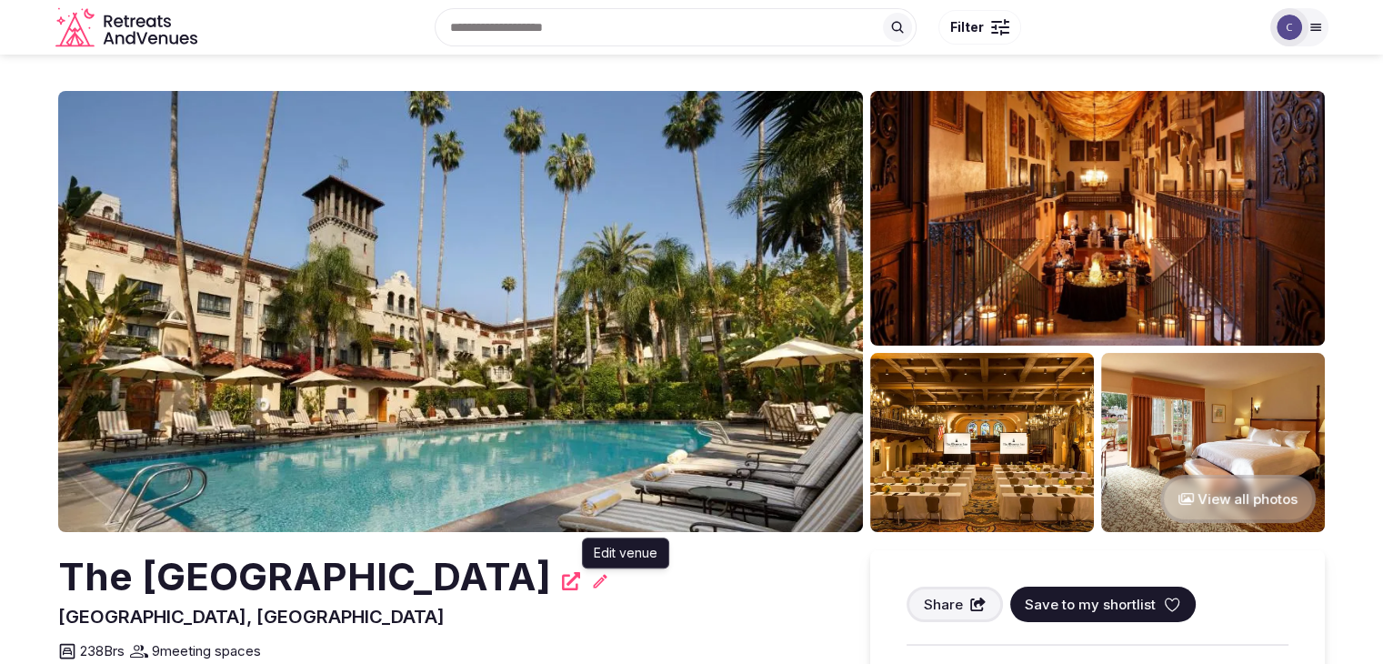
click at [609, 579] on icon at bounding box center [600, 581] width 18 height 18
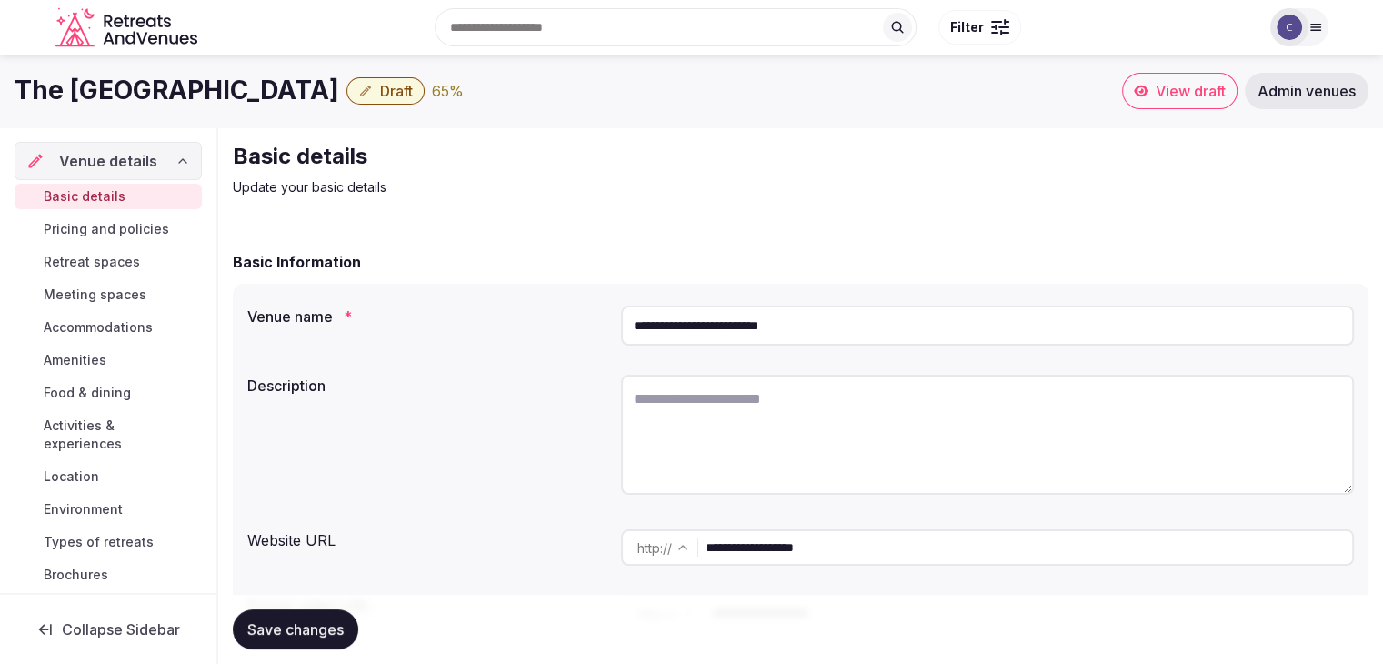
scroll to position [182, 0]
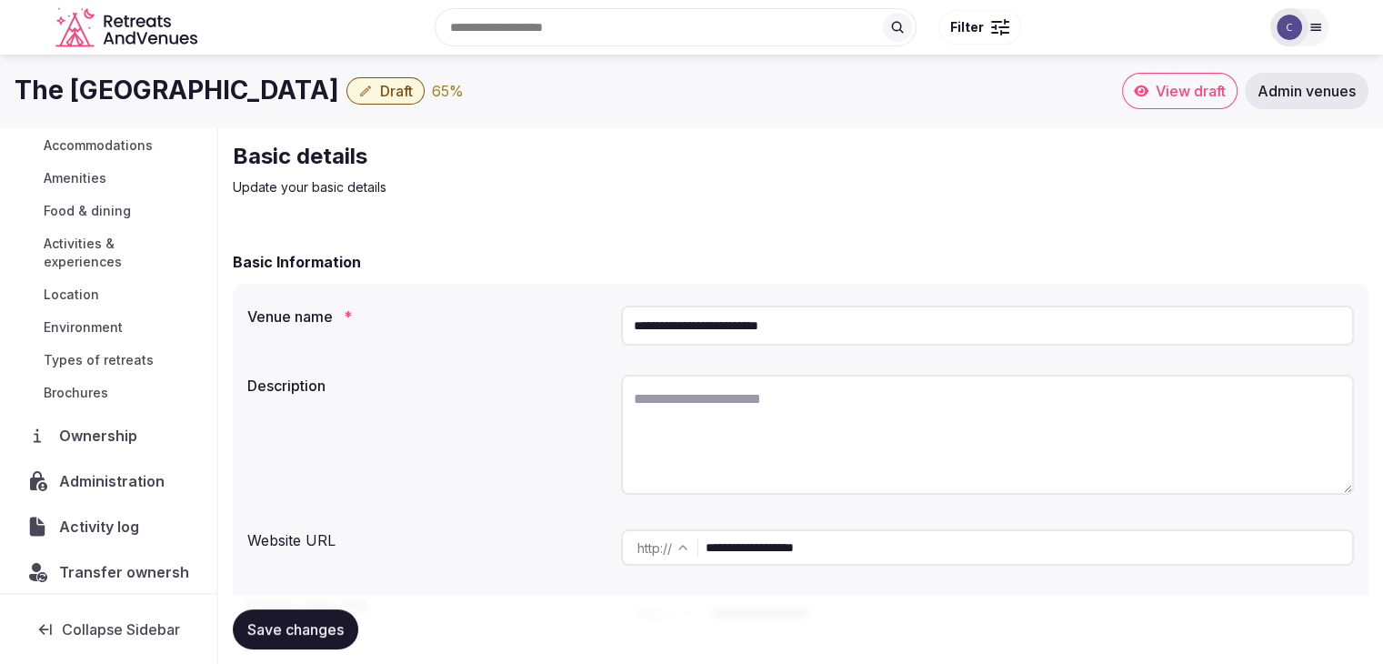
click at [96, 252] on span "Activities & experiences" at bounding box center [119, 253] width 151 height 36
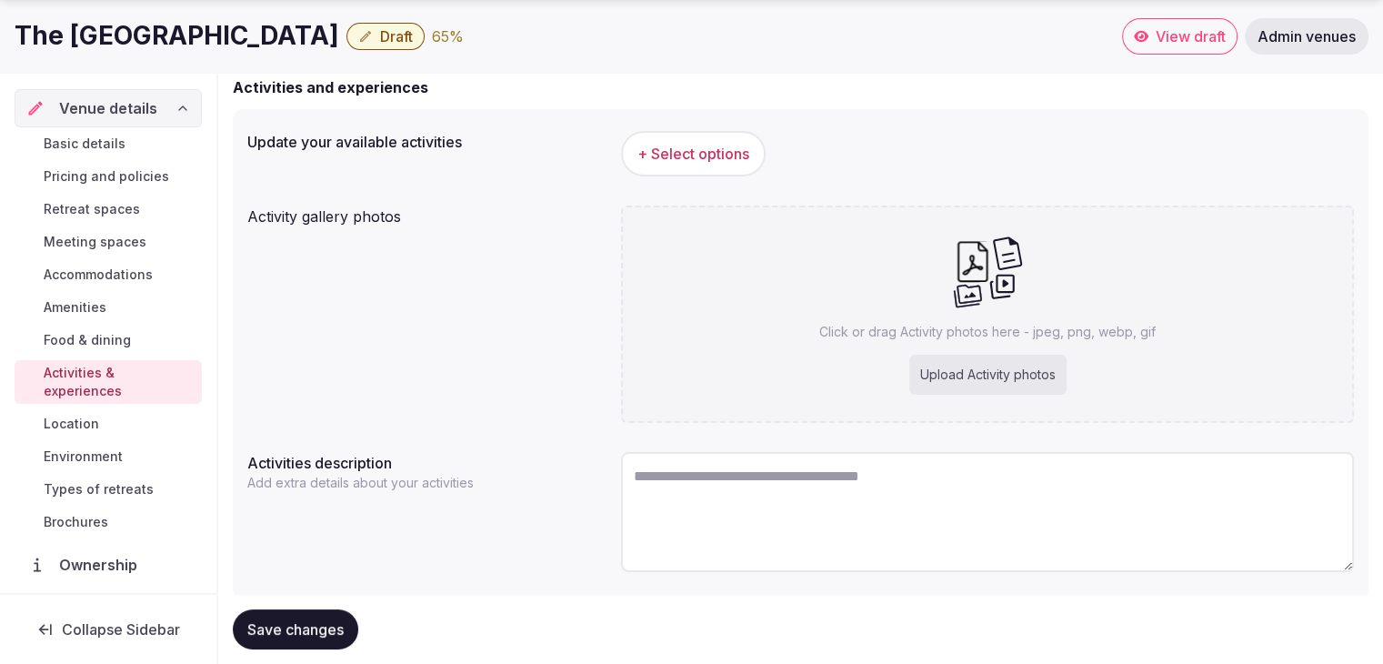
scroll to position [182, 0]
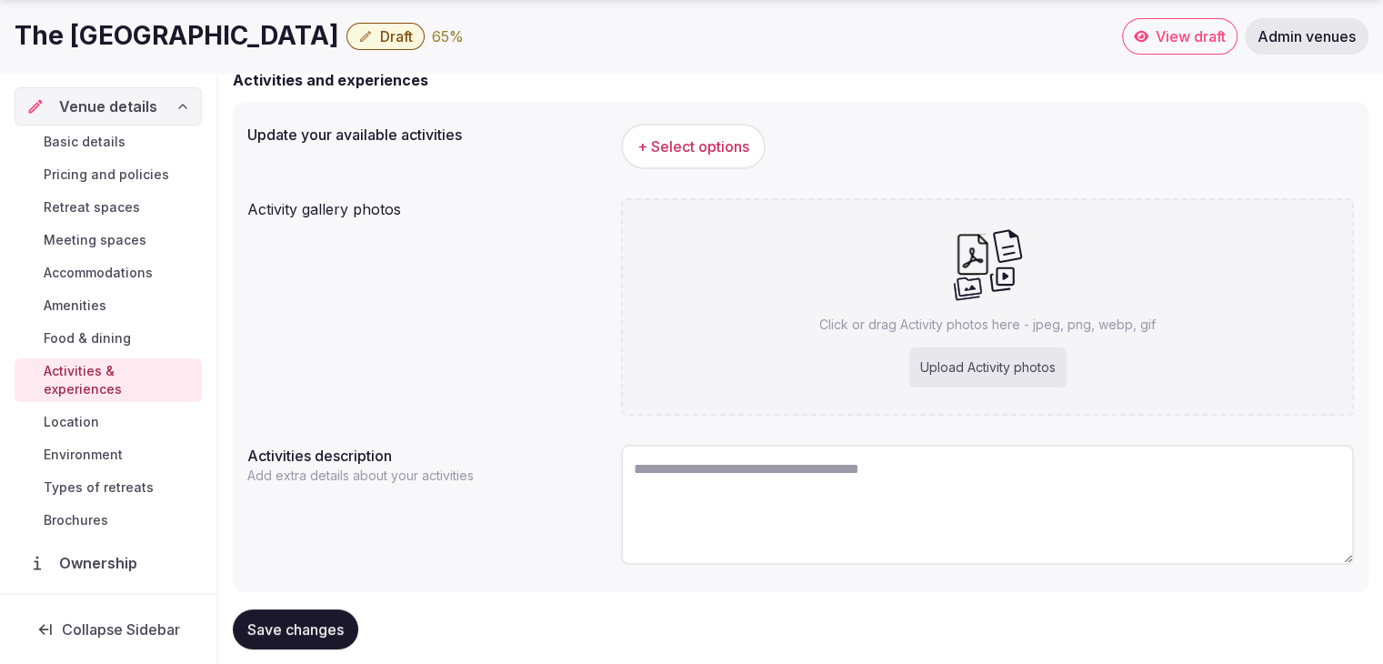
click at [1015, 372] on div "Upload Activity photos" at bounding box center [988, 367] width 157 height 40
type input "**********"
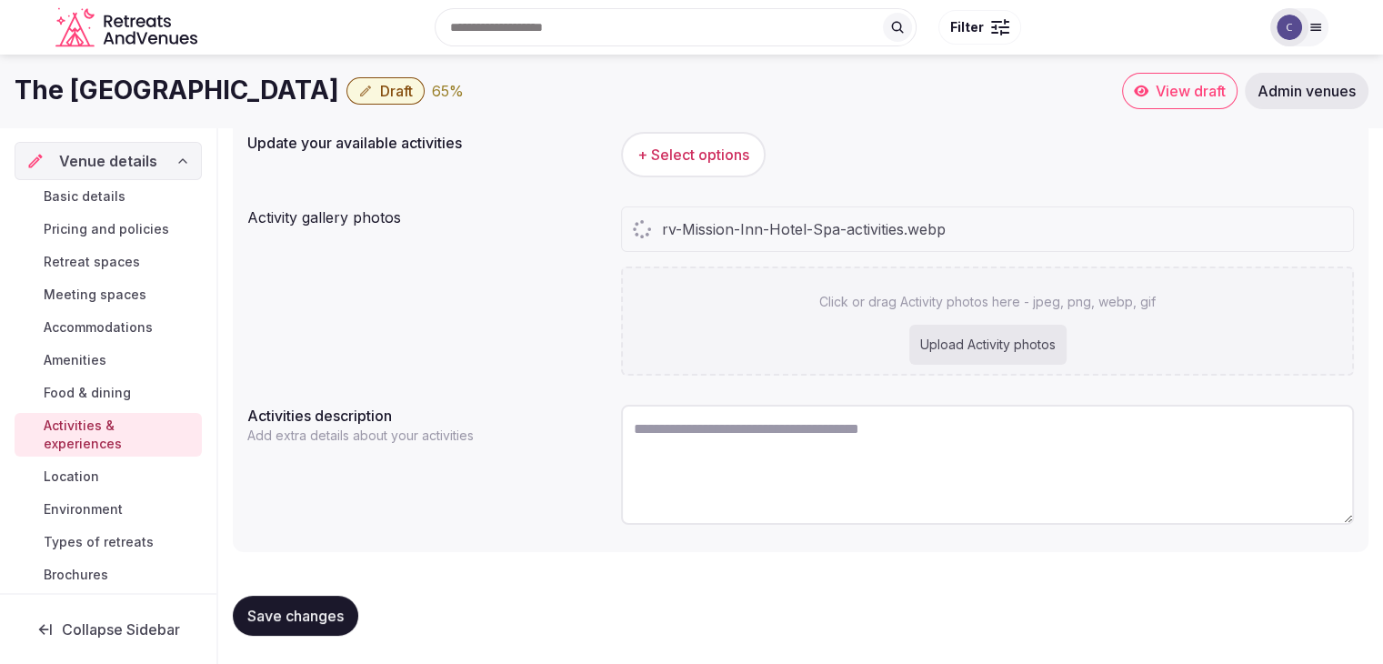
click at [674, 146] on span "+ Select options" at bounding box center [694, 155] width 112 height 20
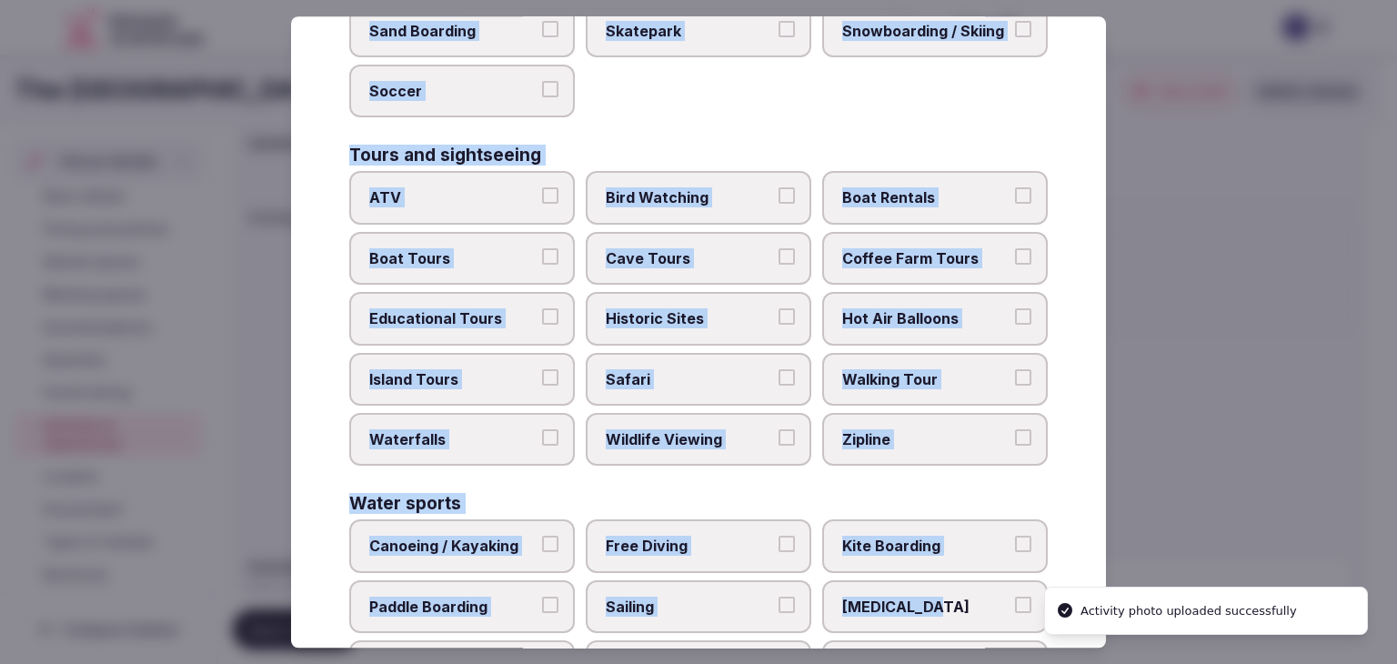
scroll to position [1404, 0]
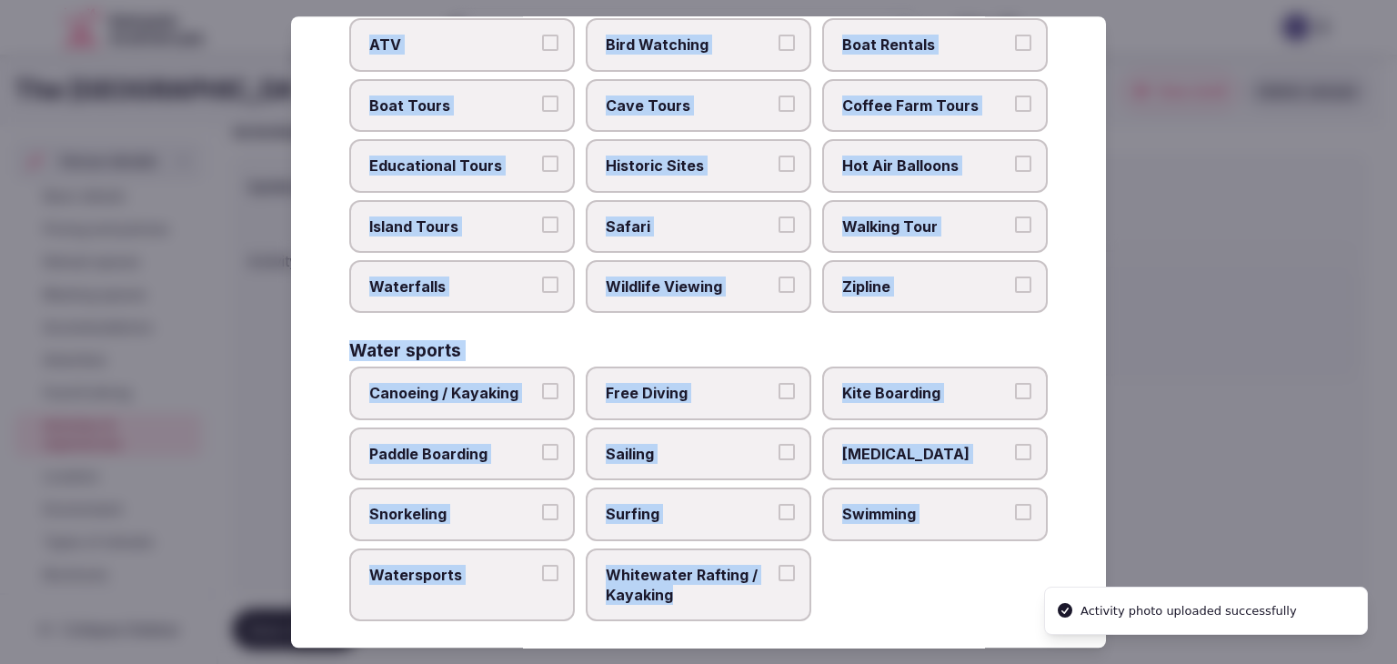
drag, startPoint x: 349, startPoint y: 126, endPoint x: 763, endPoint y: 565, distance: 602.9
click at [790, 581] on div "Select your activities Choose all applicable activities offered. Culture Dancin…" at bounding box center [698, 331] width 815 height 631
copy div "Choose all applicable activities offered. Culture Dancing Food and Culinary Cla…"
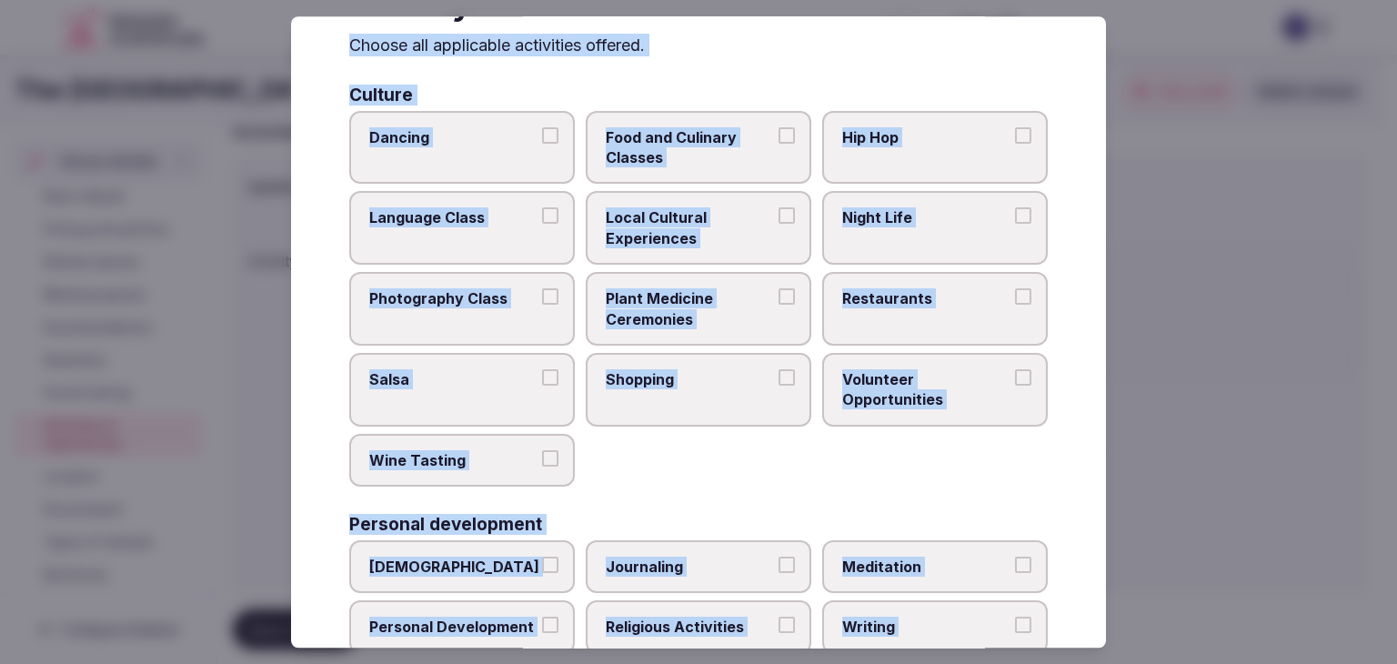
scroll to position [0, 0]
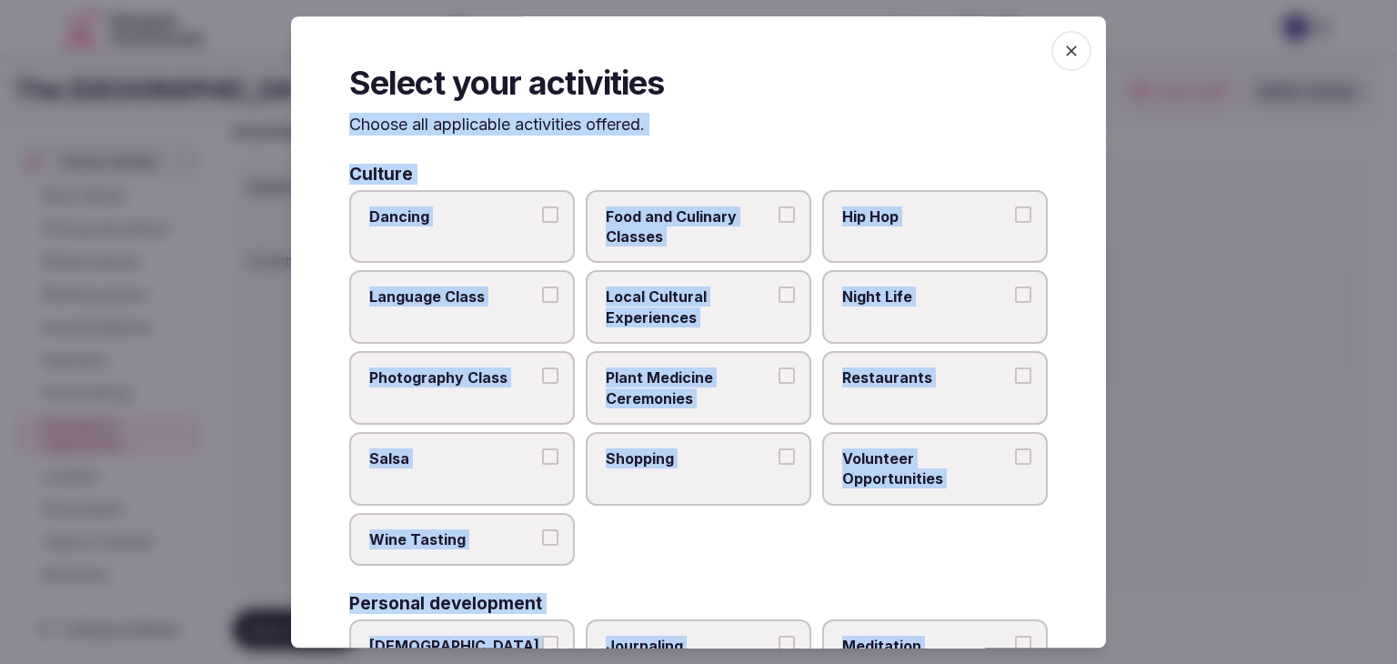
drag, startPoint x: 1054, startPoint y: 54, endPoint x: 892, endPoint y: 146, distance: 186.6
click at [1062, 54] on icon "button" at bounding box center [1071, 51] width 18 height 18
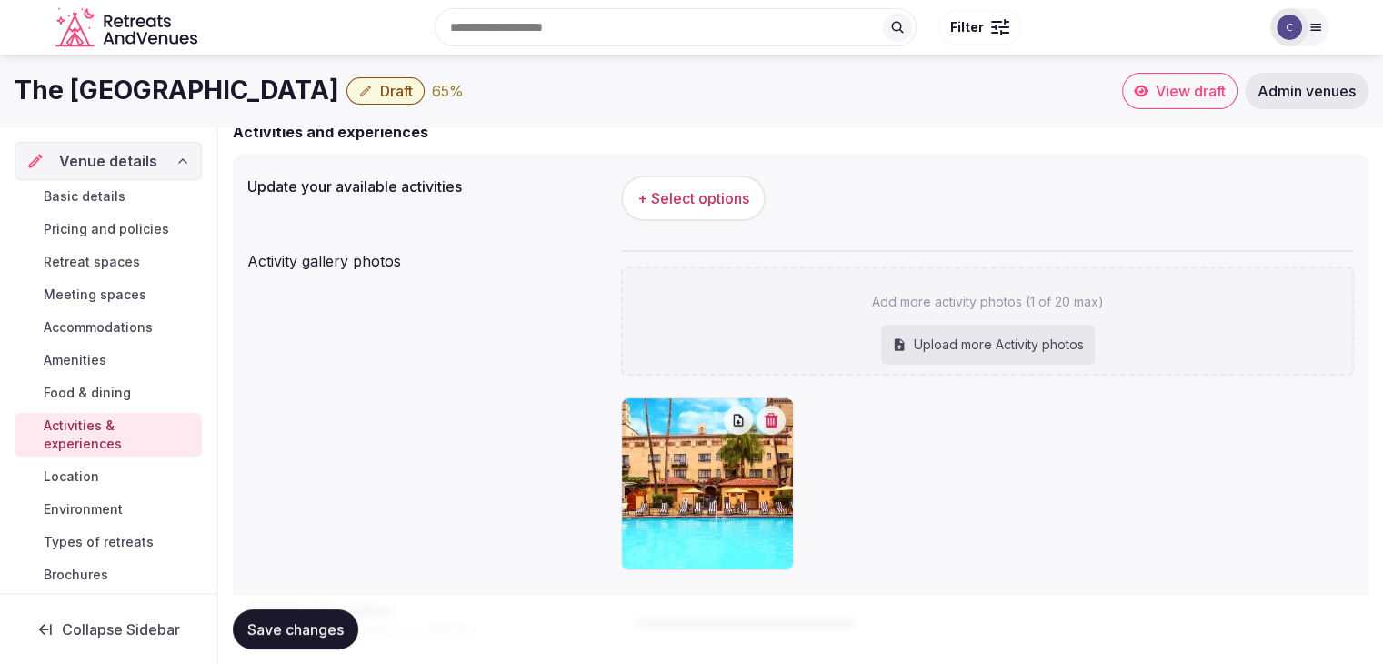
drag, startPoint x: 7, startPoint y: 86, endPoint x: 338, endPoint y: 96, distance: 331.2
click at [356, 96] on div "The Mission Inn Hotel & Spa Draft 65 % View draft Admin venues" at bounding box center [691, 91] width 1383 height 36
copy h1 "The [GEOGRAPHIC_DATA]"
click at [726, 190] on span "+ Select options" at bounding box center [694, 198] width 112 height 20
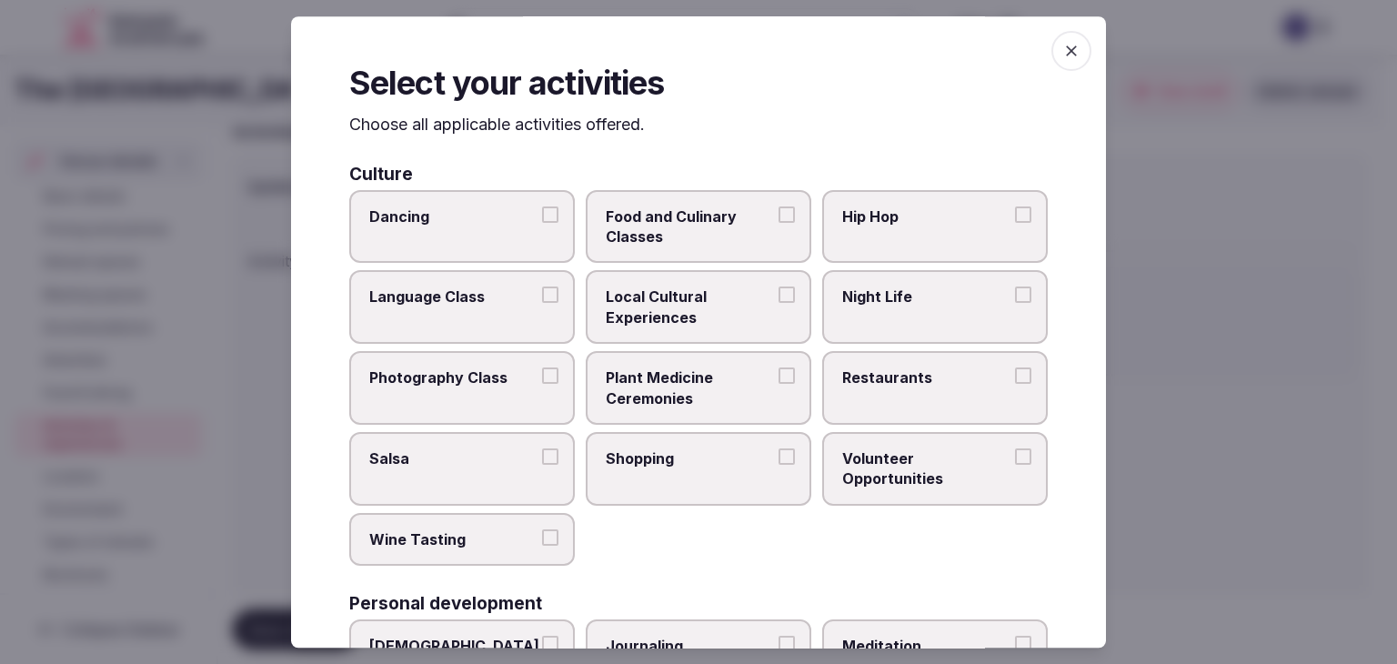
click at [695, 306] on span "Local Cultural Experiences" at bounding box center [689, 307] width 167 height 41
click at [779, 304] on button "Local Cultural Experiences" at bounding box center [787, 295] width 16 height 16
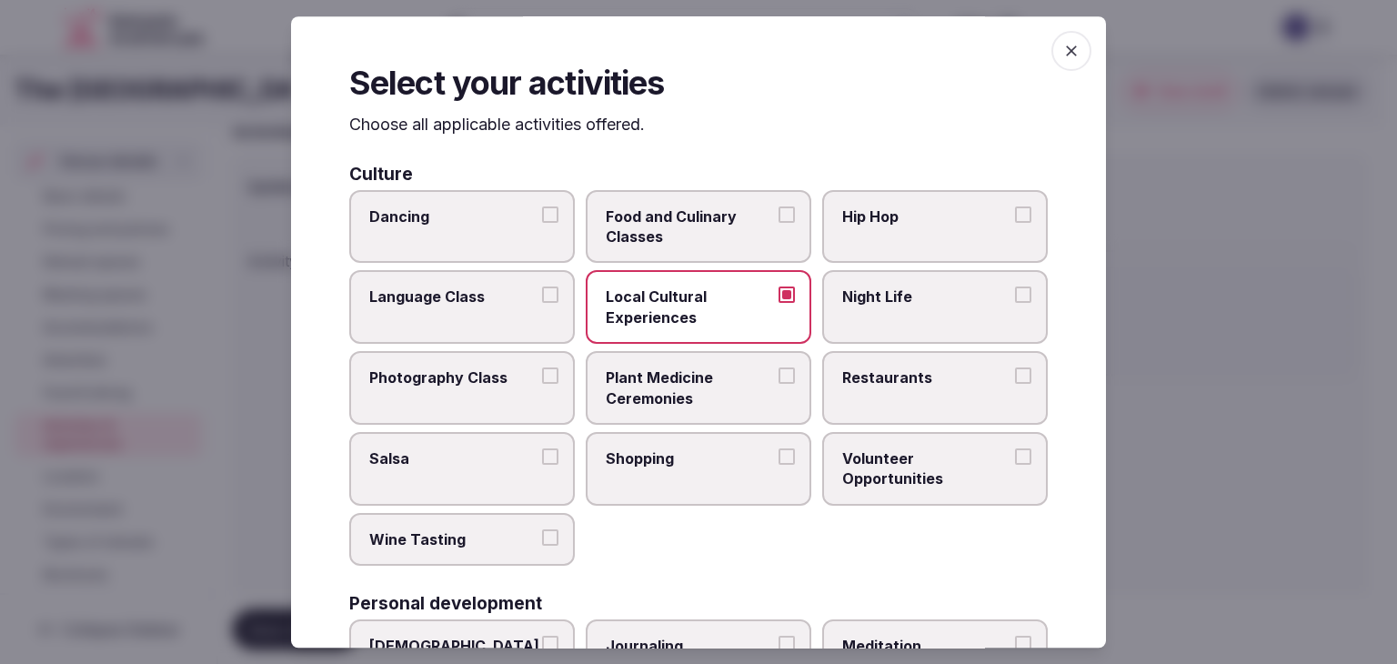
click at [713, 230] on span "Food and Culinary Classes" at bounding box center [689, 226] width 167 height 41
click at [779, 223] on button "Food and Culinary Classes" at bounding box center [787, 214] width 16 height 16
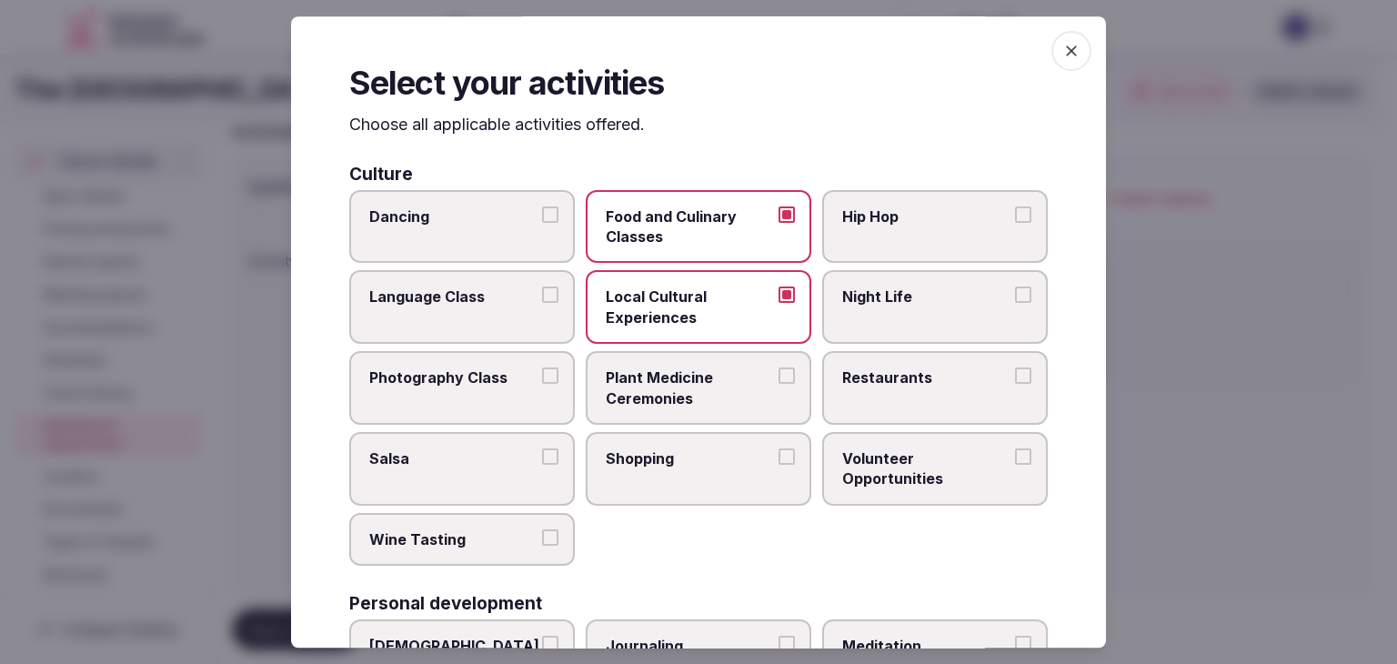
drag, startPoint x: 875, startPoint y: 382, endPoint x: 859, endPoint y: 394, distance: 20.2
click at [875, 383] on span "Restaurants" at bounding box center [925, 377] width 167 height 20
click at [1015, 383] on button "Restaurants" at bounding box center [1023, 375] width 16 height 16
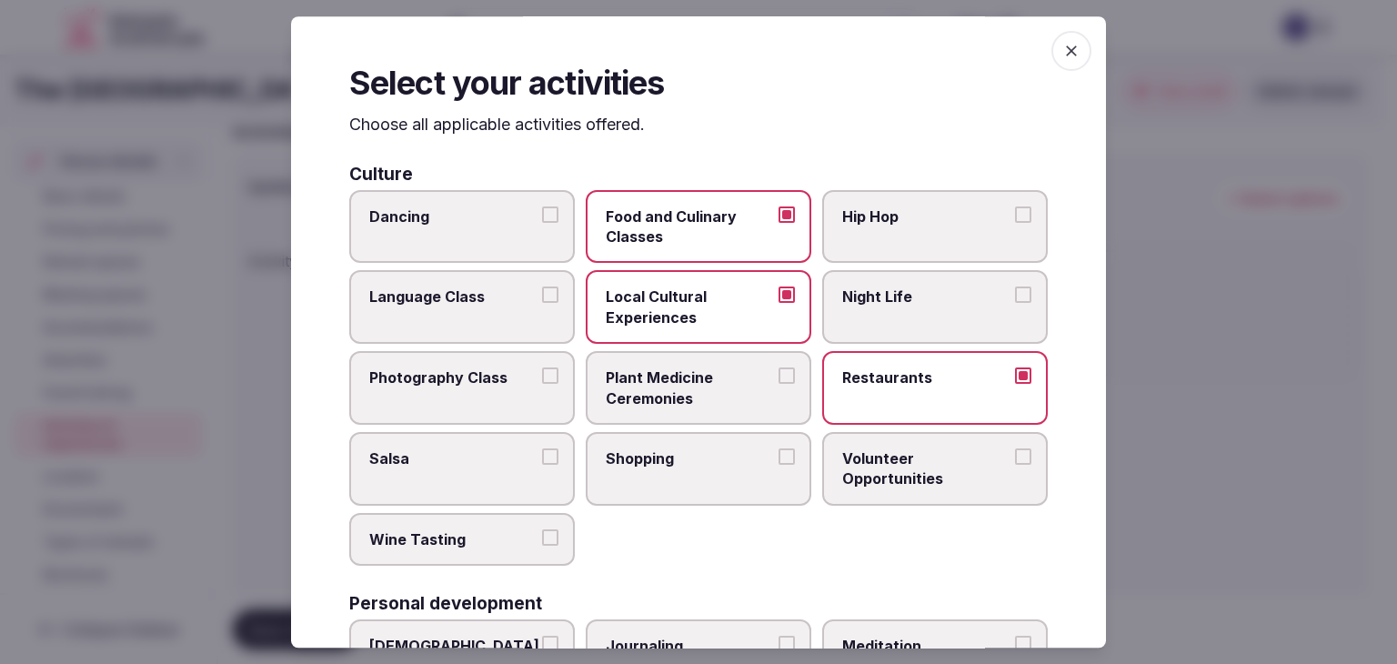
click at [706, 481] on label "Shopping" at bounding box center [699, 469] width 226 height 74
click at [779, 465] on button "Shopping" at bounding box center [787, 456] width 16 height 16
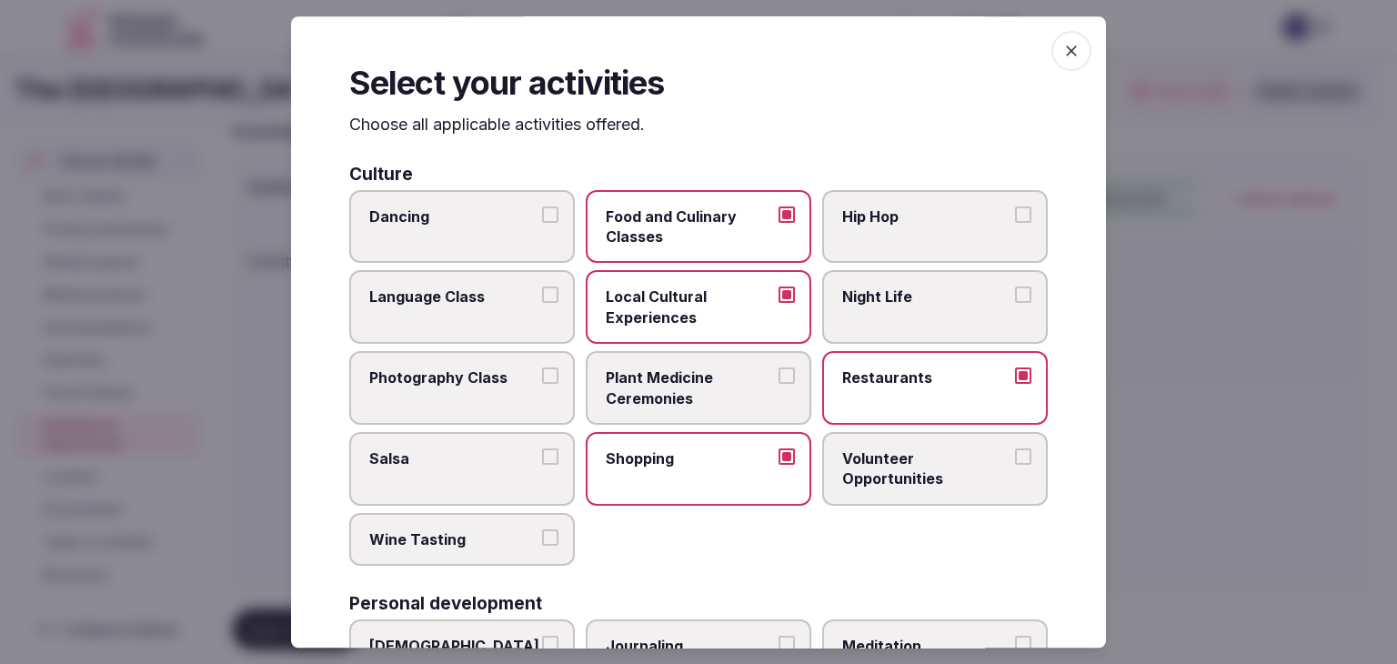
click at [885, 292] on span "Night Life" at bounding box center [925, 297] width 167 height 20
click at [1015, 292] on button "Night Life" at bounding box center [1023, 295] width 16 height 16
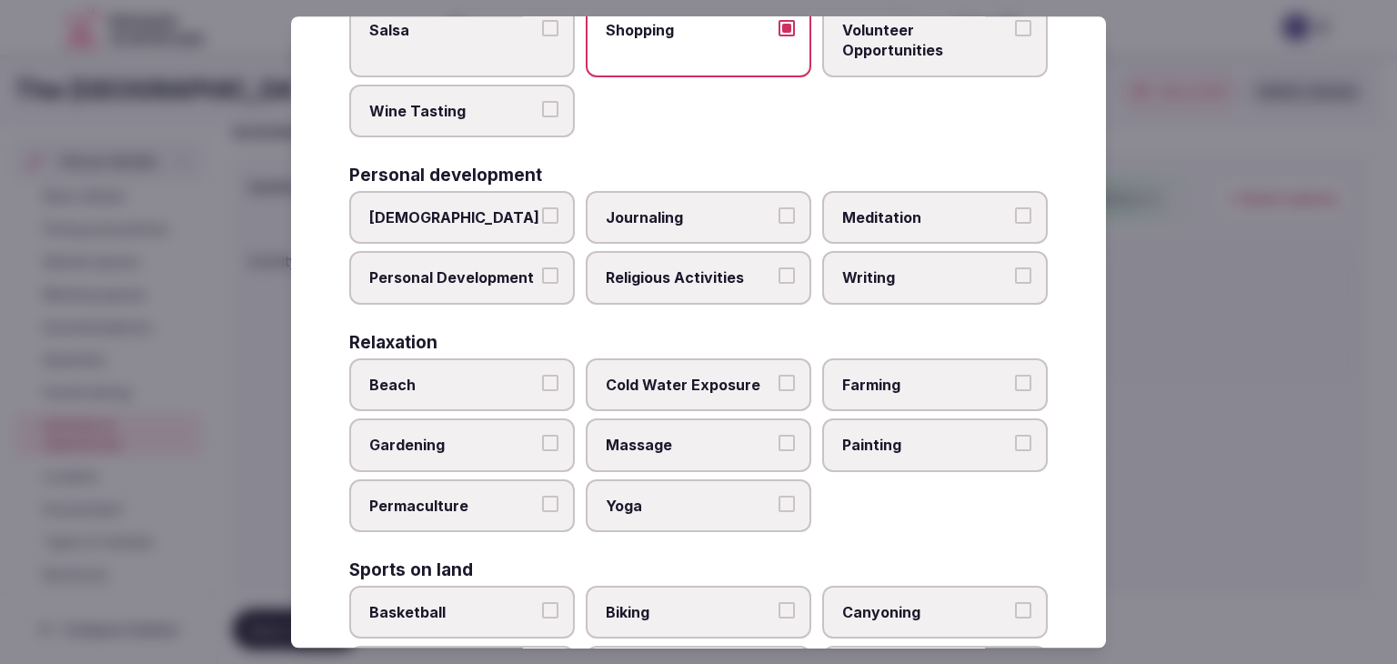
scroll to position [546, 0]
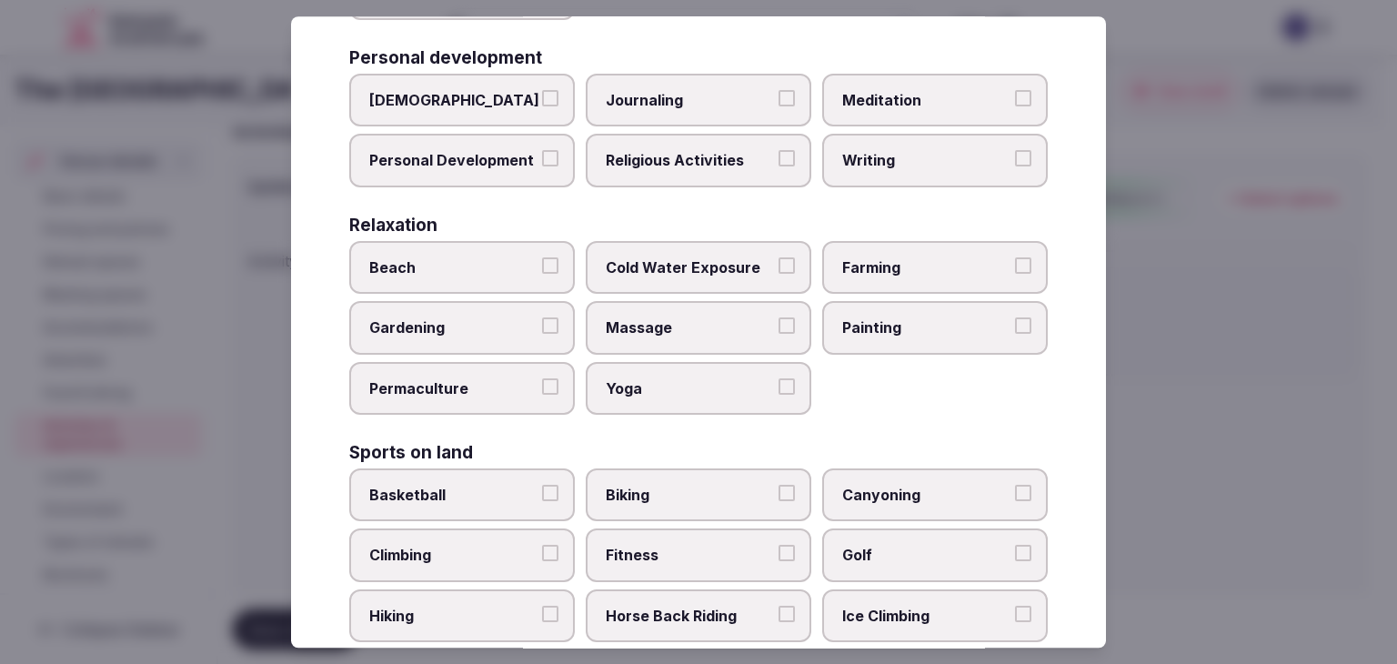
click at [669, 378] on span "Yoga" at bounding box center [689, 388] width 167 height 20
click at [779, 378] on button "Yoga" at bounding box center [787, 386] width 16 height 16
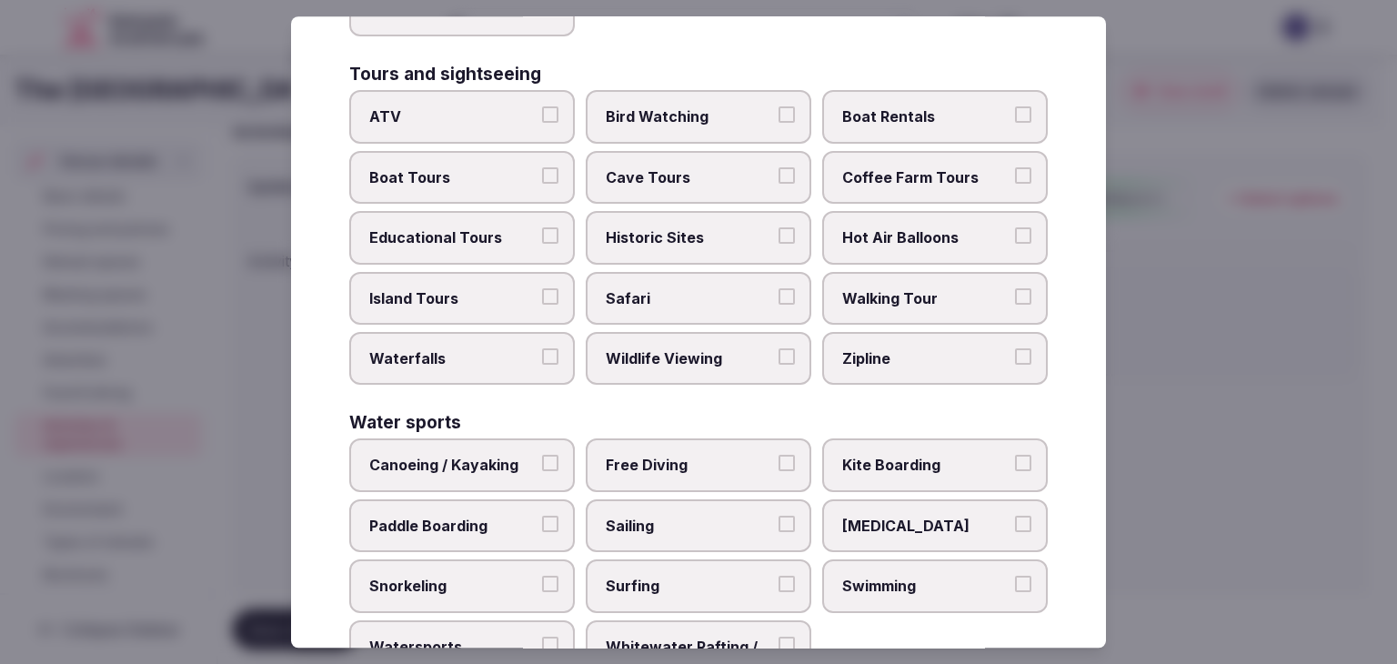
scroll to position [1404, 0]
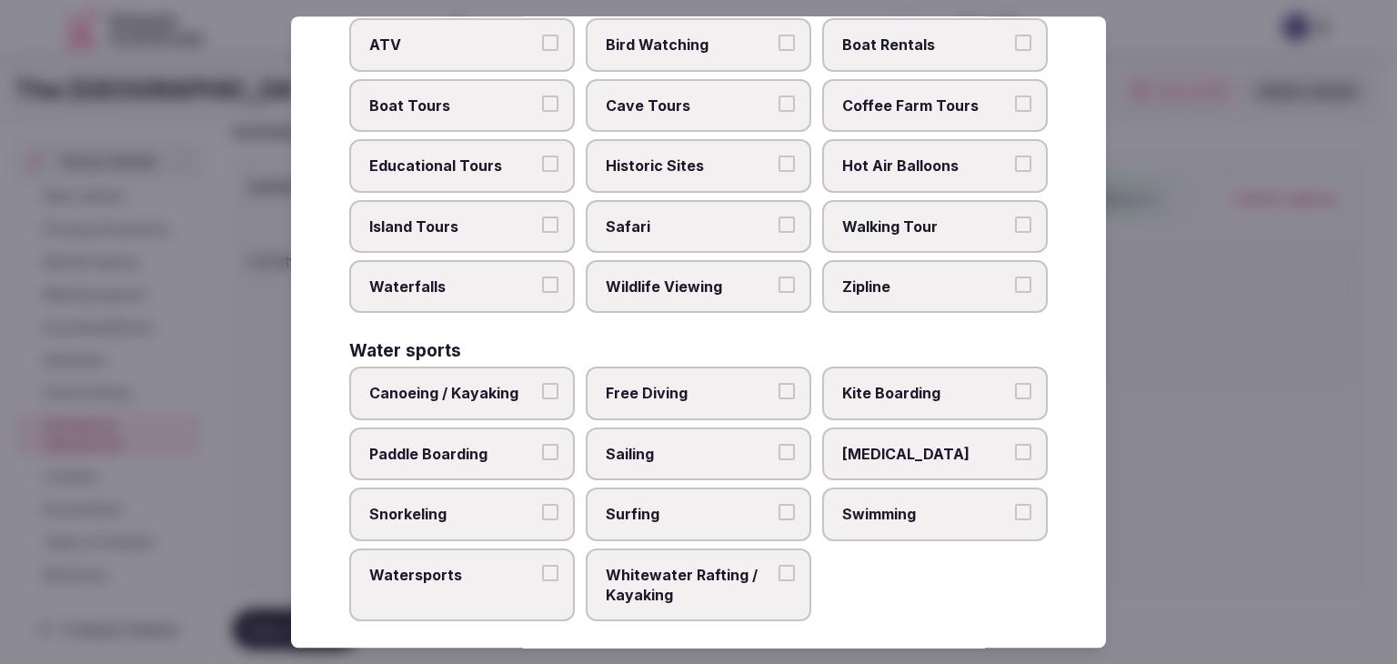
click at [866, 508] on label "Swimming" at bounding box center [935, 514] width 226 height 53
click at [1015, 508] on button "Swimming" at bounding box center [1023, 512] width 16 height 16
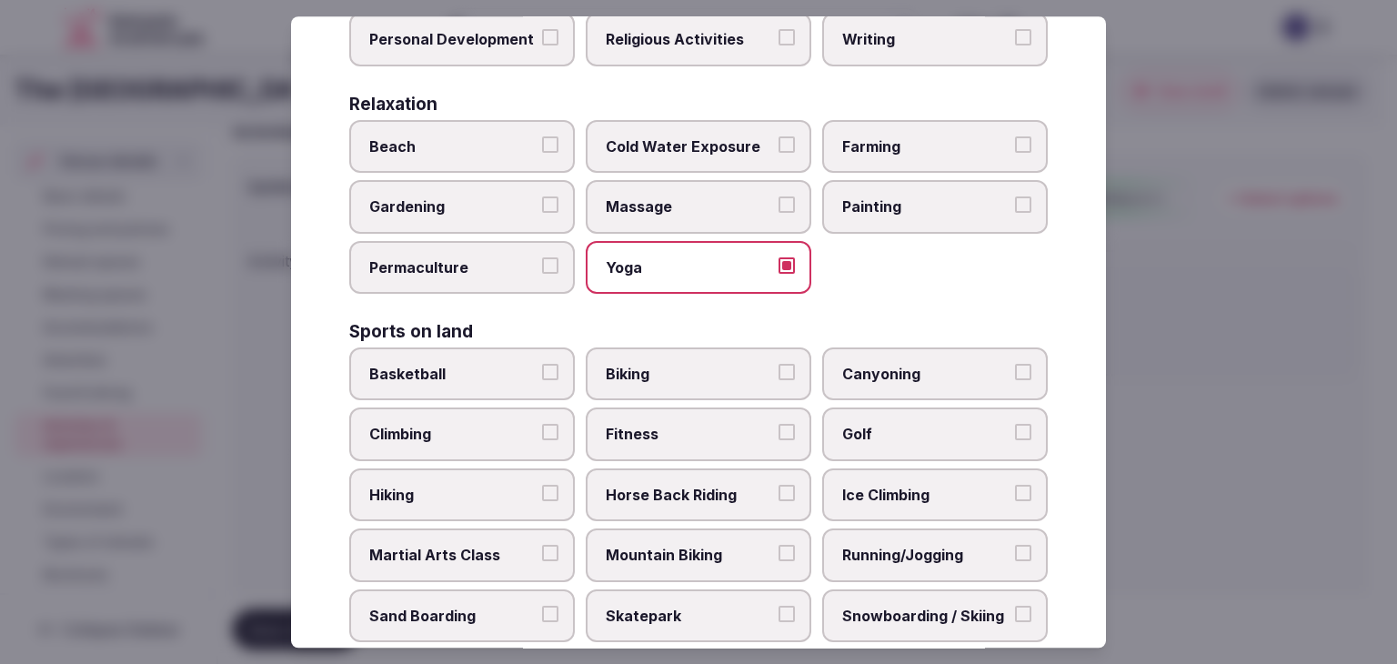
scroll to position [819, 0]
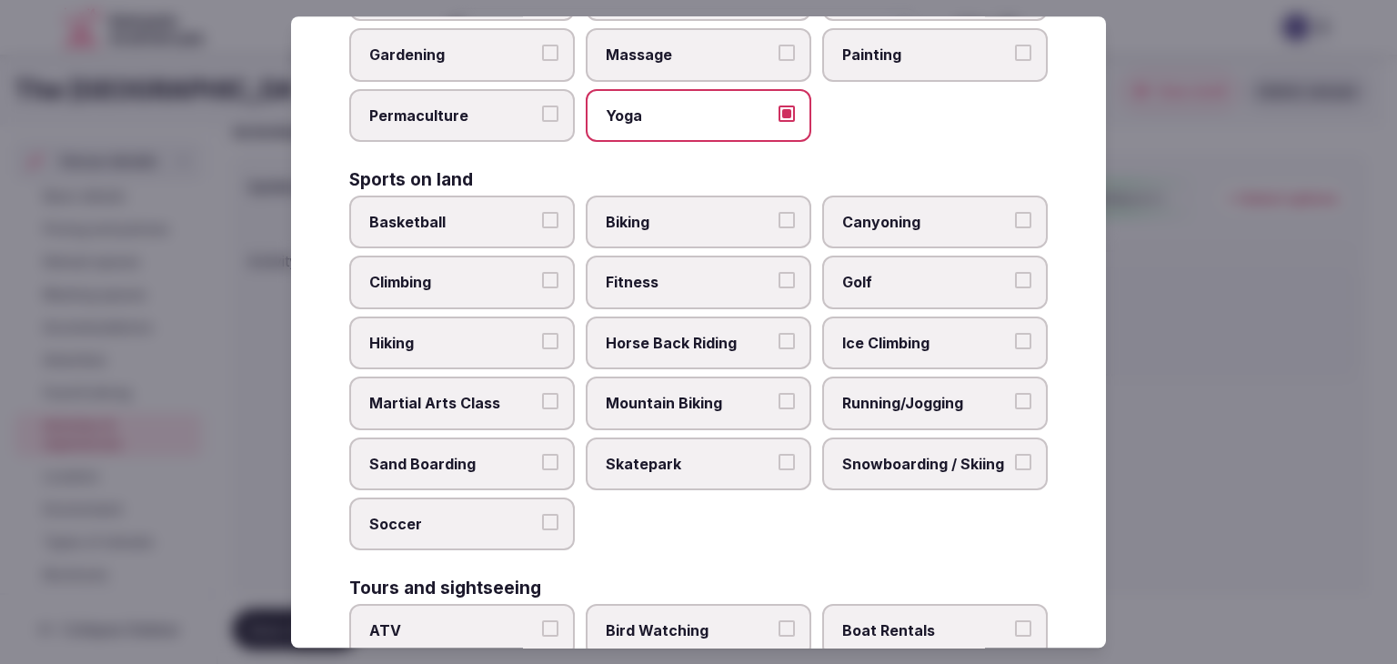
click at [903, 273] on span "Golf" at bounding box center [925, 283] width 167 height 20
click at [1015, 273] on button "Golf" at bounding box center [1023, 281] width 16 height 16
click at [672, 212] on span "Biking" at bounding box center [689, 222] width 167 height 20
click at [779, 212] on button "Biking" at bounding box center [787, 220] width 16 height 16
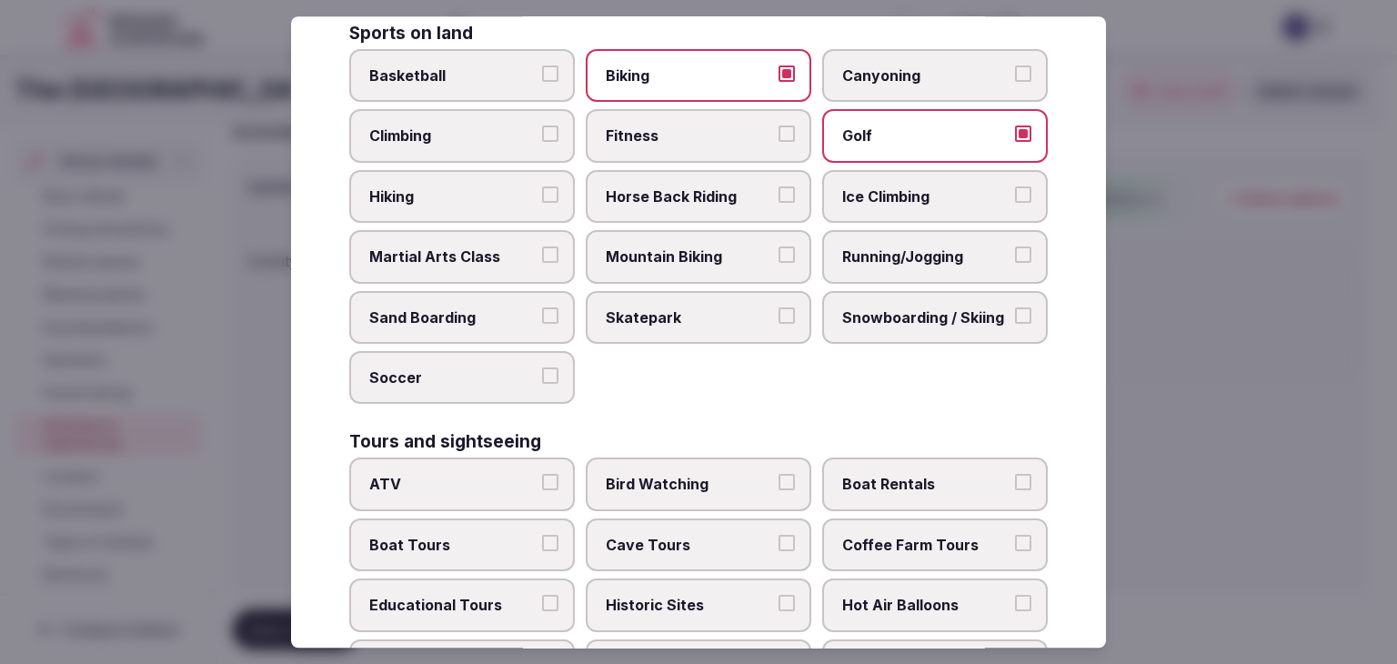
scroll to position [1182, 0]
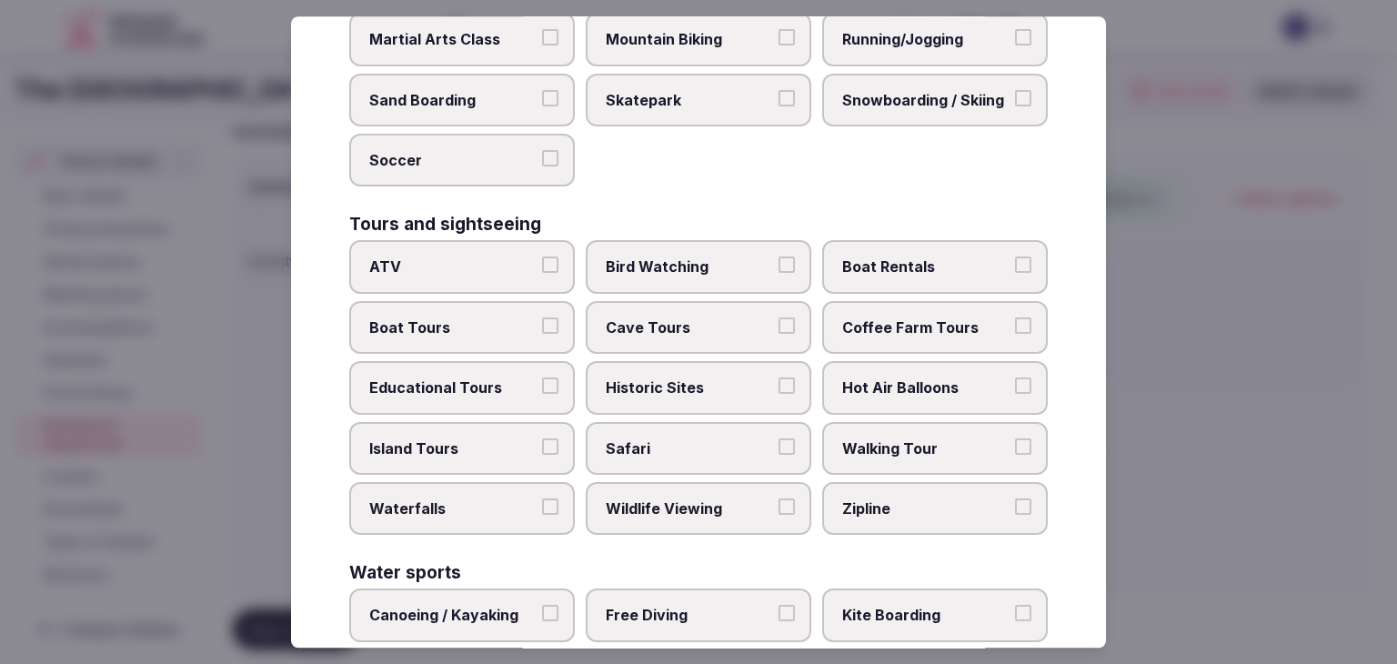
click at [708, 377] on span "Historic Sites" at bounding box center [689, 387] width 167 height 20
click at [779, 377] on button "Historic Sites" at bounding box center [787, 385] width 16 height 16
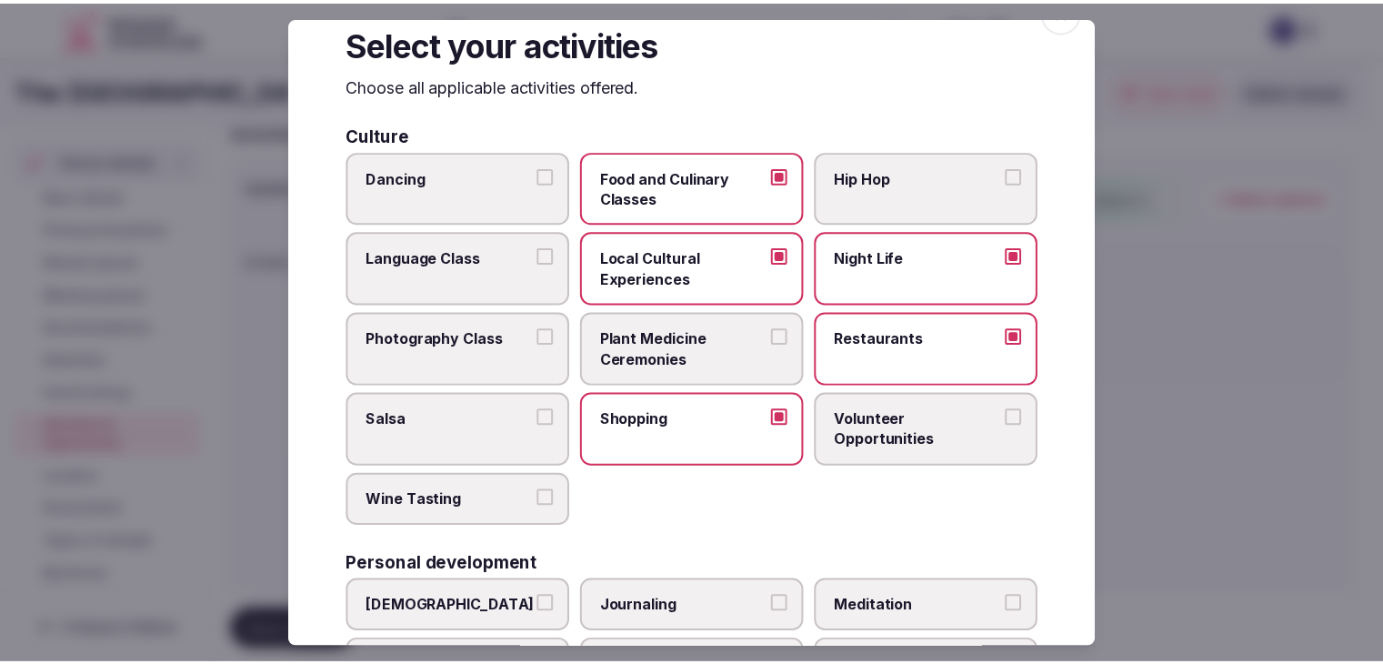
scroll to position [0, 0]
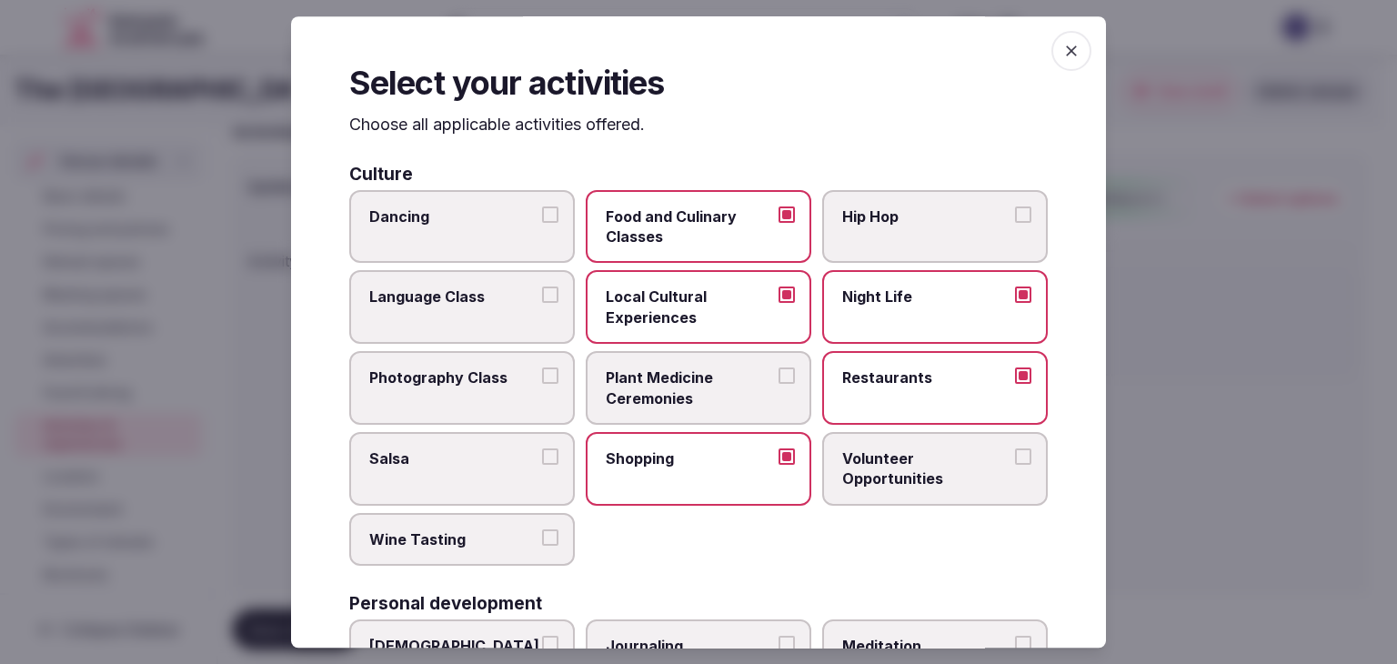
click at [1064, 46] on icon "button" at bounding box center [1071, 51] width 18 height 18
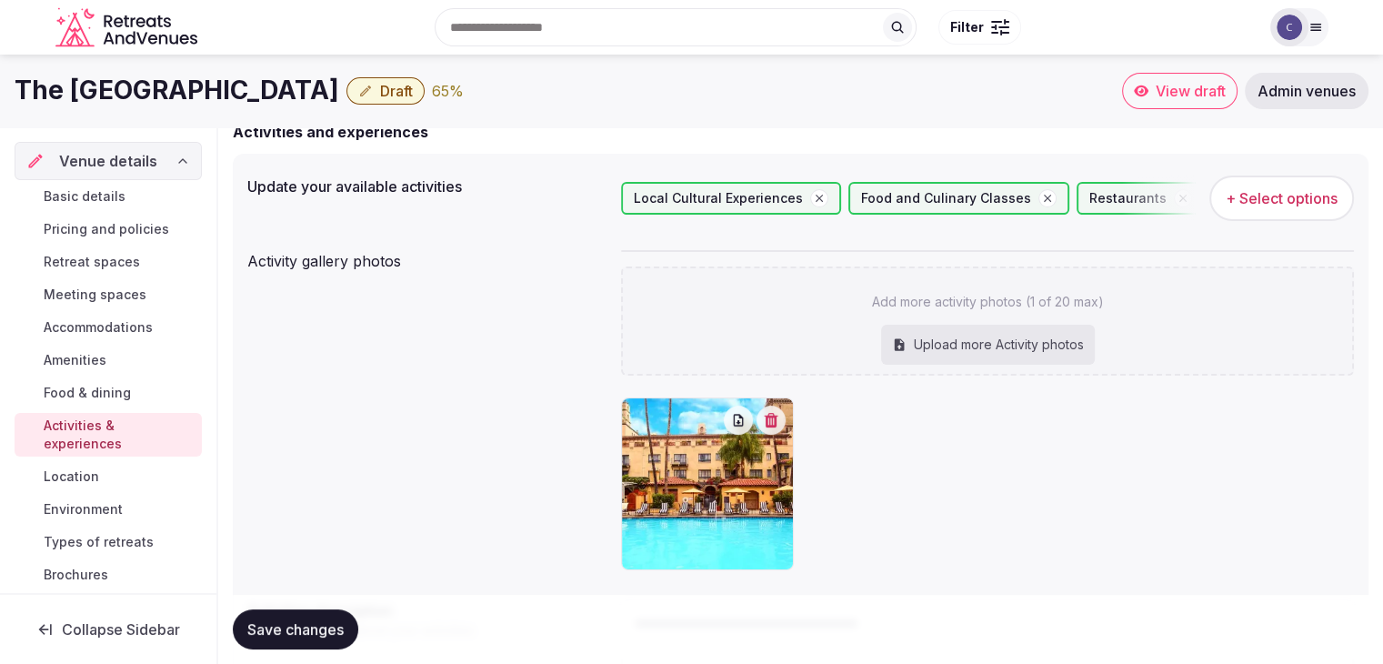
click at [314, 639] on button "Save changes" at bounding box center [296, 629] width 126 height 40
click at [106, 361] on span "Amenities" at bounding box center [75, 360] width 63 height 18
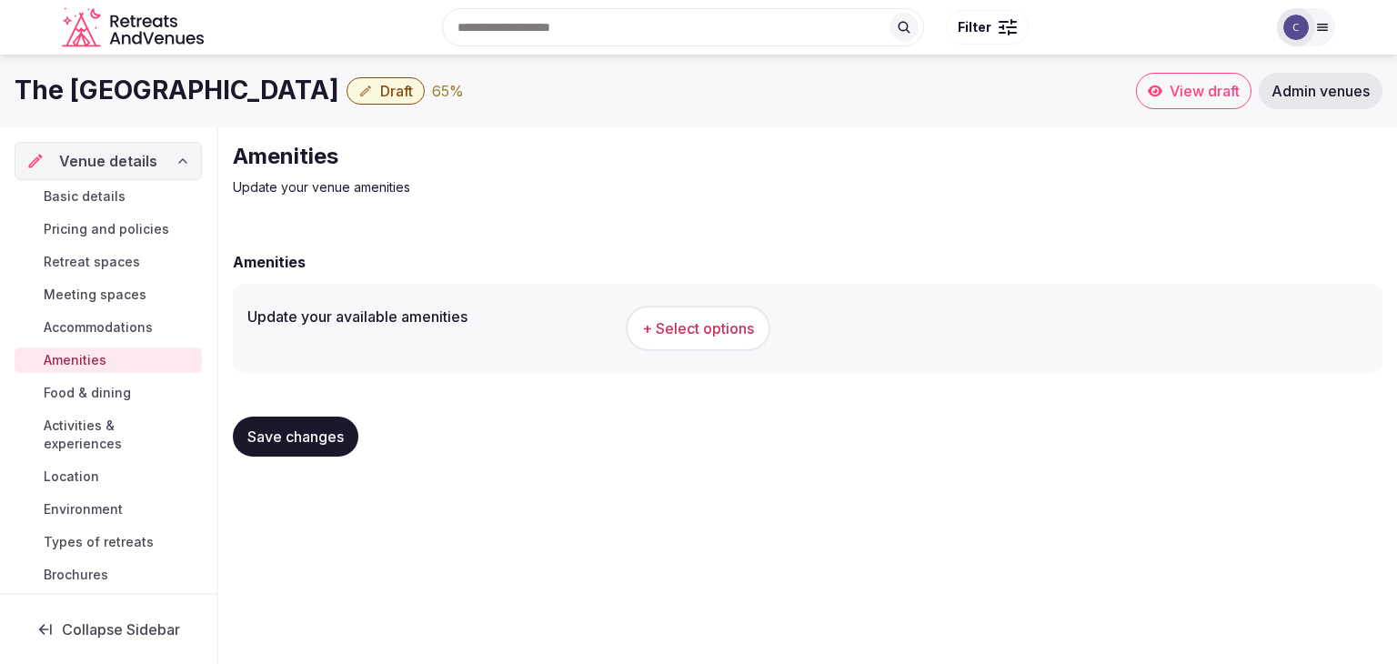
click at [702, 338] on button "+ Select options" at bounding box center [698, 328] width 145 height 45
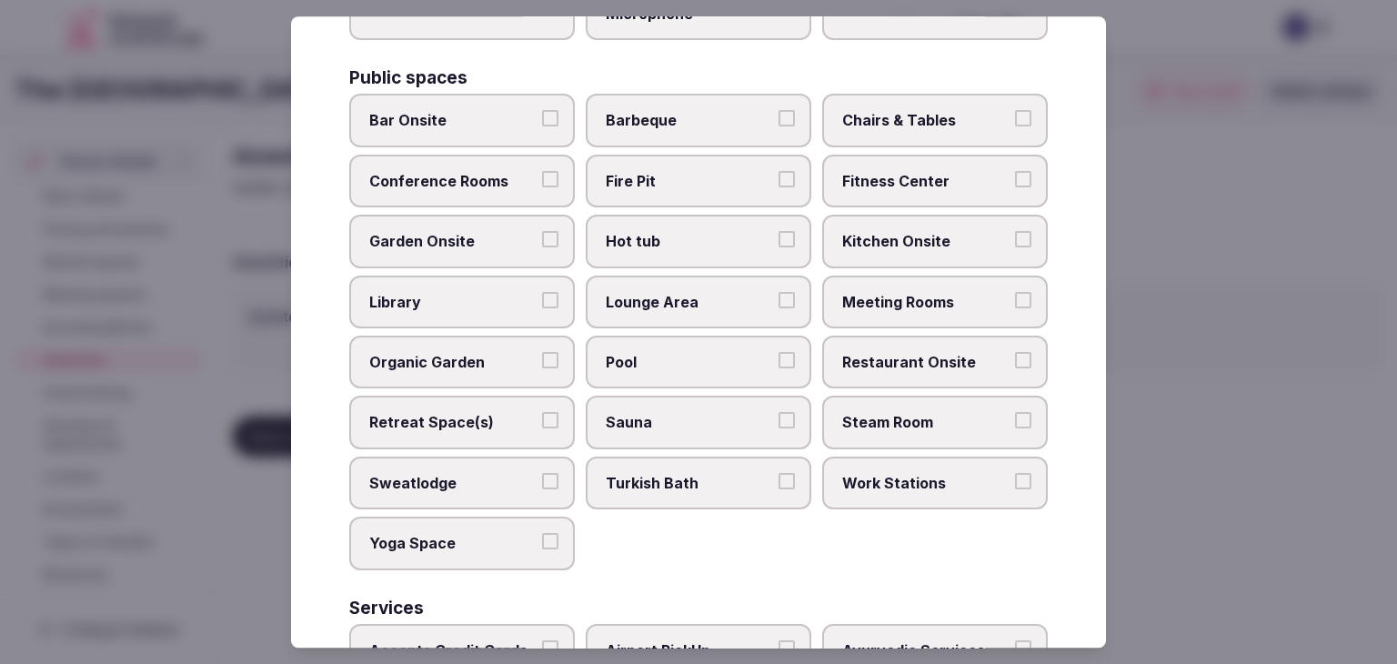
scroll to position [980, 0]
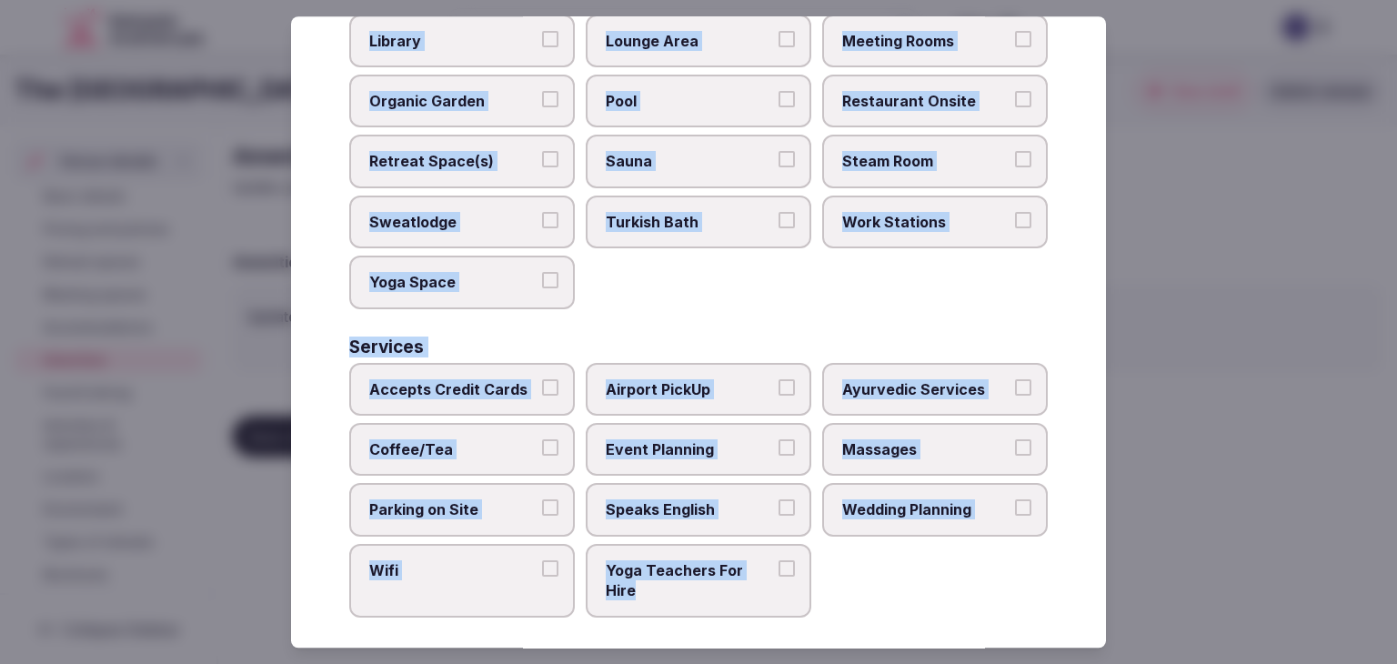
drag, startPoint x: 350, startPoint y: 123, endPoint x: 764, endPoint y: 570, distance: 609.6
click at [764, 570] on div "Select your venue amenities Choose all applicable amenities offered. Activities…" at bounding box center [698, 331] width 815 height 631
copy div "Choose all applicable amenities offered. Activities Bicycles Camping Allowed On…"
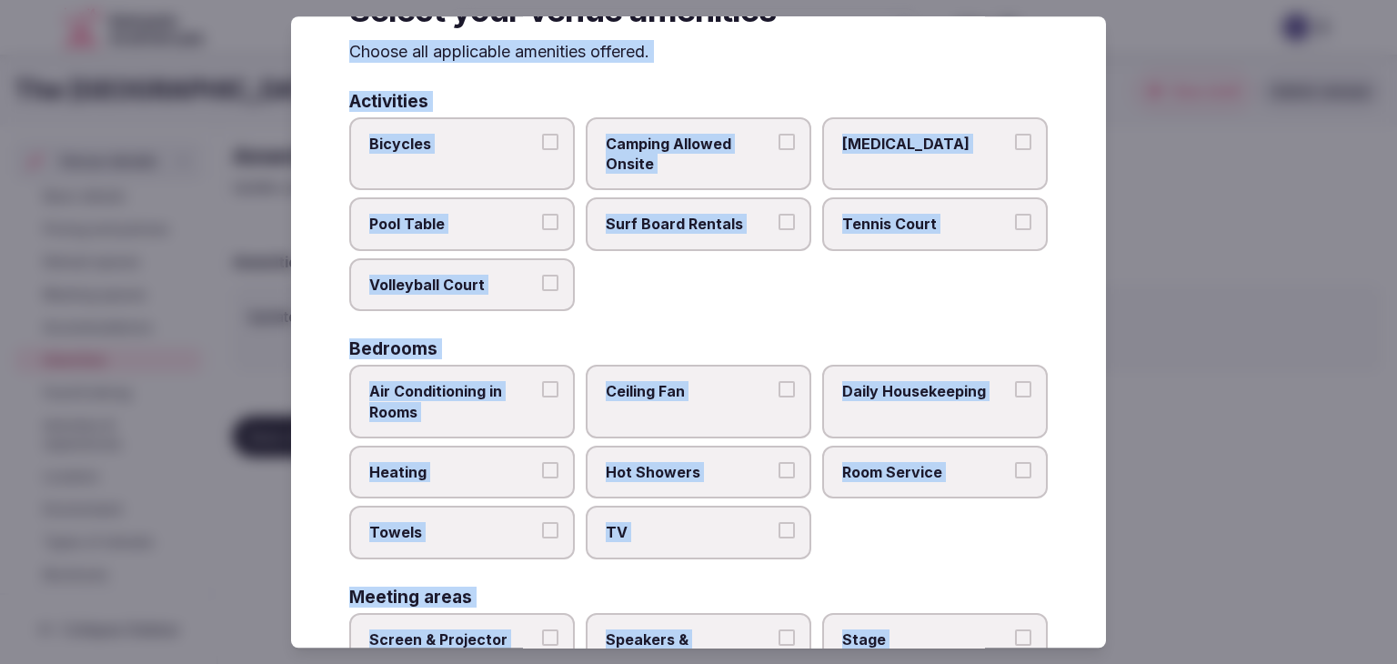
scroll to position [0, 0]
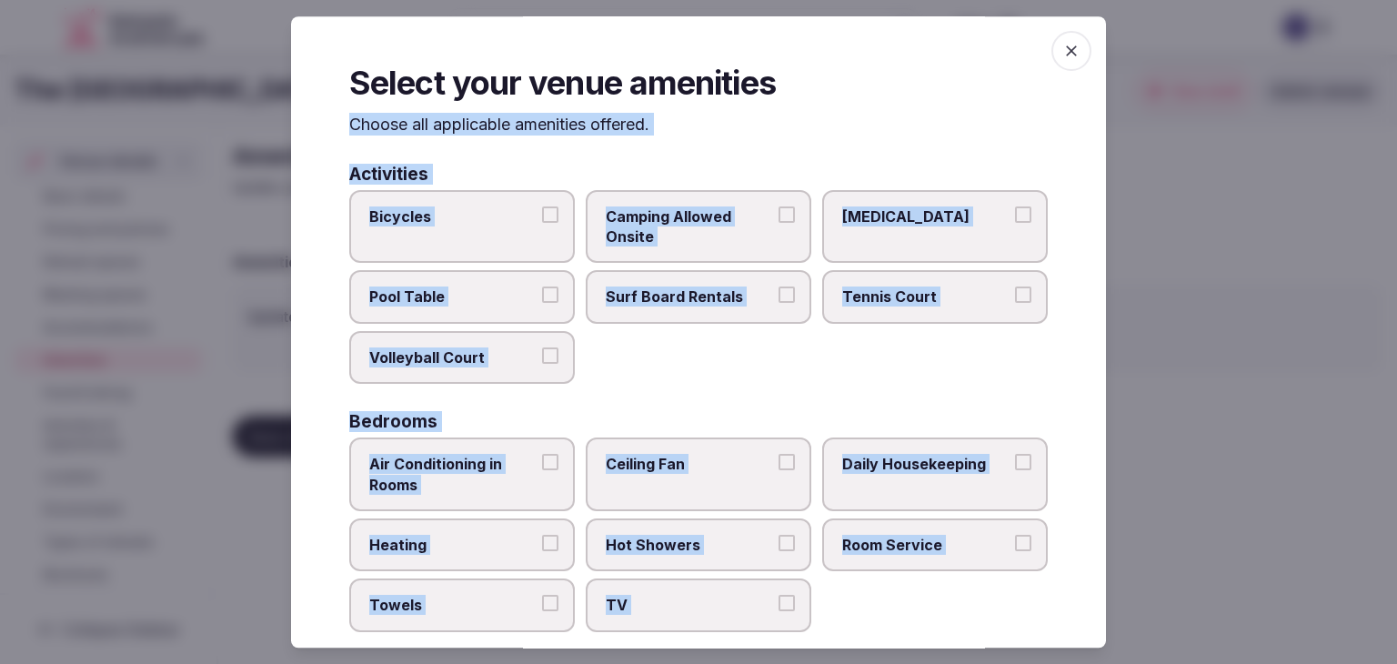
click at [464, 183] on div "Activities Bicycles Camping Allowed Onsite [MEDICAL_DATA] Pool Table Surf Board…" at bounding box center [698, 275] width 699 height 219
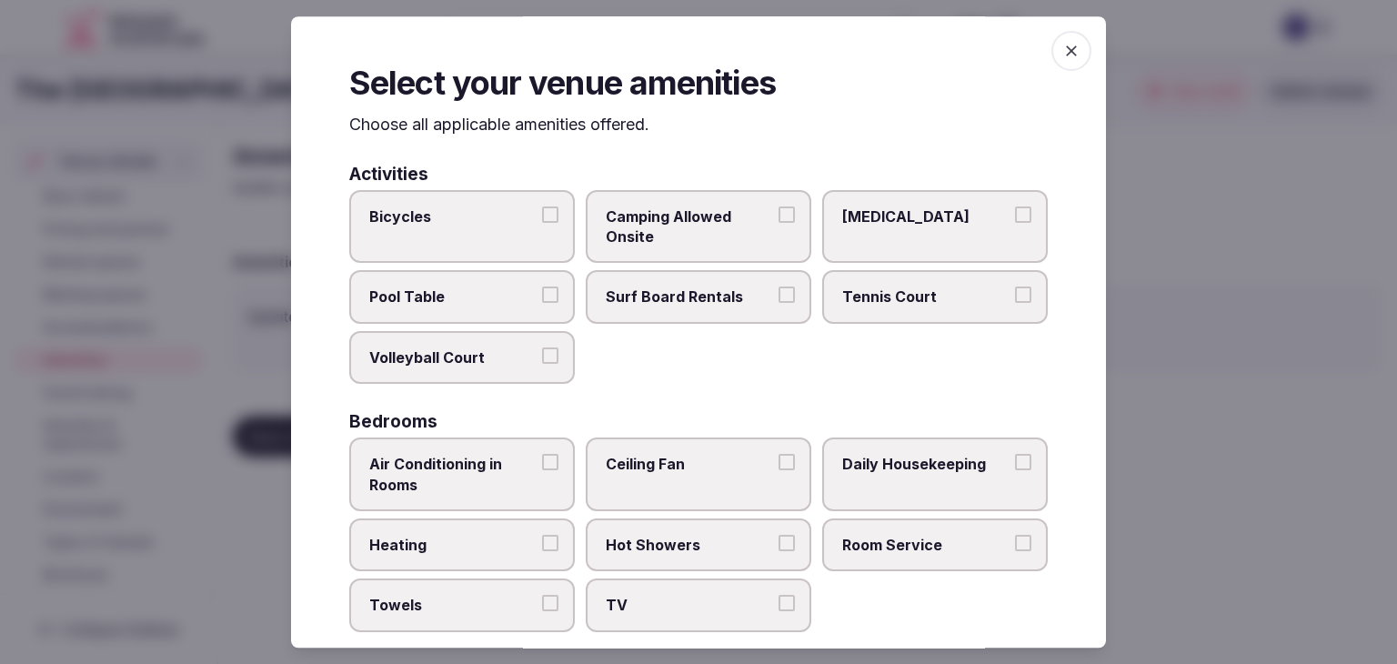
click at [478, 216] on span "Bicycles" at bounding box center [452, 216] width 167 height 20
click at [542, 216] on button "Bicycles" at bounding box center [550, 214] width 16 height 16
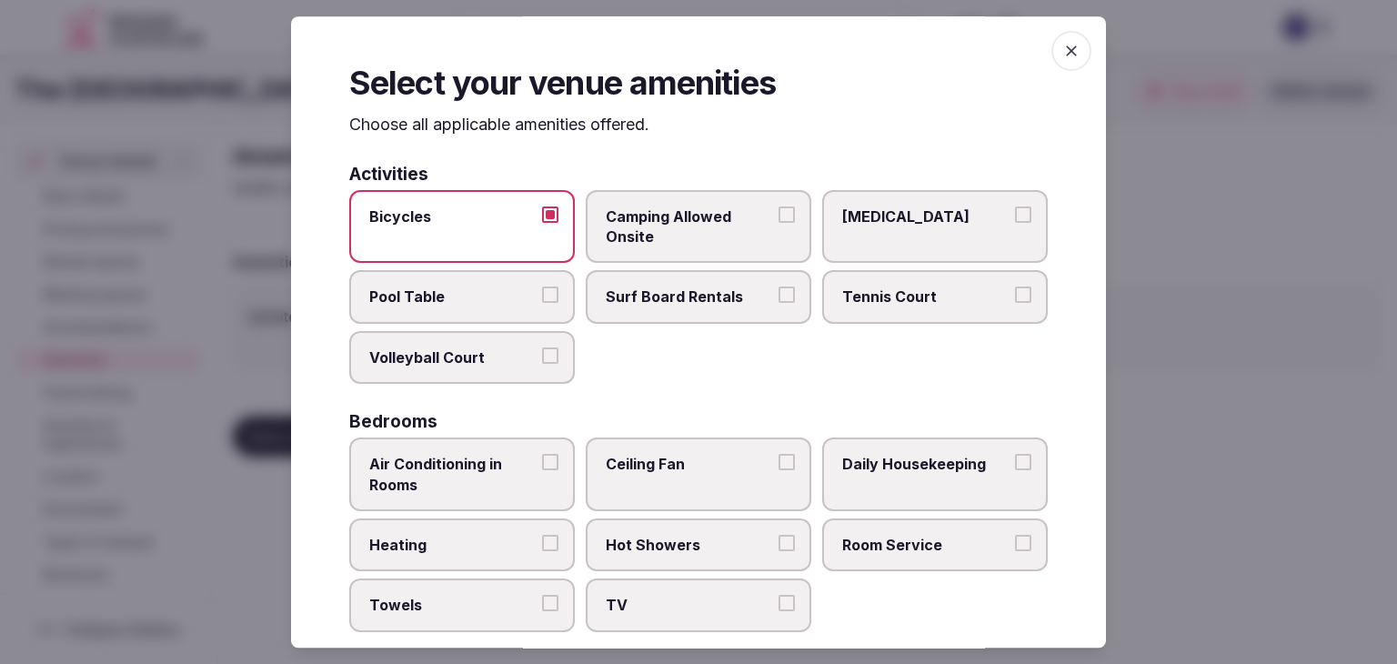
click at [882, 495] on label "Daily Housekeeping" at bounding box center [935, 475] width 226 height 74
click at [1015, 470] on button "Daily Housekeeping" at bounding box center [1023, 462] width 16 height 16
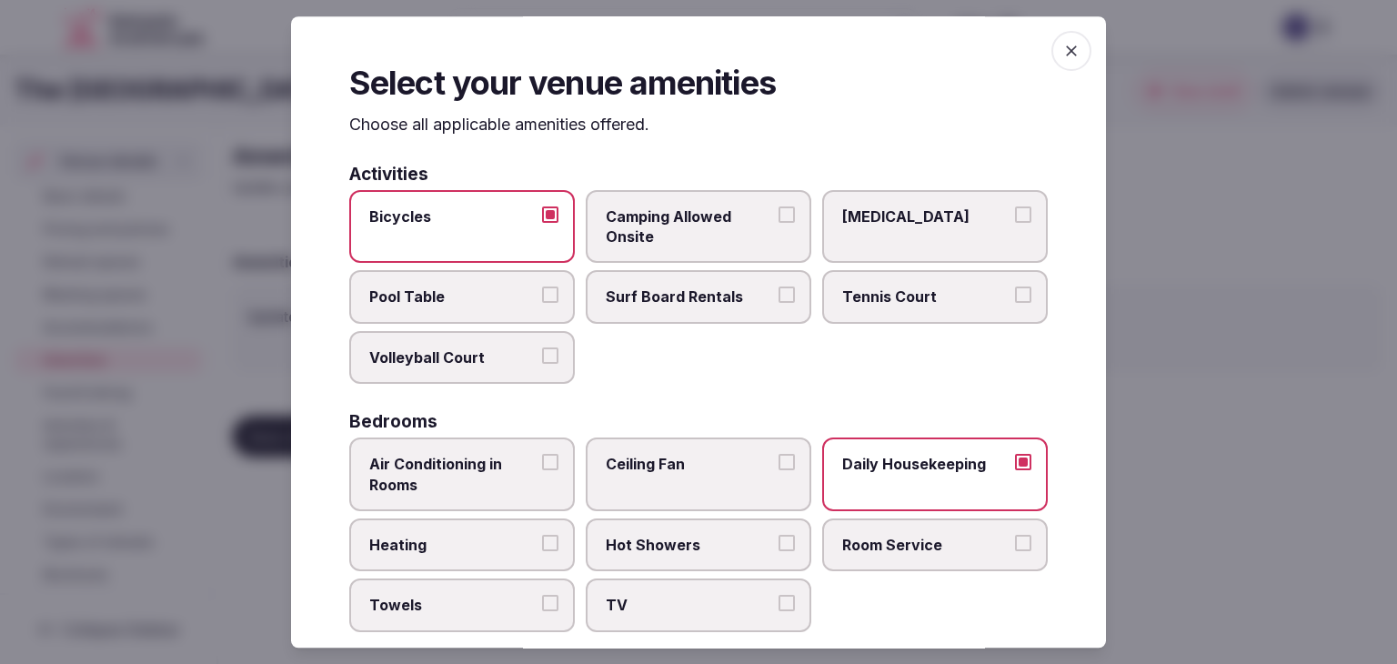
click at [886, 549] on span "Room Service" at bounding box center [925, 545] width 167 height 20
click at [1015, 549] on button "Room Service" at bounding box center [1023, 543] width 16 height 16
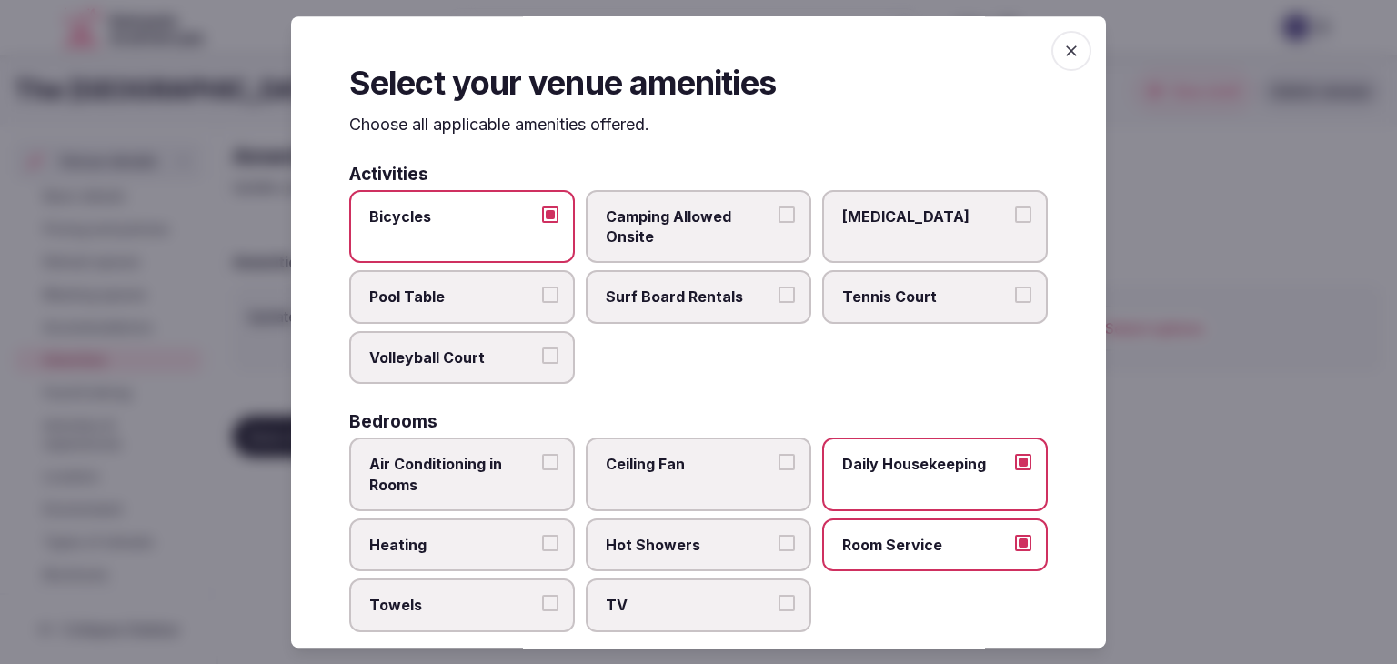
drag, startPoint x: 711, startPoint y: 604, endPoint x: 703, endPoint y: 552, distance: 52.5
click at [711, 601] on span "TV" at bounding box center [689, 606] width 167 height 20
click at [779, 601] on button "TV" at bounding box center [787, 604] width 16 height 16
click at [702, 550] on span "Hot Showers" at bounding box center [689, 545] width 167 height 20
click at [779, 550] on button "Hot Showers" at bounding box center [787, 543] width 16 height 16
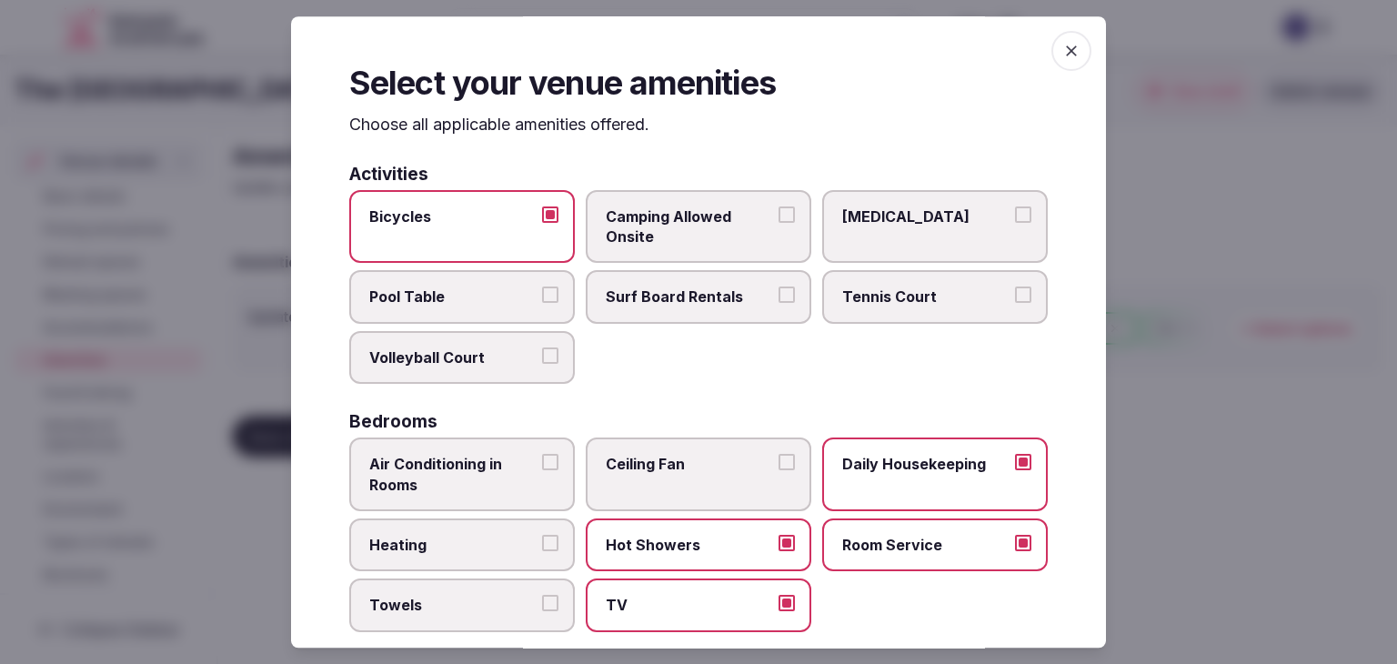
click at [487, 547] on span "Heating" at bounding box center [452, 545] width 167 height 20
click at [542, 547] on button "Heating" at bounding box center [550, 543] width 16 height 16
click at [472, 615] on label "Towels" at bounding box center [462, 605] width 226 height 53
click at [542, 612] on button "Towels" at bounding box center [550, 604] width 16 height 16
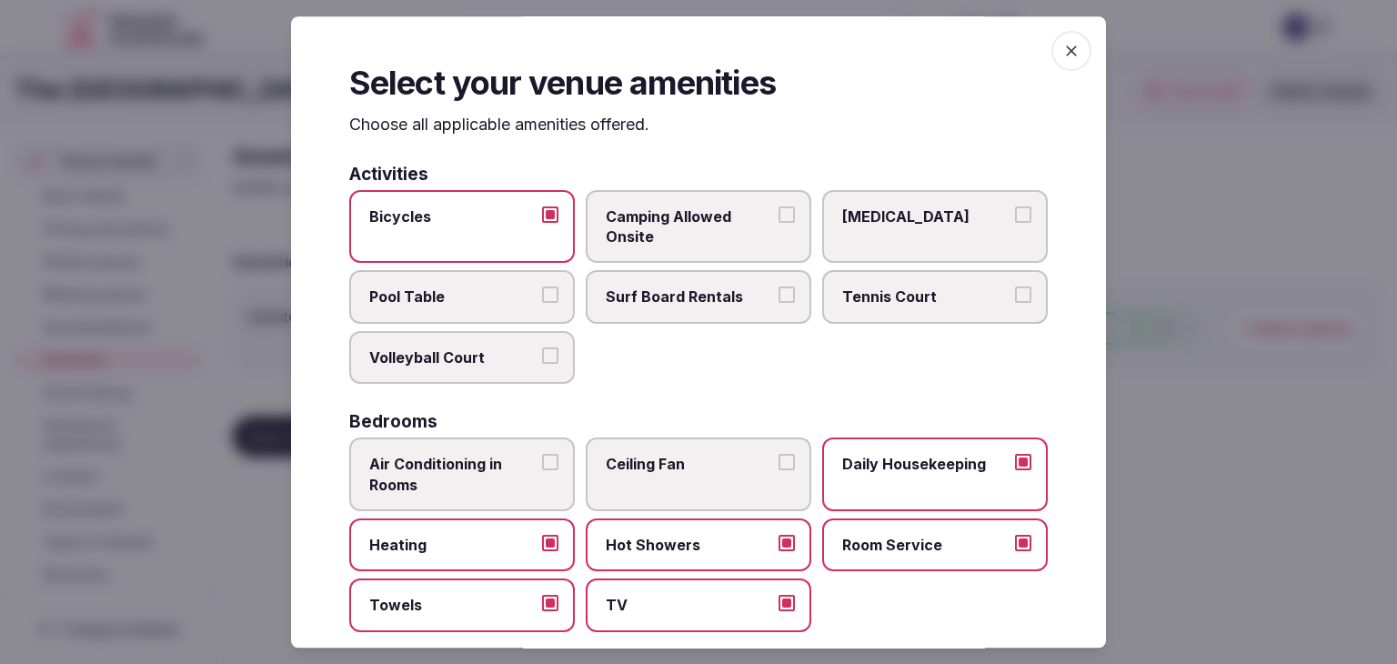
click at [491, 467] on span "Air Conditioning in Rooms" at bounding box center [452, 474] width 167 height 41
click at [542, 467] on button "Air Conditioning in Rooms" at bounding box center [550, 462] width 16 height 16
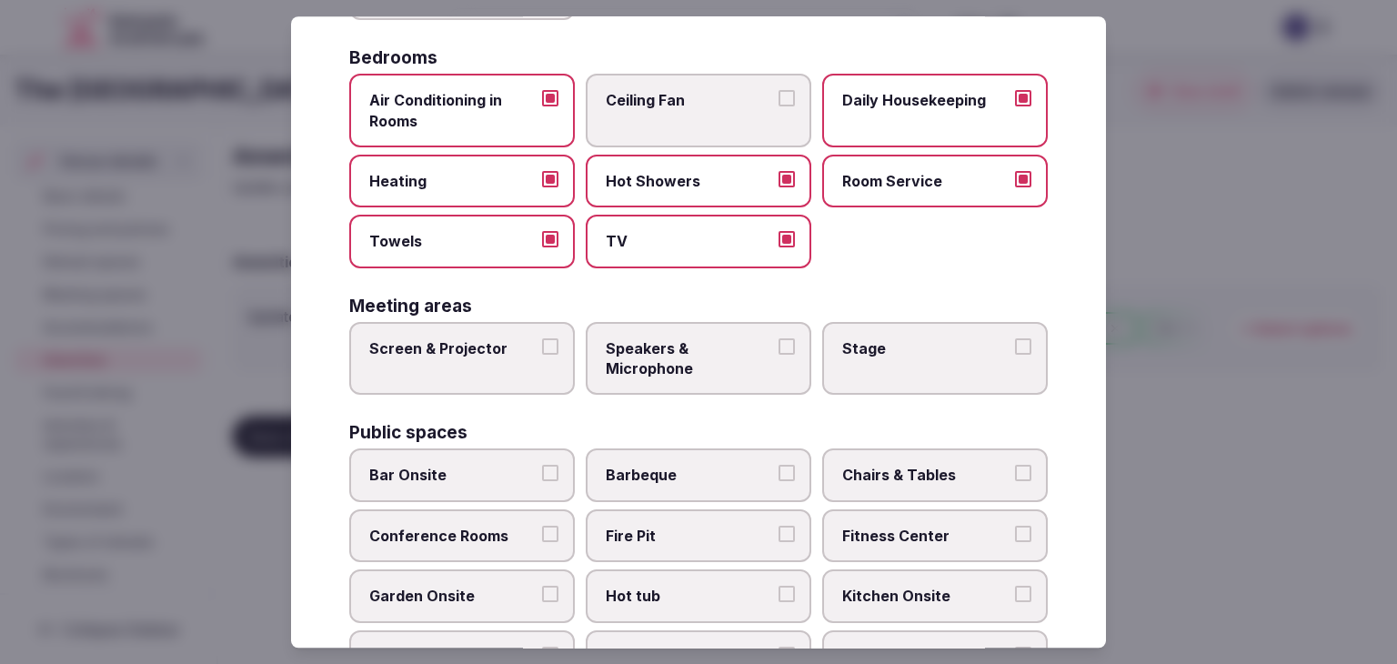
scroll to position [637, 0]
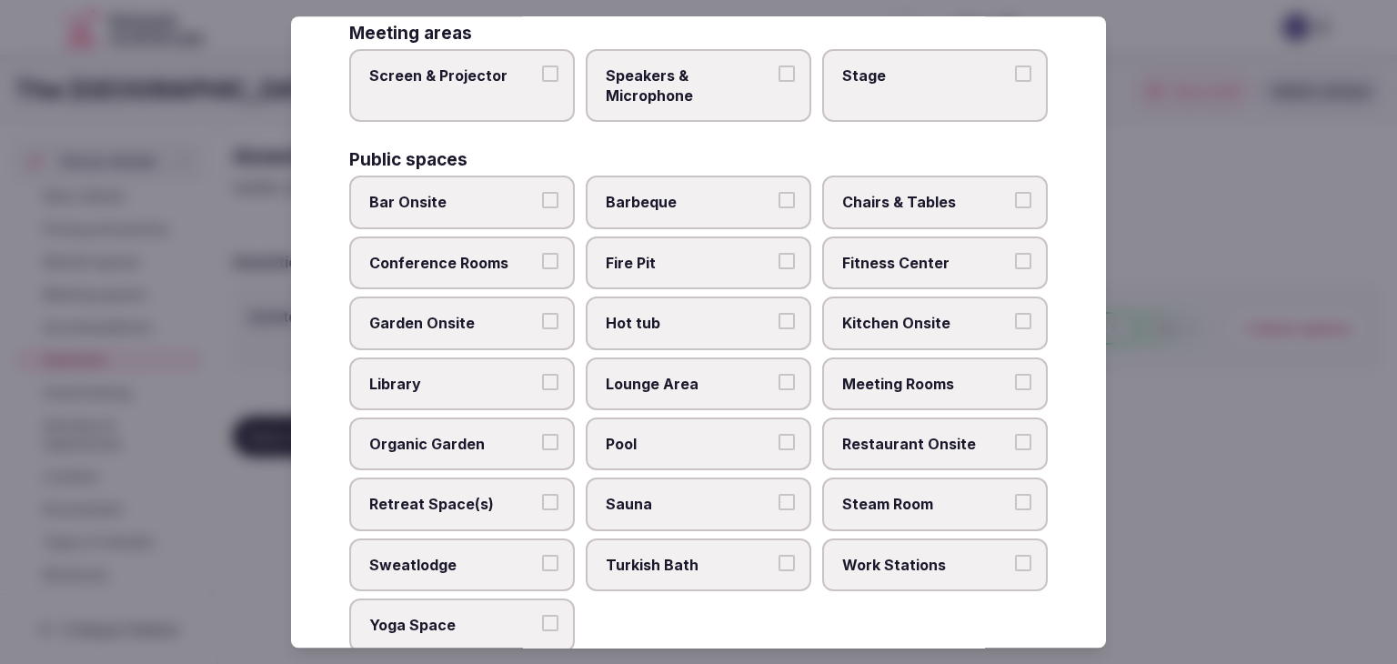
click at [903, 374] on span "Meeting Rooms" at bounding box center [925, 384] width 167 height 20
click at [1015, 374] on button "Meeting Rooms" at bounding box center [1023, 382] width 16 height 16
drag, startPoint x: 891, startPoint y: 431, endPoint x: 898, endPoint y: 361, distance: 70.3
click at [891, 424] on label "Restaurant Onsite" at bounding box center [935, 444] width 226 height 53
click at [1015, 434] on button "Restaurant Onsite" at bounding box center [1023, 442] width 16 height 16
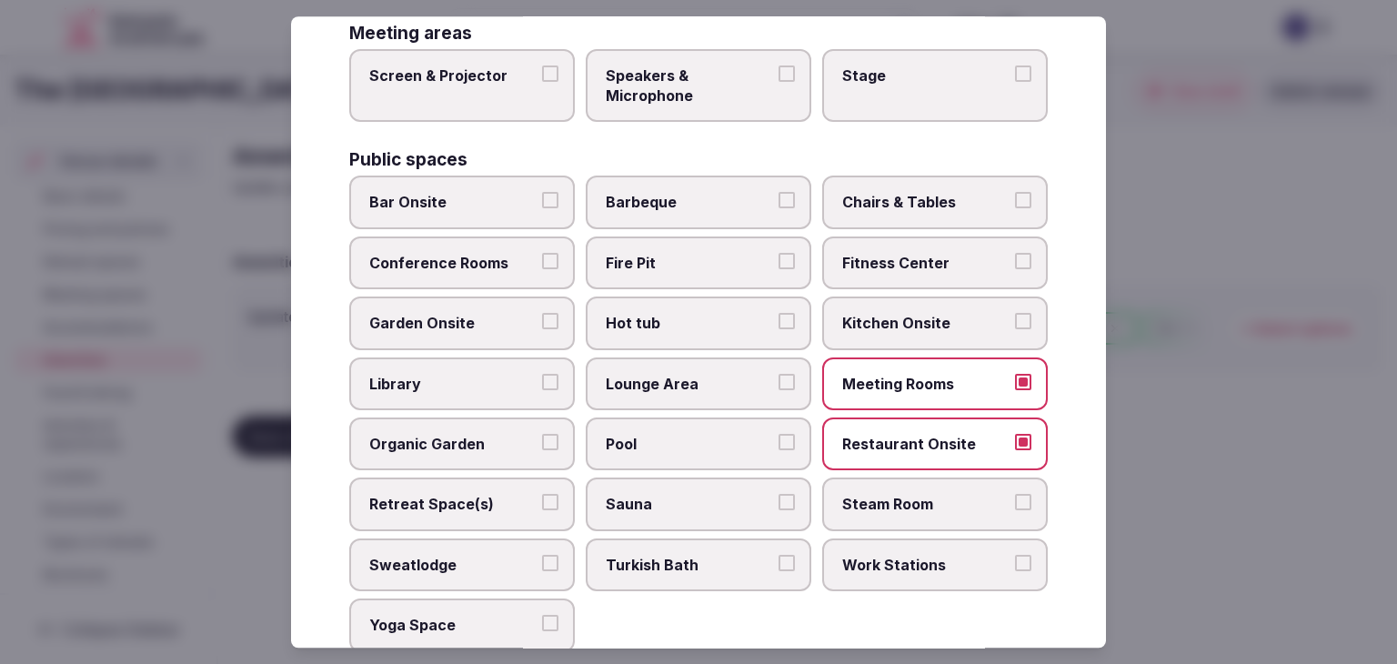
click at [908, 196] on span "Chairs & Tables" at bounding box center [925, 203] width 167 height 20
click at [1015, 196] on button "Chairs & Tables" at bounding box center [1023, 201] width 16 height 16
drag, startPoint x: 896, startPoint y: 250, endPoint x: 666, endPoint y: 259, distance: 230.3
click at [896, 253] on span "Fitness Center" at bounding box center [925, 263] width 167 height 20
click at [1015, 253] on button "Fitness Center" at bounding box center [1023, 261] width 16 height 16
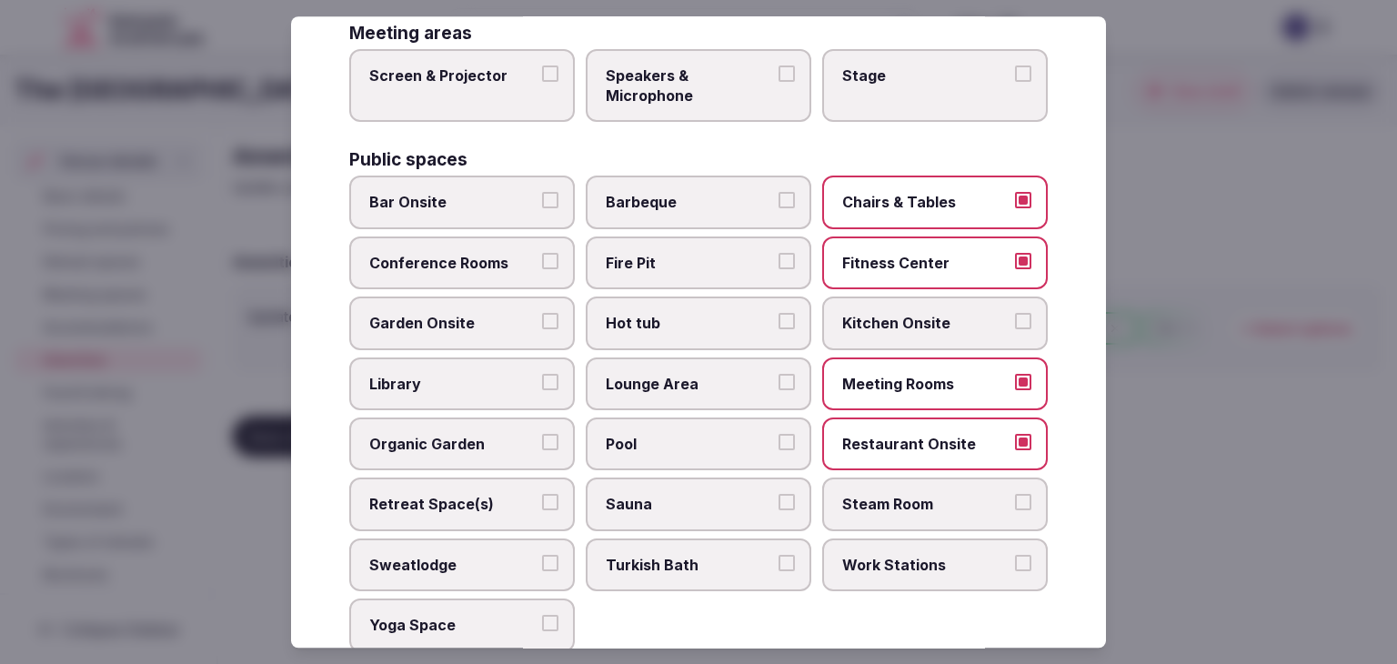
click at [469, 257] on span "Conference Rooms" at bounding box center [452, 263] width 167 height 20
click at [542, 257] on button "Conference Rooms" at bounding box center [550, 261] width 16 height 16
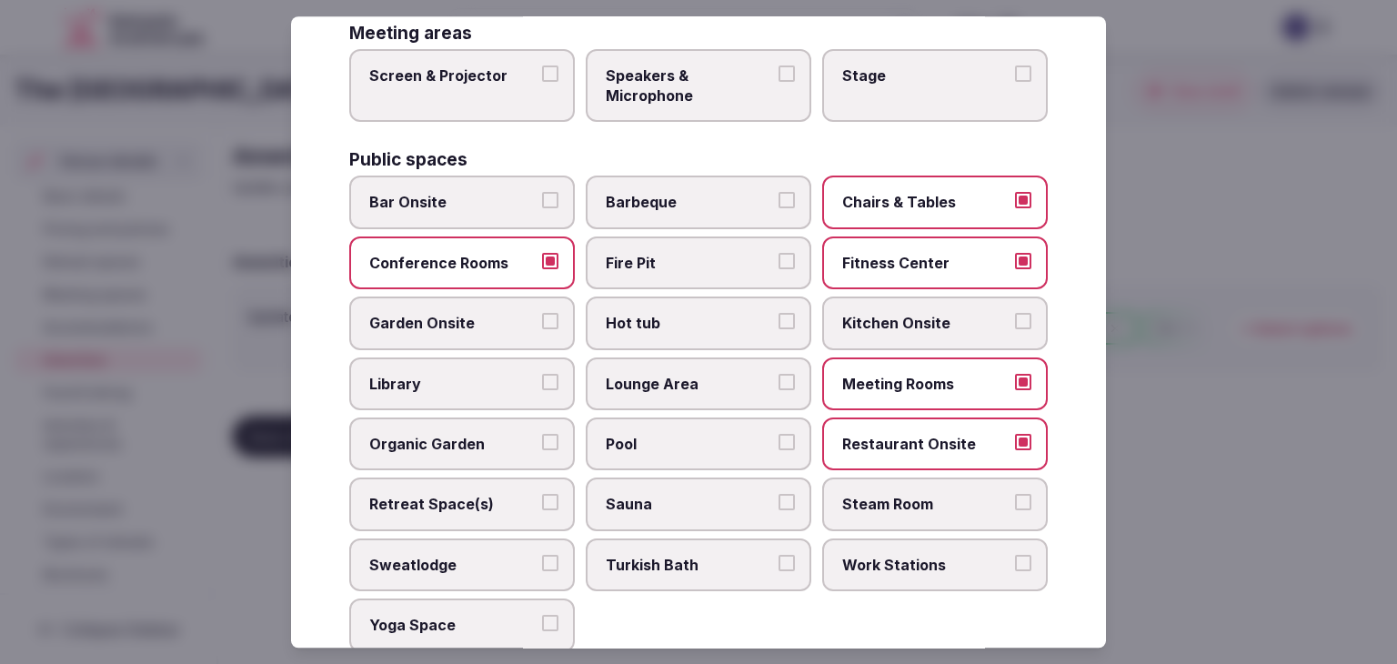
click at [687, 383] on span "Lounge Area" at bounding box center [689, 384] width 167 height 20
click at [779, 383] on button "Lounge Area" at bounding box center [787, 382] width 16 height 16
click at [508, 193] on span "Bar Onsite" at bounding box center [452, 203] width 167 height 20
click at [542, 193] on button "Bar Onsite" at bounding box center [550, 201] width 16 height 16
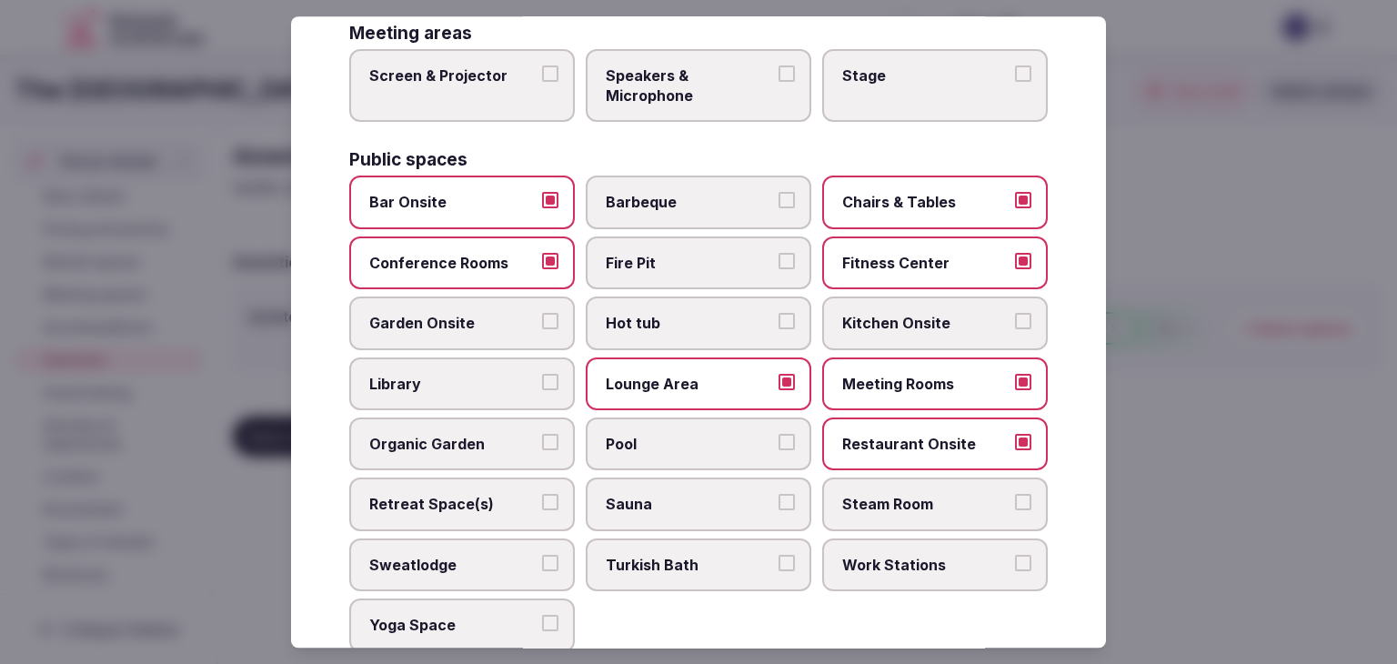
click at [648, 445] on span "Pool" at bounding box center [689, 444] width 167 height 20
click at [779, 445] on button "Pool" at bounding box center [787, 442] width 16 height 16
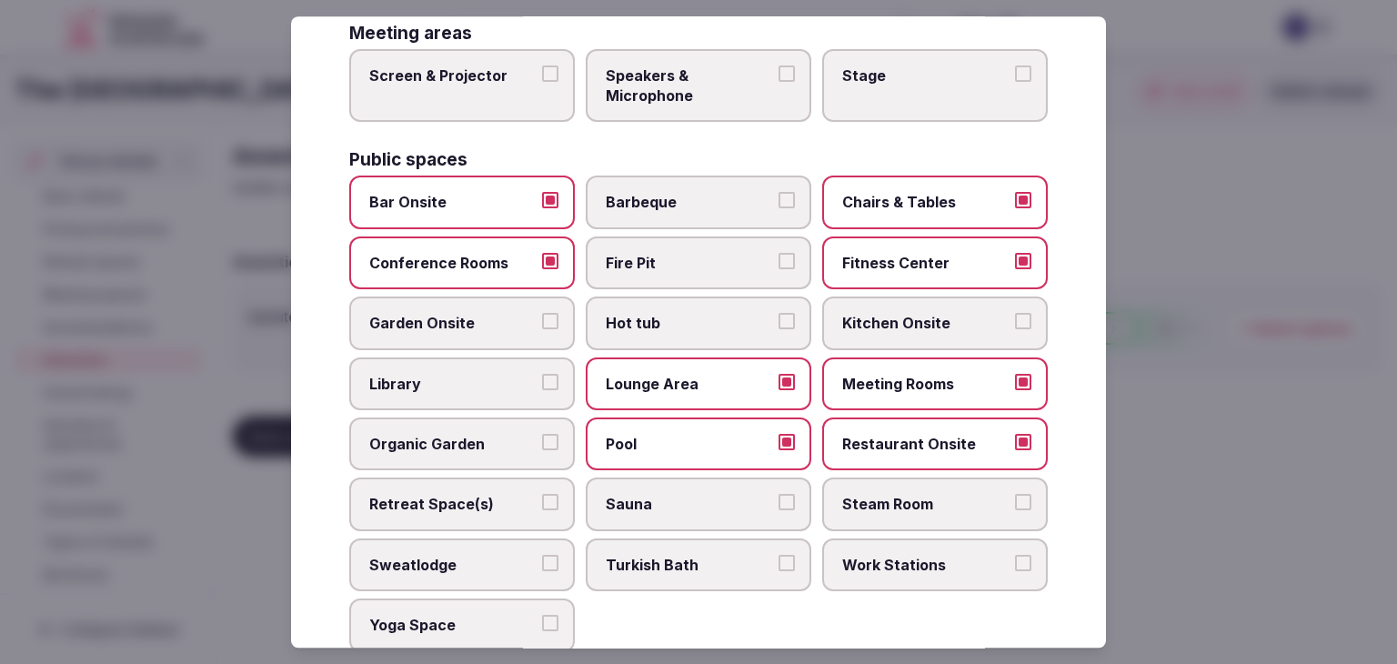
click at [656, 330] on label "Hot tub" at bounding box center [699, 323] width 226 height 53
click at [779, 330] on button "Hot tub" at bounding box center [787, 322] width 16 height 16
click at [662, 495] on span "Sauna" at bounding box center [689, 505] width 167 height 20
click at [779, 495] on button "Sauna" at bounding box center [787, 503] width 16 height 16
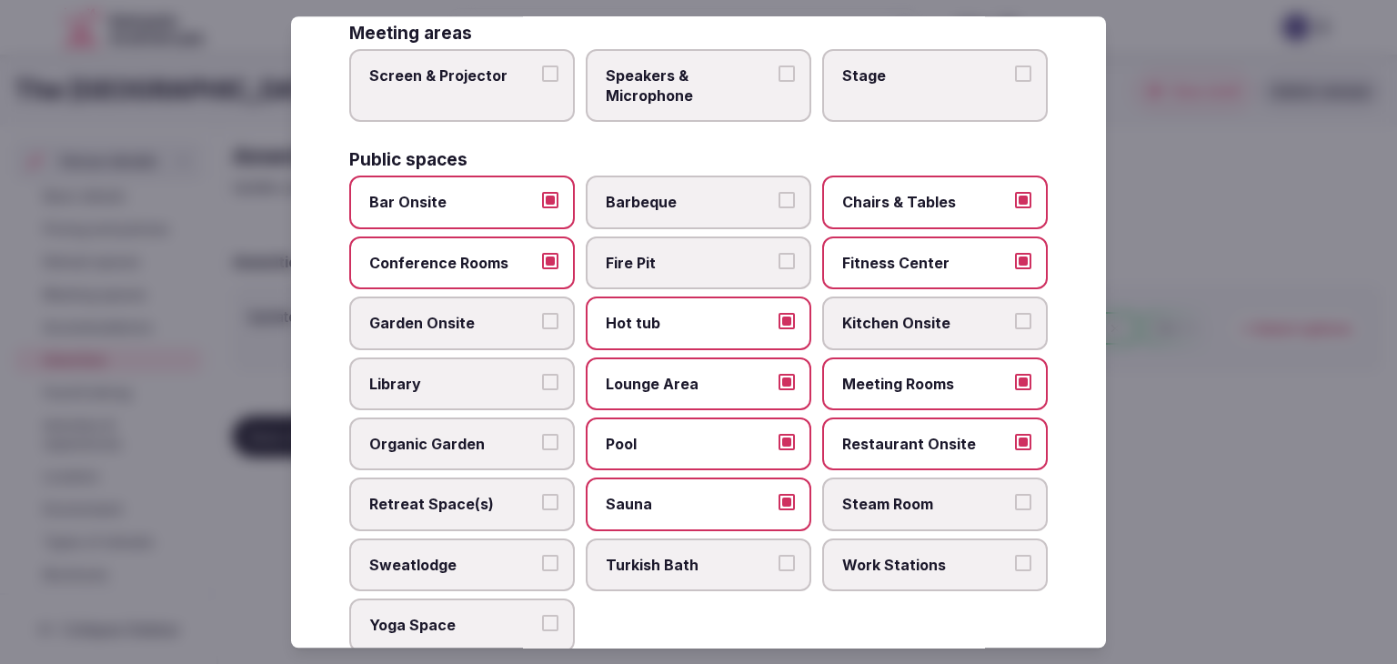
click at [877, 495] on span "Steam Room" at bounding box center [925, 505] width 167 height 20
click at [1015, 495] on button "Steam Room" at bounding box center [1023, 503] width 16 height 16
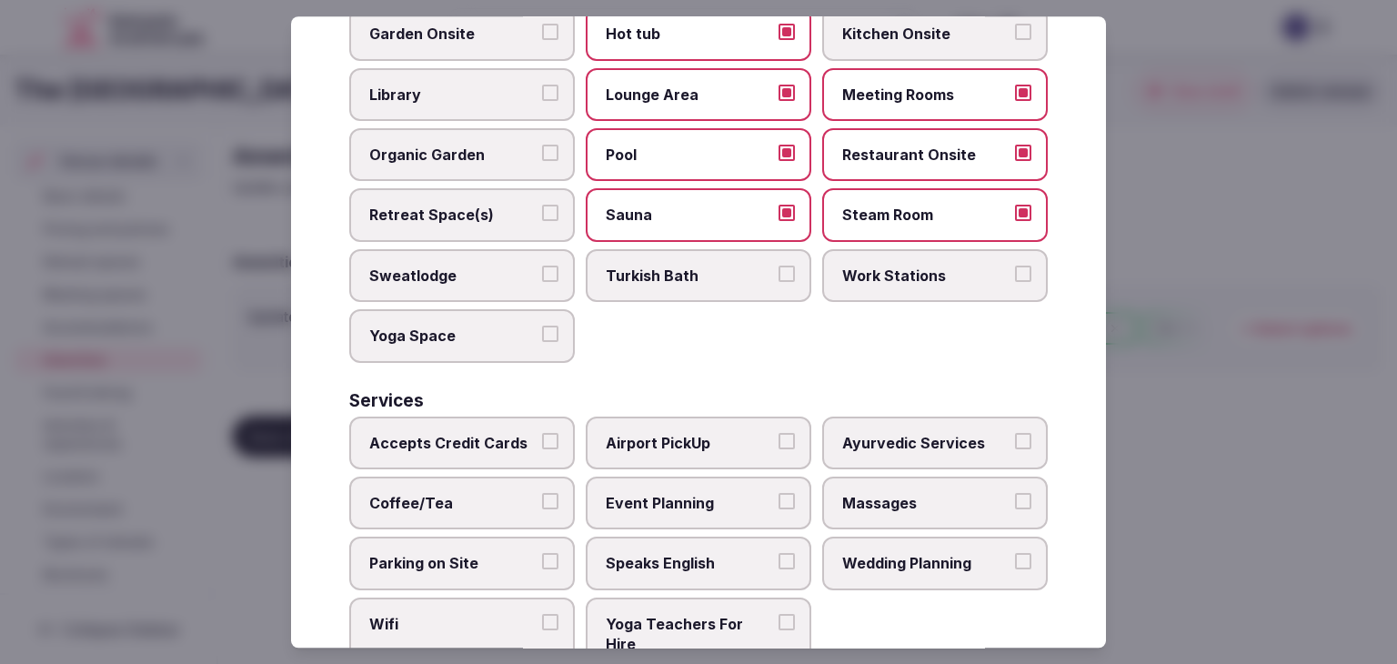
scroll to position [980, 0]
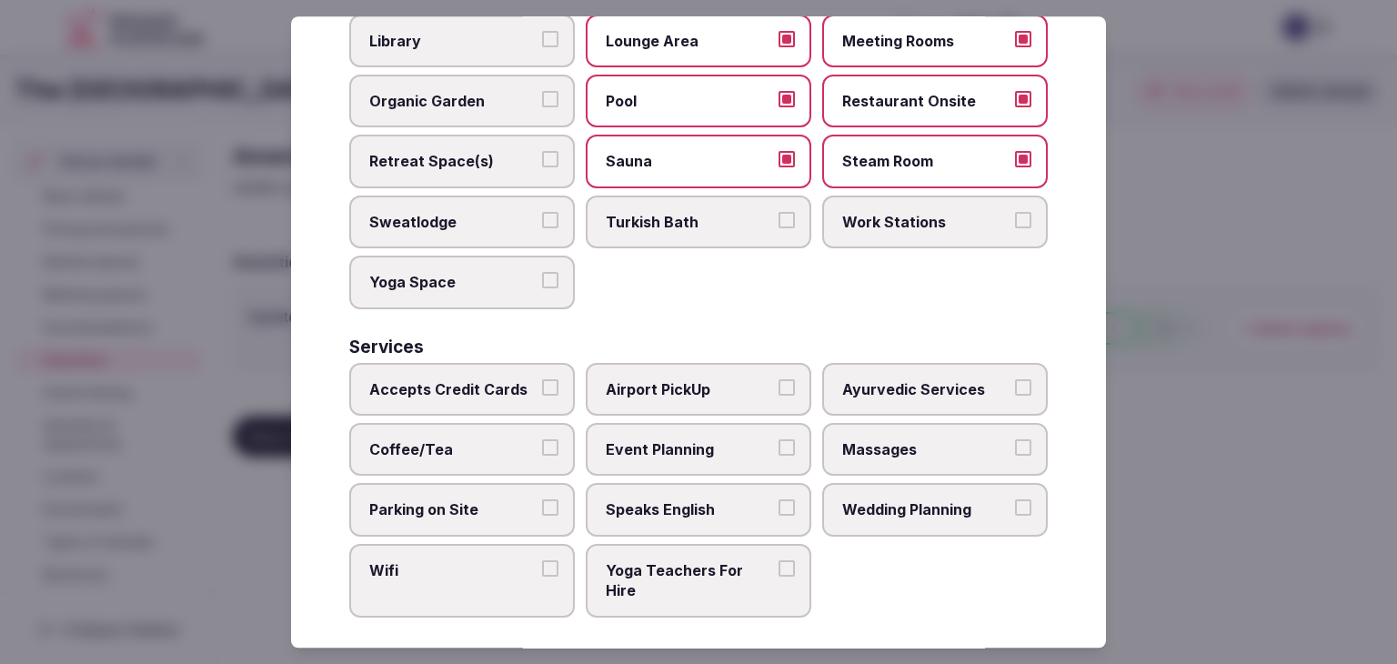
click at [517, 379] on span "Accepts Credit Cards" at bounding box center [452, 389] width 167 height 20
click at [542, 379] on button "Accepts Credit Cards" at bounding box center [550, 387] width 16 height 16
click at [486, 595] on label "Wifi" at bounding box center [462, 581] width 226 height 74
click at [542, 577] on button "Wifi" at bounding box center [550, 568] width 16 height 16
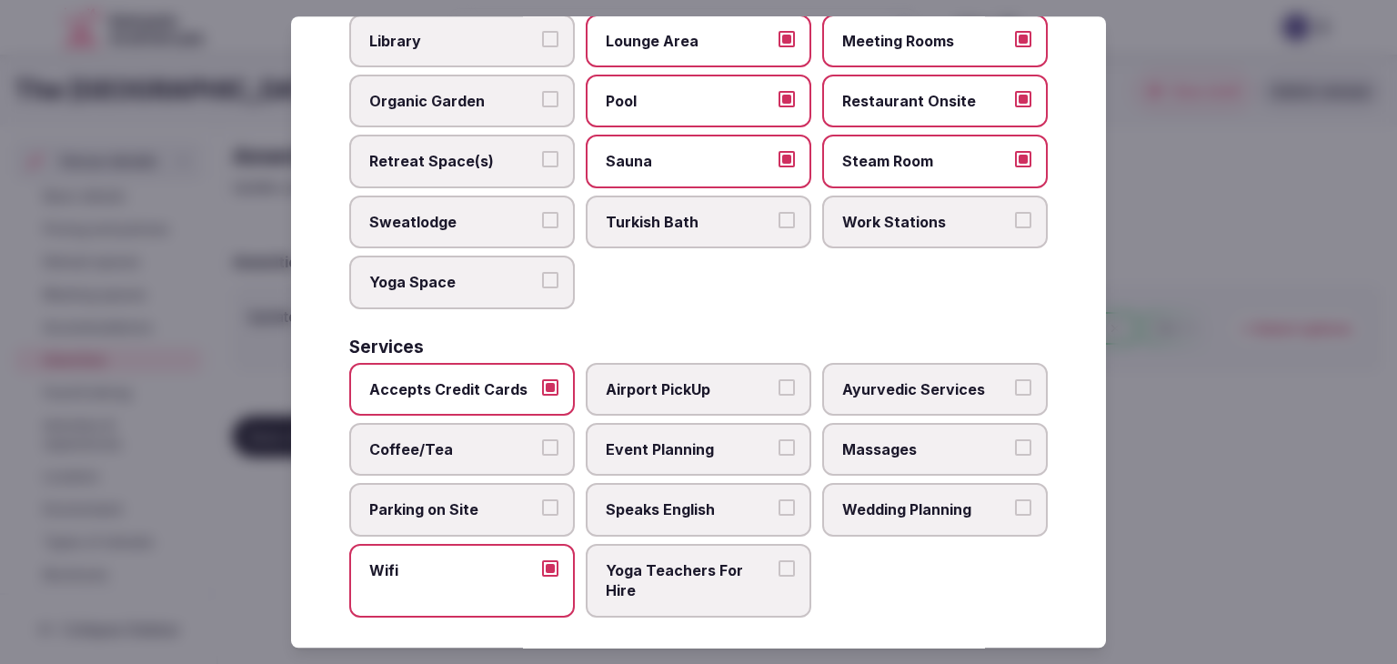
click at [433, 502] on span "Parking on Site" at bounding box center [452, 510] width 167 height 20
click at [542, 502] on button "Parking on Site" at bounding box center [550, 508] width 16 height 16
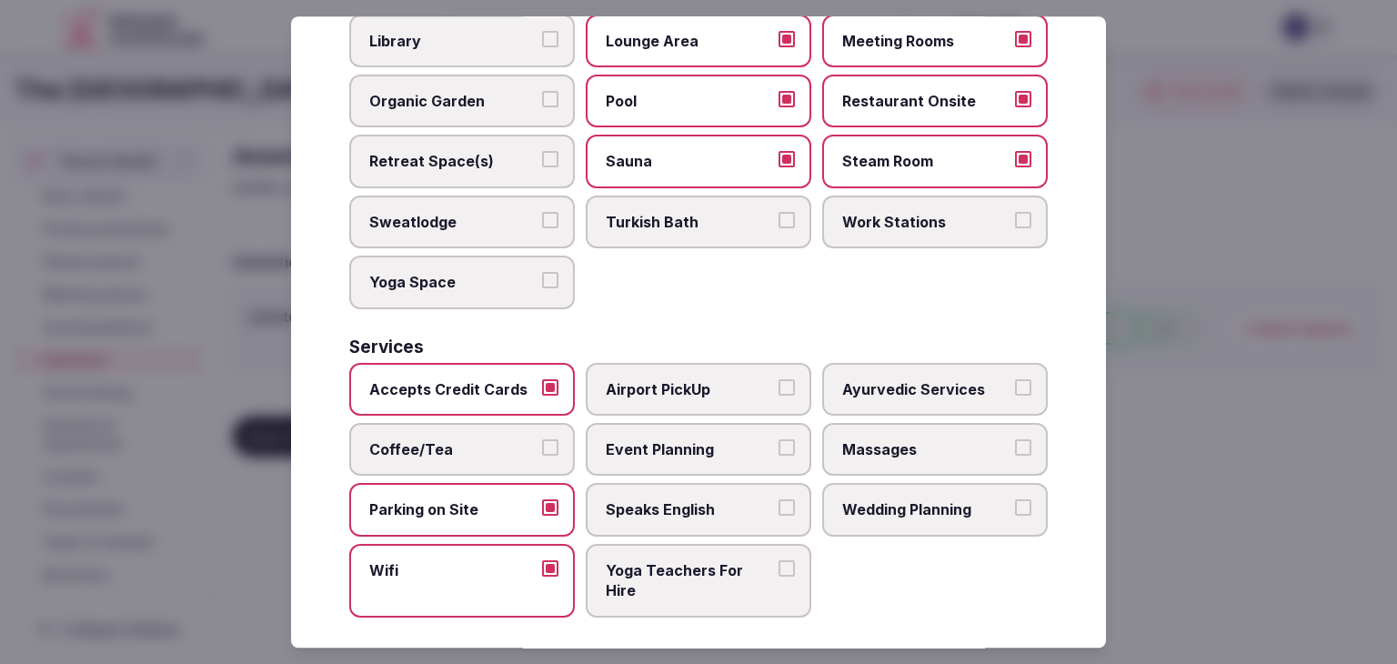
click at [706, 379] on span "Airport PickUp" at bounding box center [689, 389] width 167 height 20
click at [779, 379] on button "Airport PickUp" at bounding box center [787, 387] width 16 height 16
click at [498, 442] on span "Coffee/Tea" at bounding box center [452, 449] width 167 height 20
click at [542, 442] on button "Coffee/Tea" at bounding box center [550, 447] width 16 height 16
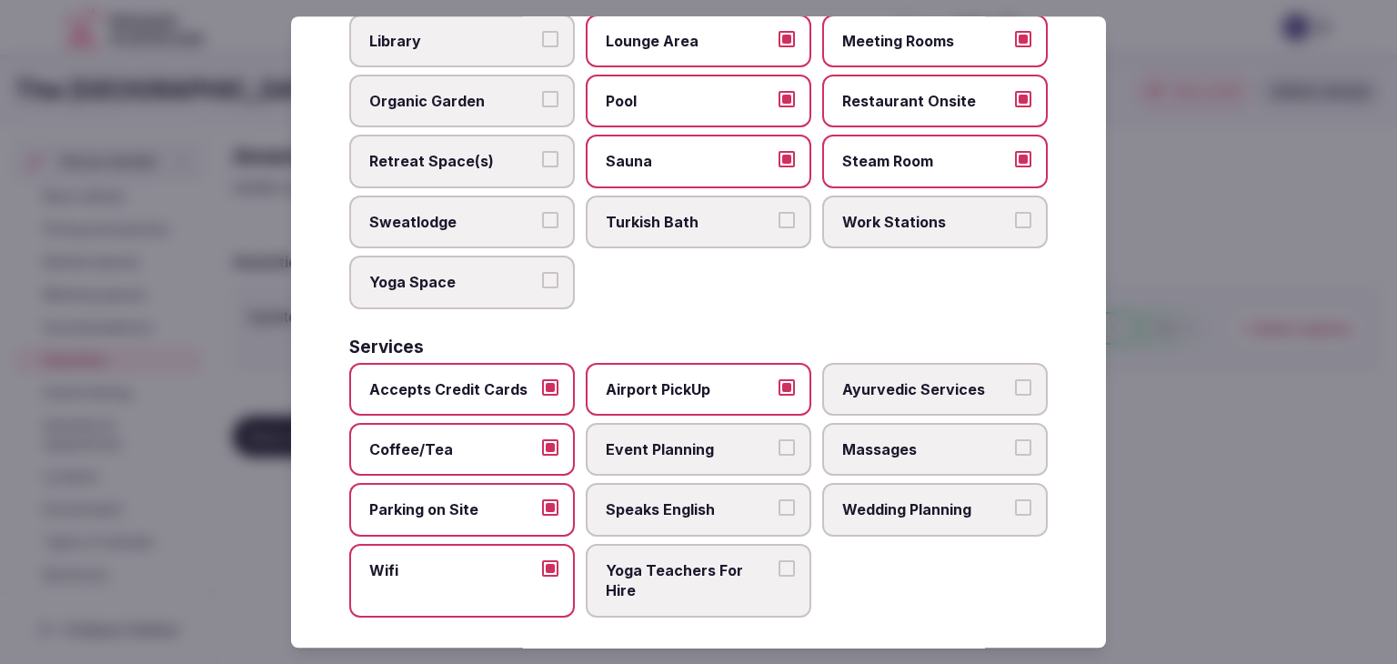
click at [667, 443] on span "Event Planning" at bounding box center [689, 449] width 167 height 20
click at [779, 443] on button "Event Planning" at bounding box center [787, 447] width 16 height 16
drag, startPoint x: 697, startPoint y: 496, endPoint x: 717, endPoint y: 506, distance: 22.4
click at [696, 500] on span "Speaks English" at bounding box center [689, 510] width 167 height 20
click at [779, 500] on button "Speaks English" at bounding box center [787, 508] width 16 height 16
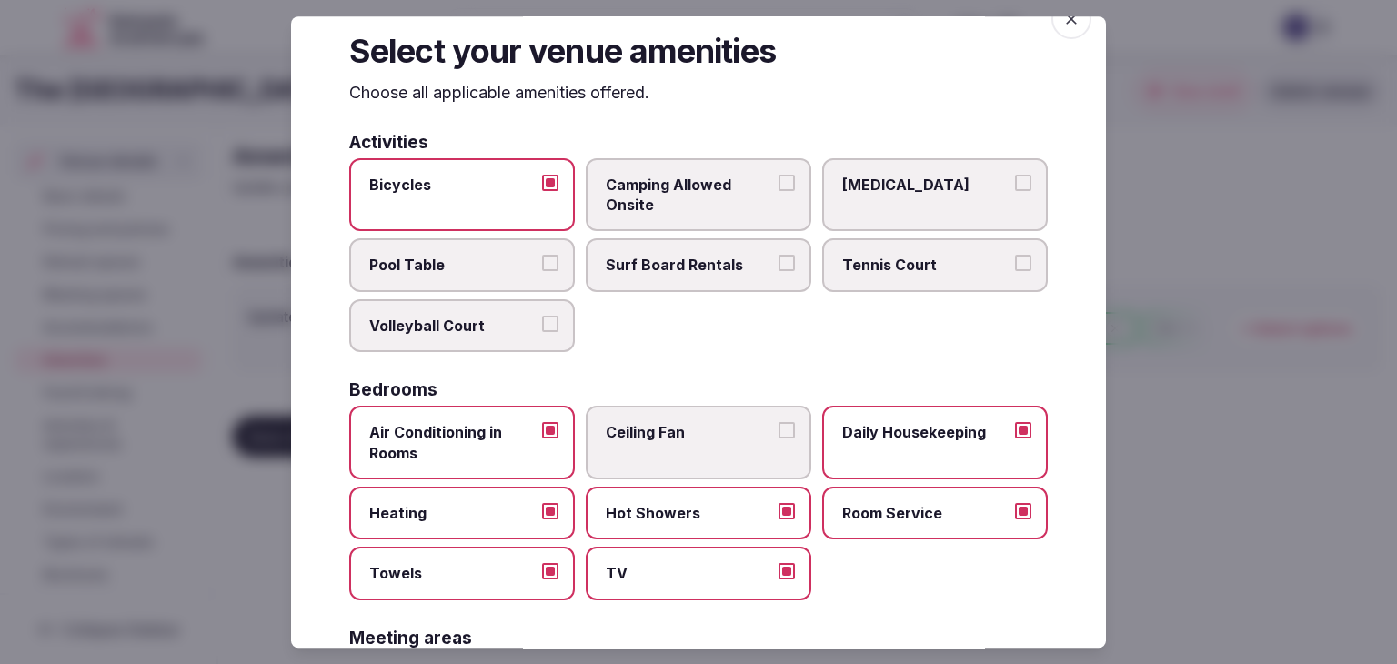
scroll to position [0, 0]
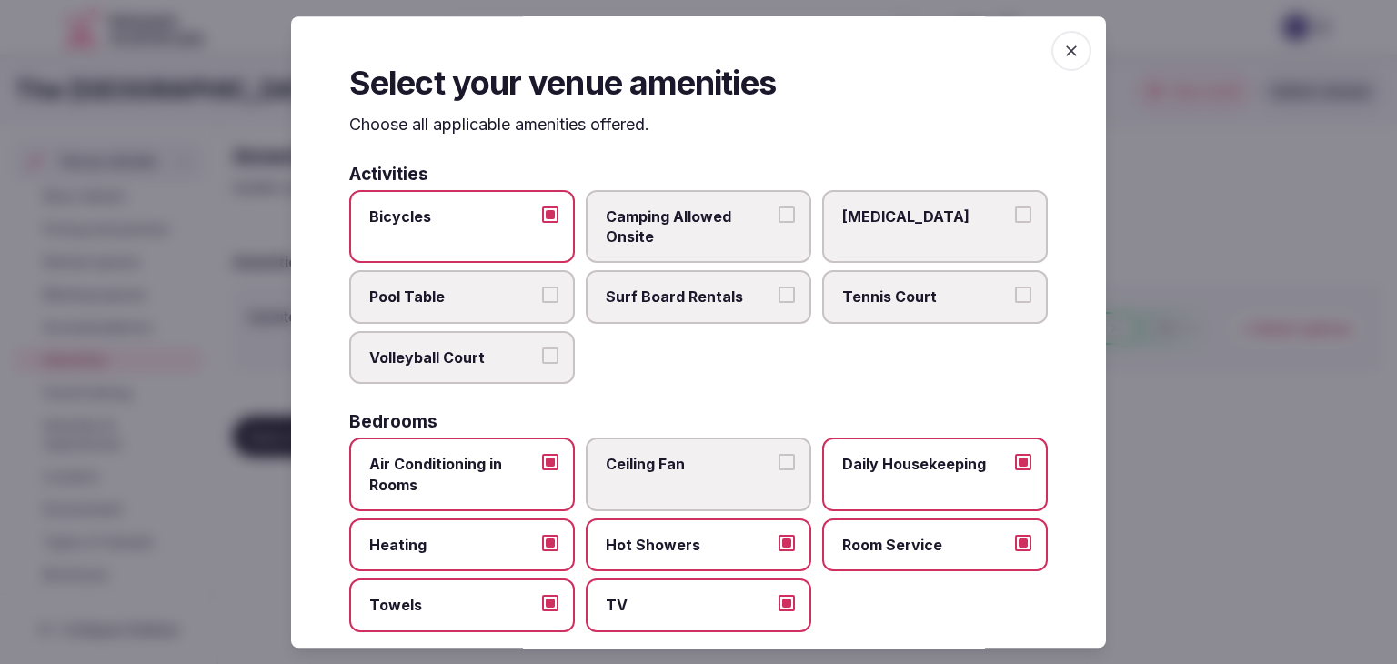
drag, startPoint x: 1048, startPoint y: 44, endPoint x: 641, endPoint y: 241, distance: 452.0
click at [1051, 45] on span "button" at bounding box center [1071, 51] width 40 height 40
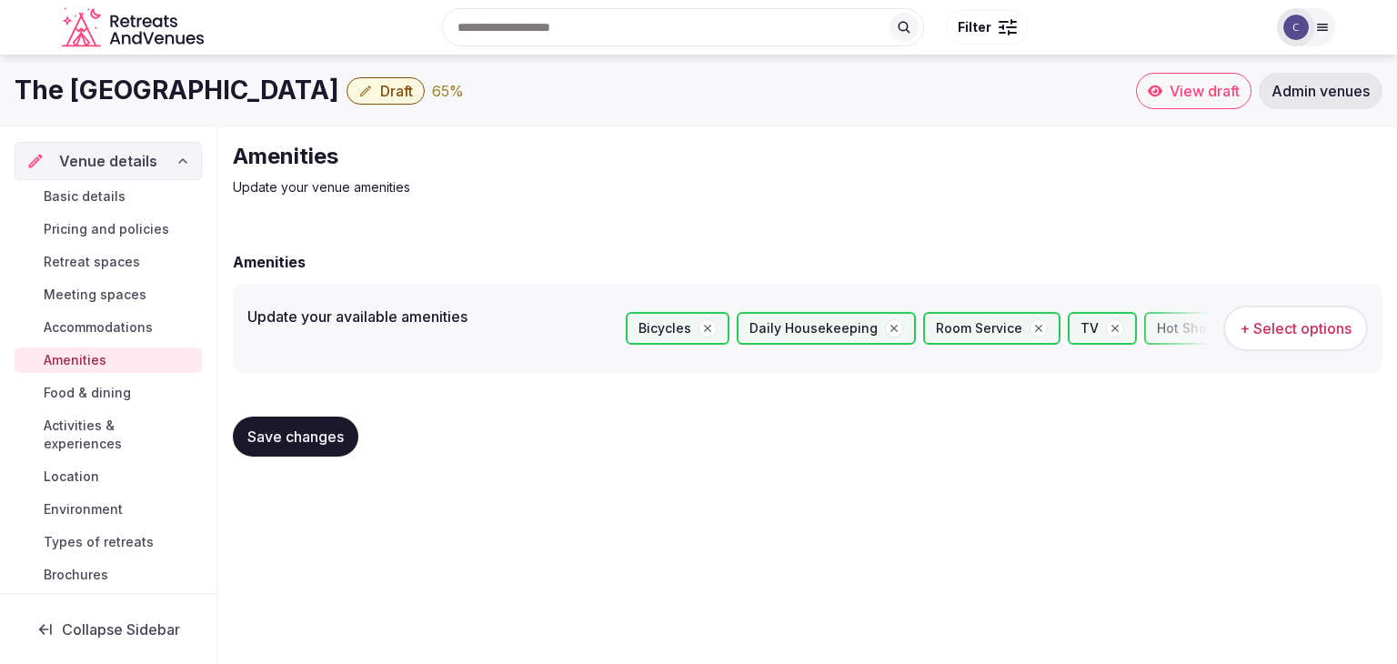
click at [317, 428] on span "Save changes" at bounding box center [295, 437] width 96 height 18
click at [82, 257] on span "Retreat spaces" at bounding box center [92, 262] width 96 height 18
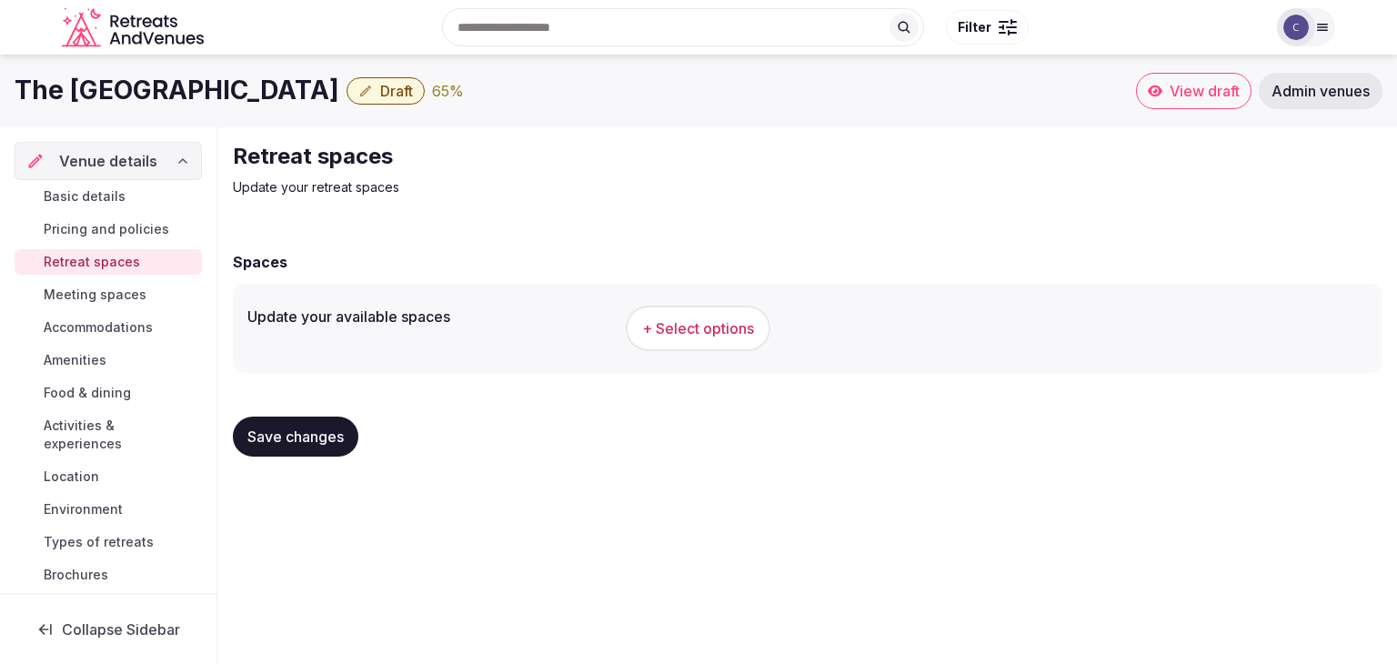
click at [707, 333] on span "+ Select options" at bounding box center [698, 328] width 112 height 20
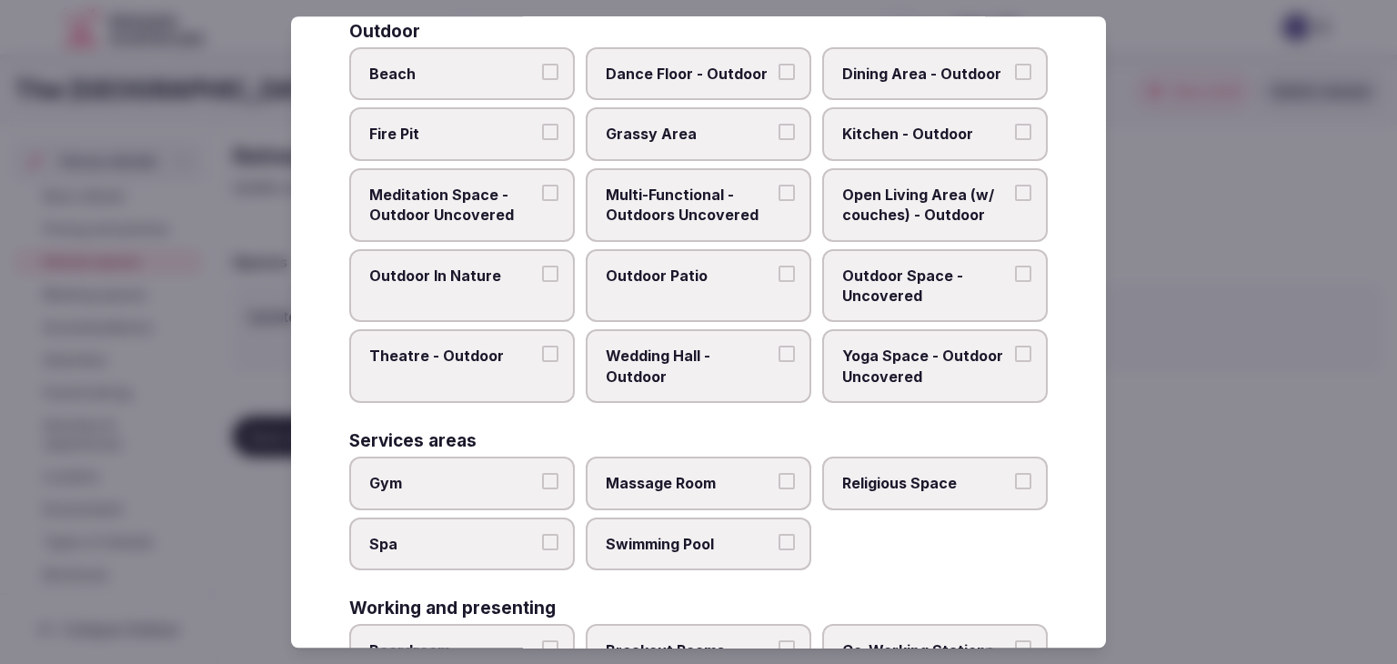
scroll to position [822, 0]
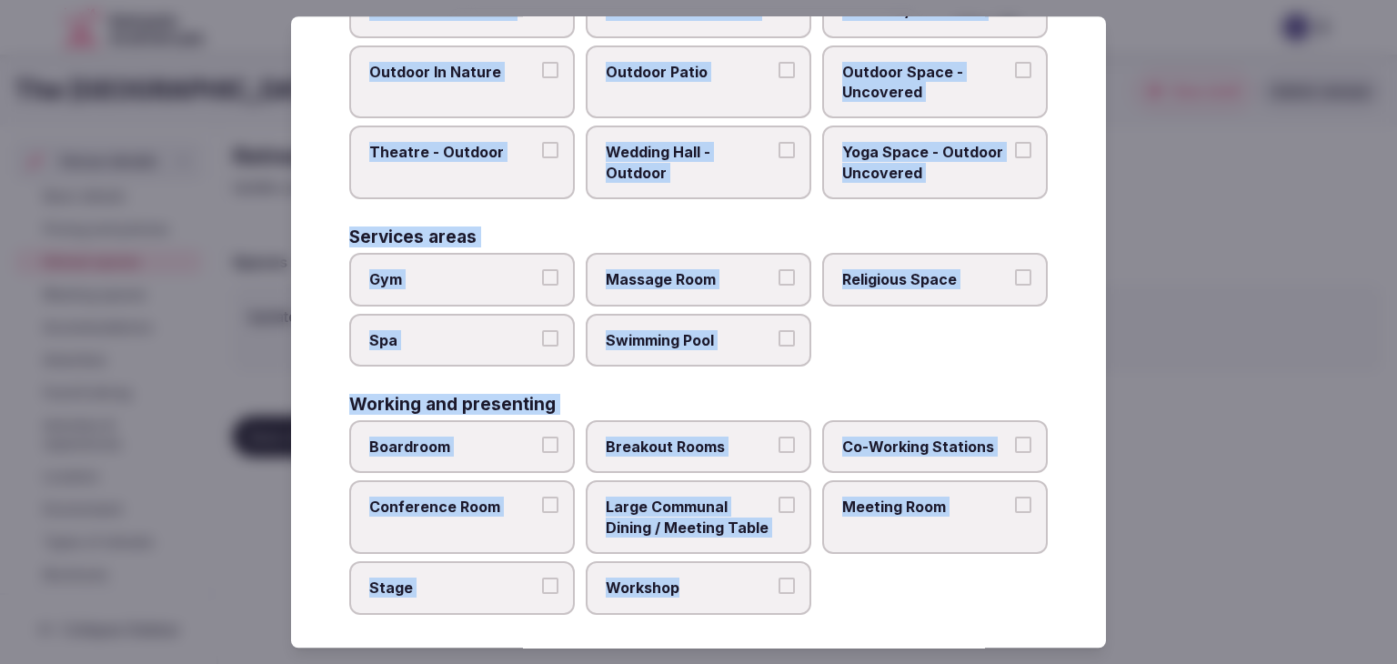
drag, startPoint x: 353, startPoint y: 125, endPoint x: 714, endPoint y: 570, distance: 573.6
click at [713, 578] on div "Select your retreat spaces Choose all applicable retreat spaces offered. Covere…" at bounding box center [698, 331] width 815 height 631
copy div "Choose all applicable retreat spaces offered. Covered outdoor spaces Meditation…"
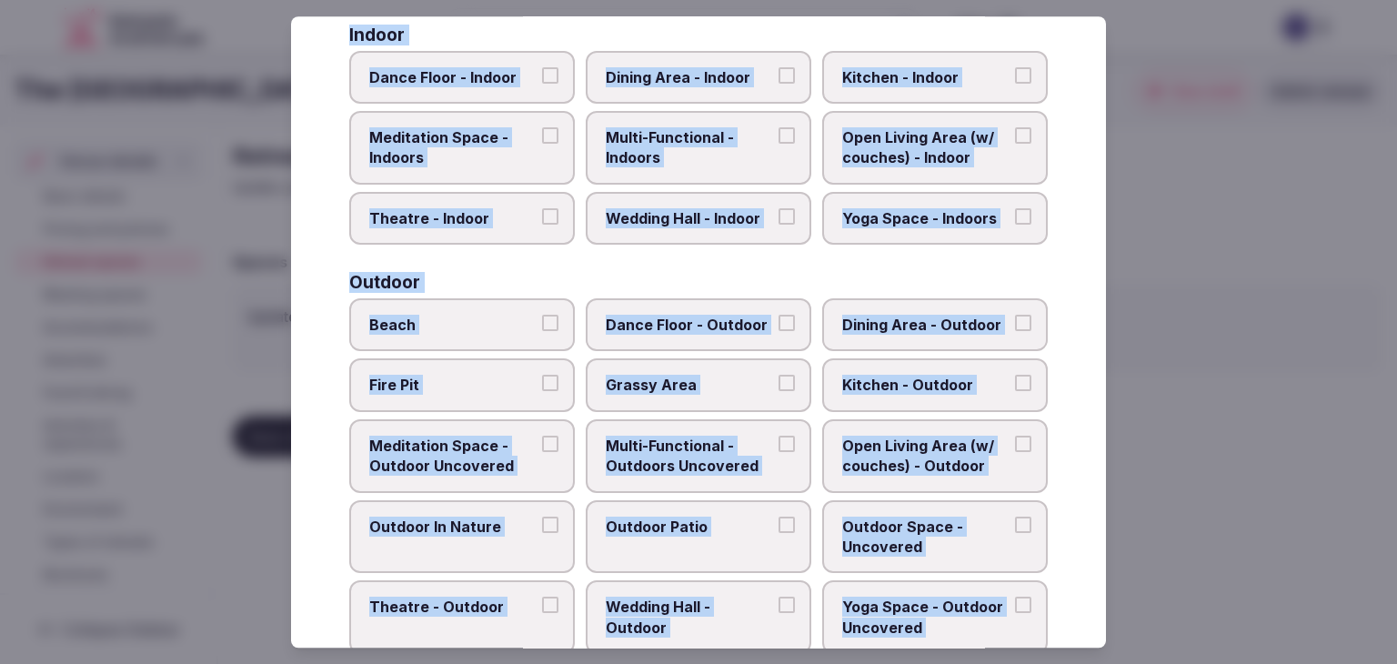
scroll to position [0, 0]
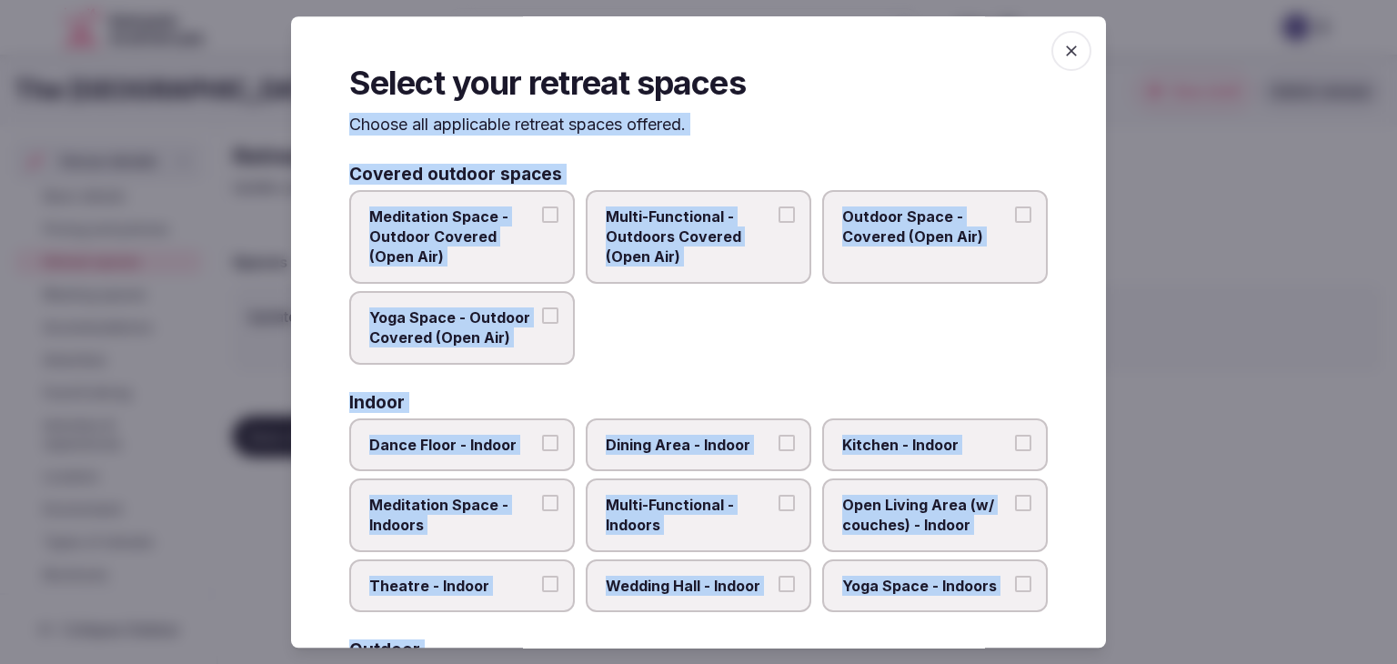
click at [1062, 45] on icon "button" at bounding box center [1071, 51] width 18 height 18
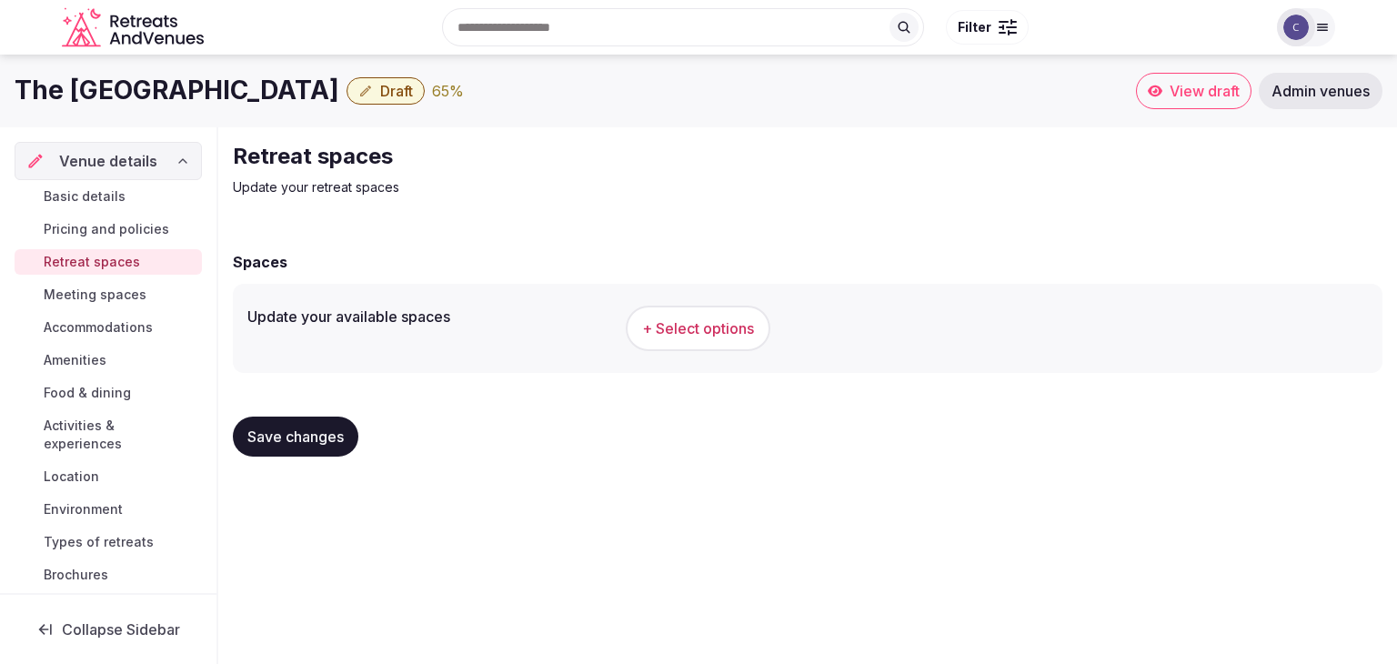
click at [292, 86] on h1 "The [GEOGRAPHIC_DATA]" at bounding box center [177, 90] width 325 height 35
click at [293, 86] on h1 "The [GEOGRAPHIC_DATA]" at bounding box center [177, 90] width 325 height 35
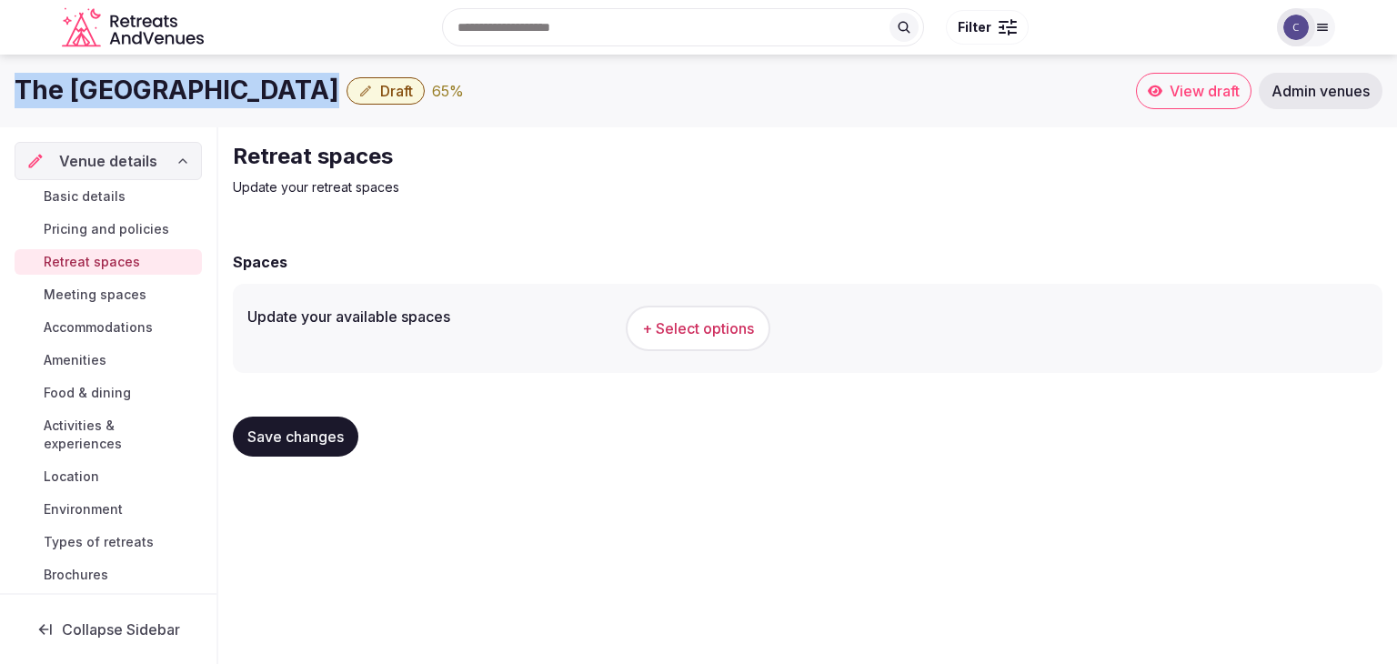
click at [293, 86] on h1 "The [GEOGRAPHIC_DATA]" at bounding box center [177, 90] width 325 height 35
copy div "The [GEOGRAPHIC_DATA]"
click at [738, 325] on span "+ Select options" at bounding box center [698, 328] width 112 height 20
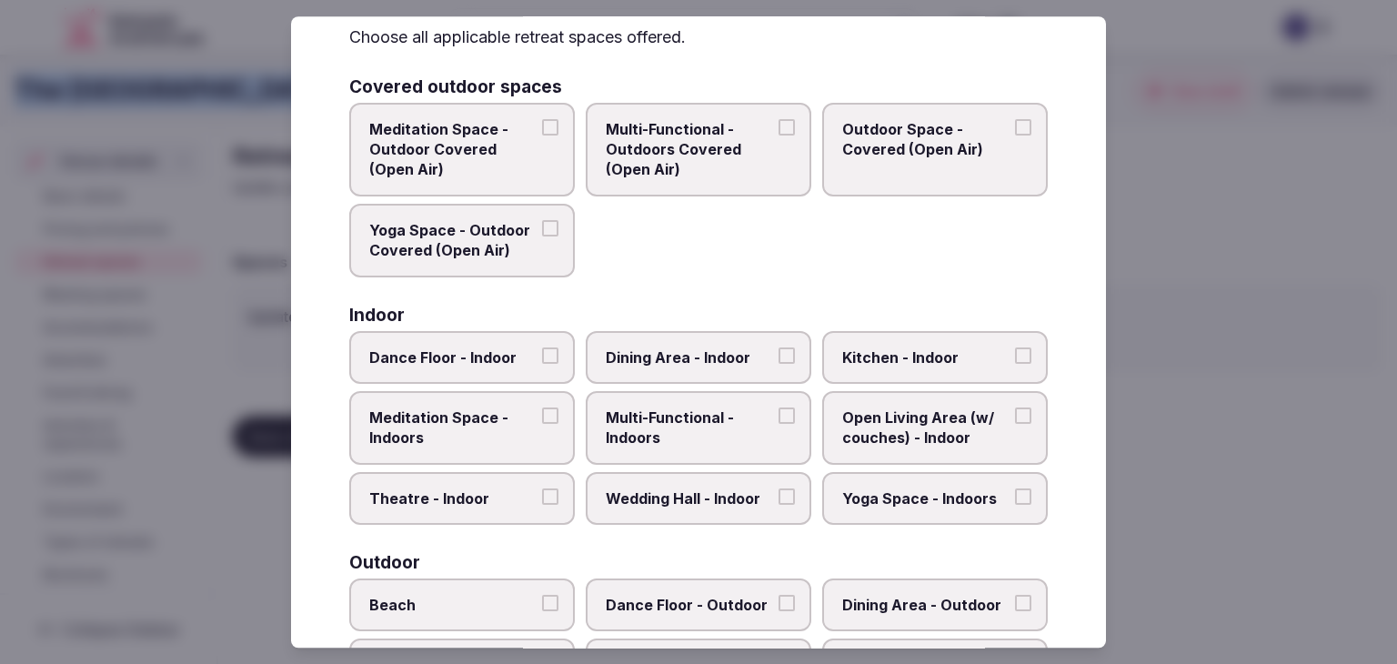
scroll to position [182, 0]
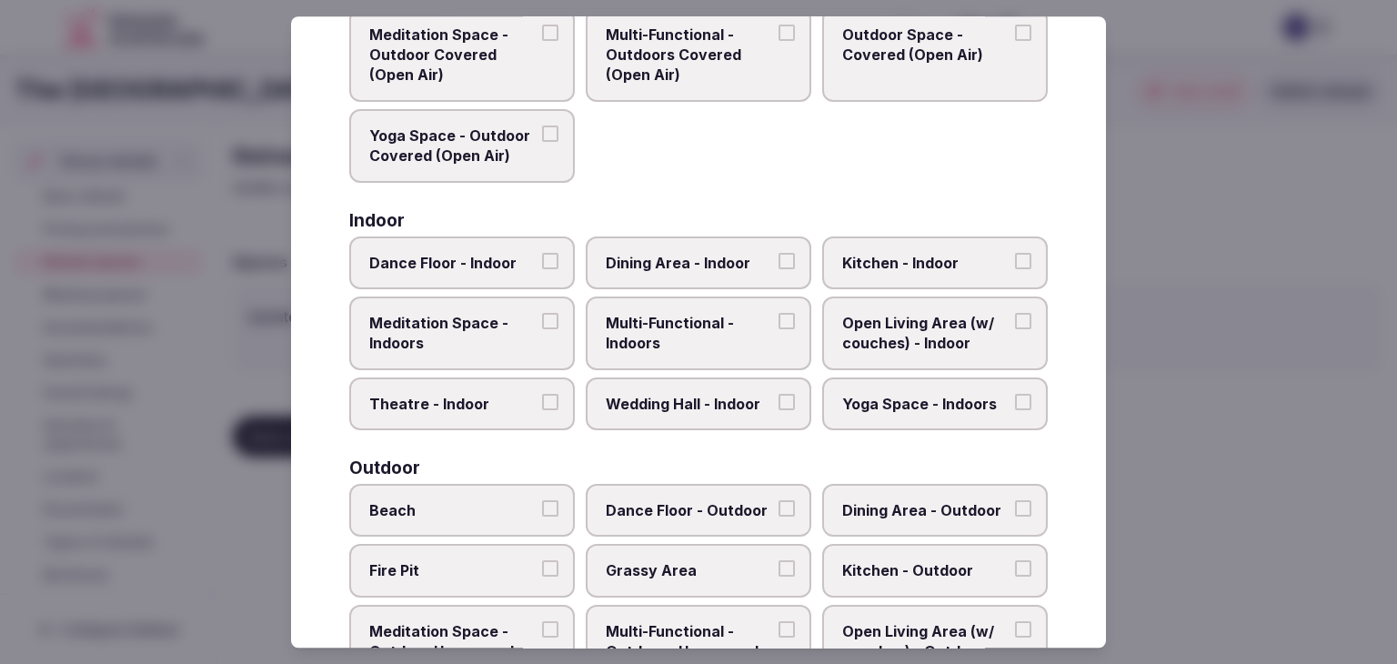
click at [721, 330] on span "Multi-Functional - Indoors" at bounding box center [689, 333] width 167 height 41
click at [779, 329] on button "Multi-Functional - Indoors" at bounding box center [787, 321] width 16 height 16
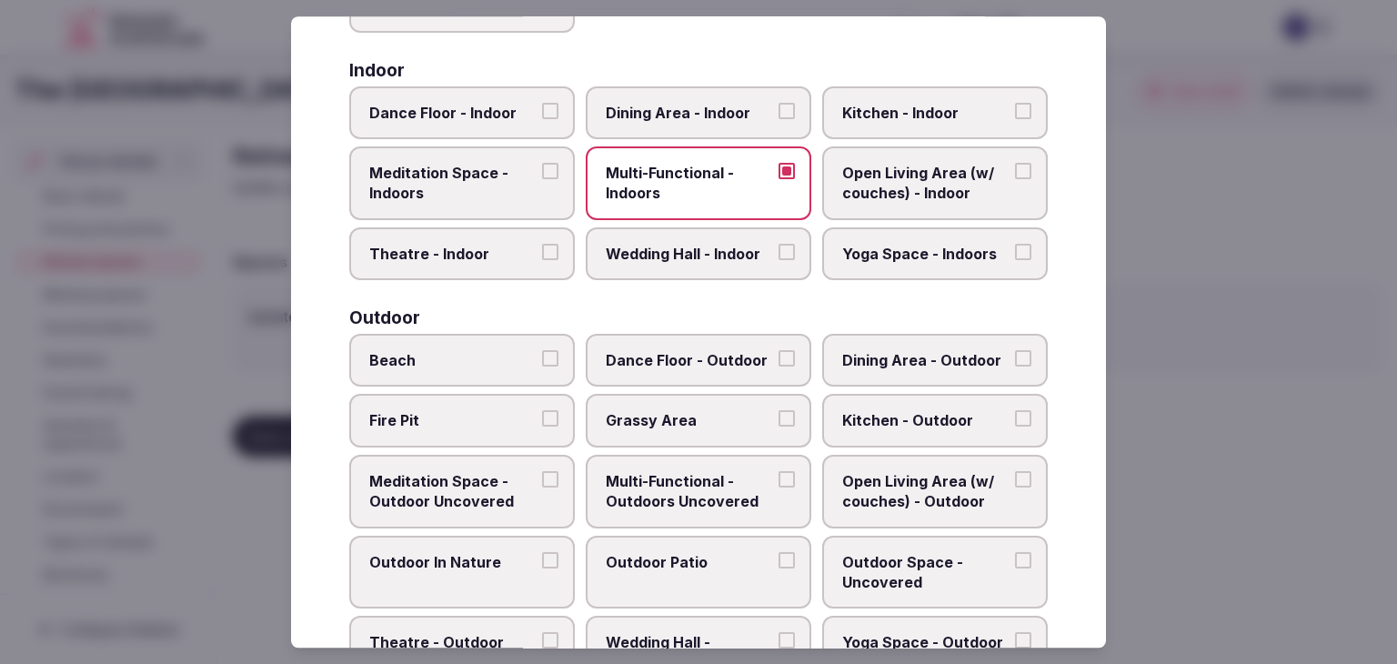
scroll to position [455, 0]
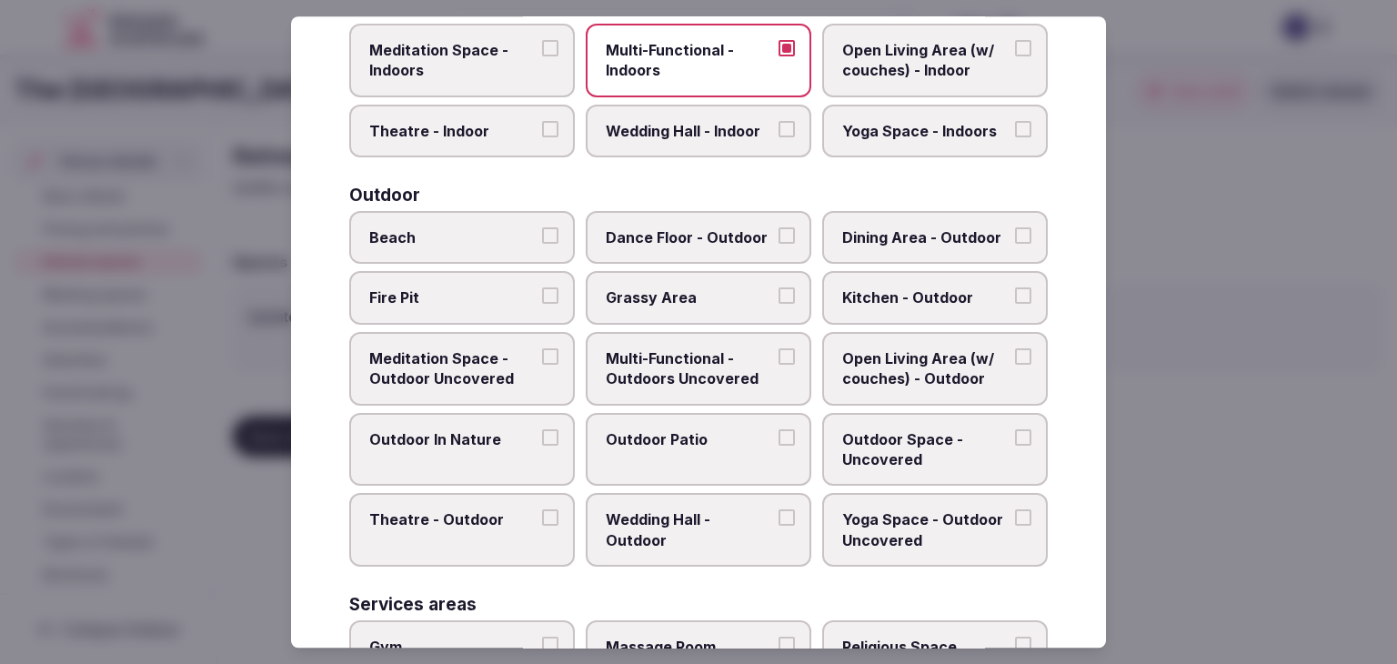
click at [703, 359] on span "Multi-Functional - Outdoors Uncovered" at bounding box center [689, 368] width 167 height 41
click at [779, 359] on button "Multi-Functional - Outdoors Uncovered" at bounding box center [787, 356] width 16 height 16
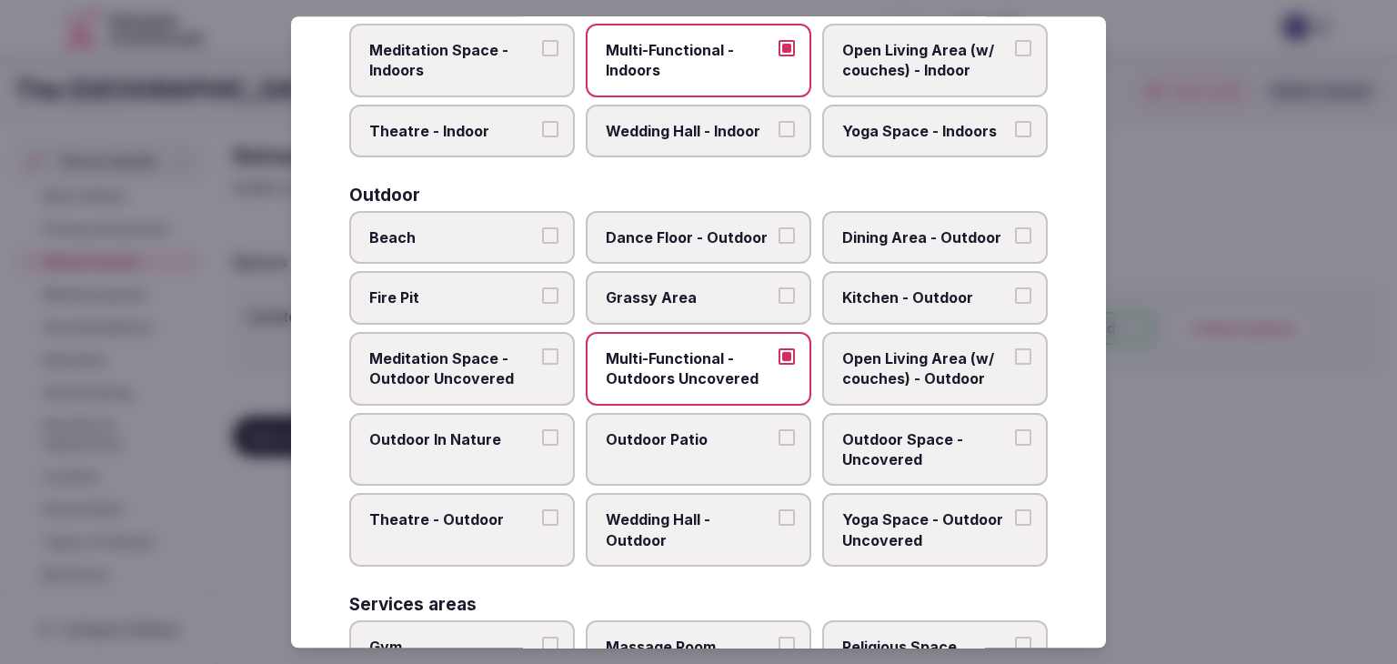
click at [699, 368] on span "Multi-Functional - Outdoors Uncovered" at bounding box center [689, 368] width 167 height 41
click at [779, 365] on button "Multi-Functional - Outdoors Uncovered" at bounding box center [787, 356] width 16 height 16
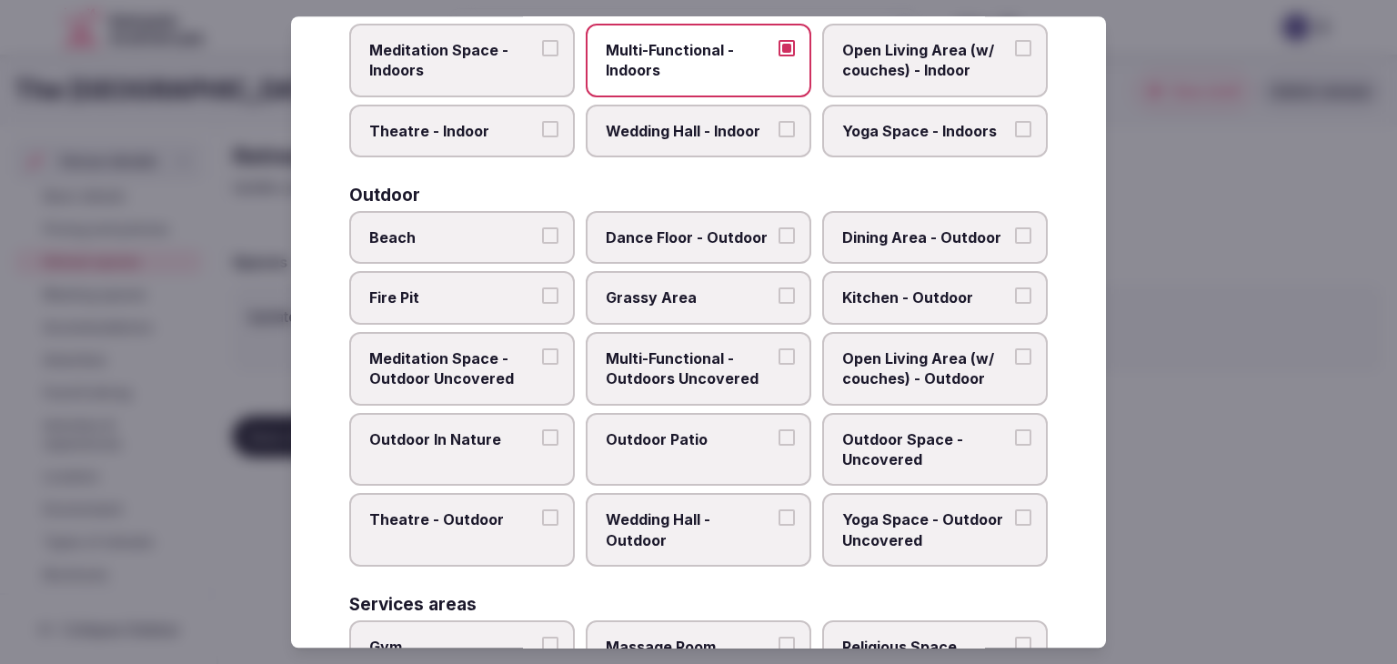
scroll to position [182, 0]
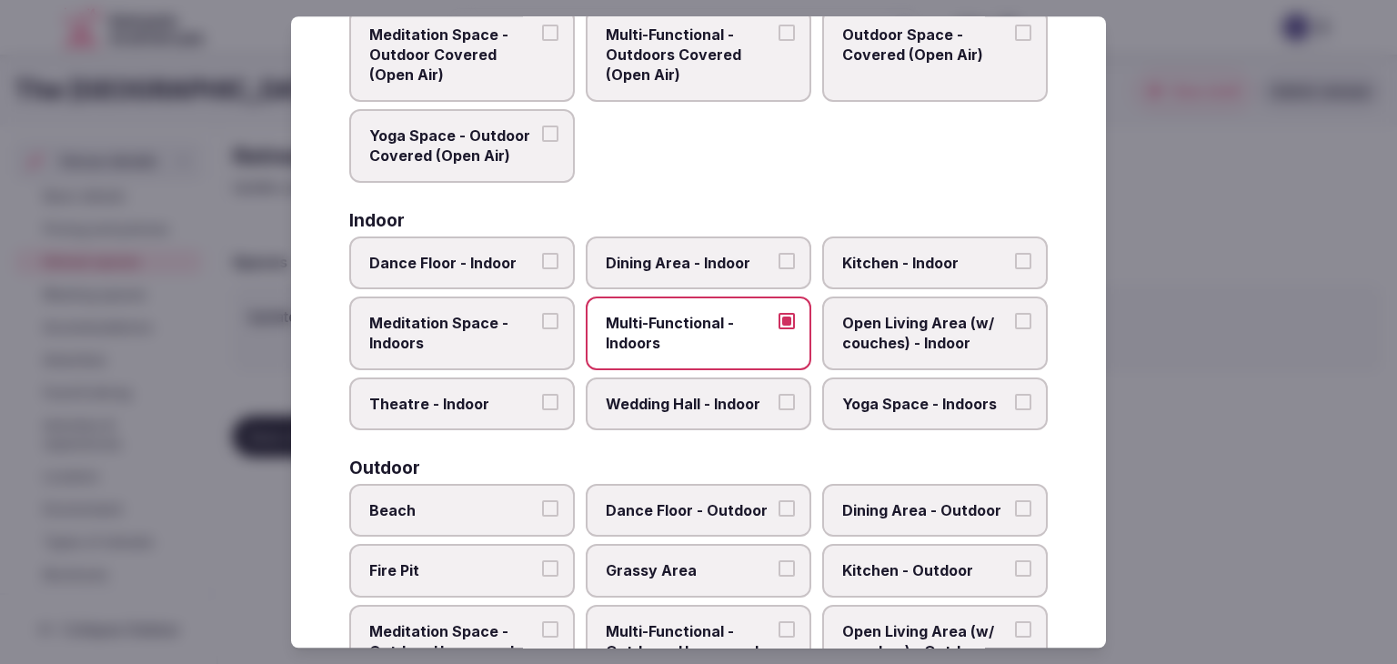
click at [672, 248] on label "Dining Area - Indoor" at bounding box center [699, 262] width 226 height 53
click at [779, 253] on button "Dining Area - Indoor" at bounding box center [787, 261] width 16 height 16
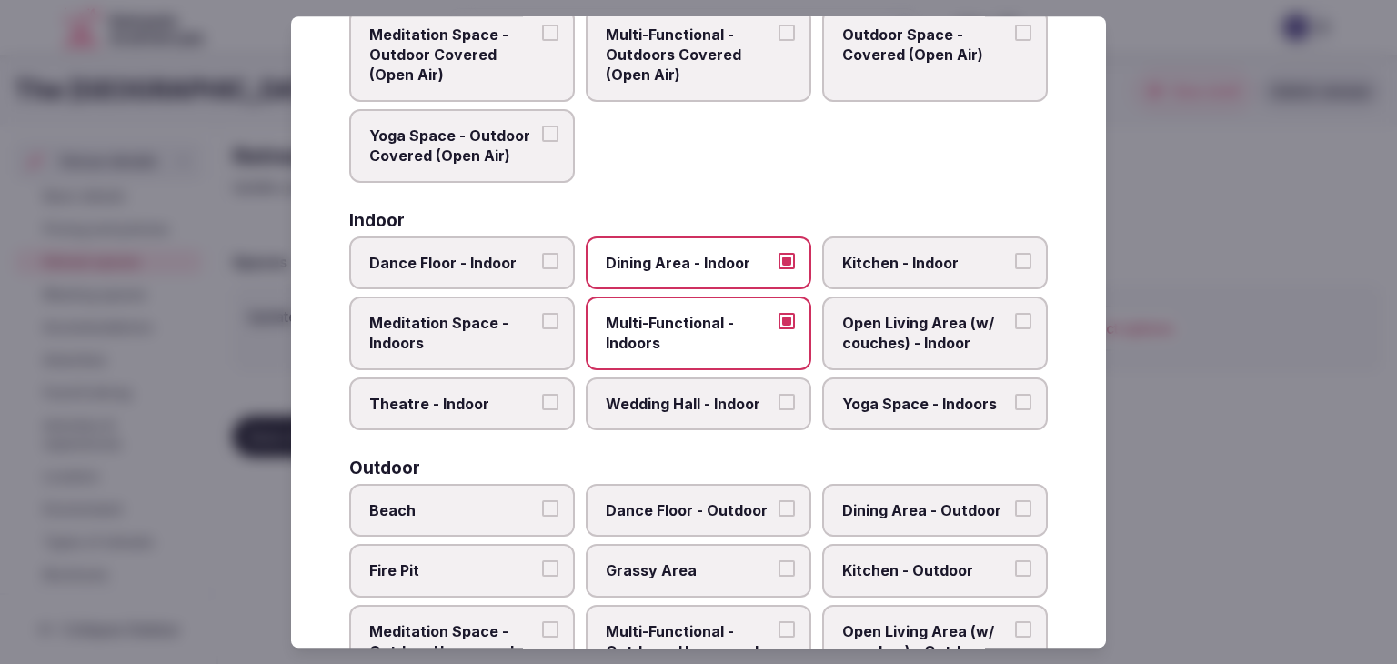
click at [669, 397] on span "Wedding Hall - Indoor" at bounding box center [689, 404] width 167 height 20
click at [779, 397] on button "Wedding Hall - Indoor" at bounding box center [787, 402] width 16 height 16
click at [468, 397] on span "Theatre - Indoor" at bounding box center [452, 404] width 167 height 20
click at [542, 397] on button "Theatre - Indoor" at bounding box center [550, 402] width 16 height 16
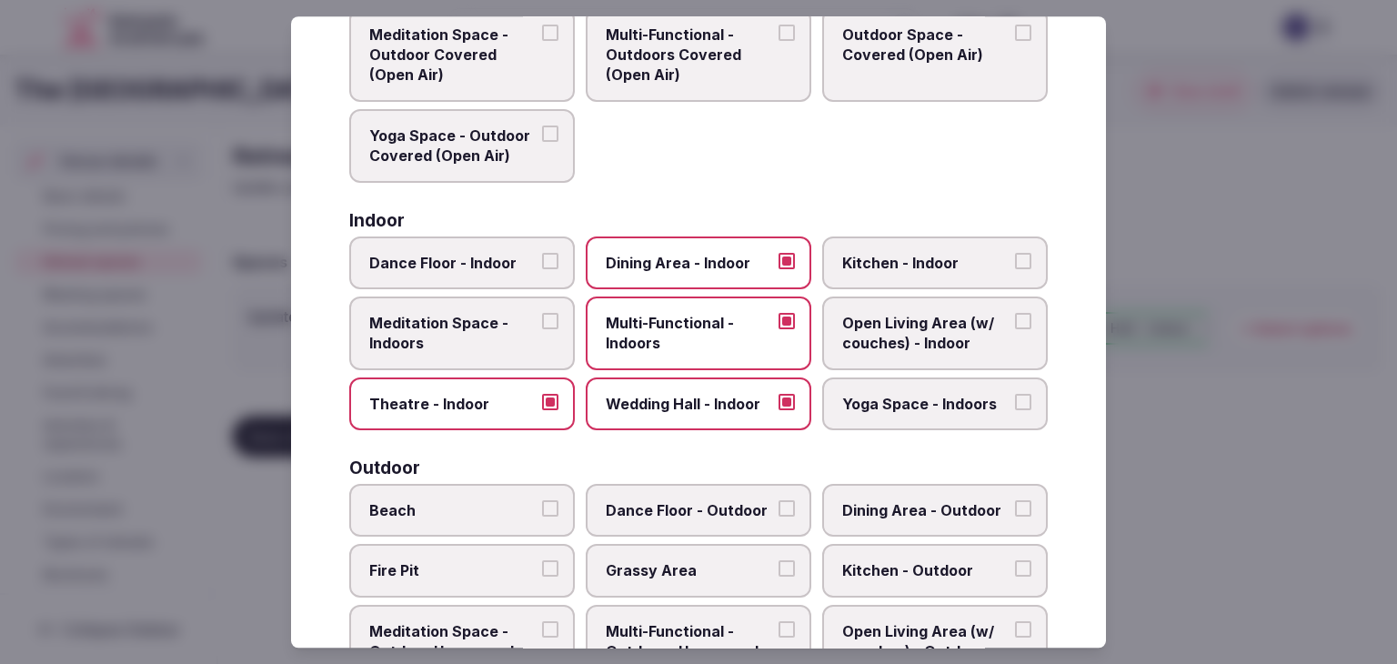
click at [899, 329] on span "Open Living Area (w/ couches) - Indoor" at bounding box center [925, 333] width 167 height 41
click at [1015, 329] on button "Open Living Area (w/ couches) - Indoor" at bounding box center [1023, 321] width 16 height 16
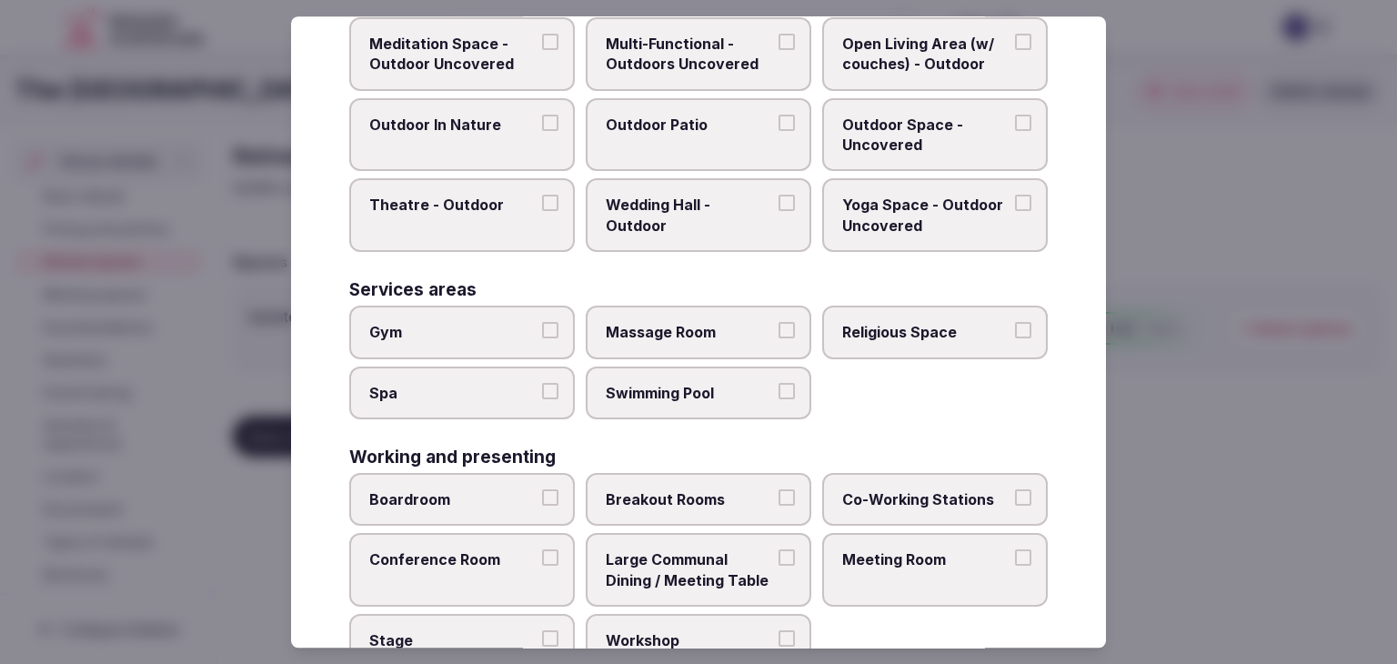
scroll to position [822, 0]
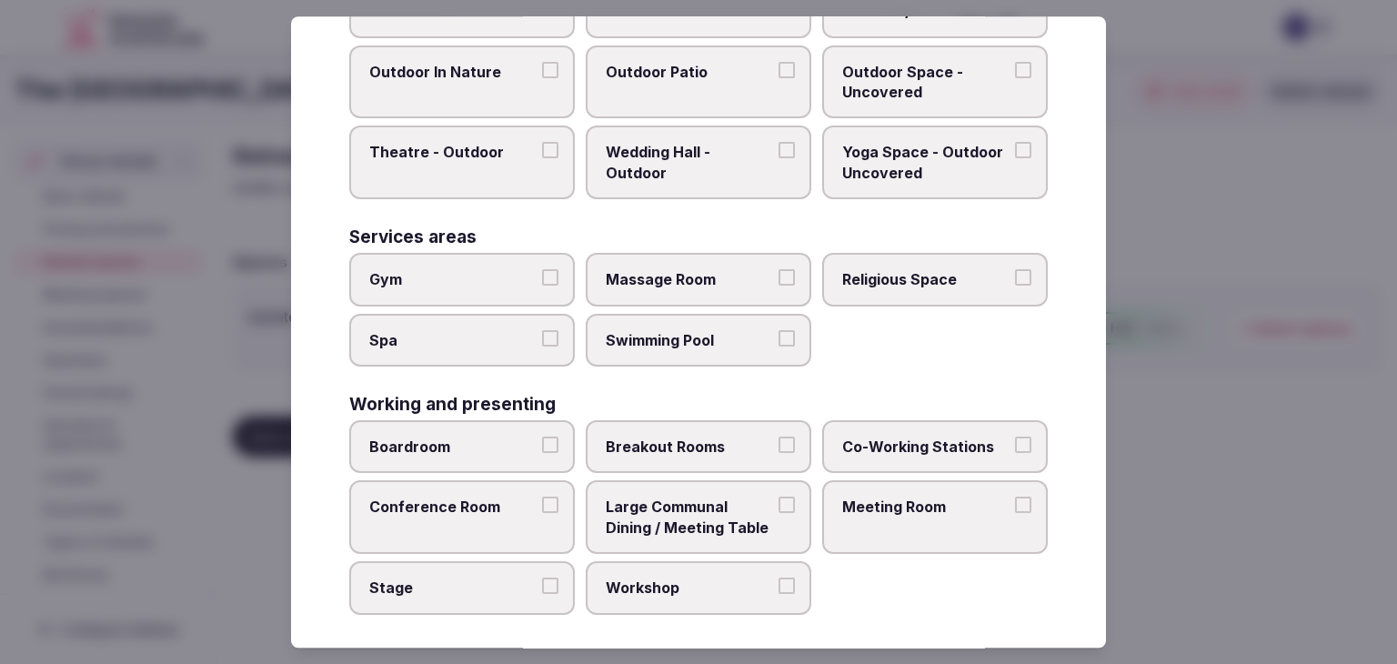
click at [910, 501] on span "Meeting Room" at bounding box center [925, 508] width 167 height 20
click at [1015, 501] on button "Meeting Room" at bounding box center [1023, 506] width 16 height 16
click at [467, 448] on label "Boardroom" at bounding box center [462, 446] width 226 height 53
click at [542, 448] on button "Boardroom" at bounding box center [550, 445] width 16 height 16
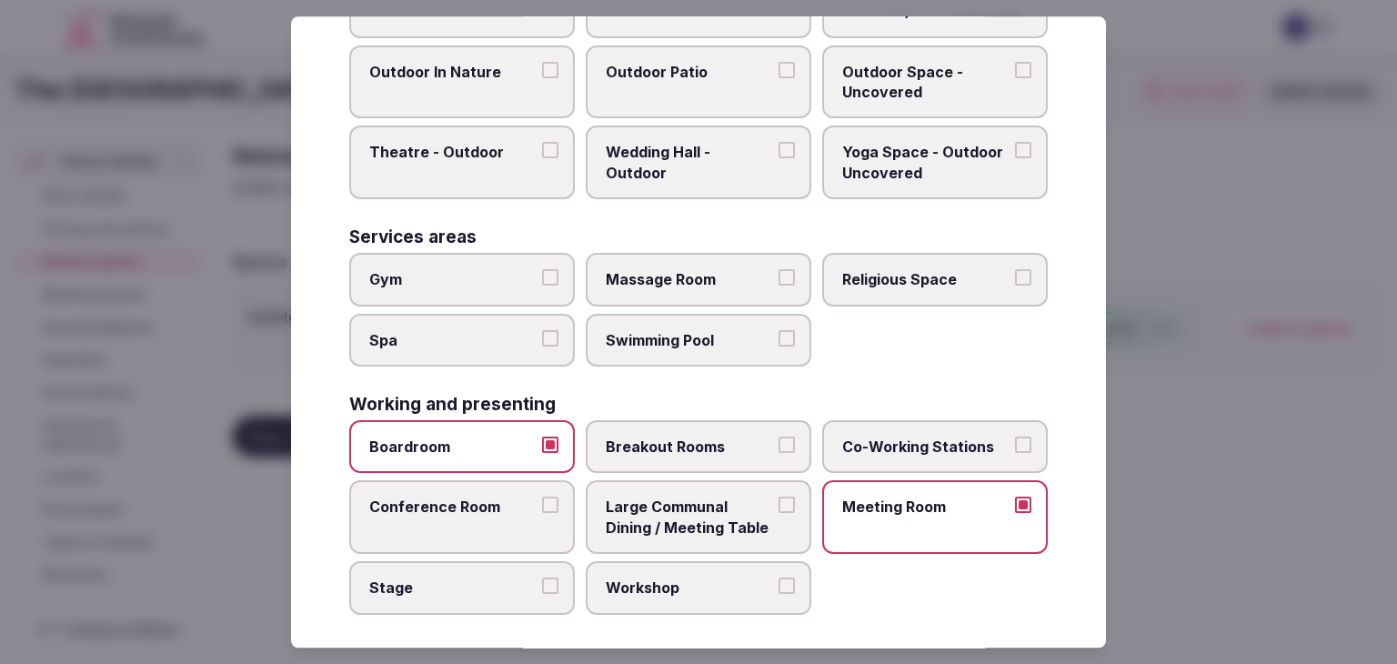
click at [676, 438] on span "Breakout Rooms" at bounding box center [689, 447] width 167 height 20
click at [779, 438] on button "Breakout Rooms" at bounding box center [787, 445] width 16 height 16
click at [683, 500] on span "Large Communal Dining / Meeting Table" at bounding box center [689, 518] width 167 height 41
click at [779, 500] on button "Large Communal Dining / Meeting Table" at bounding box center [787, 506] width 16 height 16
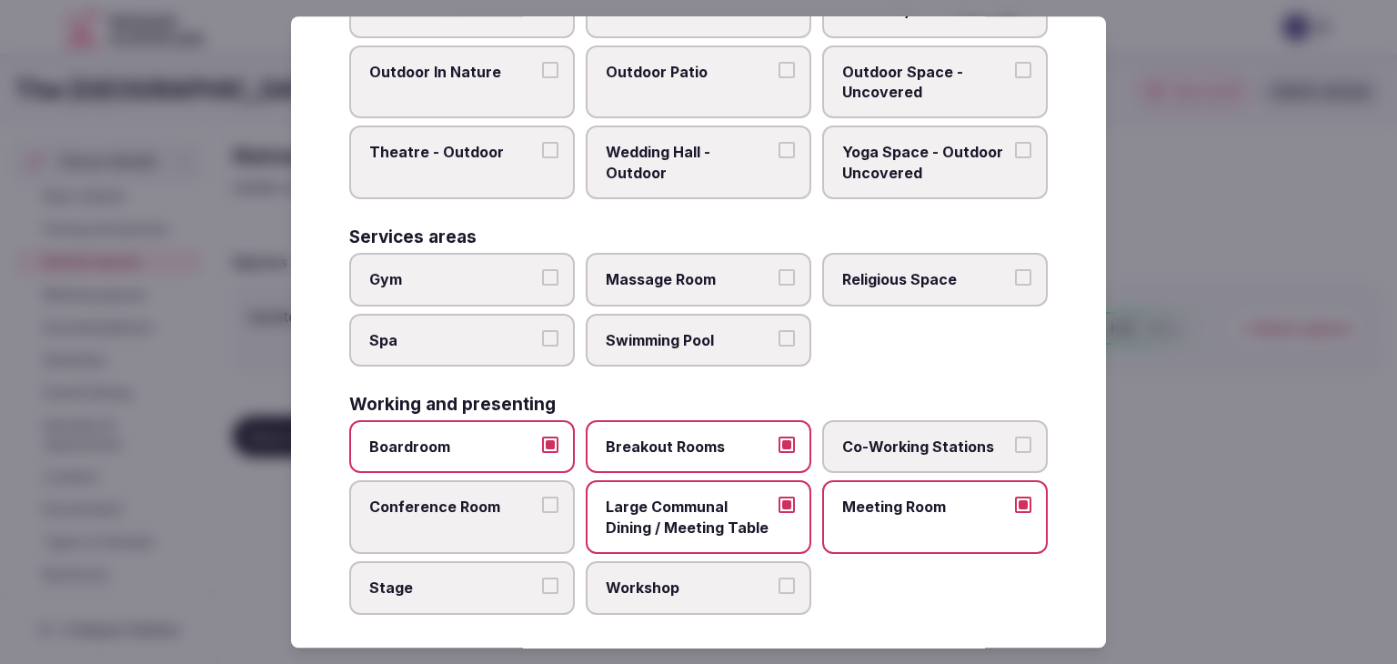
click at [444, 520] on label "Conference Room" at bounding box center [462, 518] width 226 height 74
click at [542, 514] on button "Conference Room" at bounding box center [550, 506] width 16 height 16
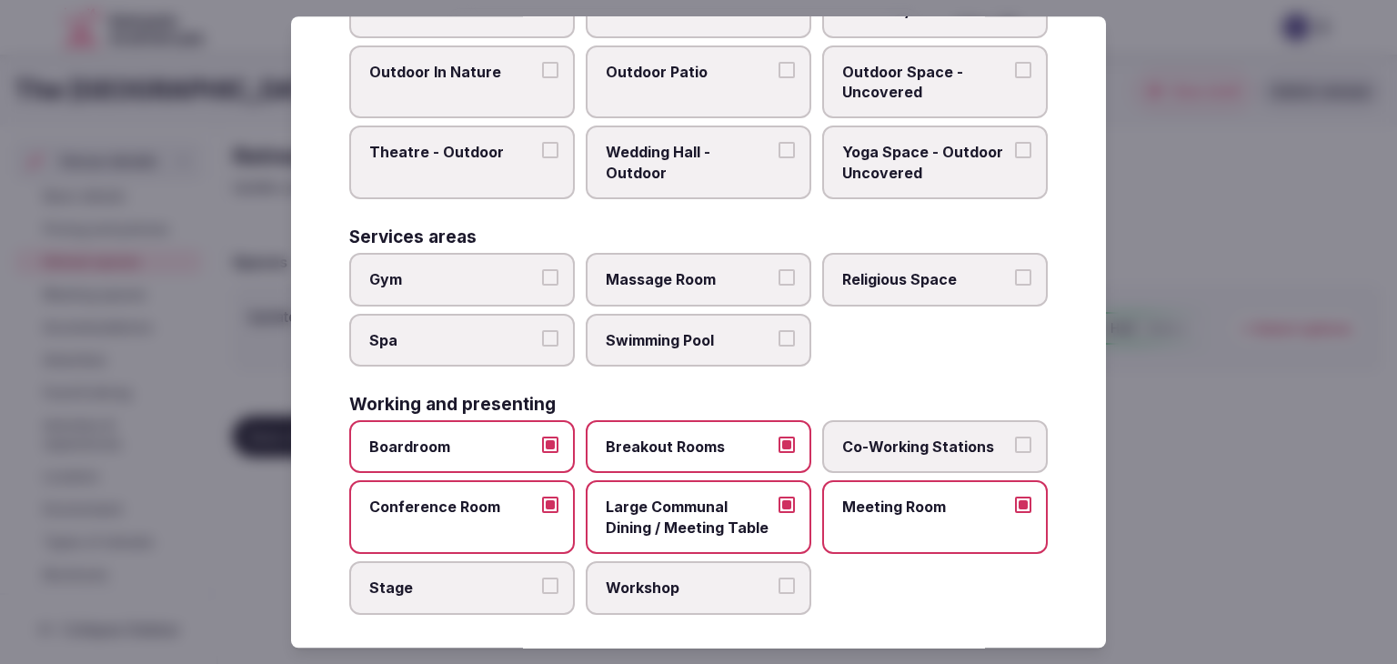
drag, startPoint x: 469, startPoint y: 583, endPoint x: 479, endPoint y: 573, distance: 14.1
click at [469, 583] on span "Stage" at bounding box center [452, 588] width 167 height 20
click at [542, 583] on button "Stage" at bounding box center [550, 586] width 16 height 16
click at [469, 314] on label "Spa" at bounding box center [462, 340] width 226 height 53
click at [542, 330] on button "Spa" at bounding box center [550, 338] width 16 height 16
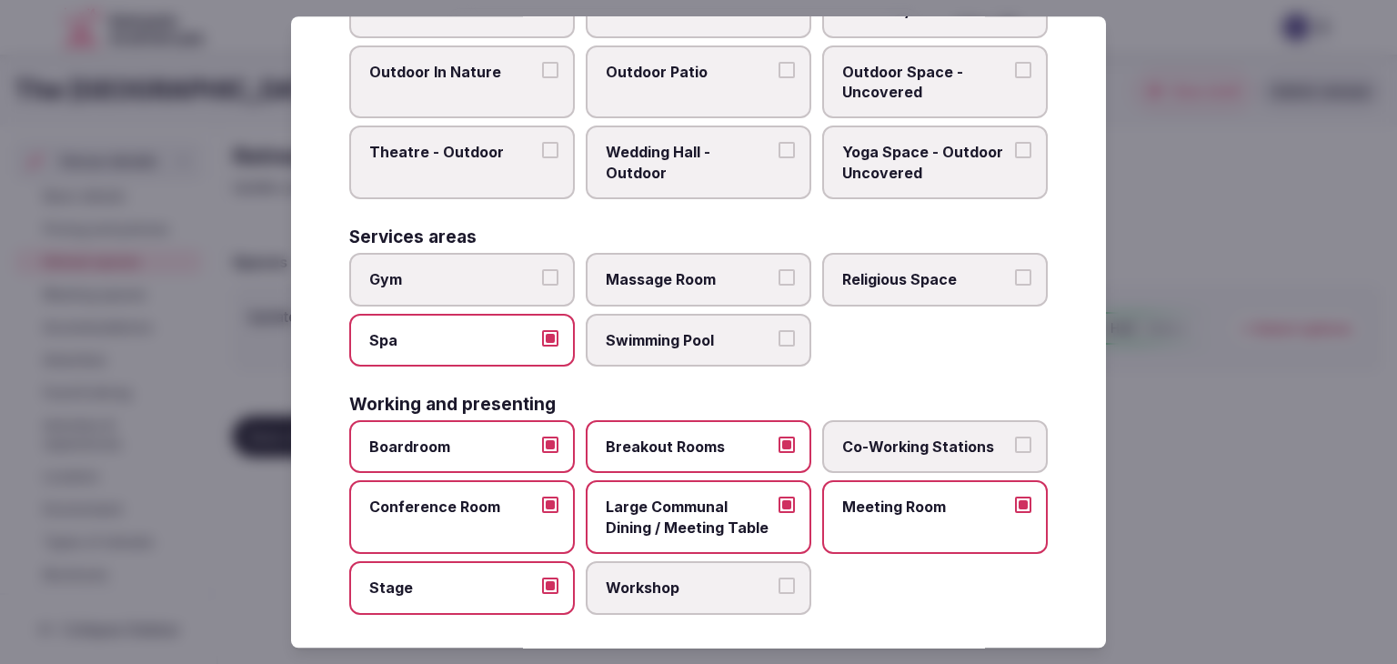
click at [470, 271] on span "Gym" at bounding box center [452, 279] width 167 height 20
click at [542, 271] on button "Gym" at bounding box center [550, 277] width 16 height 16
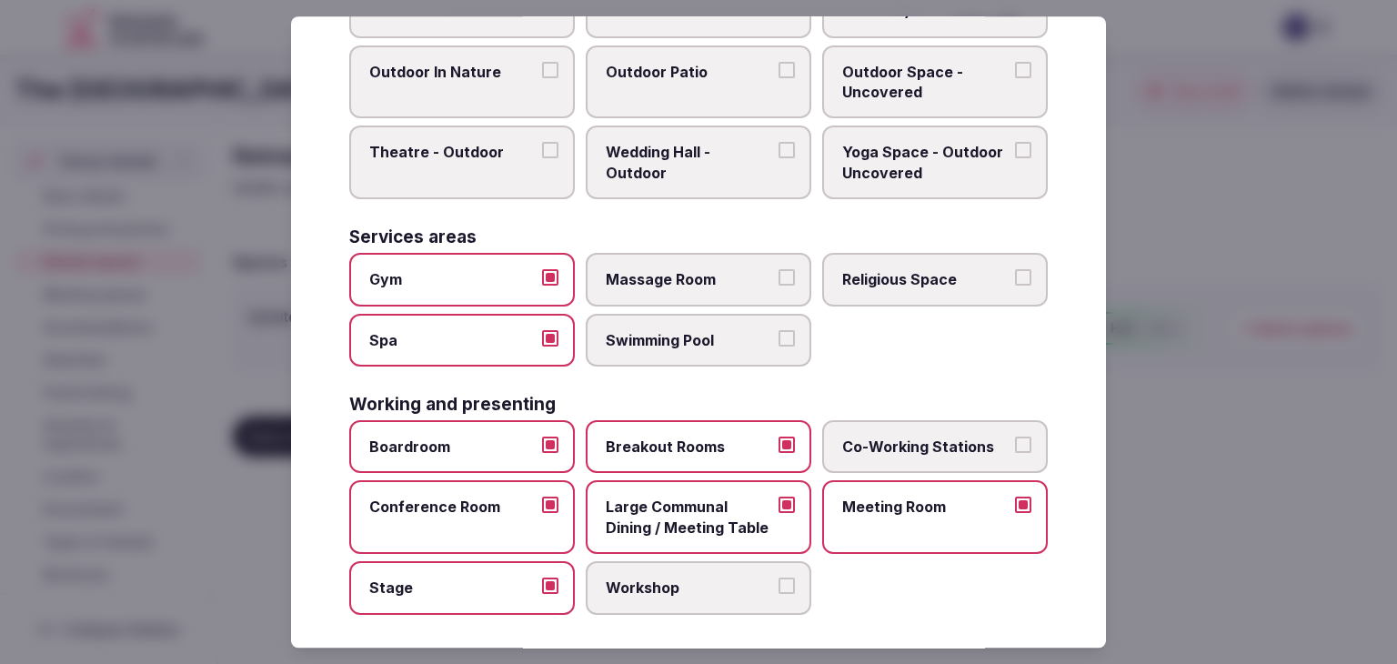
click at [660, 241] on div "Services areas Gym Massage Room Religious Space Spa Swimming Pool" at bounding box center [698, 297] width 699 height 138
click at [677, 333] on span "Swimming Pool" at bounding box center [689, 340] width 167 height 20
click at [779, 333] on button "Swimming Pool" at bounding box center [787, 338] width 16 height 16
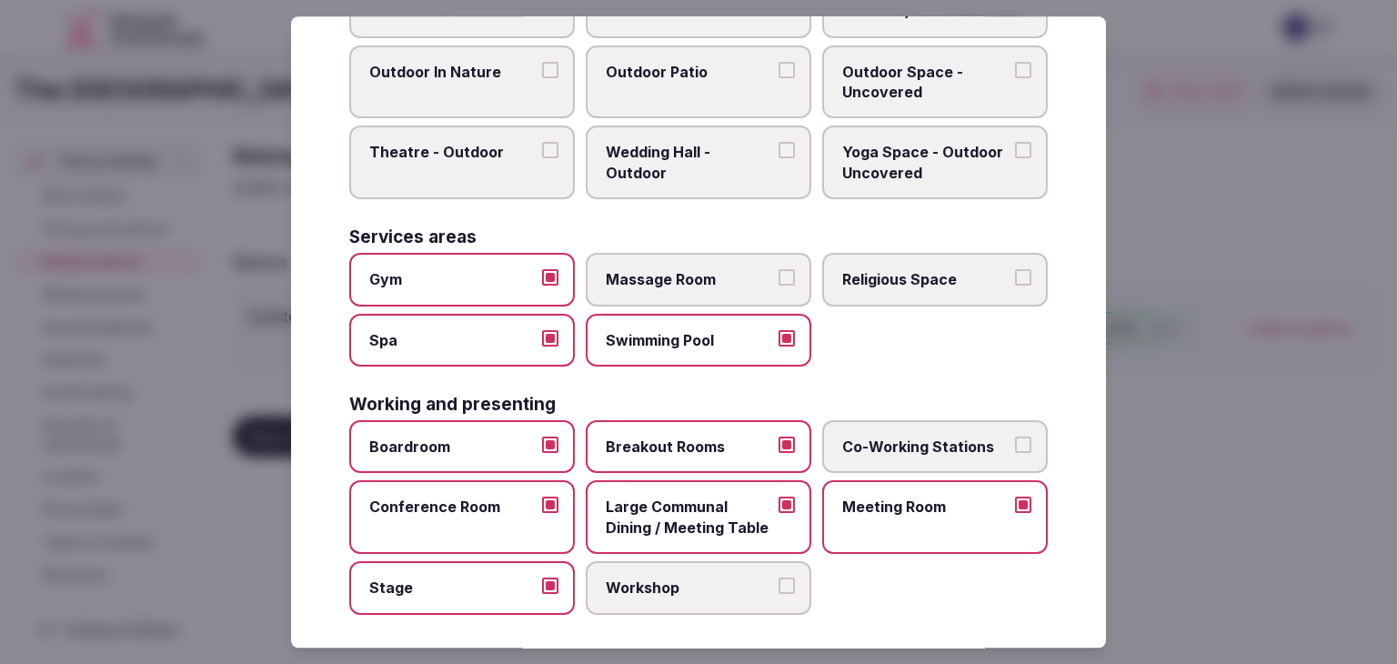
click at [675, 273] on span "Massage Room" at bounding box center [689, 279] width 167 height 20
click at [779, 273] on button "Massage Room" at bounding box center [787, 277] width 16 height 16
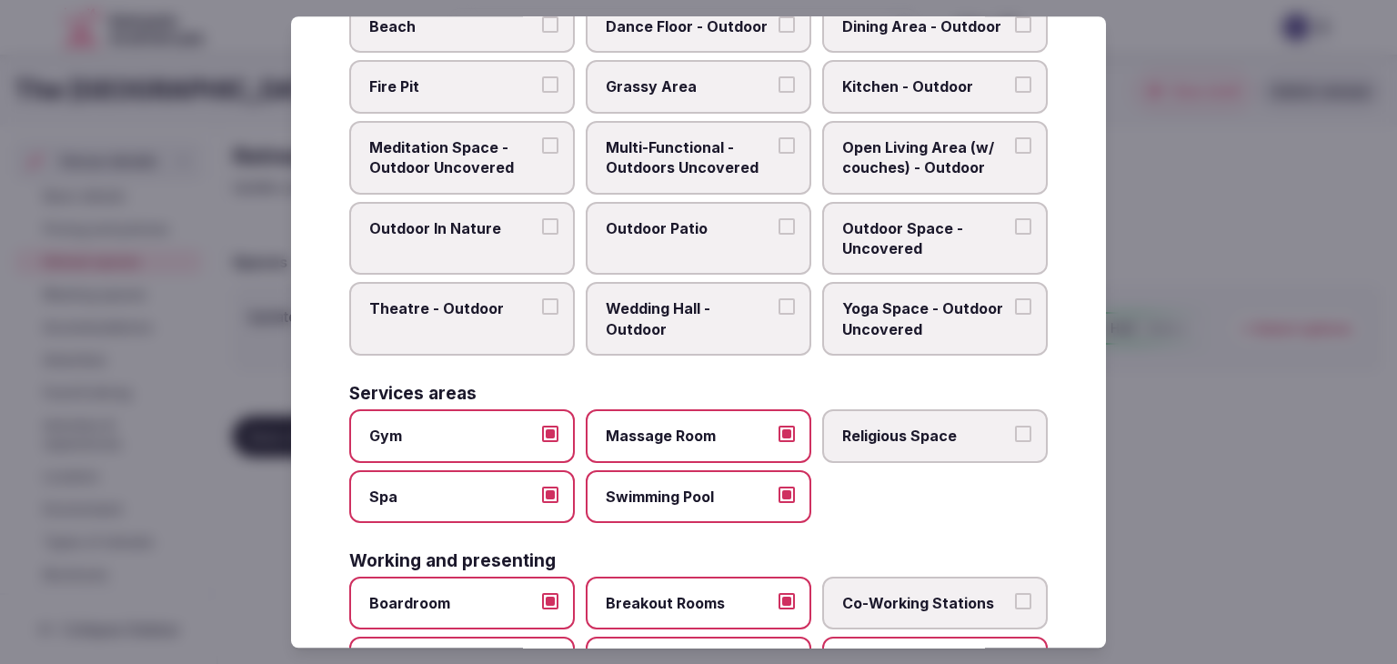
scroll to position [549, 0]
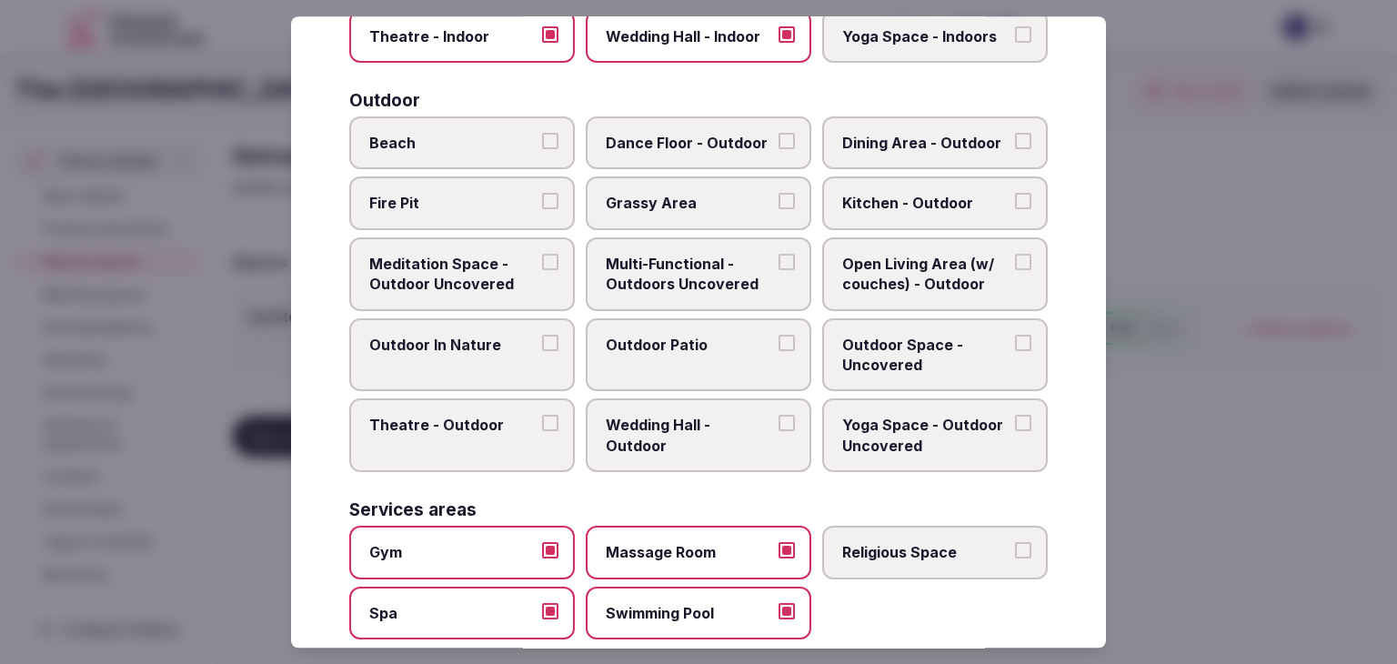
click at [692, 262] on span "Multi-Functional - Outdoors Uncovered" at bounding box center [689, 274] width 167 height 41
click at [779, 262] on button "Multi-Functional - Outdoors Uncovered" at bounding box center [787, 262] width 16 height 16
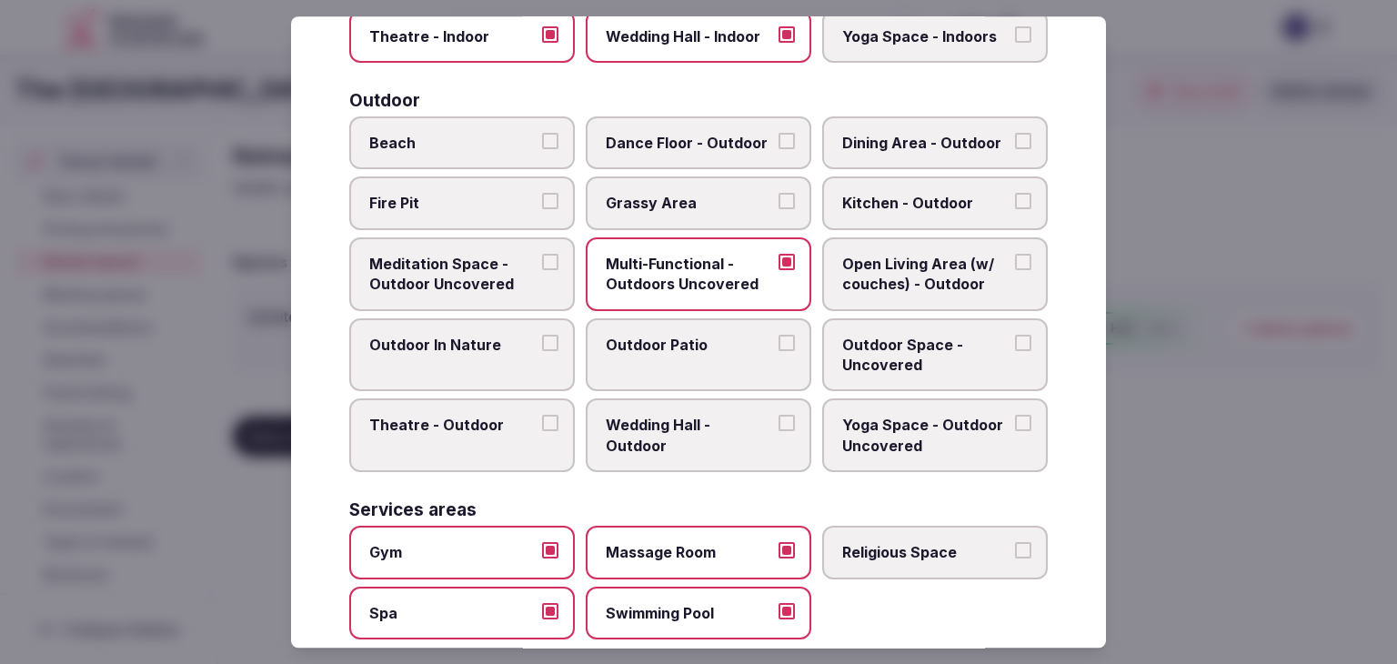
click at [695, 339] on span "Outdoor Patio" at bounding box center [689, 345] width 167 height 20
click at [779, 339] on button "Outdoor Patio" at bounding box center [787, 343] width 16 height 16
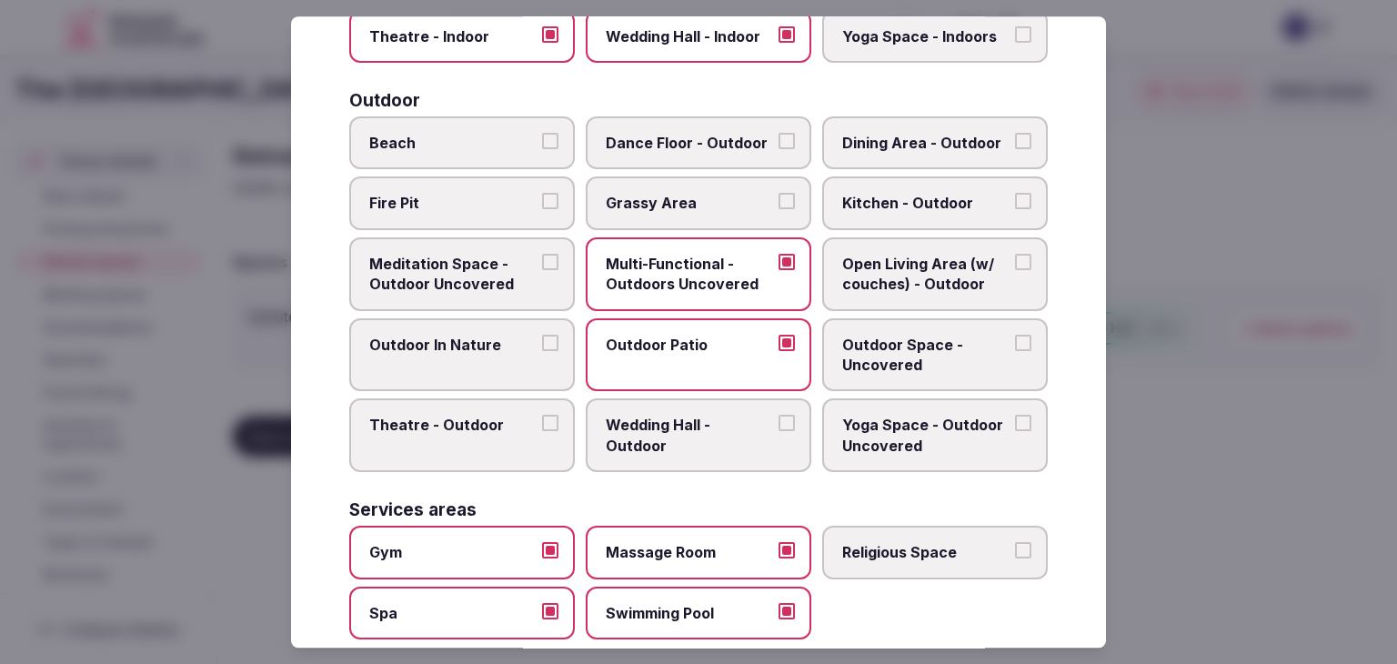
click at [900, 347] on span "Outdoor Space - Uncovered" at bounding box center [925, 355] width 167 height 41
click at [1015, 347] on button "Outdoor Space - Uncovered" at bounding box center [1023, 343] width 16 height 16
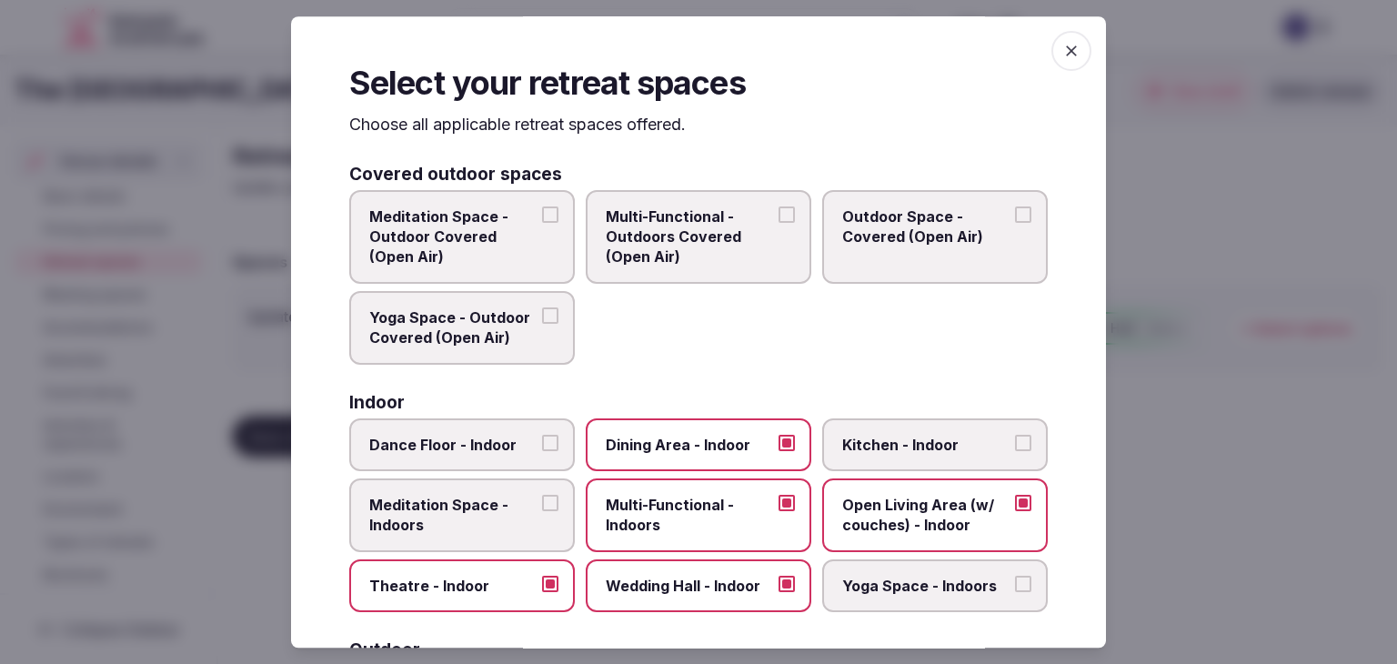
scroll to position [0, 0]
click at [1062, 55] on icon "button" at bounding box center [1071, 51] width 18 height 18
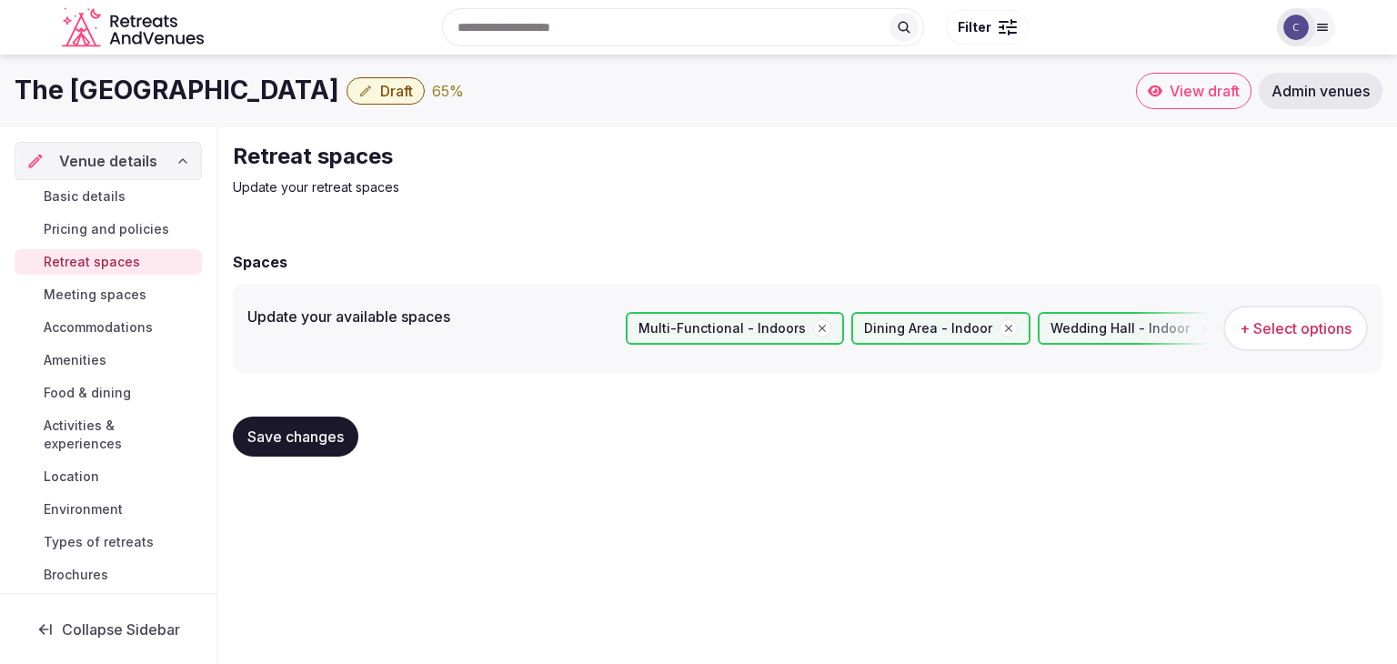
drag, startPoint x: 317, startPoint y: 442, endPoint x: 353, endPoint y: 497, distance: 65.1
click at [317, 442] on span "Save changes" at bounding box center [295, 437] width 96 height 18
drag, startPoint x: 108, startPoint y: 220, endPoint x: 113, endPoint y: 233, distance: 13.5
click at [108, 220] on span "Pricing and policies" at bounding box center [107, 229] width 126 height 18
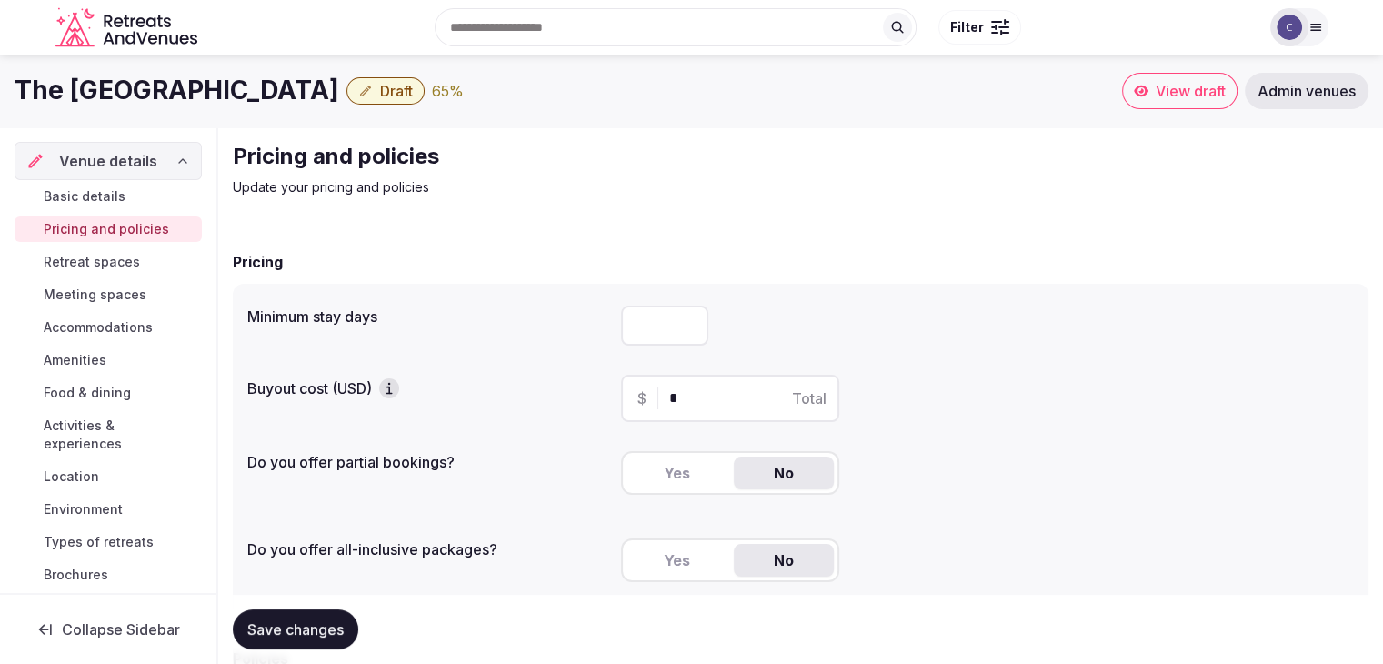
click at [648, 317] on input "number" at bounding box center [664, 326] width 87 height 40
type input "*"
click at [313, 638] on span "Save changes" at bounding box center [295, 629] width 96 height 18
click at [175, 68] on div "Search Popular Destinations Toscana, Italy Riviera Maya, Mexico Indonesia, Bali…" at bounding box center [691, 27] width 1273 height 93
click at [170, 88] on h1 "The [GEOGRAPHIC_DATA]" at bounding box center [177, 90] width 325 height 35
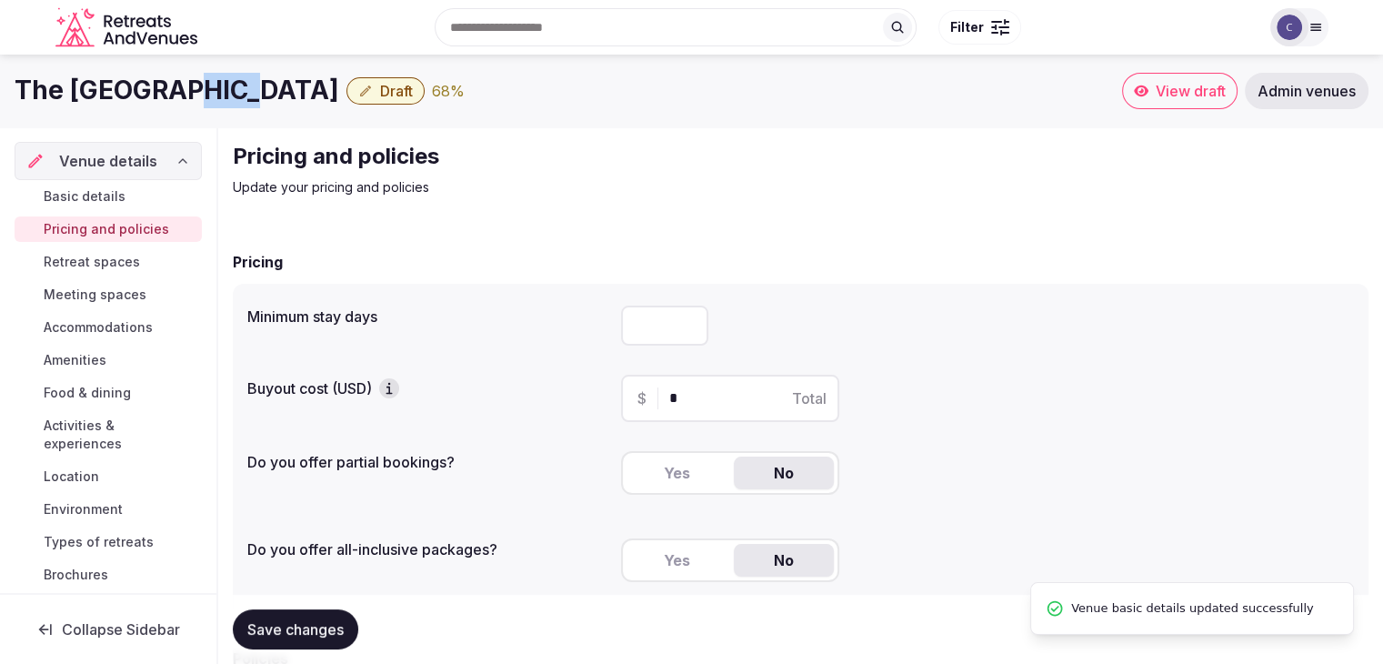
click at [170, 88] on h1 "The [GEOGRAPHIC_DATA]" at bounding box center [177, 90] width 325 height 35
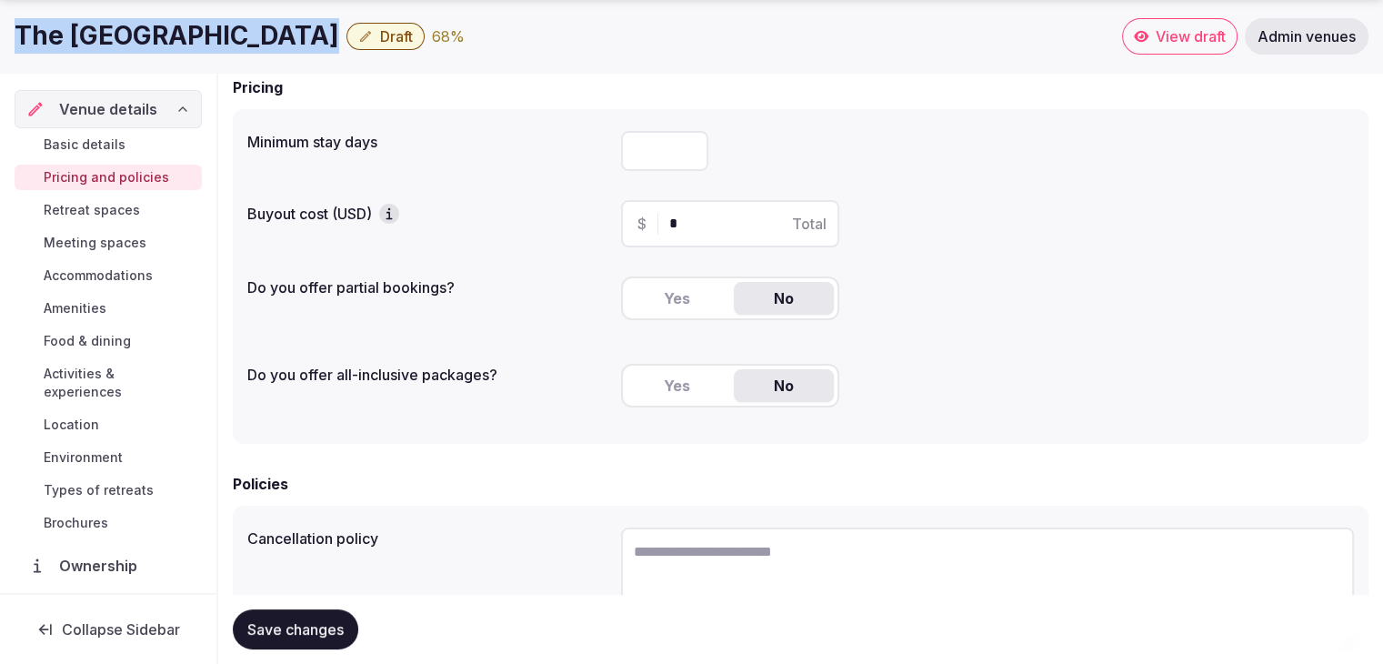
scroll to position [182, 0]
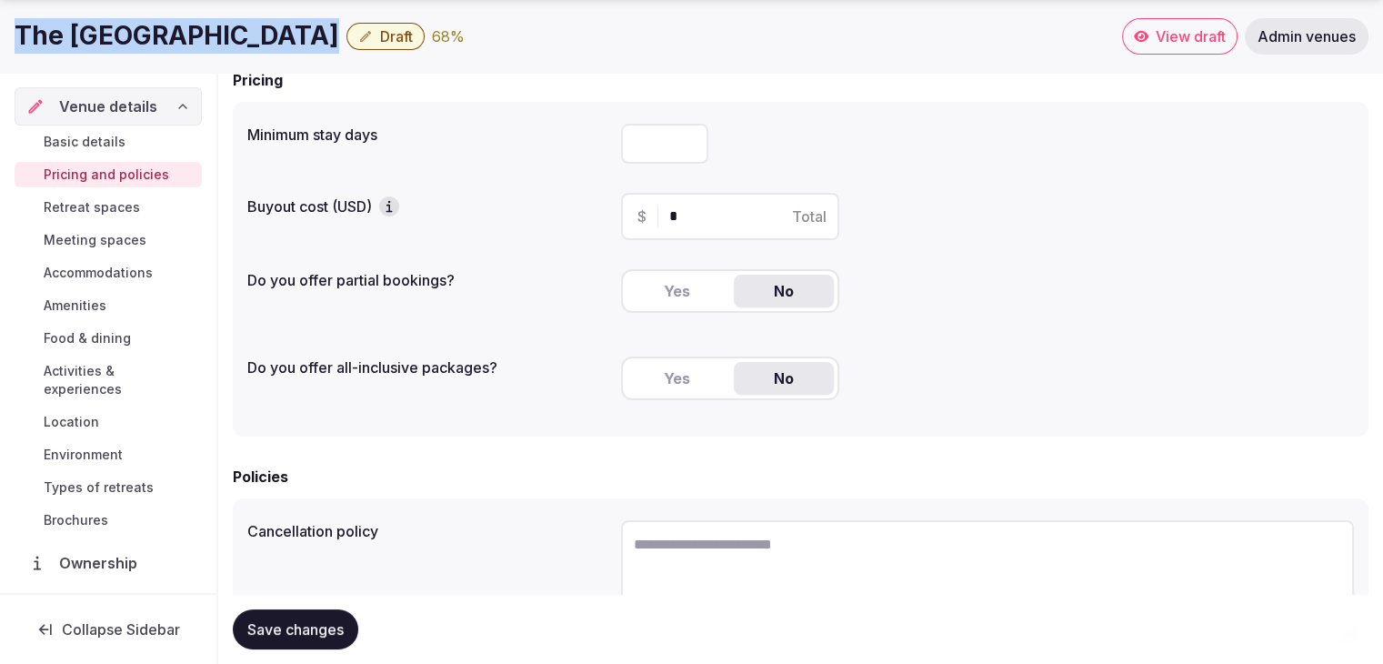
click at [709, 294] on button "Yes" at bounding box center [677, 291] width 100 height 33
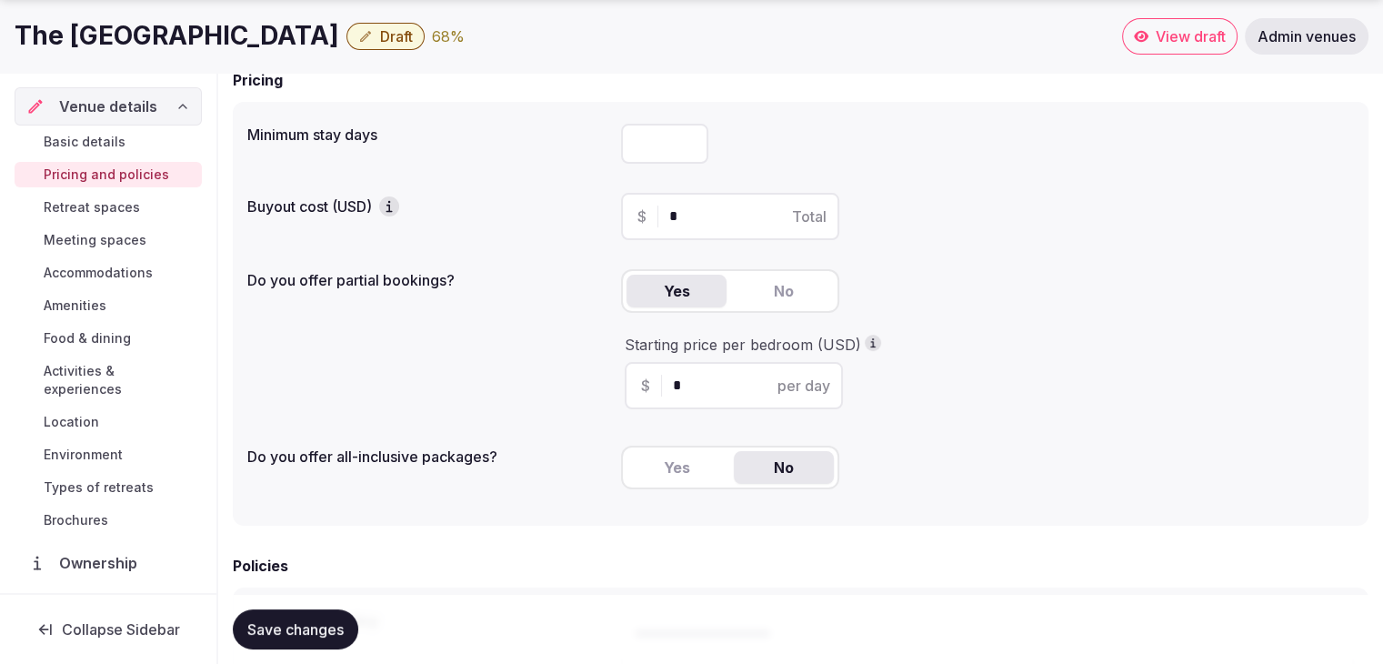
drag, startPoint x: 688, startPoint y: 387, endPoint x: 633, endPoint y: 375, distance: 55.8
click at [635, 375] on div "$ * per day" at bounding box center [734, 385] width 218 height 47
type input "***"
click at [1130, 393] on div "Starting price per bedroom (USD) $ *** per day" at bounding box center [987, 372] width 733 height 75
click at [337, 625] on span "Save changes" at bounding box center [295, 629] width 96 height 18
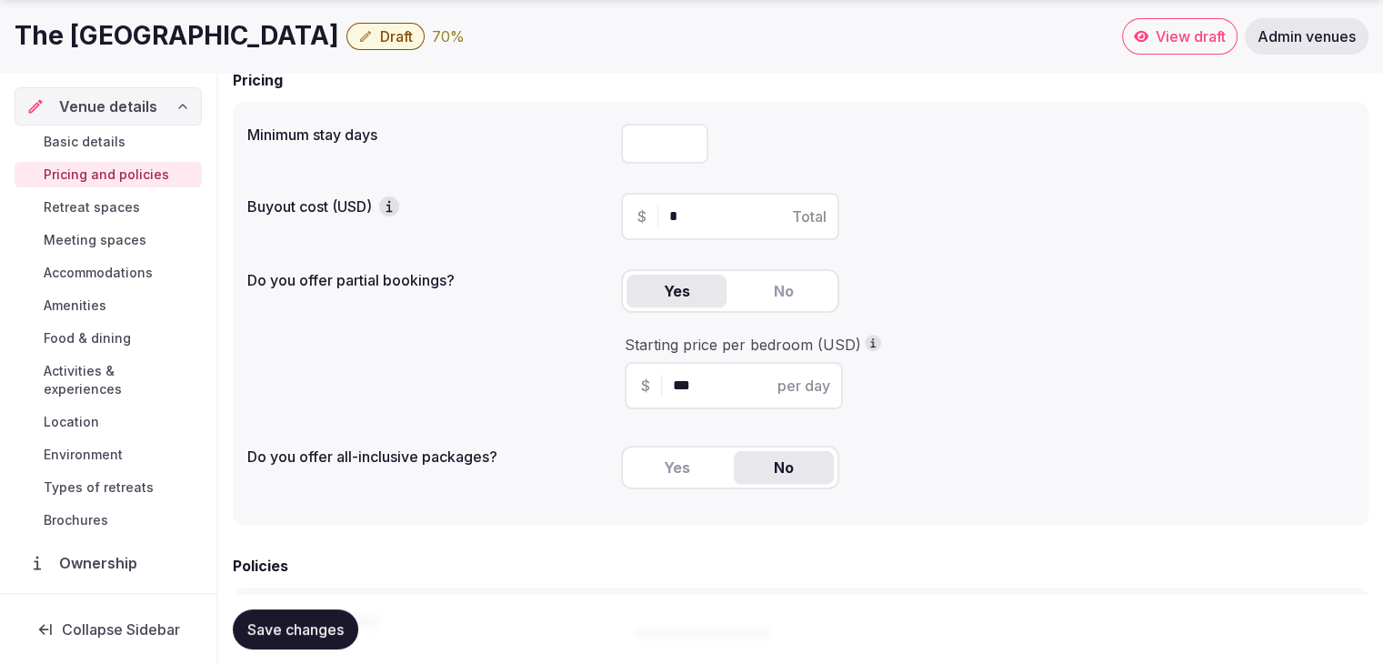
click at [308, 636] on span "Save changes" at bounding box center [295, 629] width 96 height 18
click at [73, 419] on span "Location" at bounding box center [71, 422] width 55 height 18
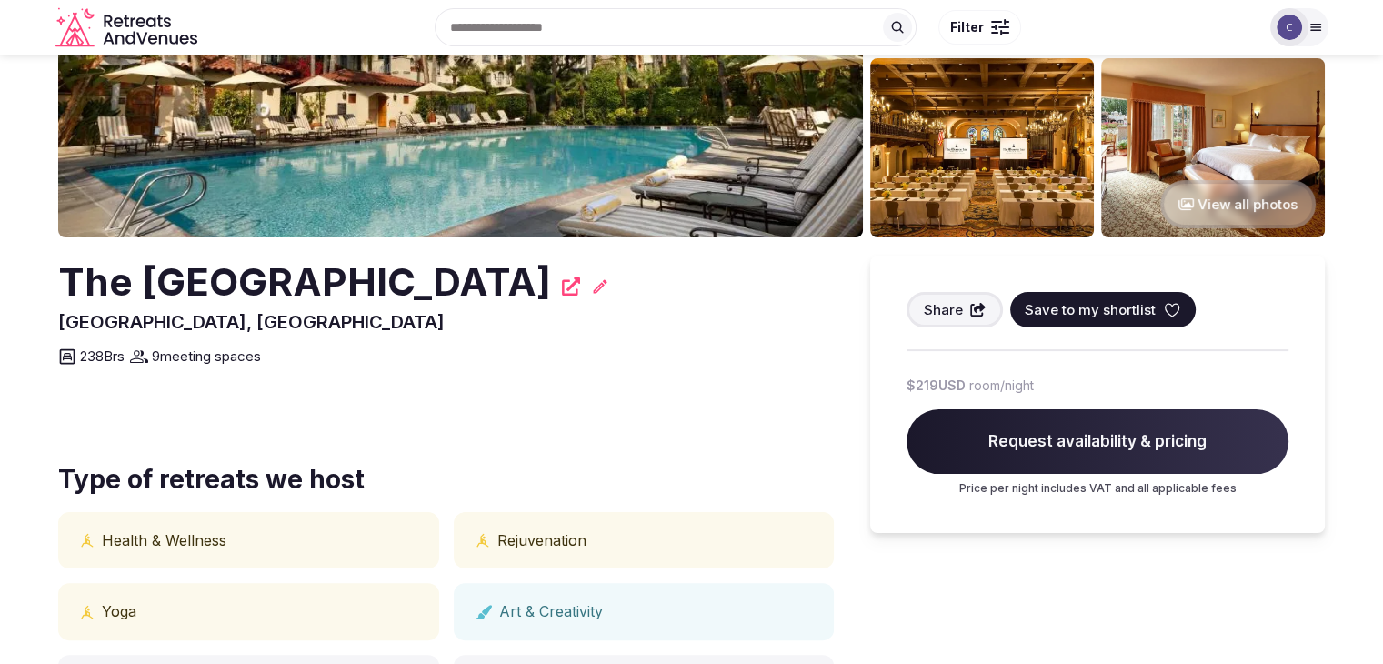
scroll to position [182, 0]
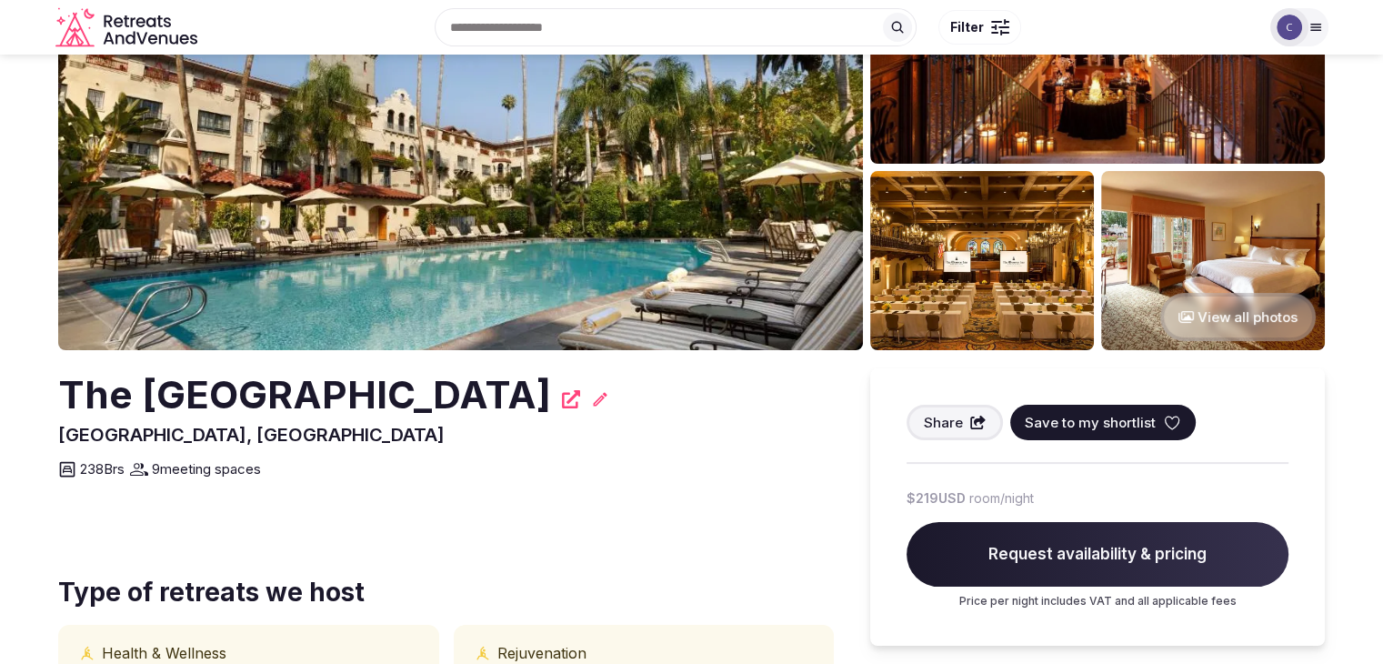
click at [458, 389] on h2 "The [GEOGRAPHIC_DATA]" at bounding box center [304, 395] width 493 height 54
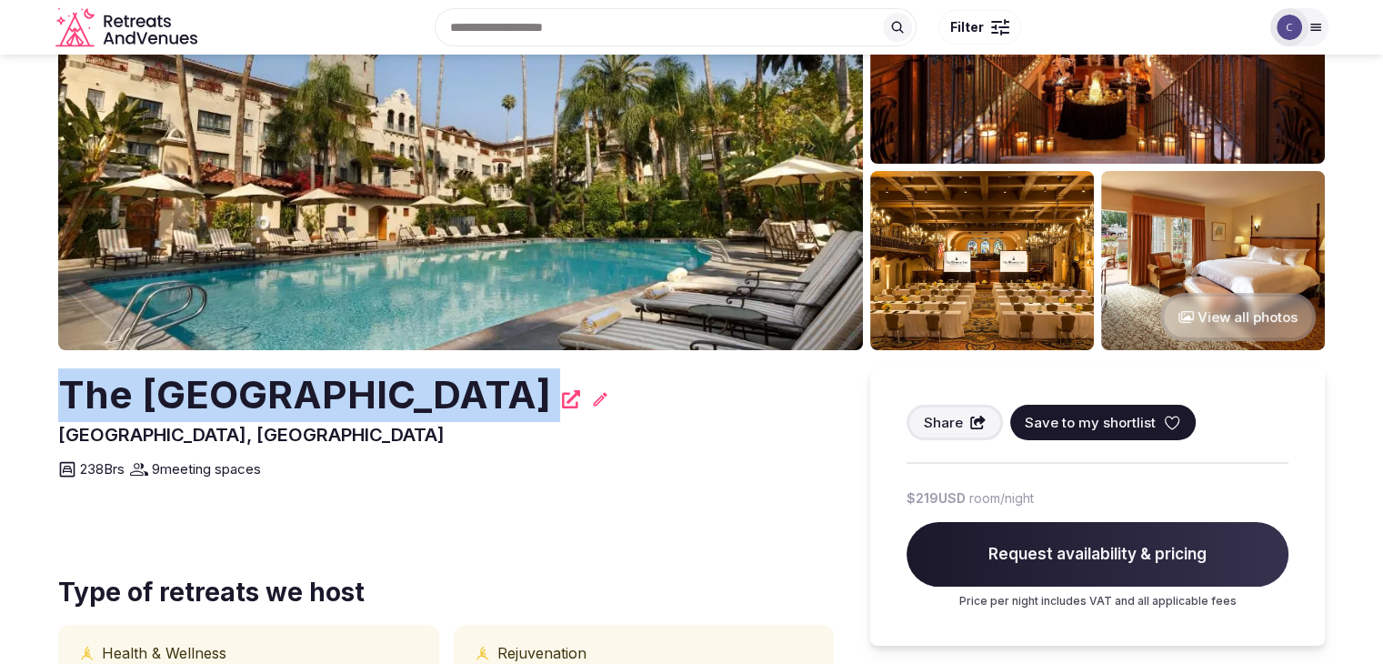
click at [458, 389] on h2 "The [GEOGRAPHIC_DATA]" at bounding box center [304, 395] width 493 height 54
copy div "The [GEOGRAPHIC_DATA]"
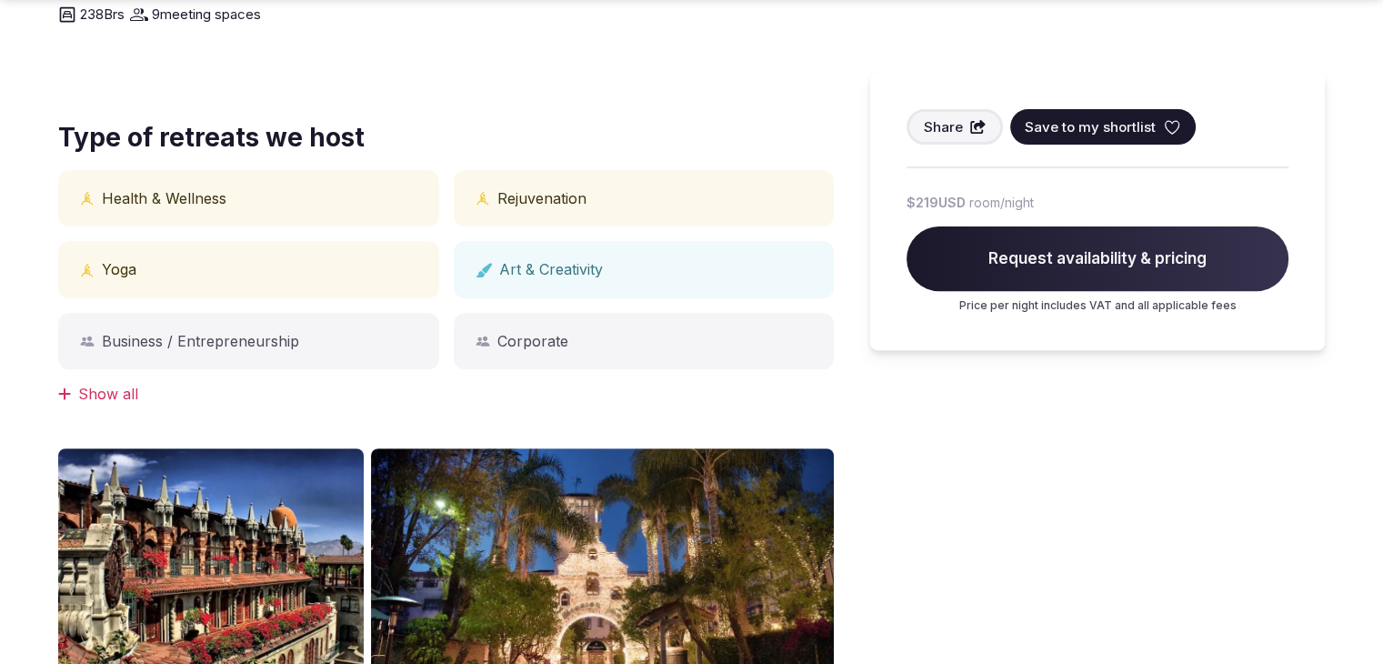
scroll to position [719, 0]
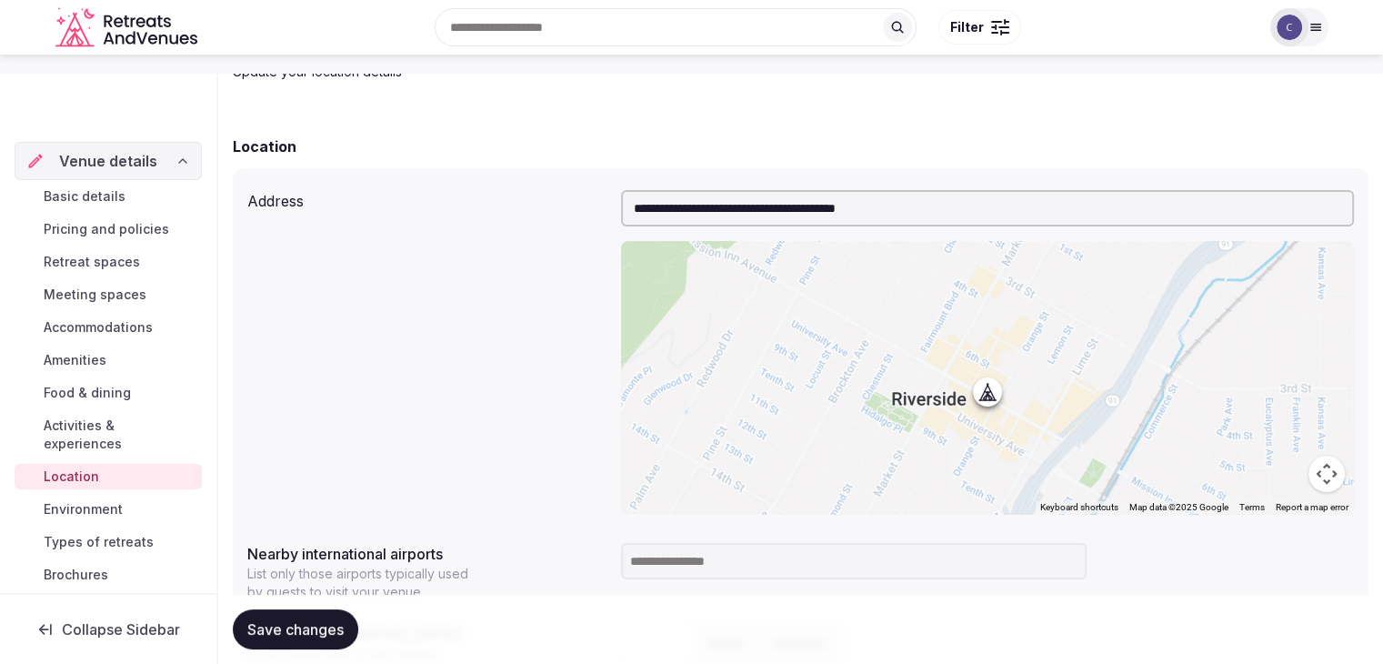
scroll to position [273, 0]
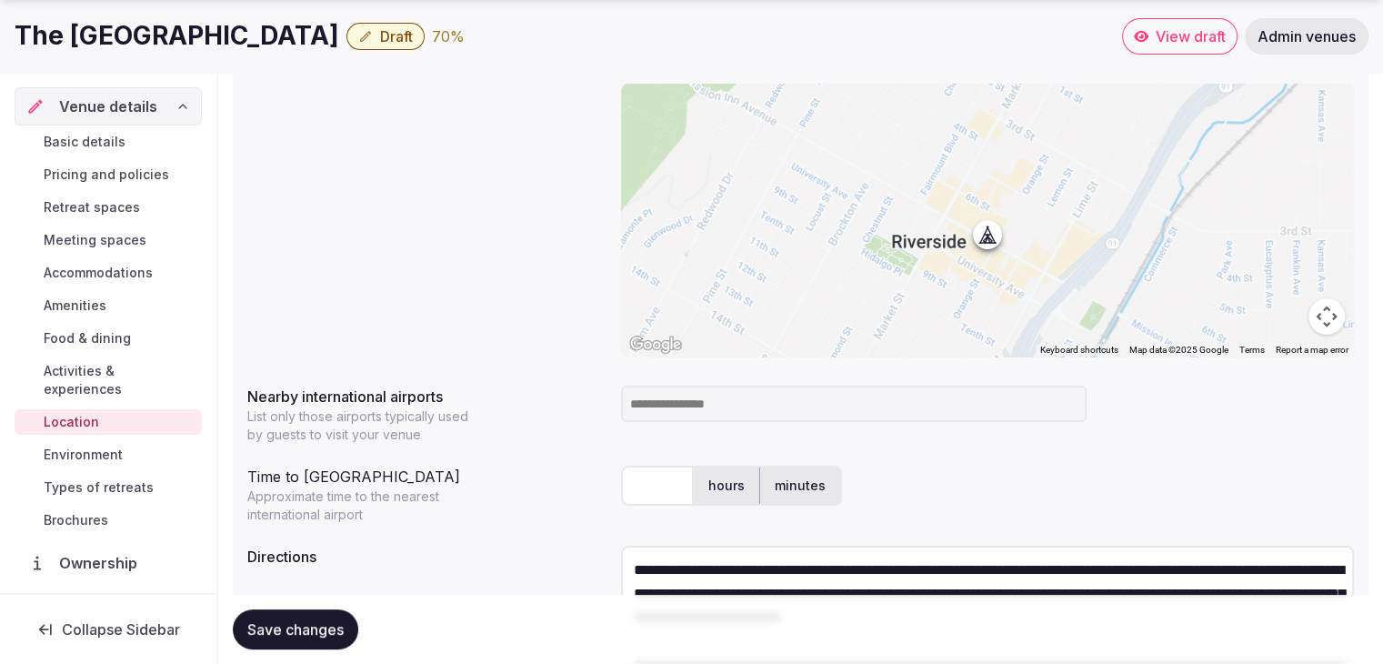
click at [706, 402] on input at bounding box center [854, 404] width 466 height 36
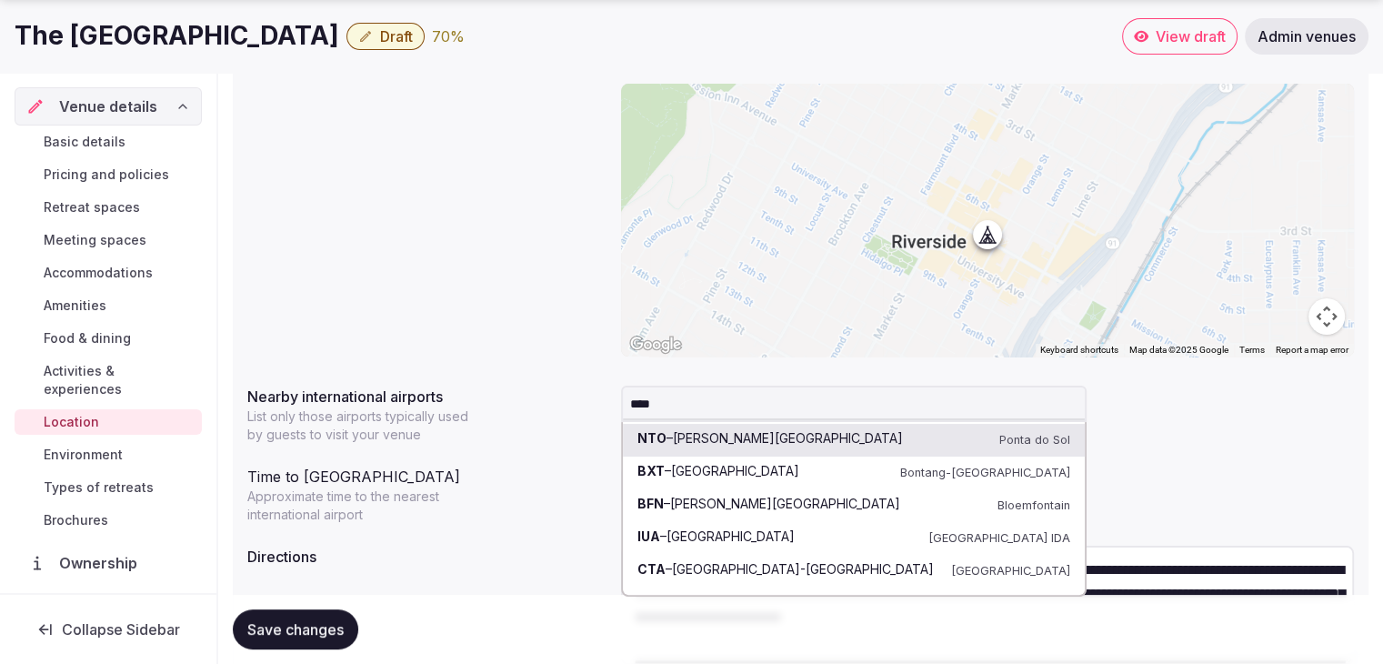
type input "*****"
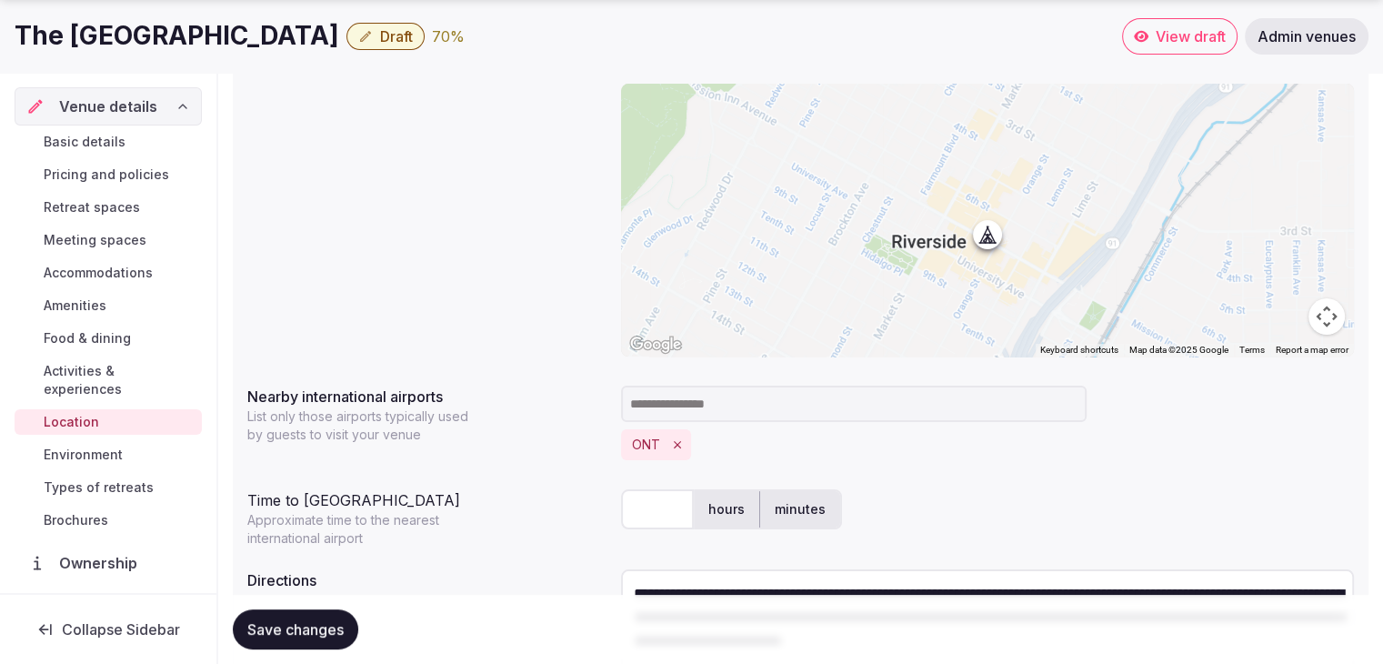
click at [648, 512] on input "text" at bounding box center [657, 509] width 73 height 40
type input "**"
click at [293, 636] on span "Save changes" at bounding box center [295, 629] width 96 height 18
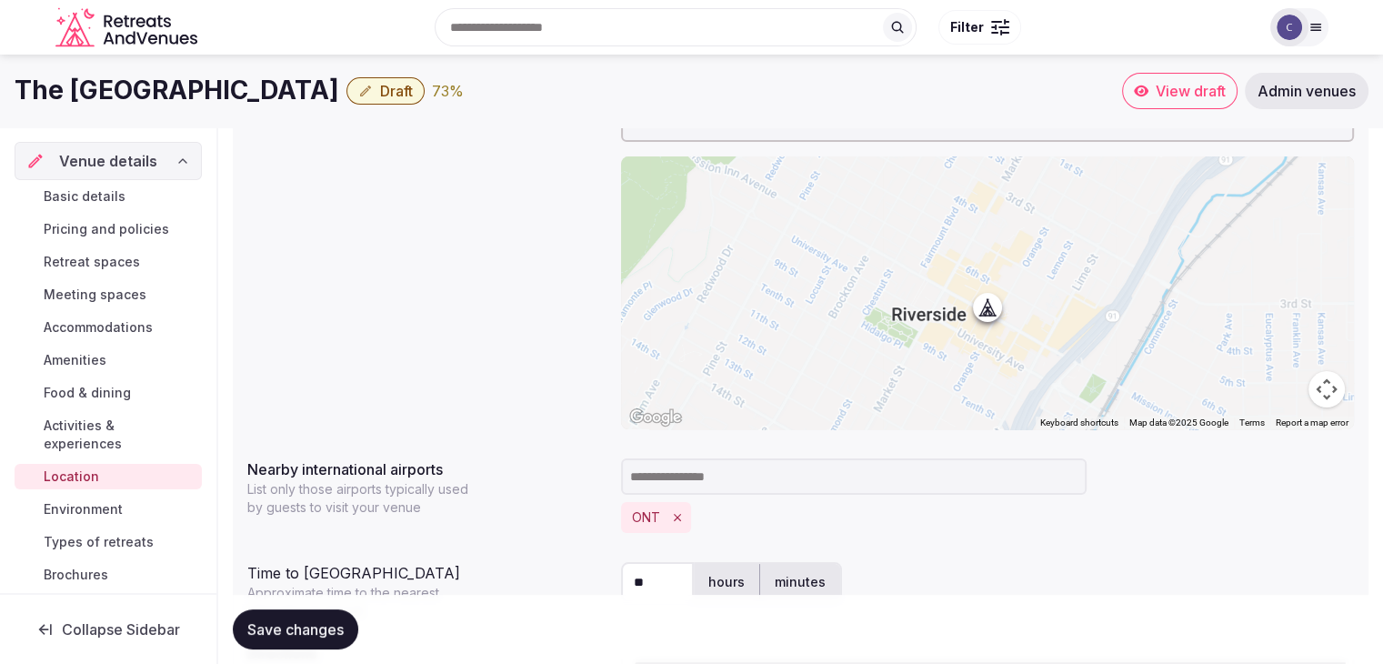
scroll to position [166, 0]
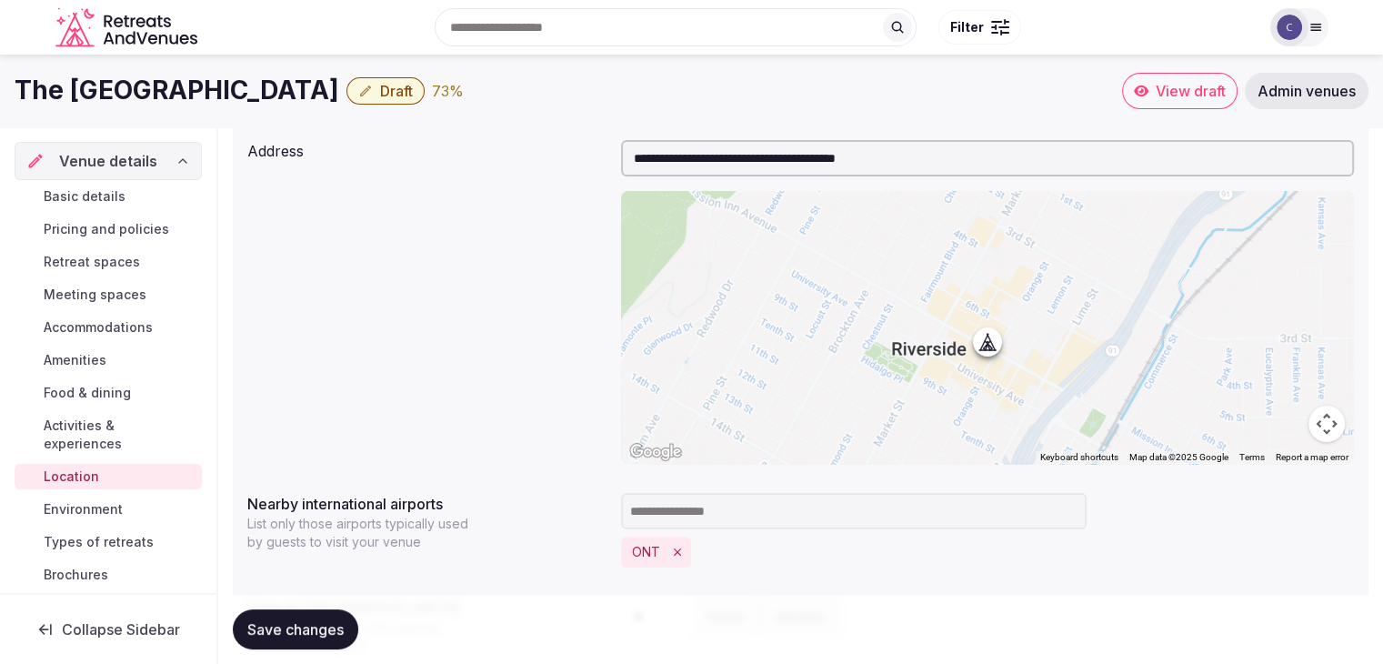
click at [320, 620] on span "Save changes" at bounding box center [295, 629] width 96 height 18
click at [407, 89] on span "Draft" at bounding box center [396, 91] width 33 height 18
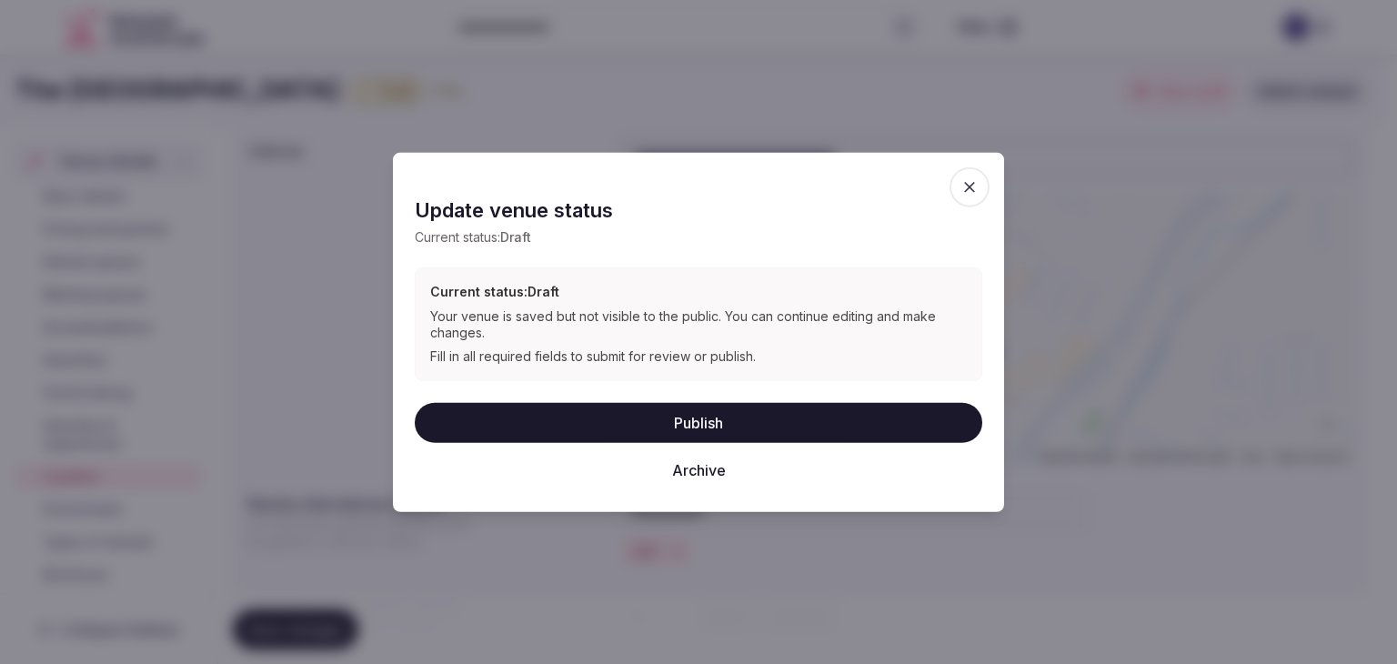
click at [886, 414] on button "Publish" at bounding box center [699, 422] width 568 height 40
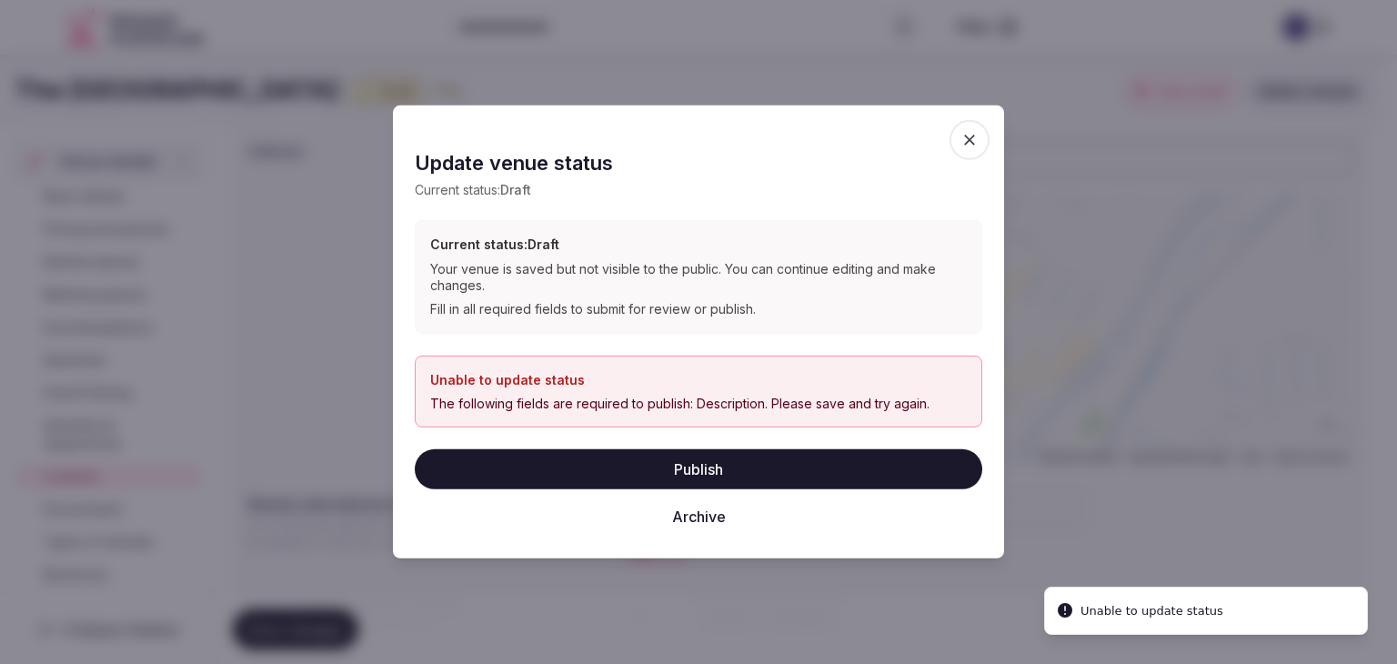
click at [974, 147] on icon "button" at bounding box center [970, 140] width 18 height 18
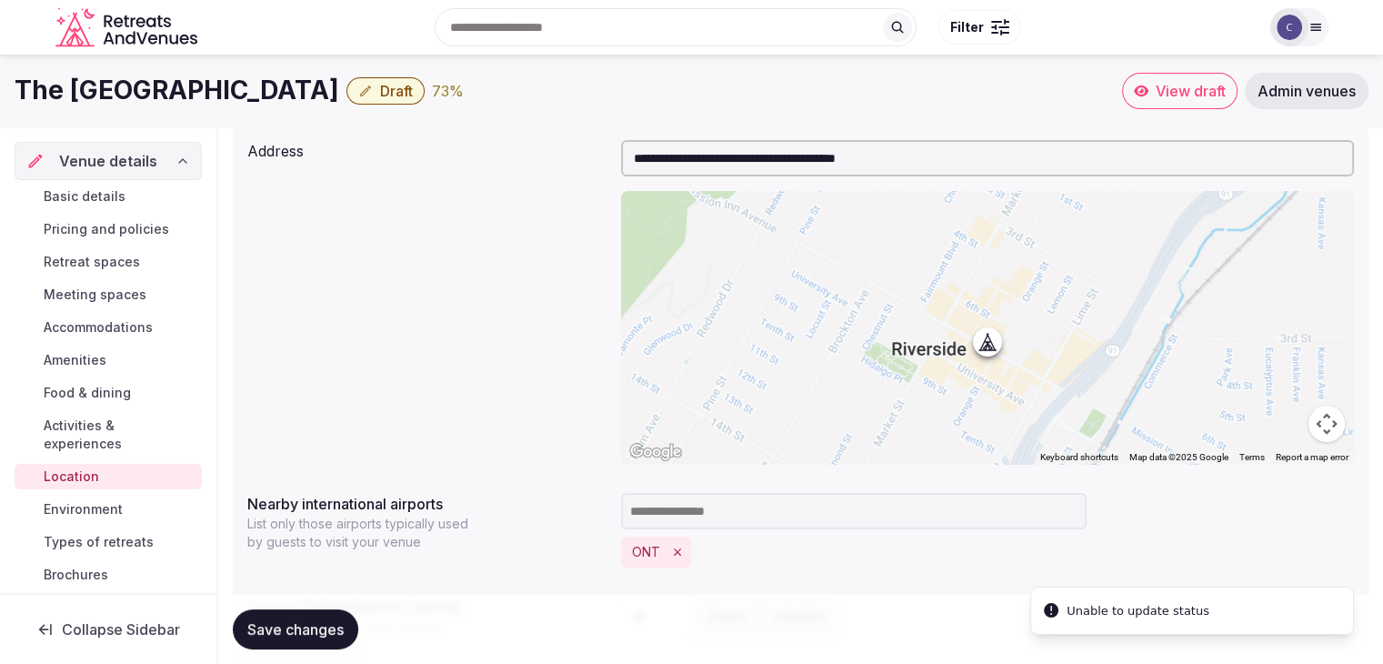
click at [97, 190] on span "Basic details" at bounding box center [85, 196] width 82 height 18
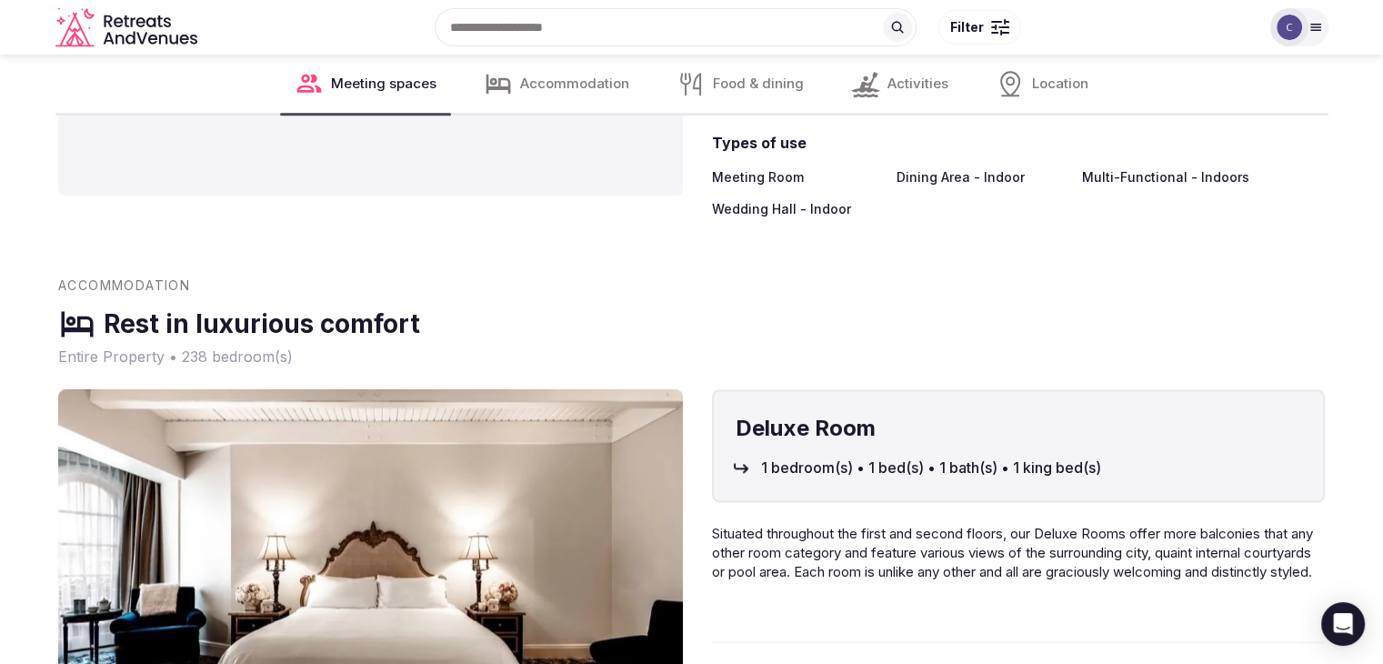
scroll to position [2092, 0]
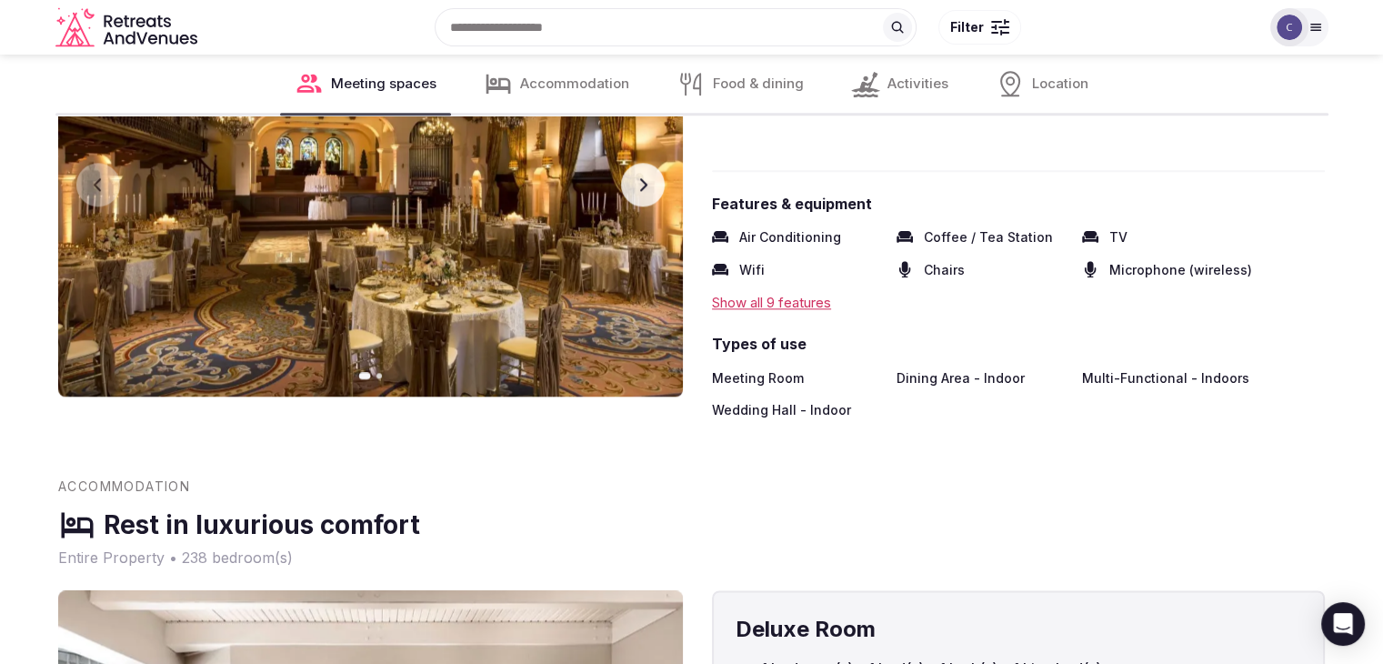
click at [780, 312] on div "Show all 9 features" at bounding box center [1018, 302] width 613 height 19
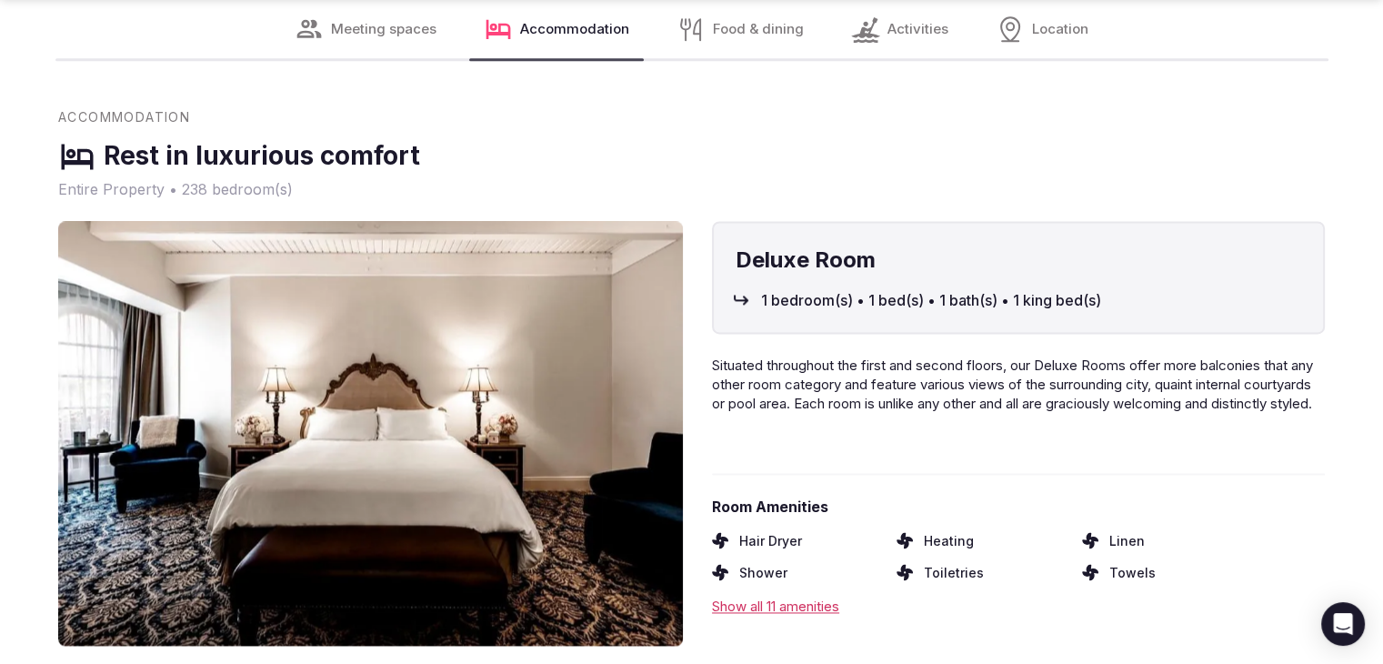
scroll to position [2638, 0]
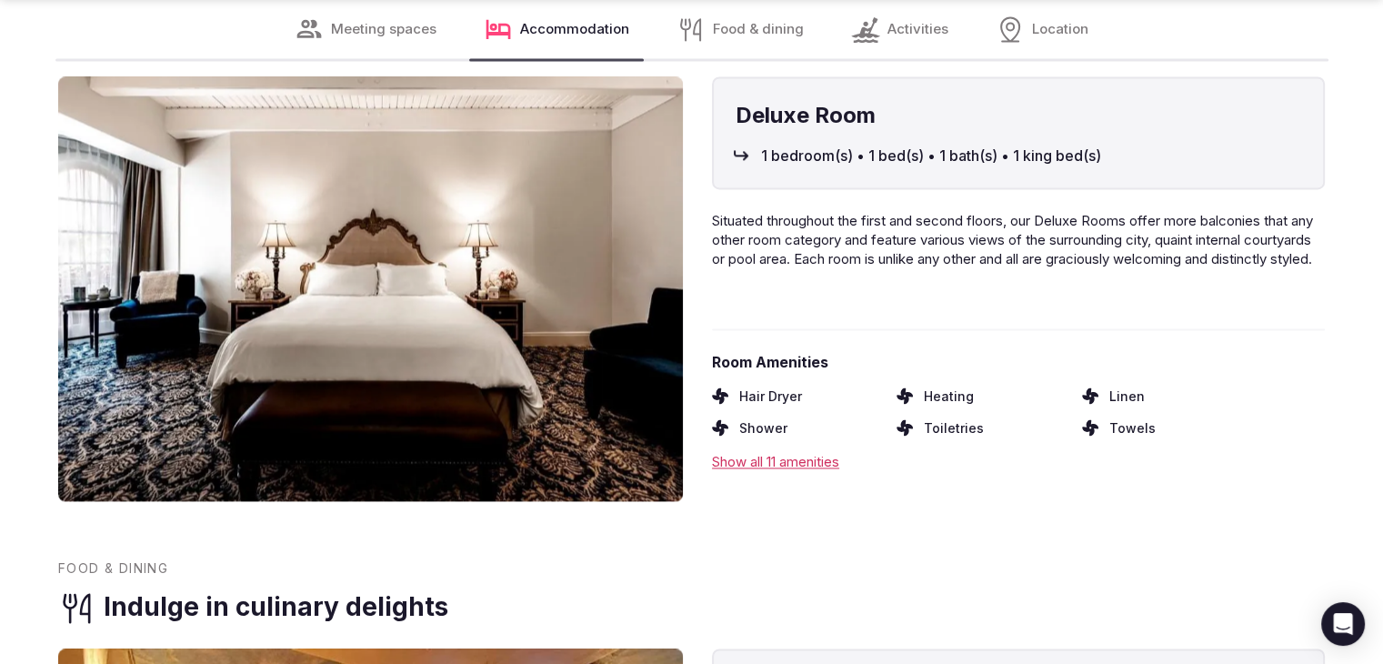
click at [783, 471] on div "Show all 11 amenities" at bounding box center [1018, 461] width 613 height 19
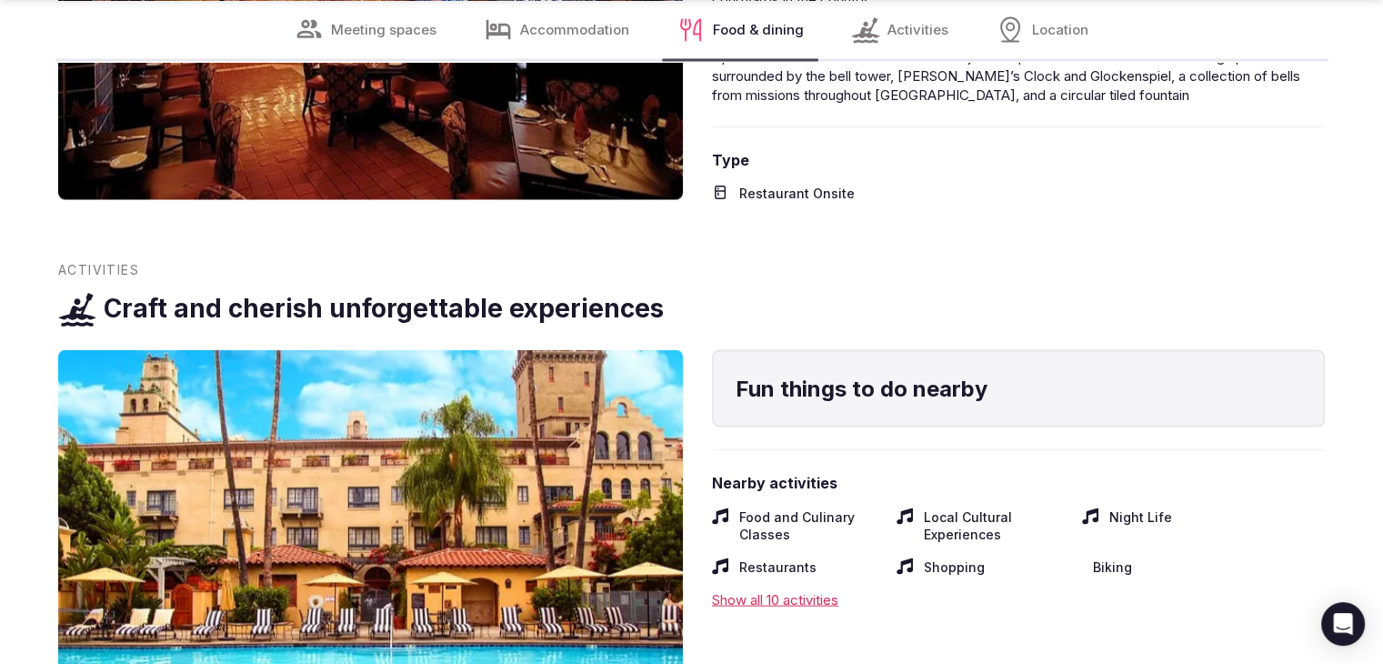
scroll to position [3638, 0]
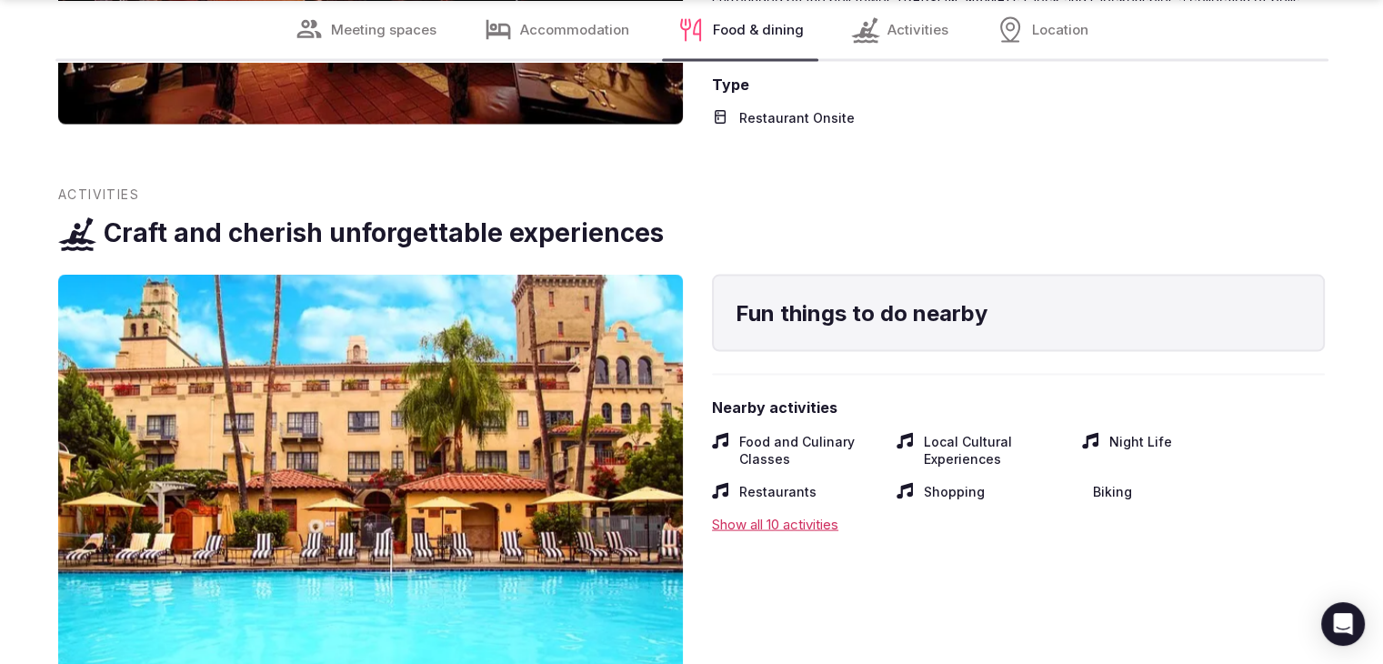
click at [776, 532] on div "Show all 10 activities" at bounding box center [1018, 524] width 613 height 19
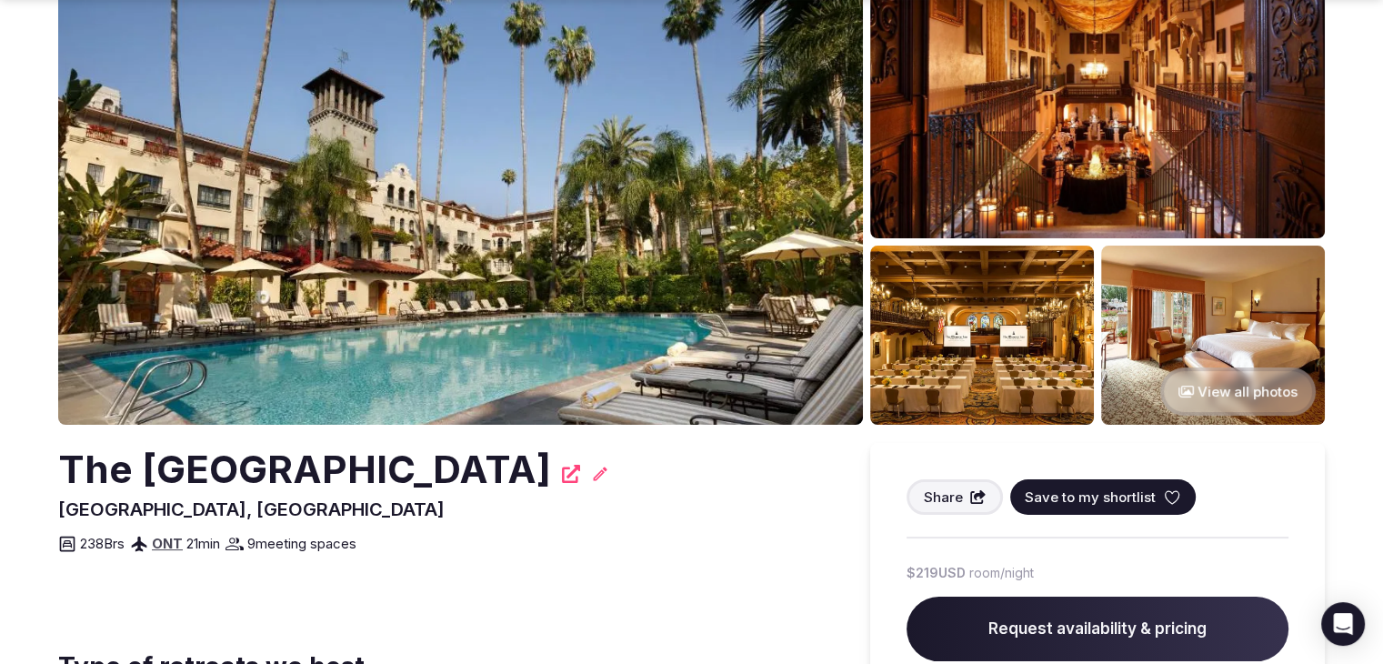
scroll to position [273, 0]
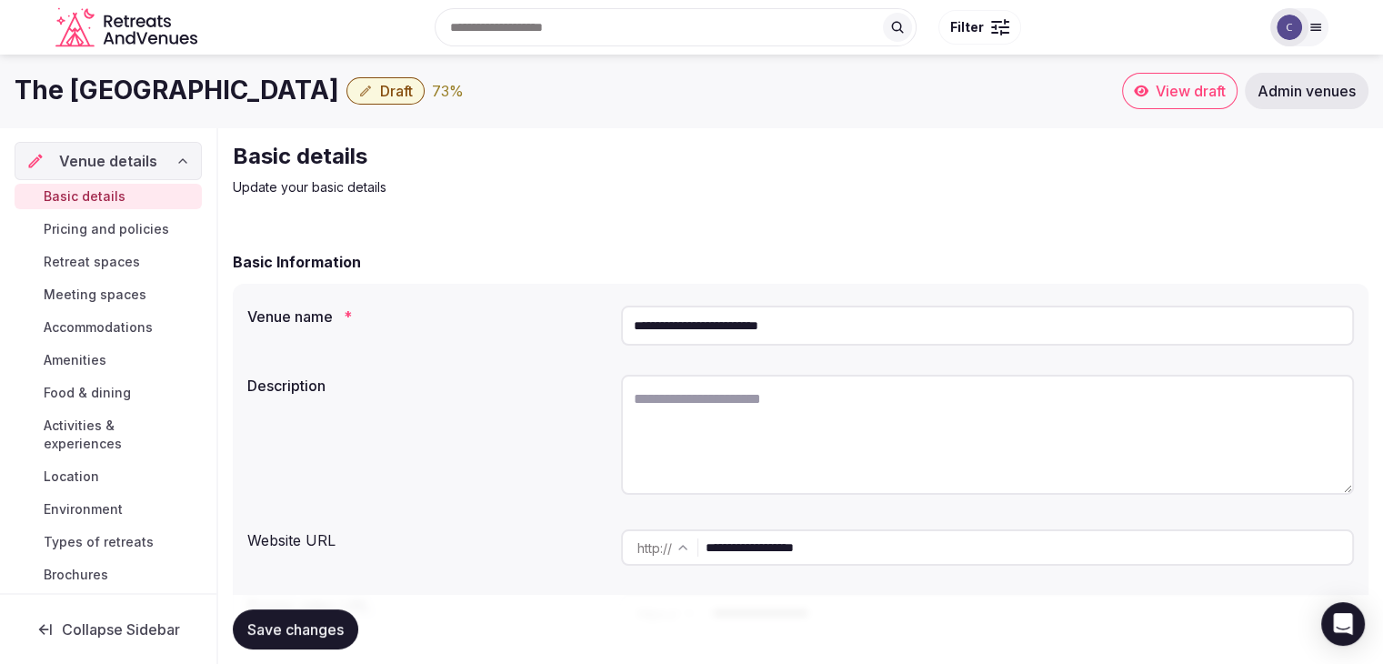
click at [728, 438] on textarea at bounding box center [987, 435] width 733 height 120
paste textarea "**********"
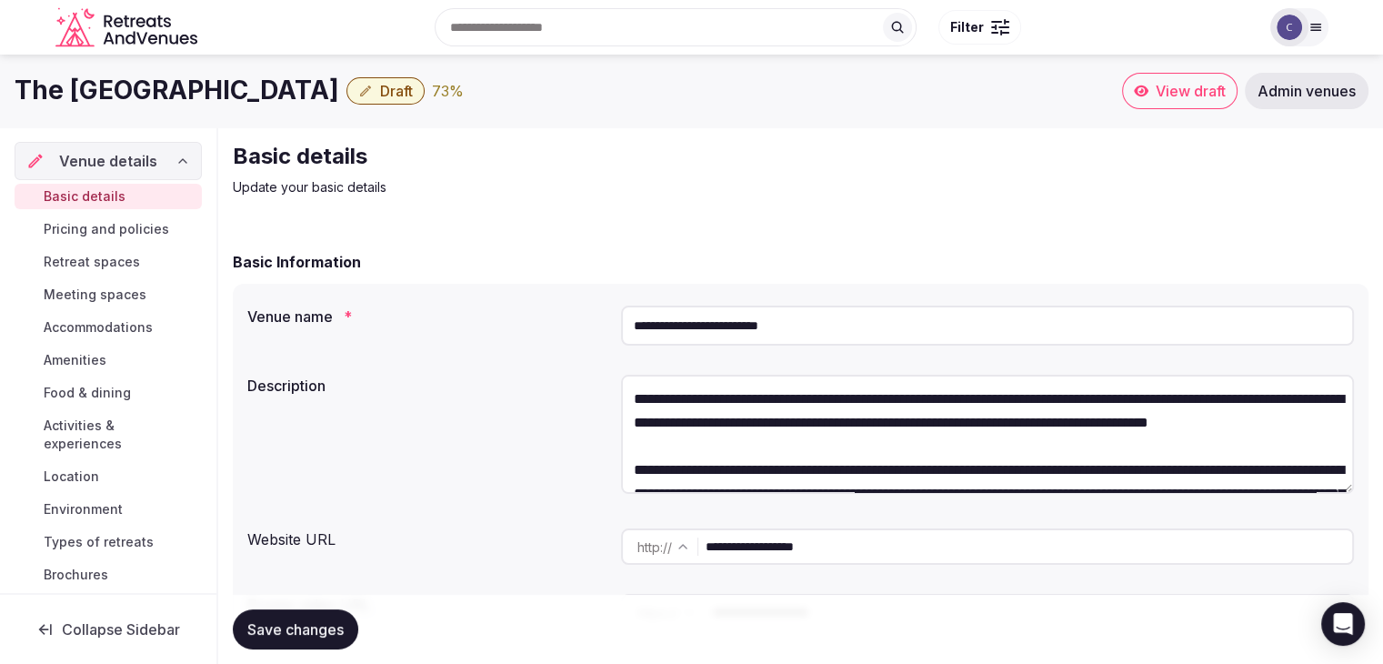
scroll to position [600, 0]
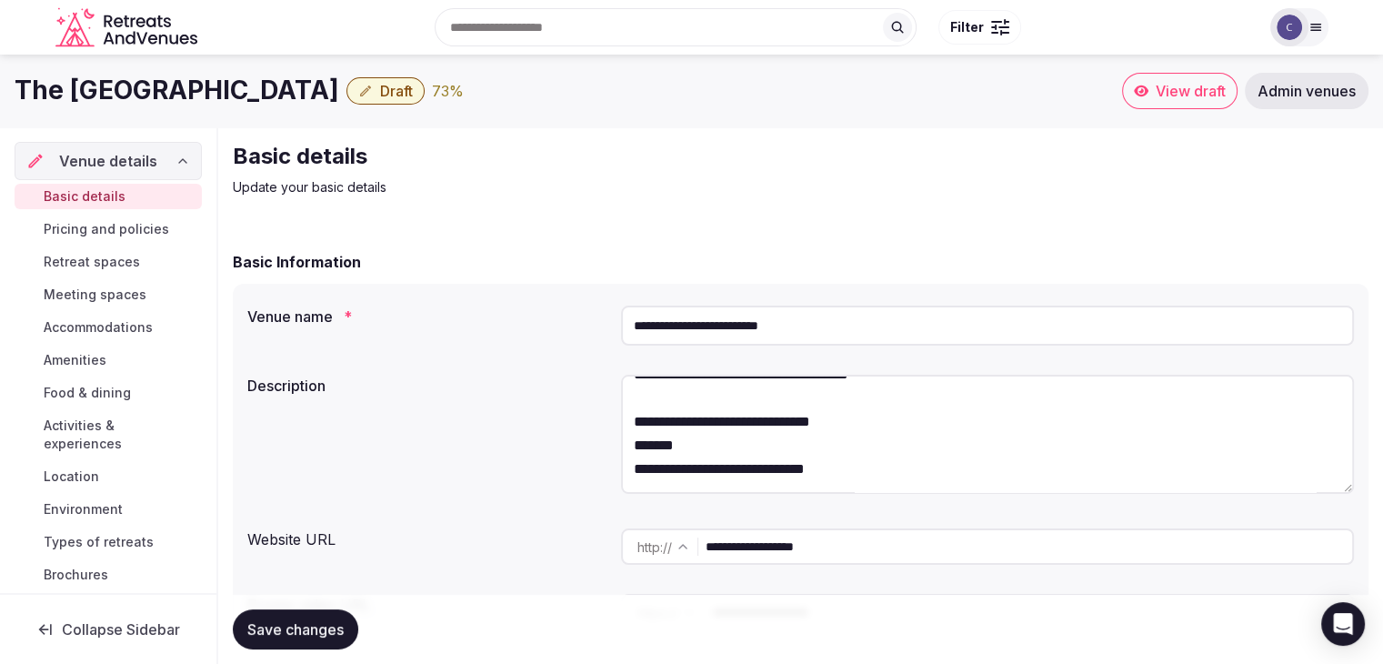
drag, startPoint x: 632, startPoint y: 407, endPoint x: 934, endPoint y: 470, distance: 308.4
click at [934, 470] on textarea at bounding box center [987, 434] width 733 height 119
click at [780, 435] on textarea at bounding box center [987, 434] width 733 height 119
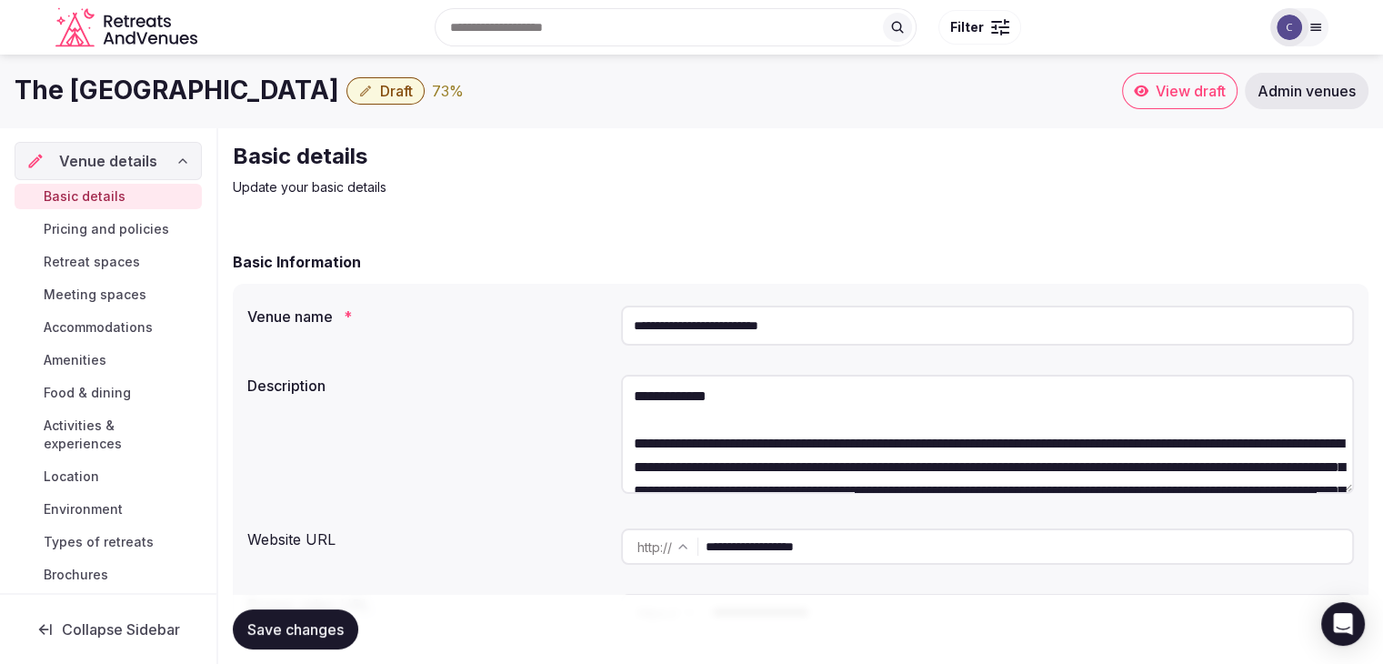
scroll to position [0, 0]
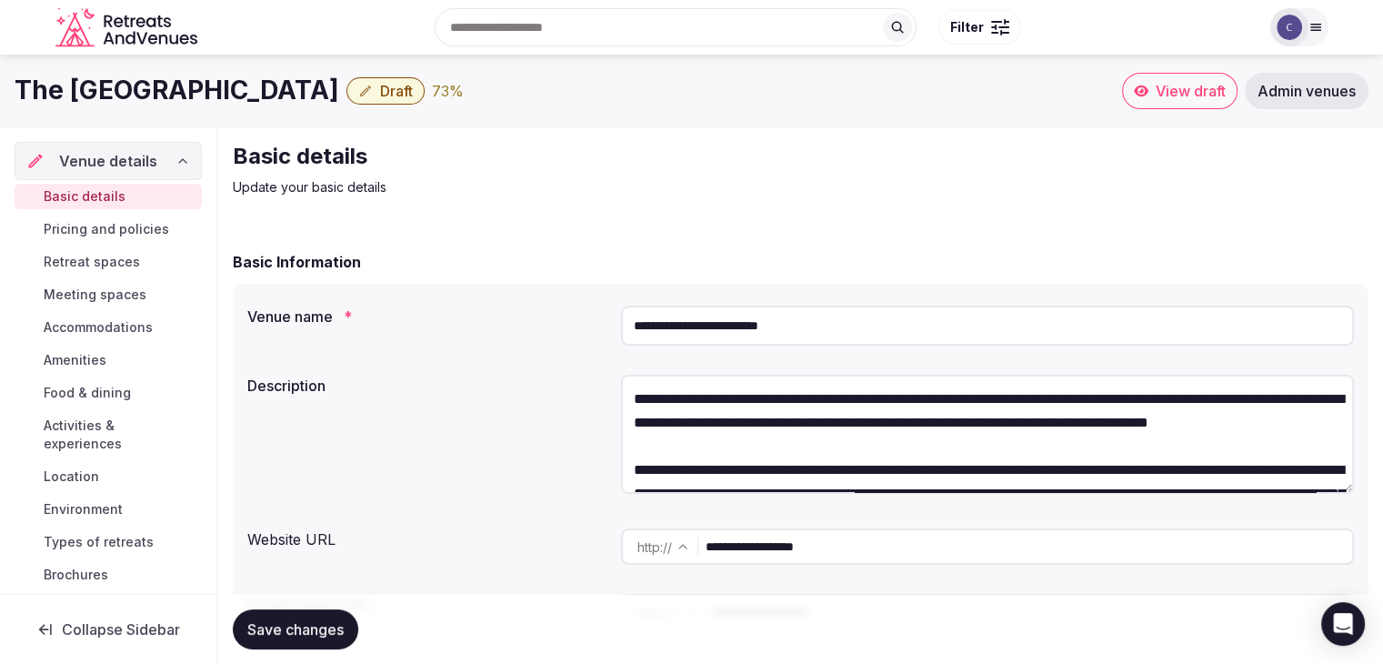
drag, startPoint x: 750, startPoint y: 474, endPoint x: 623, endPoint y: 376, distance: 160.8
click at [623, 376] on textarea at bounding box center [987, 434] width 733 height 119
drag, startPoint x: 698, startPoint y: 423, endPoint x: 690, endPoint y: 433, distance: 12.4
click at [690, 433] on textarea at bounding box center [987, 434] width 733 height 119
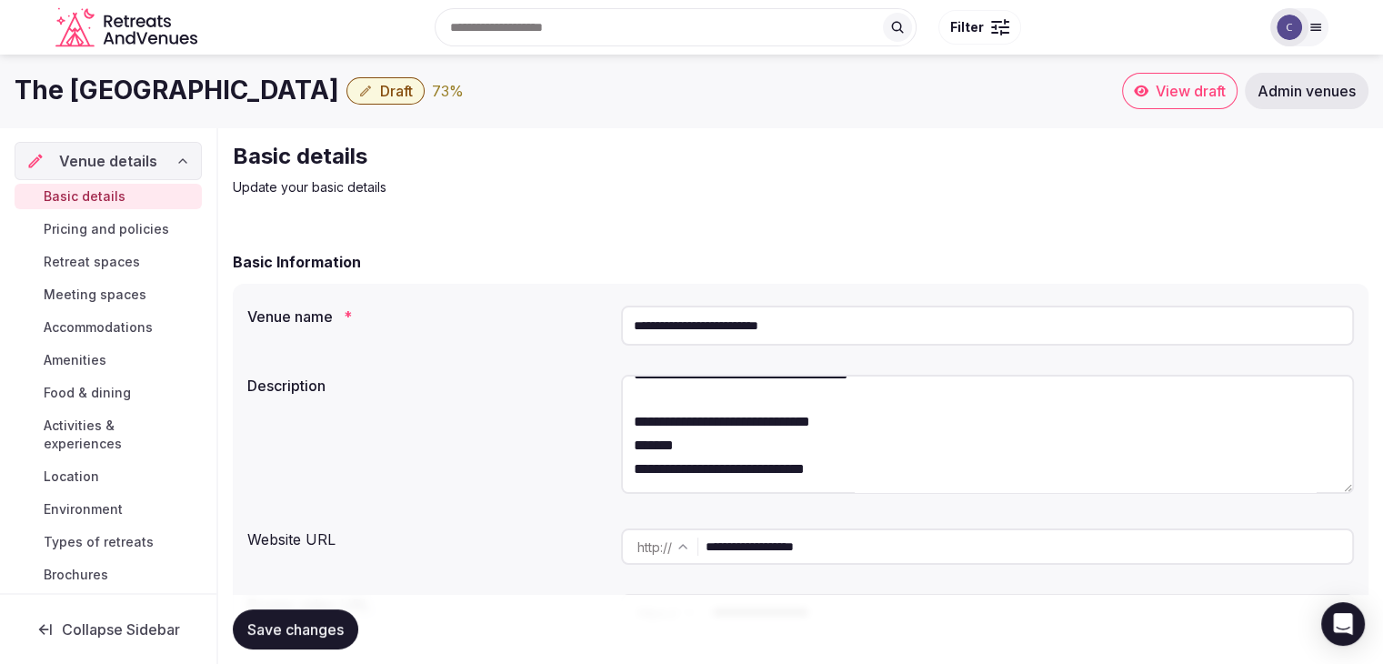
scroll to position [615, 0]
click at [697, 462] on textarea at bounding box center [987, 434] width 733 height 119
drag, startPoint x: 629, startPoint y: 393, endPoint x: 673, endPoint y: 498, distance: 114.2
click at [673, 498] on div at bounding box center [987, 437] width 733 height 125
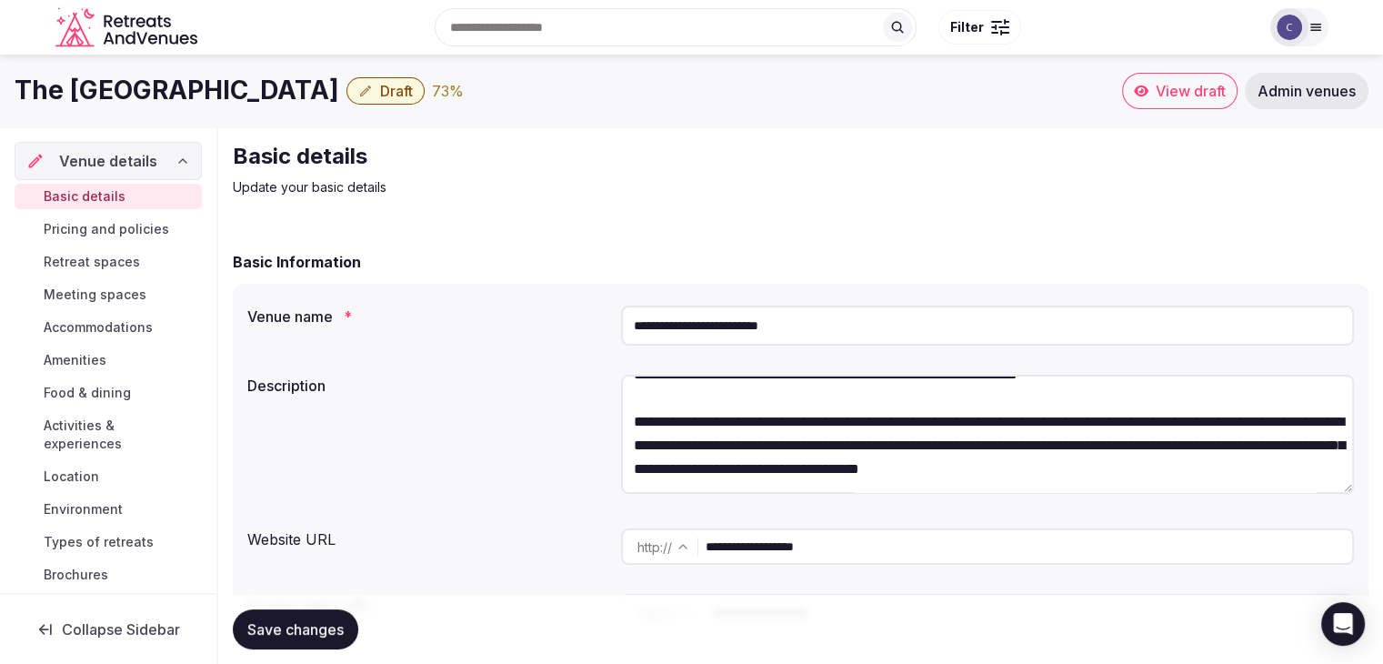
scroll to position [544, 0]
drag, startPoint x: 676, startPoint y: 438, endPoint x: 662, endPoint y: 489, distance: 53.6
click at [662, 489] on textarea at bounding box center [987, 434] width 733 height 119
type textarea "**********"
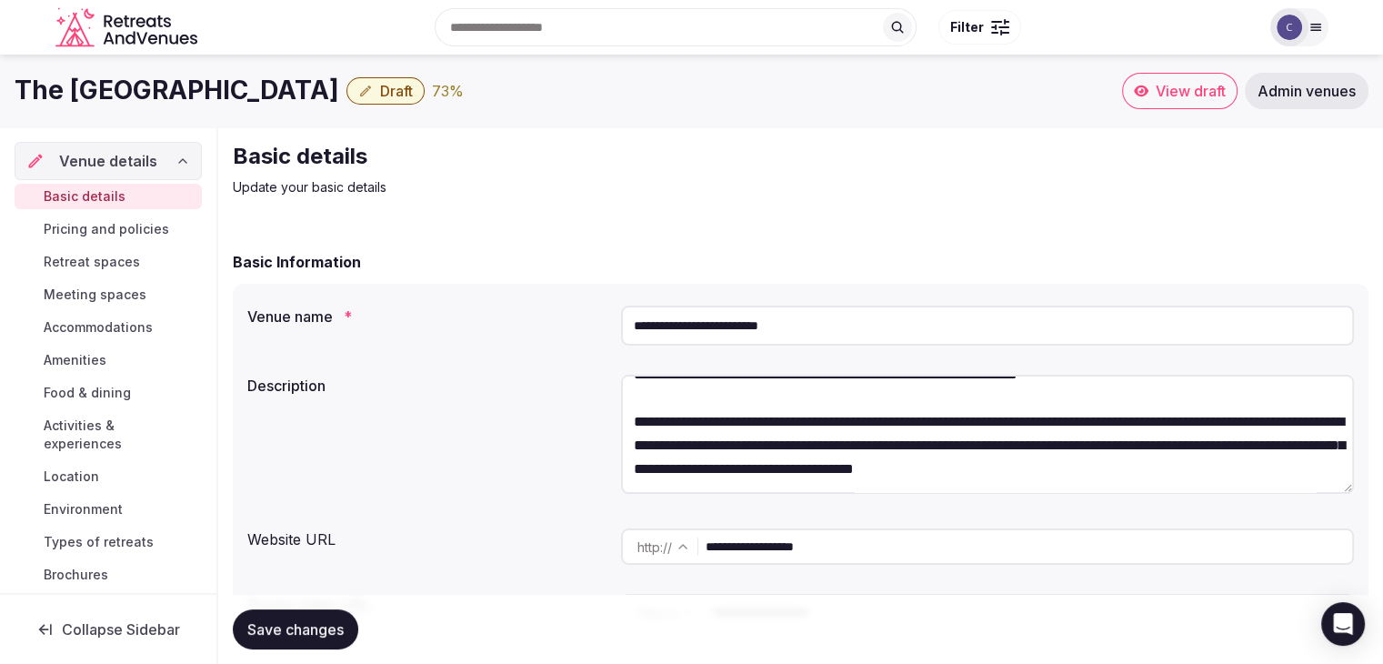
click at [309, 628] on span "Save changes" at bounding box center [295, 629] width 96 height 18
click at [413, 91] on span "Draft" at bounding box center [396, 91] width 33 height 18
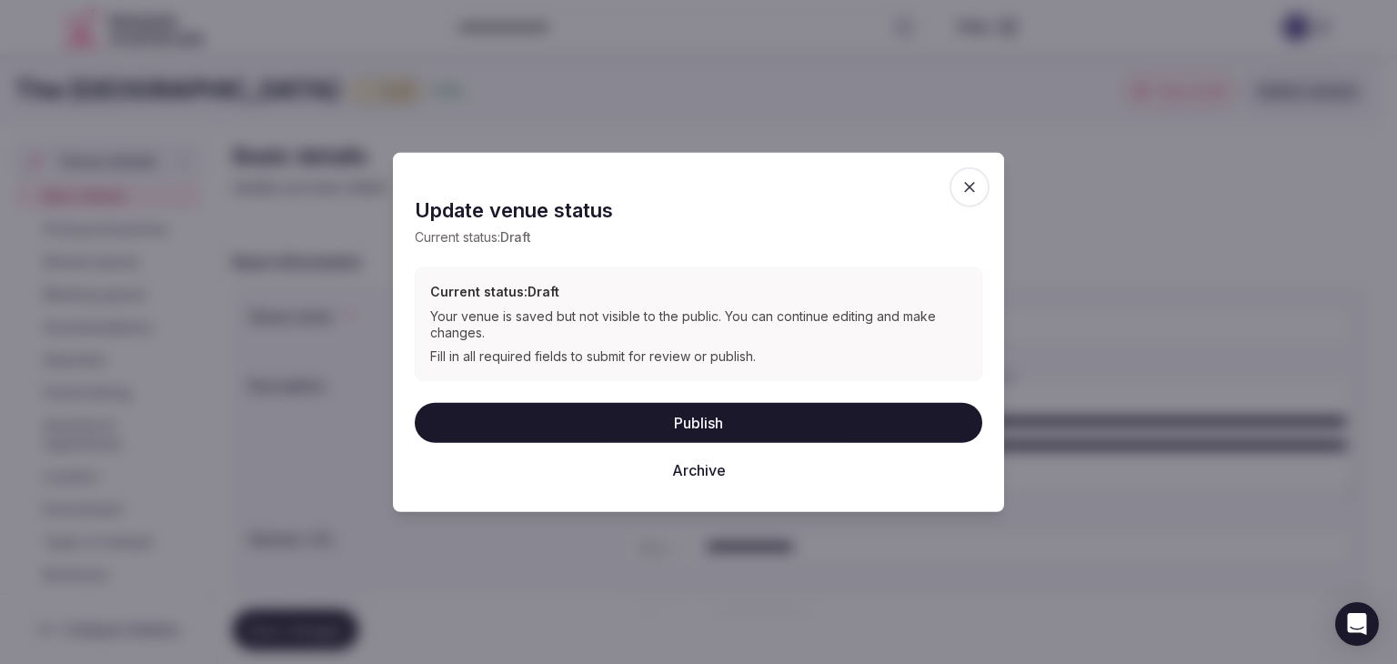
drag, startPoint x: 619, startPoint y: 417, endPoint x: 611, endPoint y: 481, distance: 65.1
click at [619, 419] on button "Publish" at bounding box center [699, 422] width 568 height 40
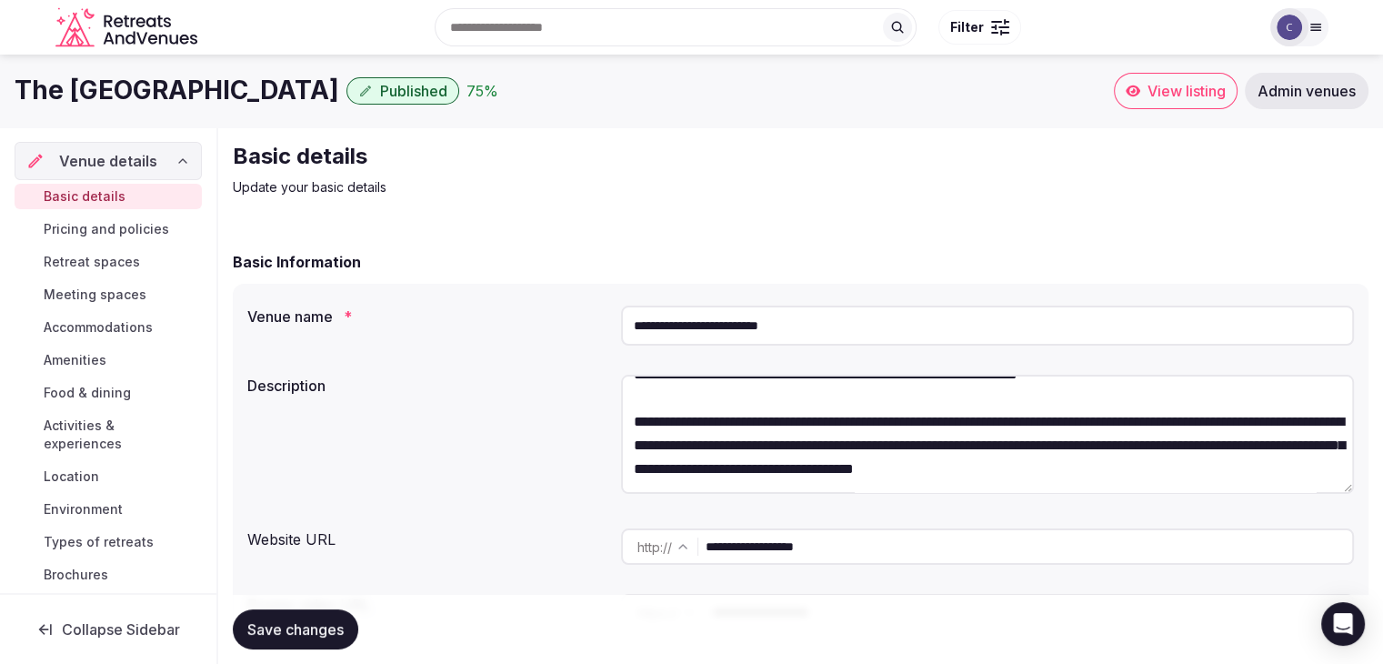
click at [215, 96] on h1 "The [GEOGRAPHIC_DATA]" at bounding box center [177, 90] width 325 height 35
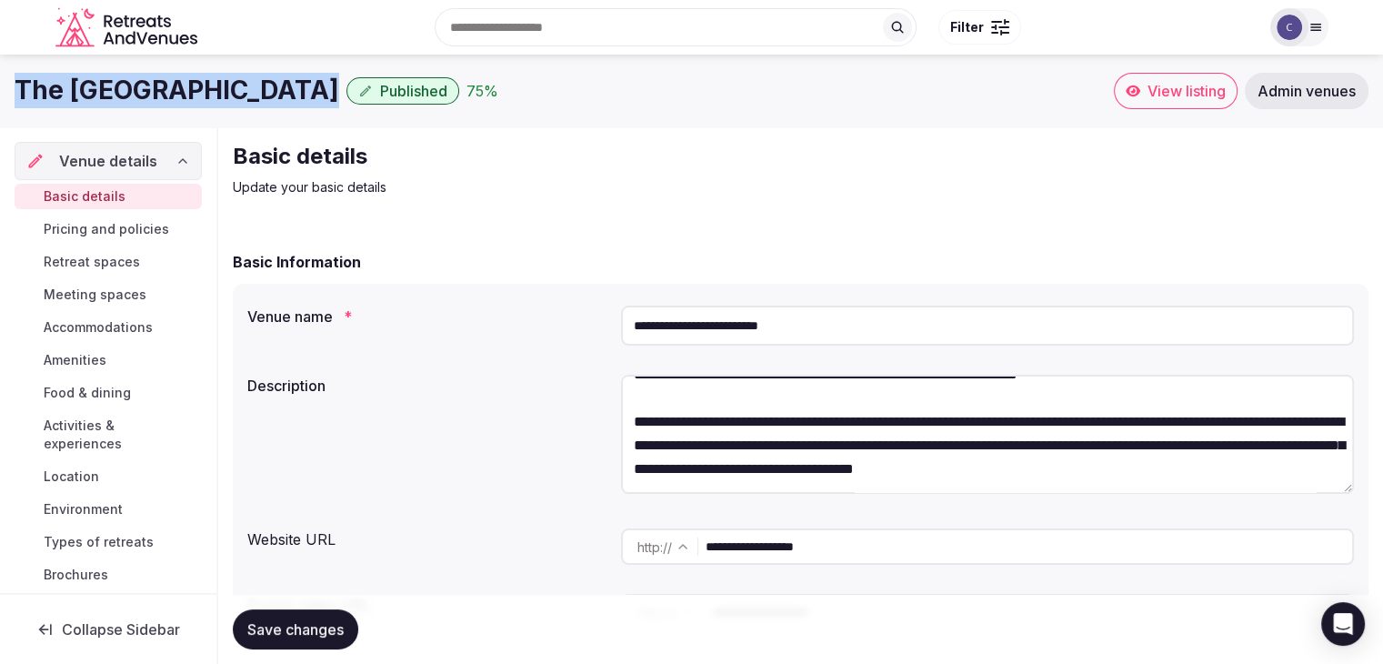
click at [215, 96] on h1 "The [GEOGRAPHIC_DATA]" at bounding box center [177, 90] width 325 height 35
copy div "The [GEOGRAPHIC_DATA]"
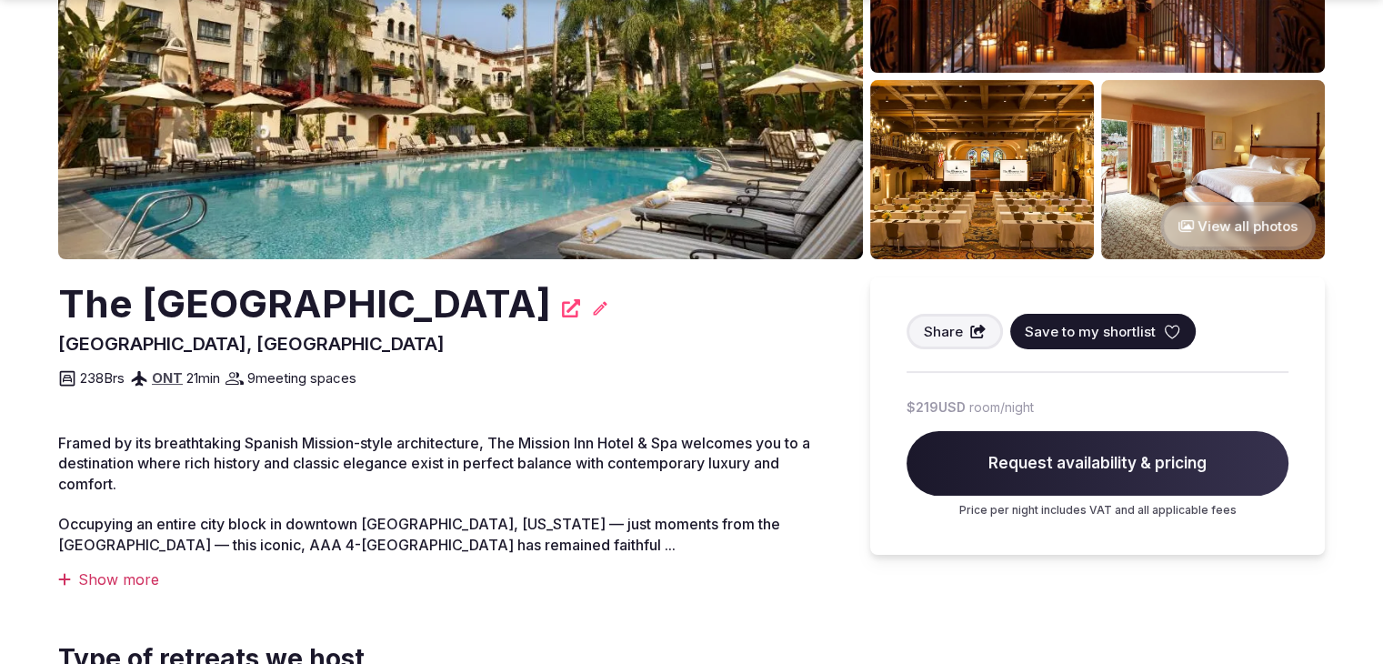
scroll to position [637, 0]
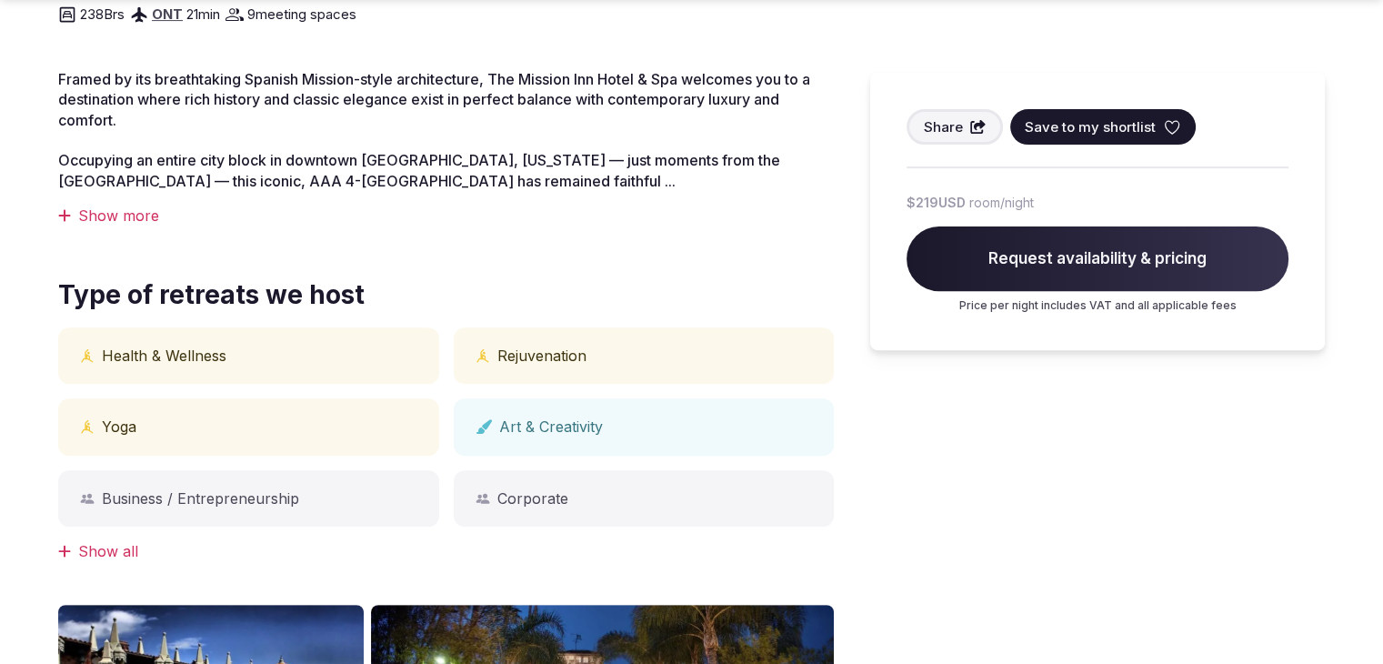
drag, startPoint x: 122, startPoint y: 221, endPoint x: 131, endPoint y: 237, distance: 18.7
click at [124, 221] on div "Show more" at bounding box center [446, 216] width 776 height 20
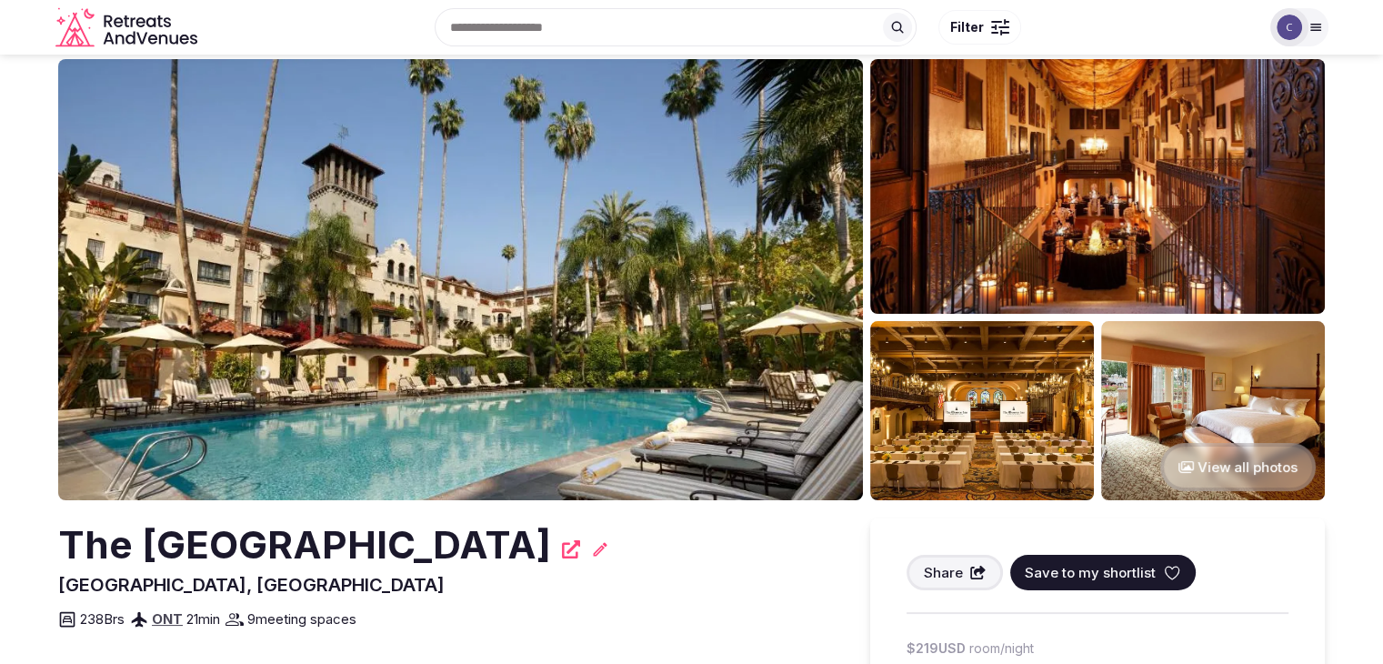
scroll to position [0, 0]
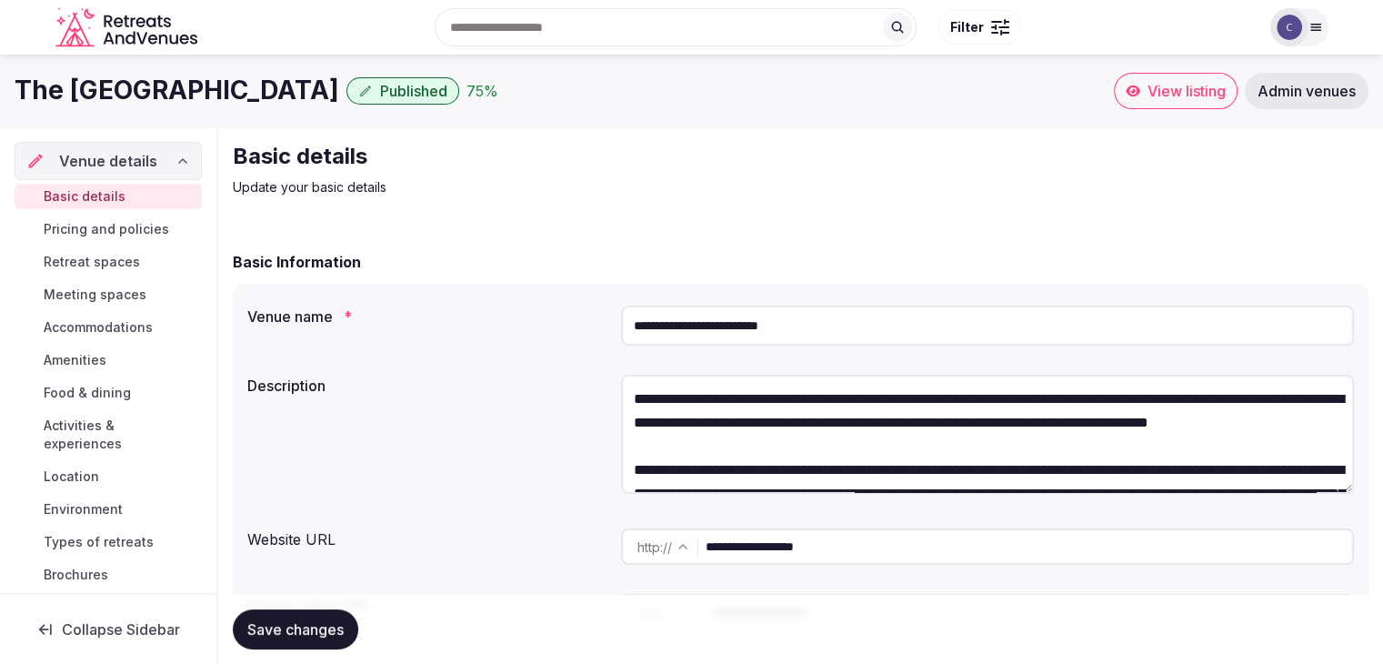
click at [174, 85] on h1 "The [GEOGRAPHIC_DATA]" at bounding box center [177, 90] width 325 height 35
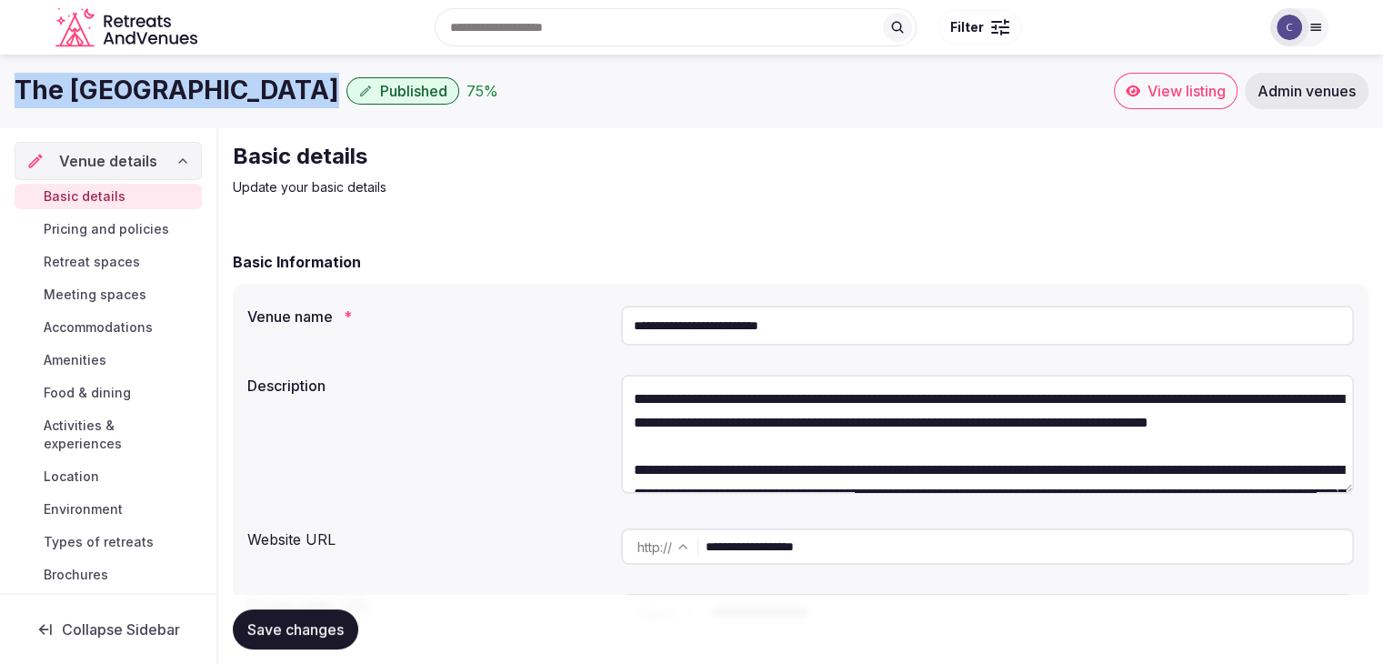
click at [174, 85] on h1 "The [GEOGRAPHIC_DATA]" at bounding box center [177, 90] width 325 height 35
copy div "The [GEOGRAPHIC_DATA]"
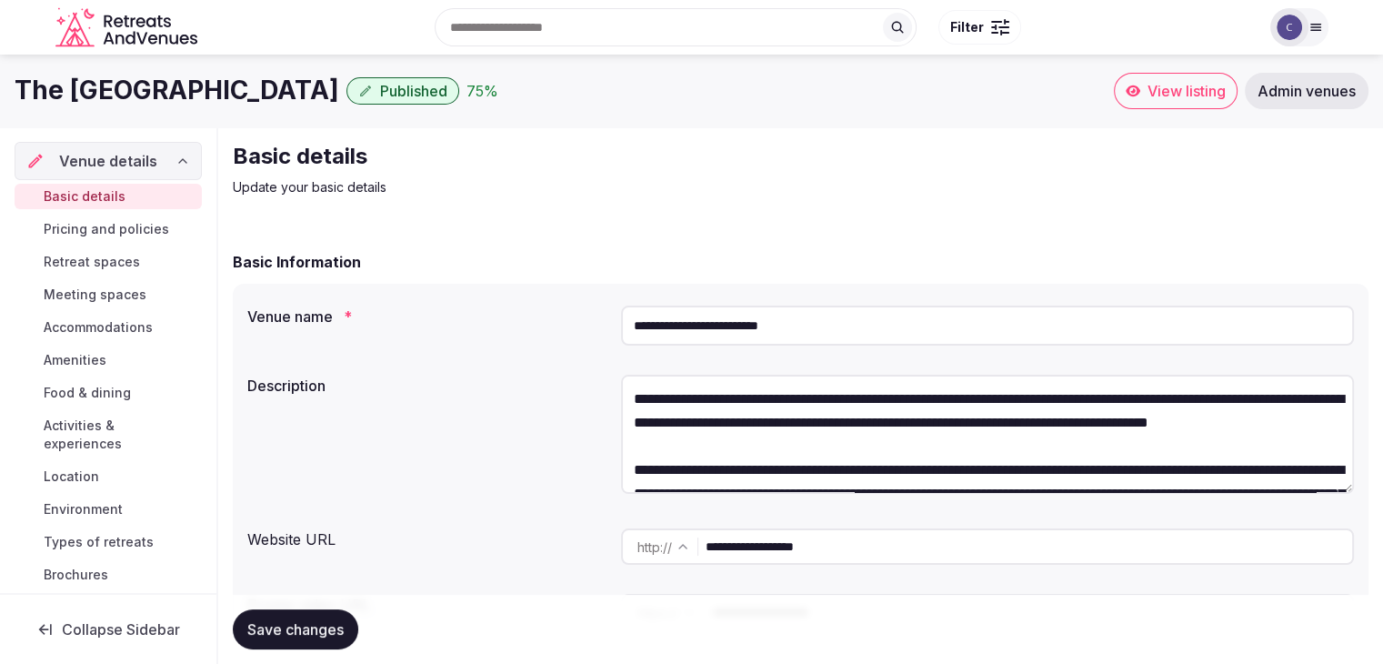
click at [880, 532] on input "**********" at bounding box center [1029, 546] width 647 height 36
click at [150, 96] on h1 "The [GEOGRAPHIC_DATA]" at bounding box center [177, 90] width 325 height 35
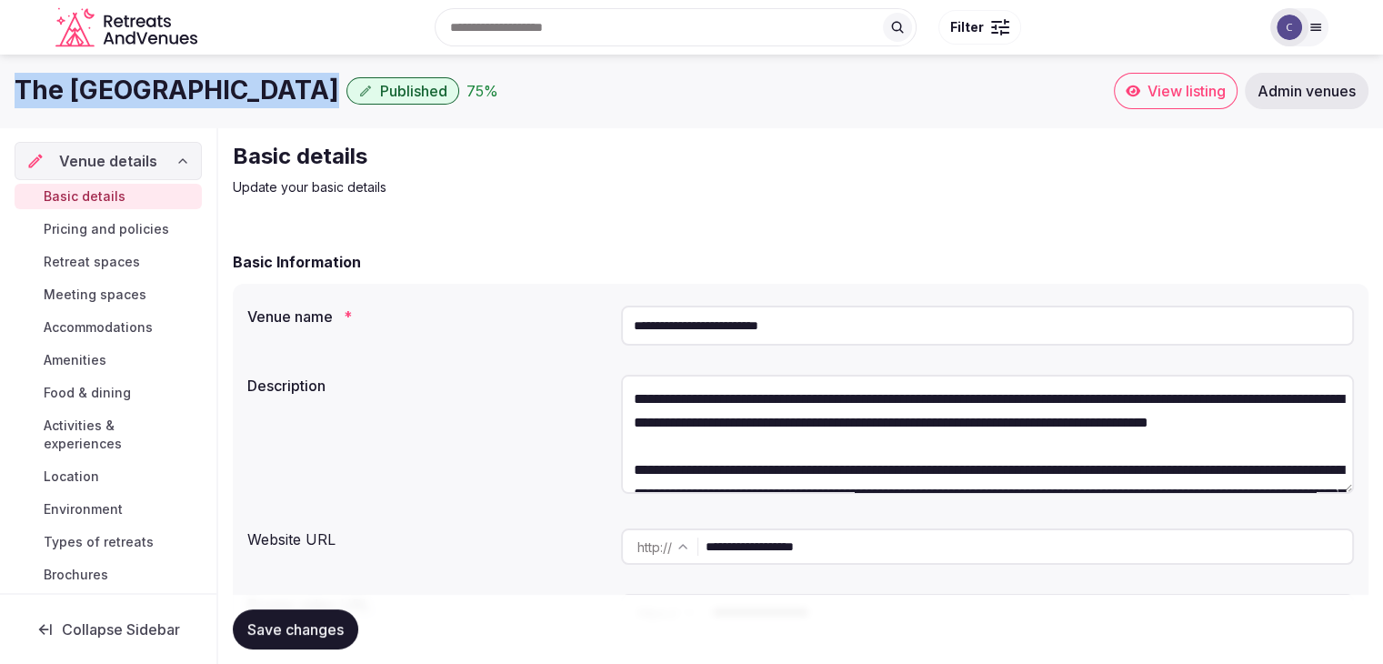
click at [150, 96] on h1 "The [GEOGRAPHIC_DATA]" at bounding box center [177, 90] width 325 height 35
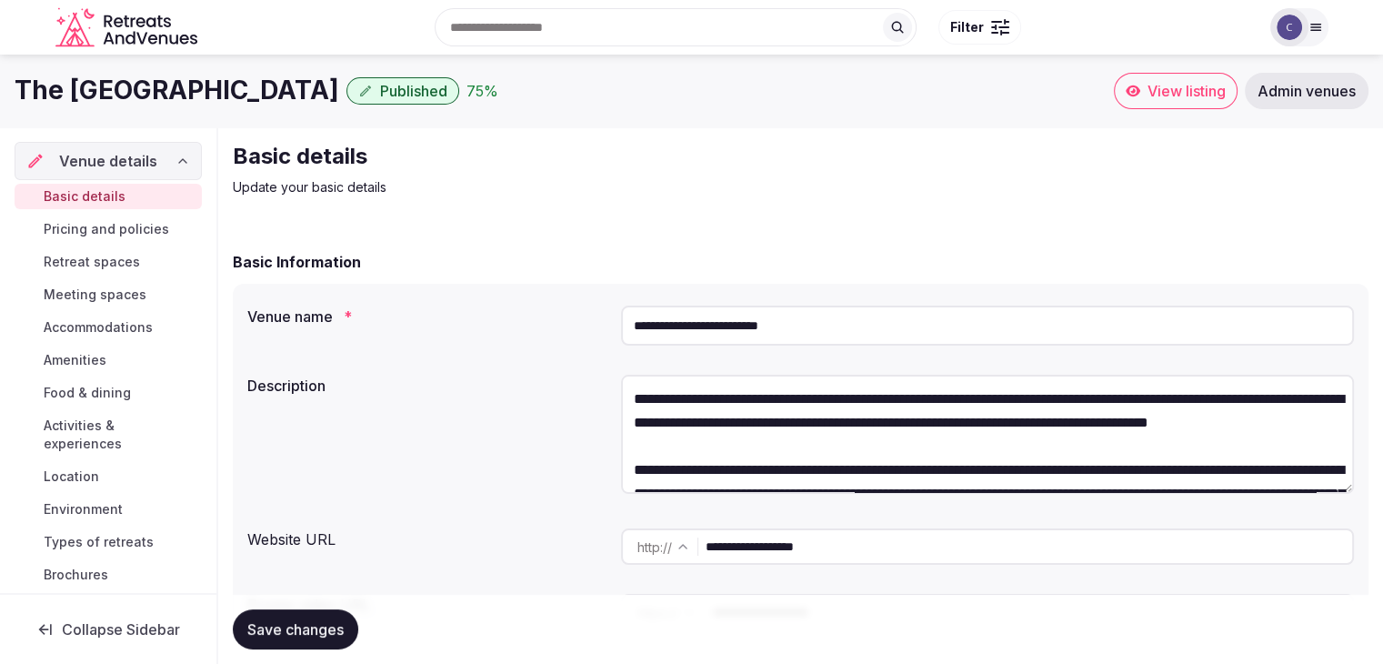
click at [999, 400] on textarea at bounding box center [987, 434] width 733 height 119
